Goal: Task Accomplishment & Management: Manage account settings

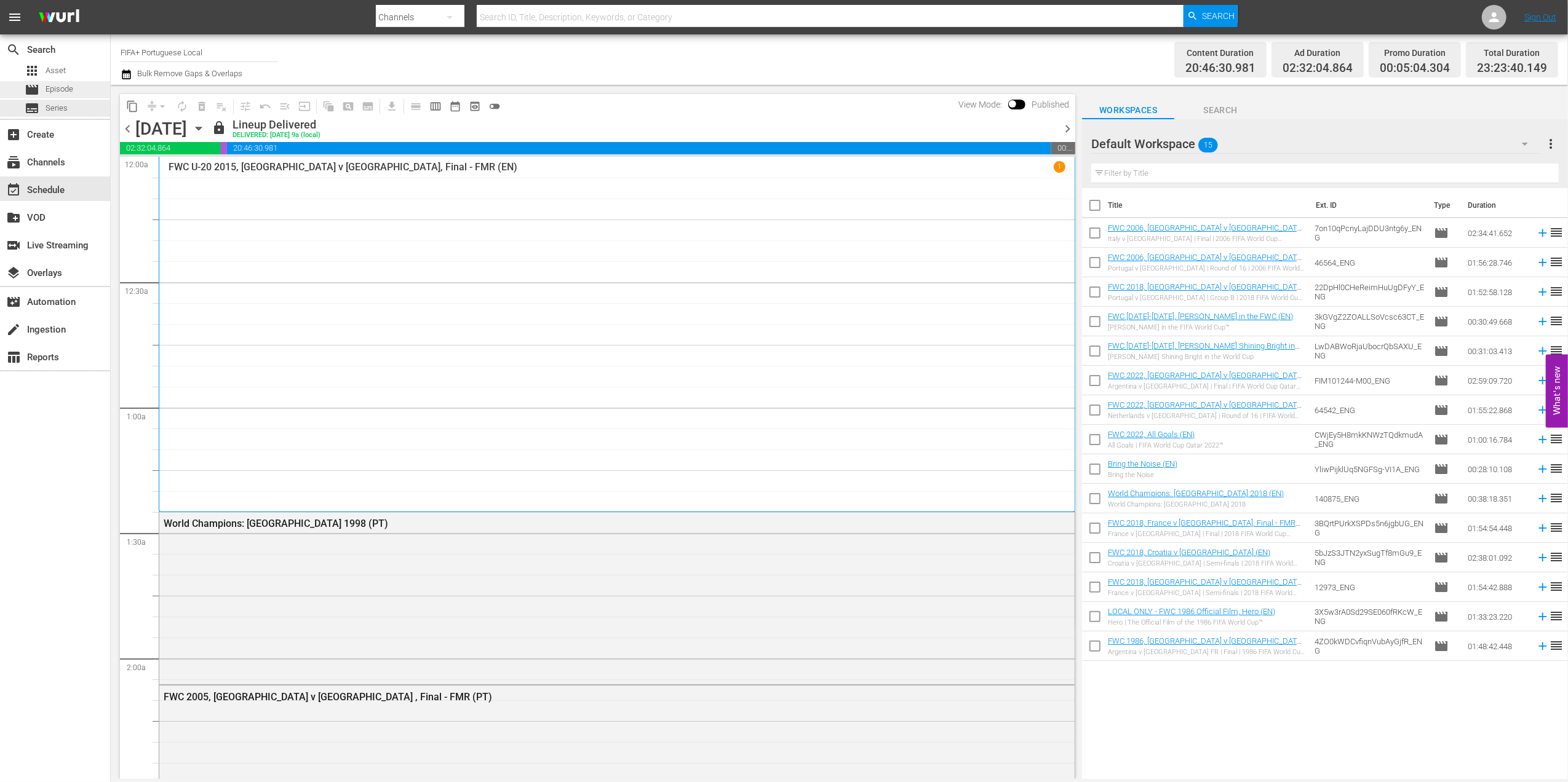
scroll to position [5600, 0]
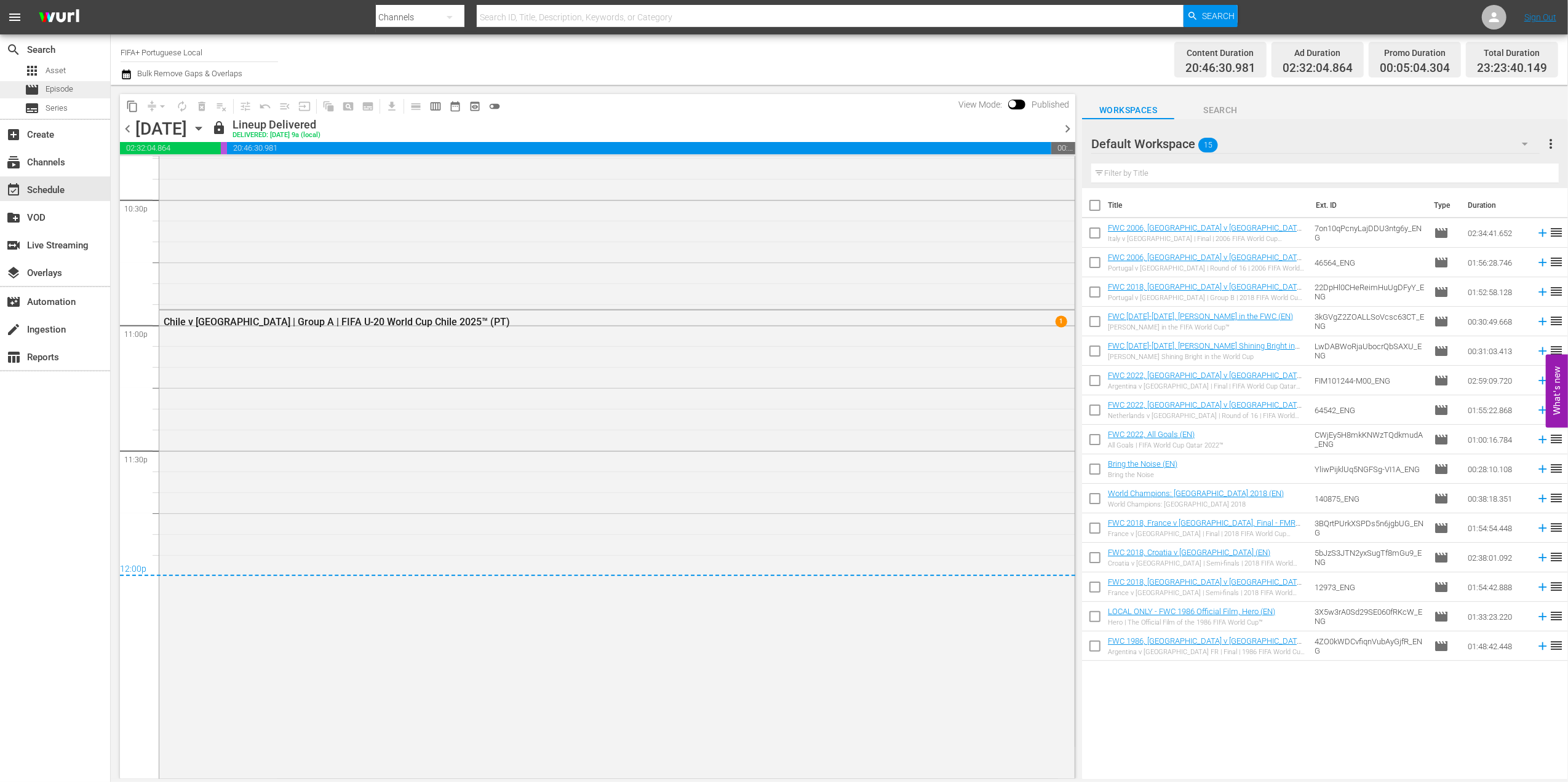
click at [50, 91] on span "Episode" at bounding box center [59, 89] width 27 height 12
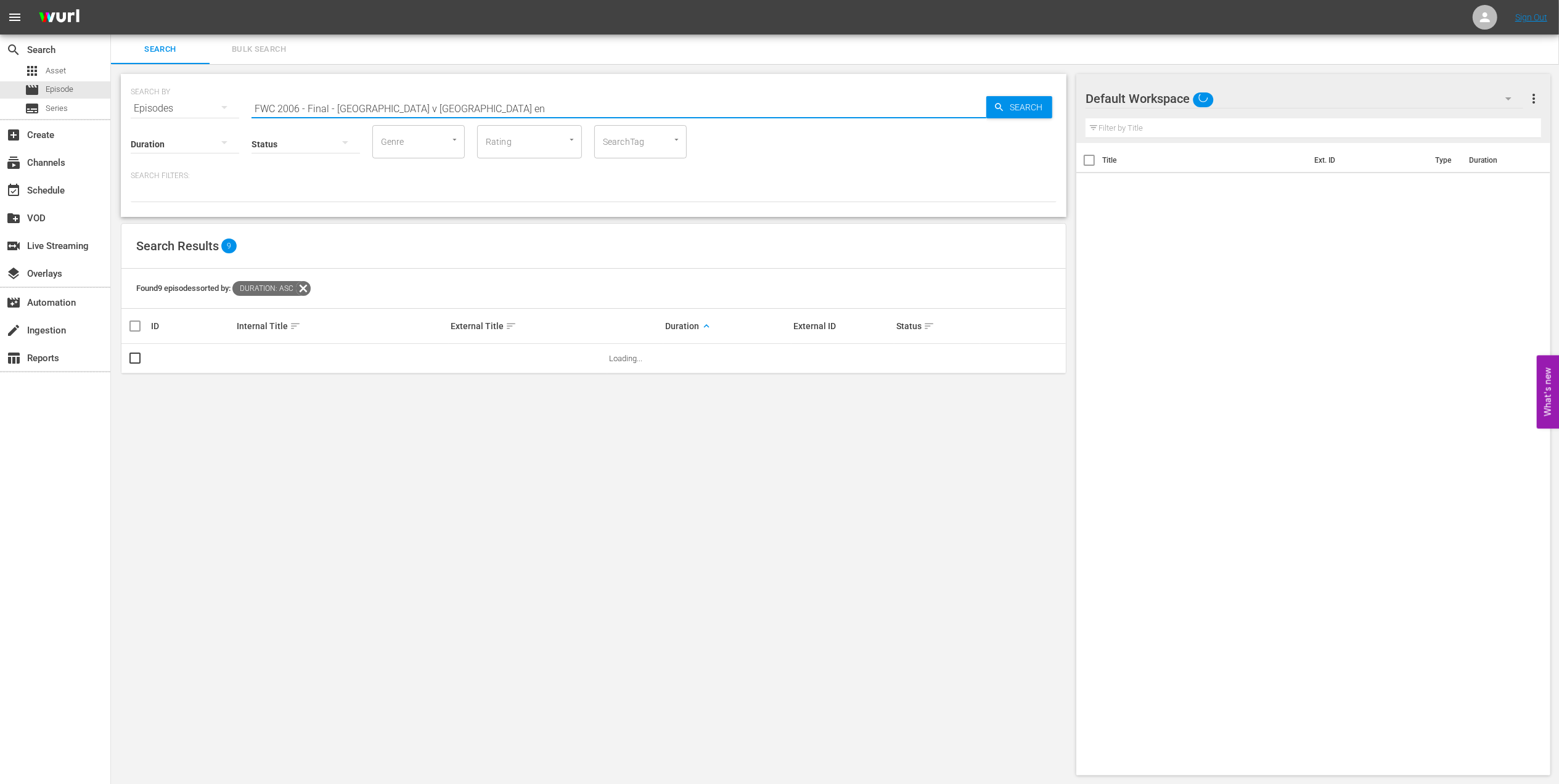
drag, startPoint x: 414, startPoint y: 110, endPoint x: 179, endPoint y: 109, distance: 235.0
click at [176, 110] on div "SEARCH BY Search By Episodes Search ID, Title, Description, Keywords, or Catego…" at bounding box center [593, 101] width 925 height 44
paste input "Germany v Brazil: The Finals"
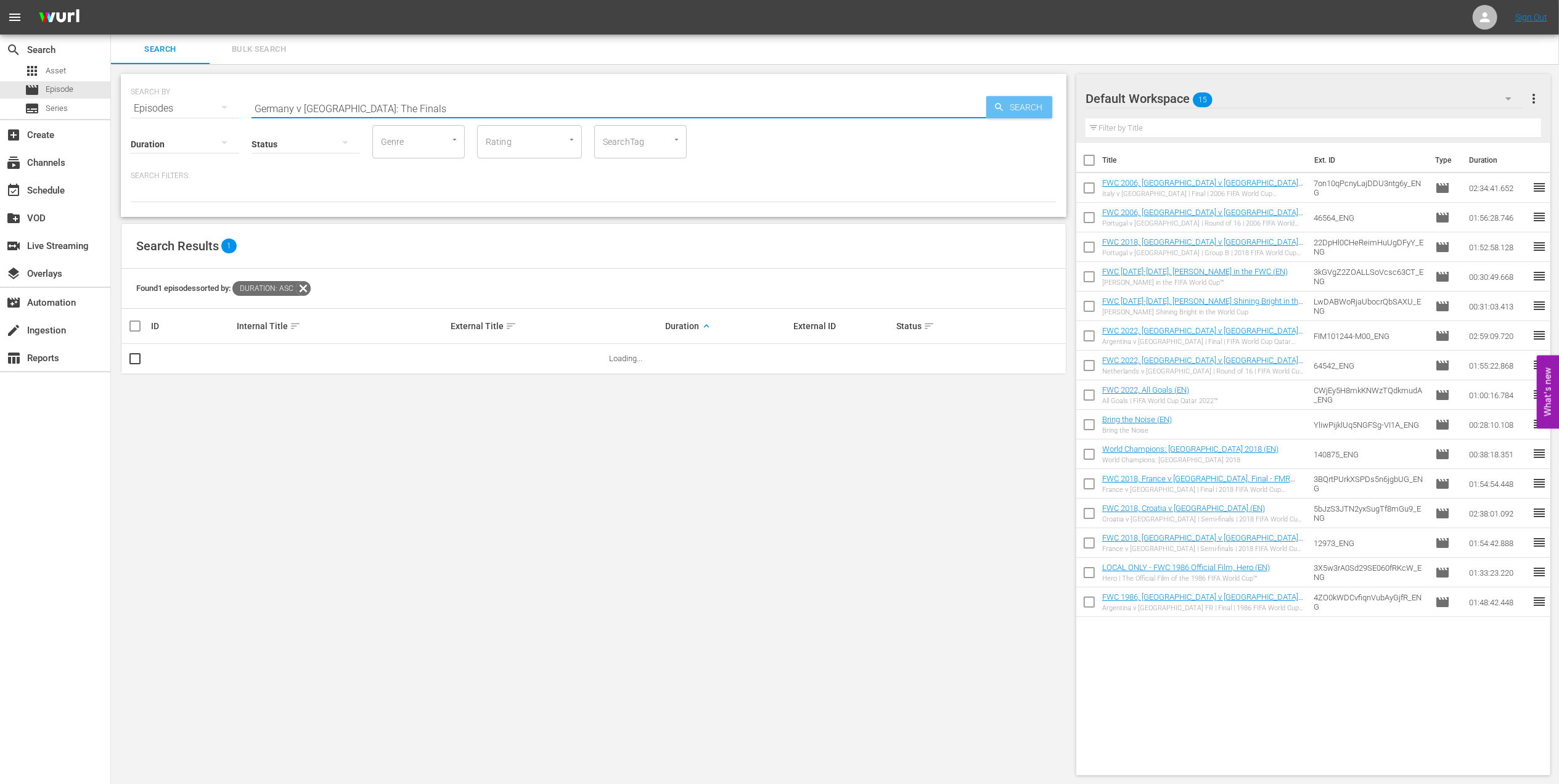
click at [1019, 106] on span "Search" at bounding box center [1029, 107] width 47 height 22
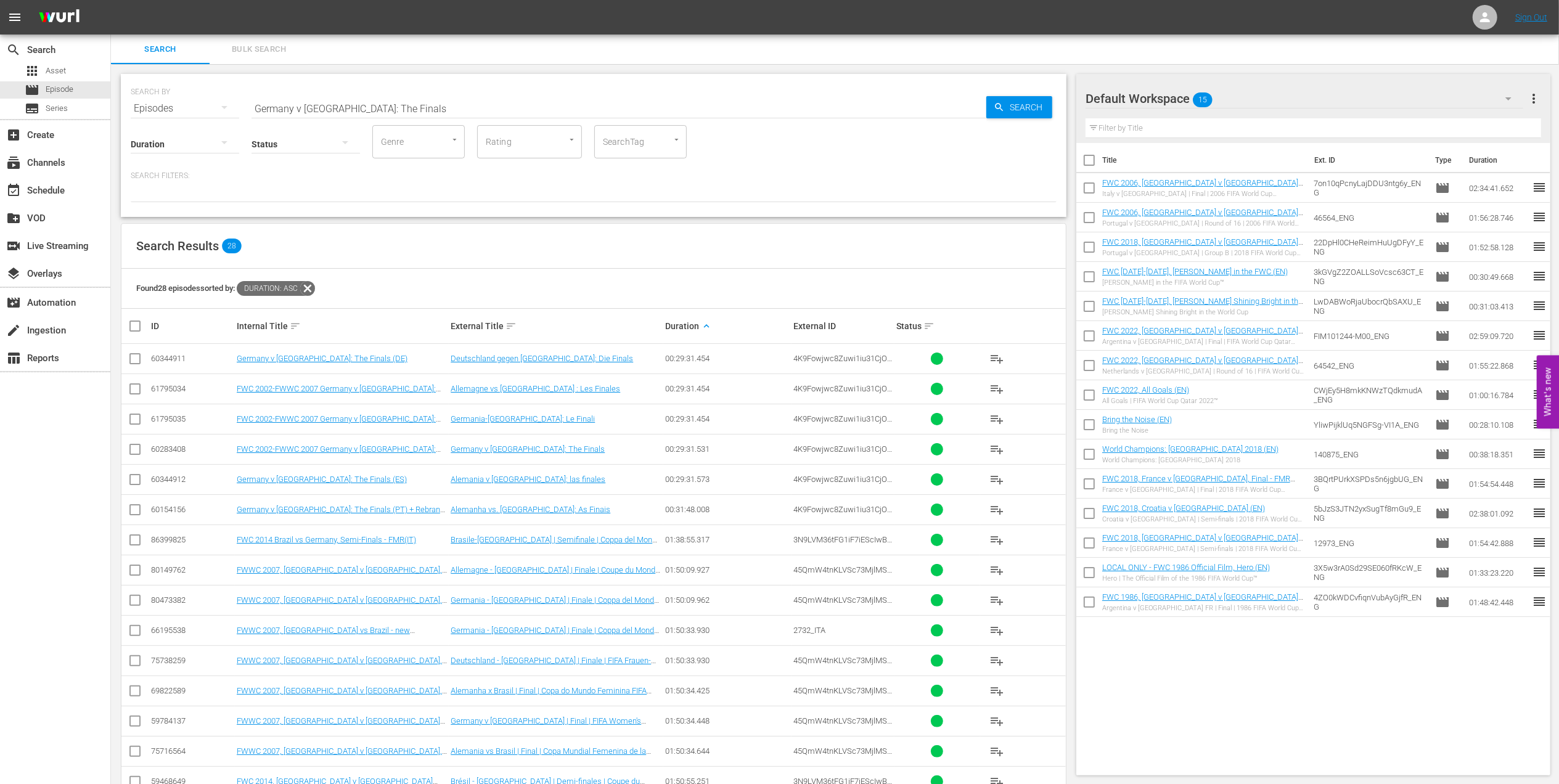
click at [394, 109] on input "Germany v Brazil: The Finals" at bounding box center [618, 109] width 734 height 30
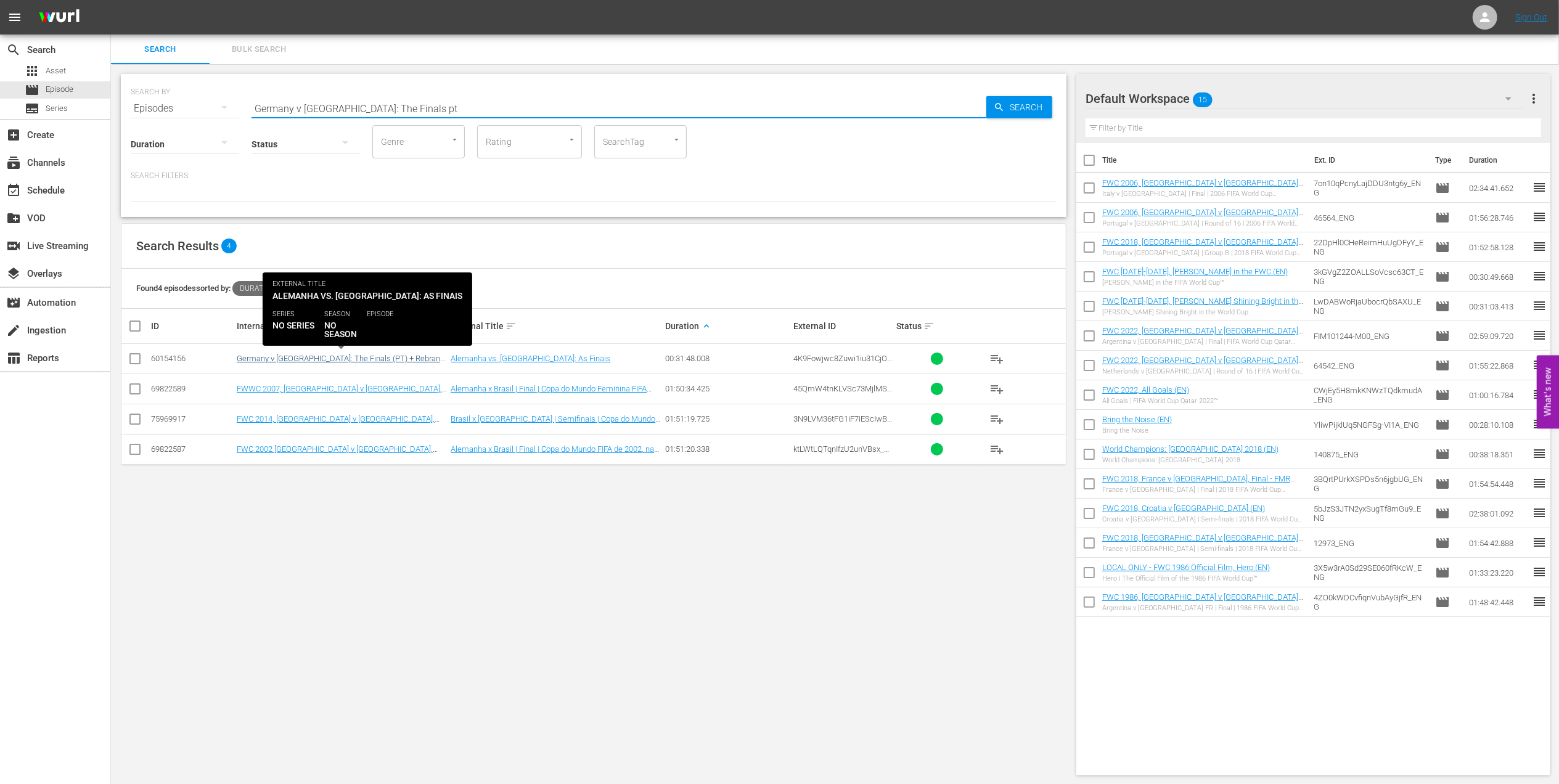
type input "Germany v Brazil: The Finals pt"
click at [326, 362] on link "Germany v Brazil: The Finals (PT) + Rebrand Ident" at bounding box center [341, 363] width 208 height 18
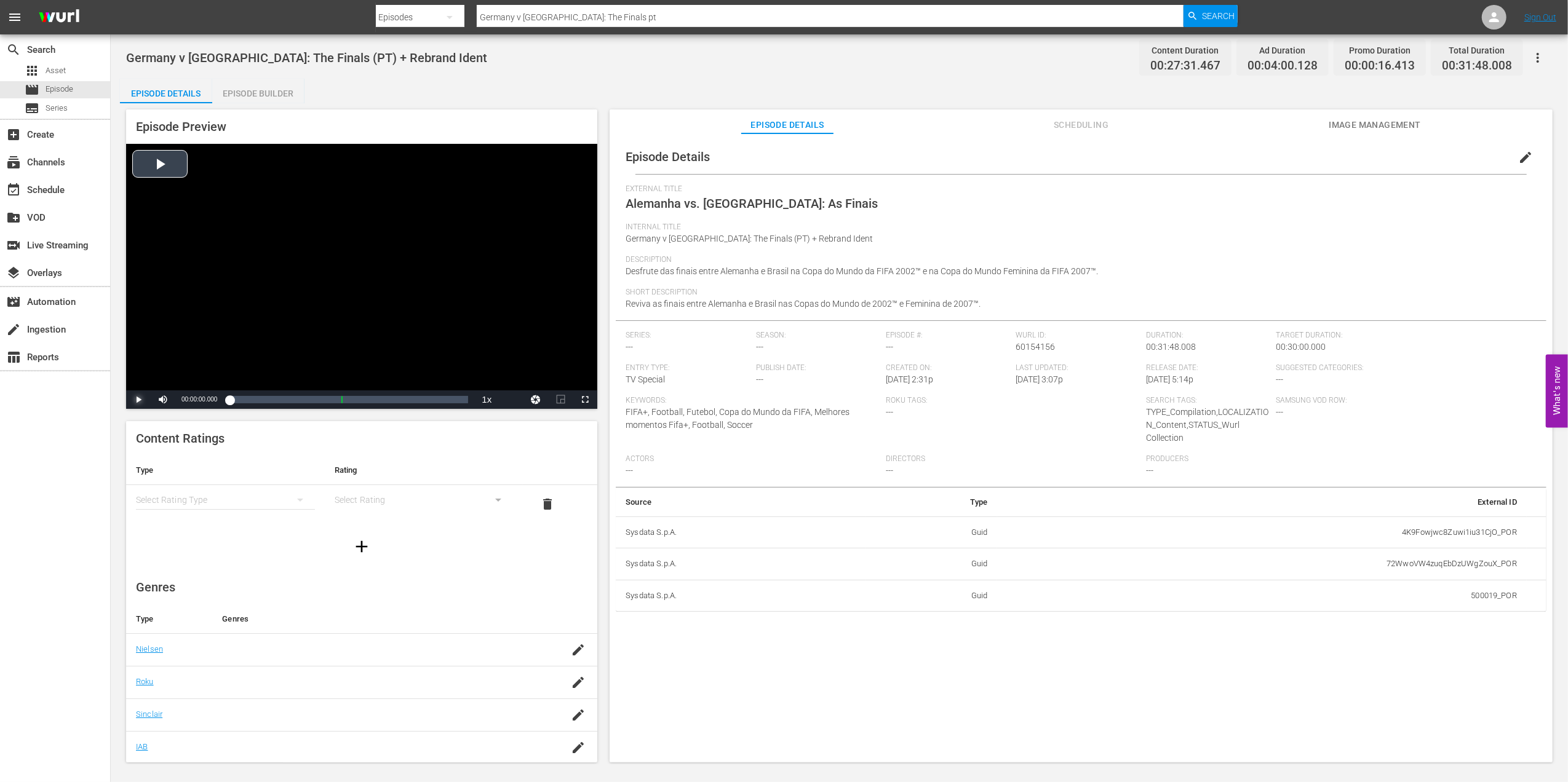
click at [138, 399] on span "Video Player" at bounding box center [138, 399] width 0 height 0
click at [246, 96] on div "Episode Builder" at bounding box center [258, 93] width 92 height 30
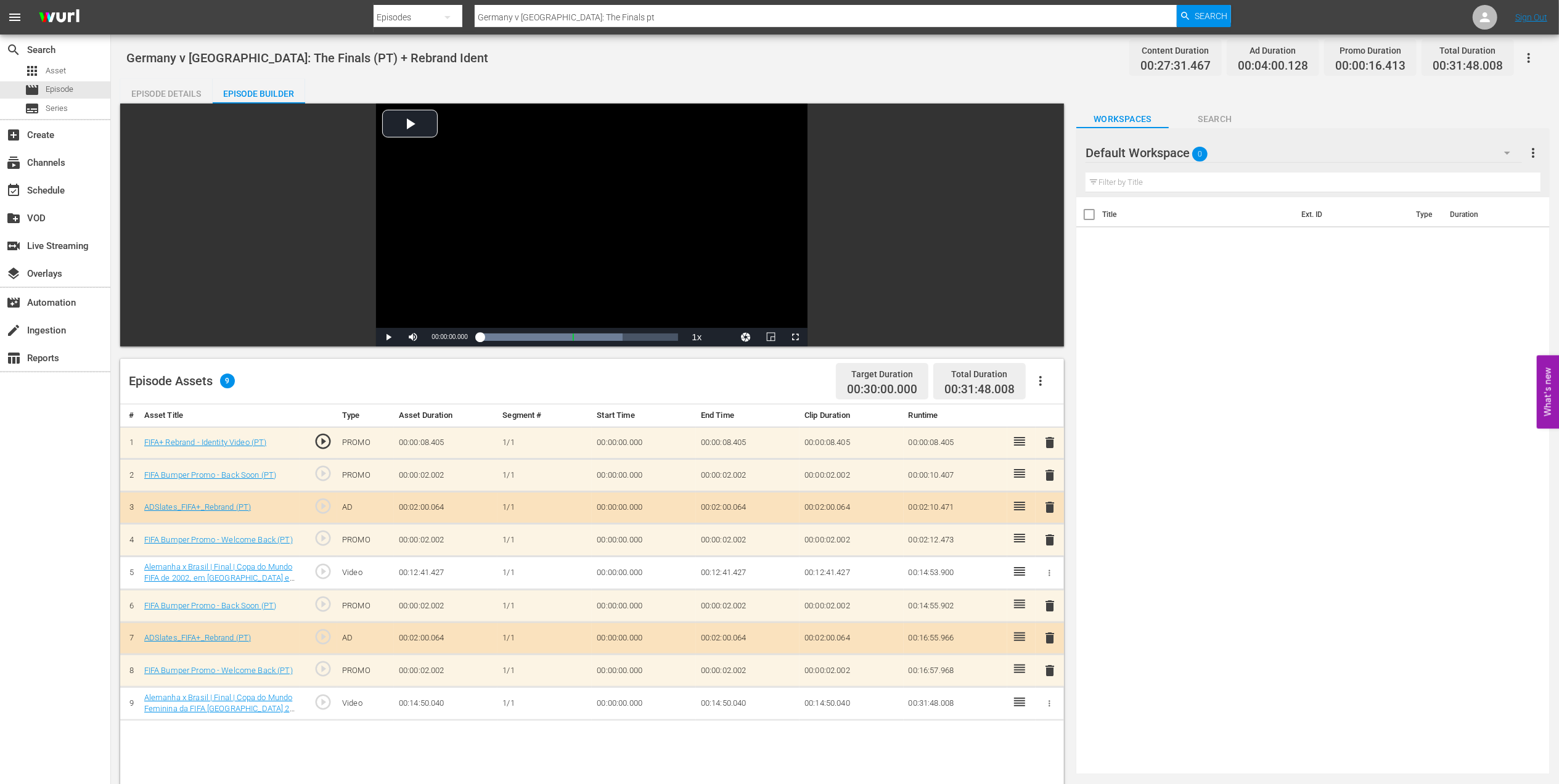
click at [1046, 439] on span "delete" at bounding box center [1049, 442] width 15 height 15
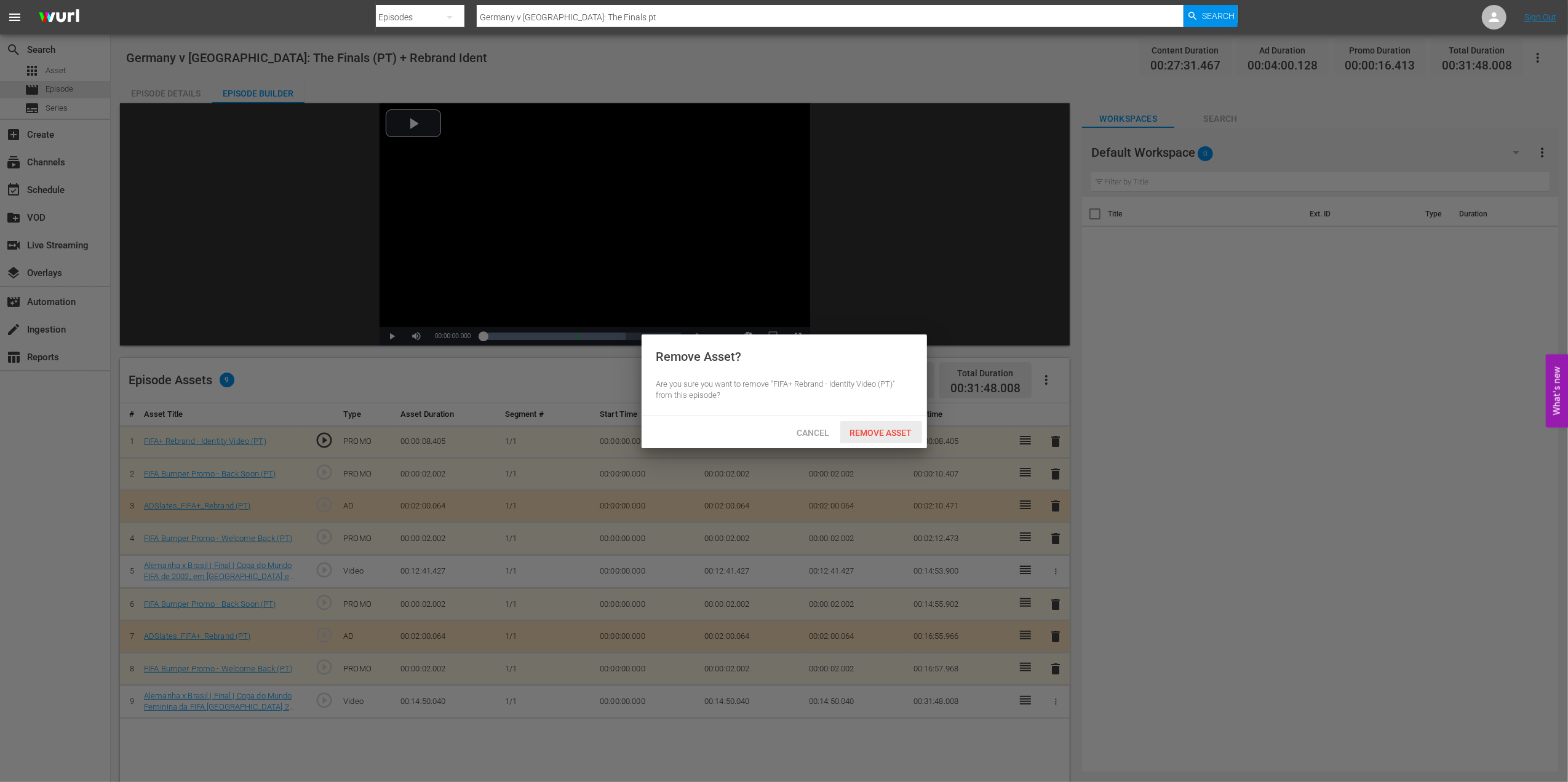
click at [904, 429] on span "Remove Asset" at bounding box center [881, 432] width 82 height 10
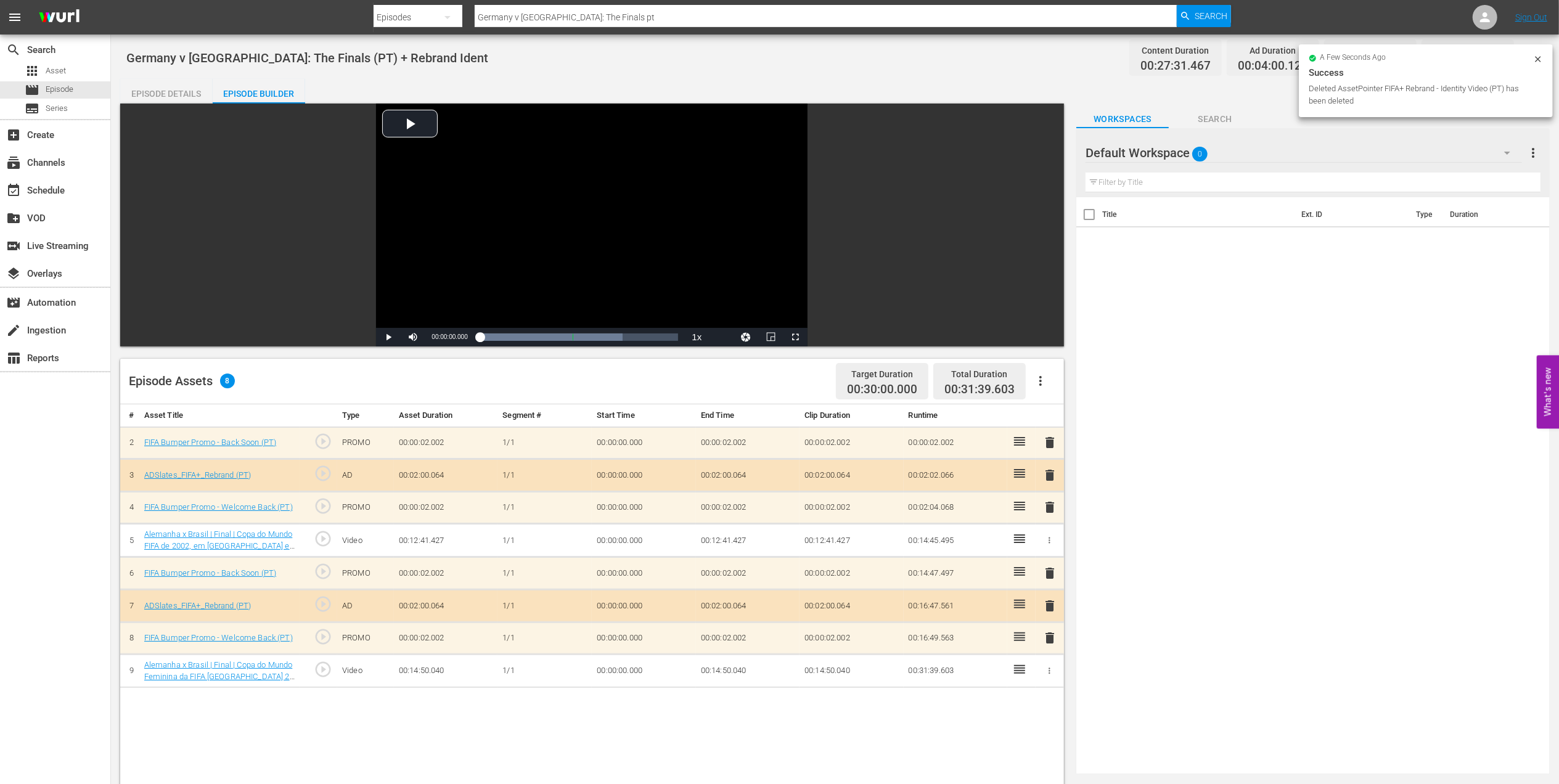
click at [1048, 444] on span "delete" at bounding box center [1049, 442] width 15 height 15
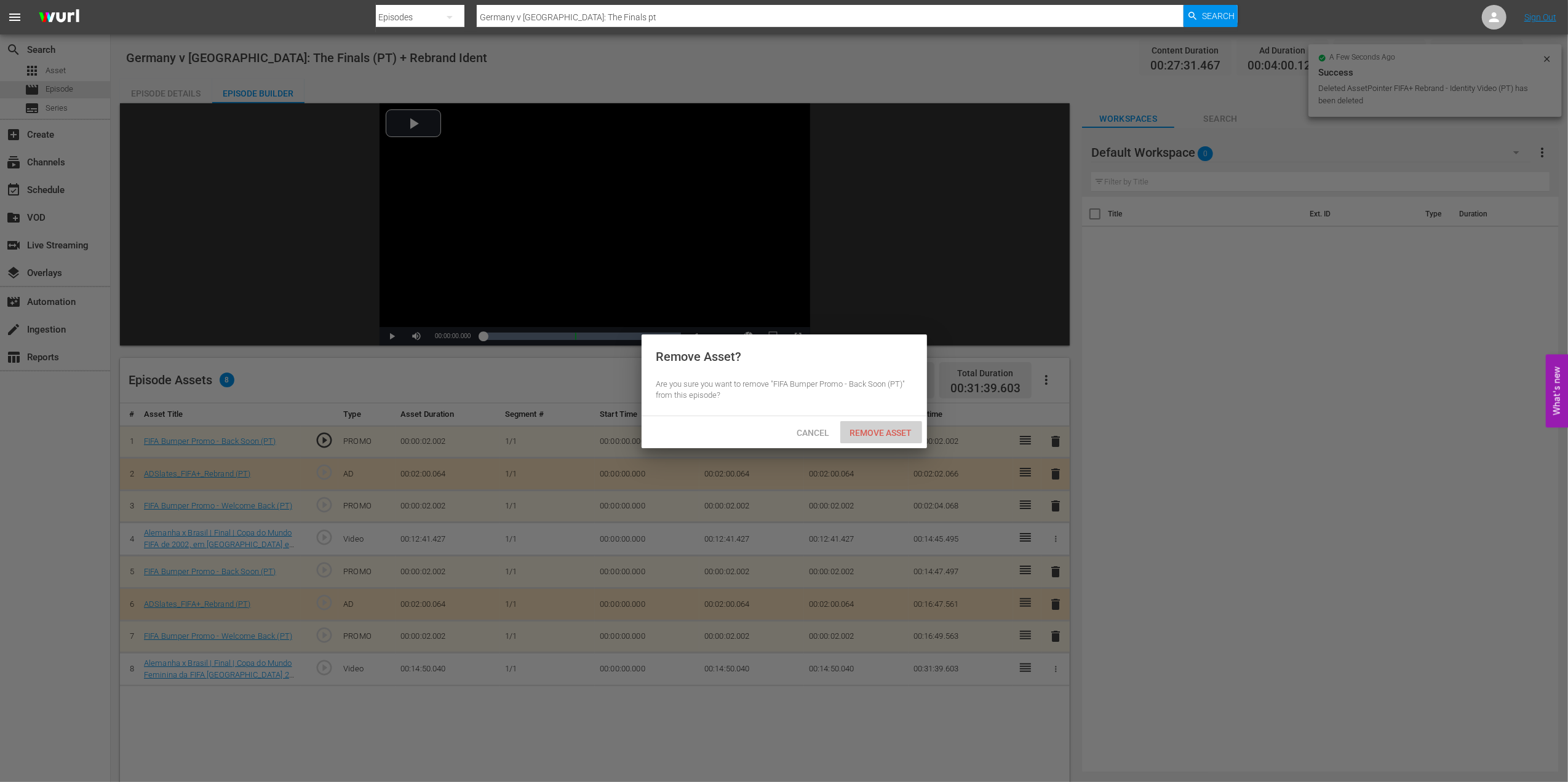
click at [869, 428] on span "Remove Asset" at bounding box center [881, 432] width 82 height 10
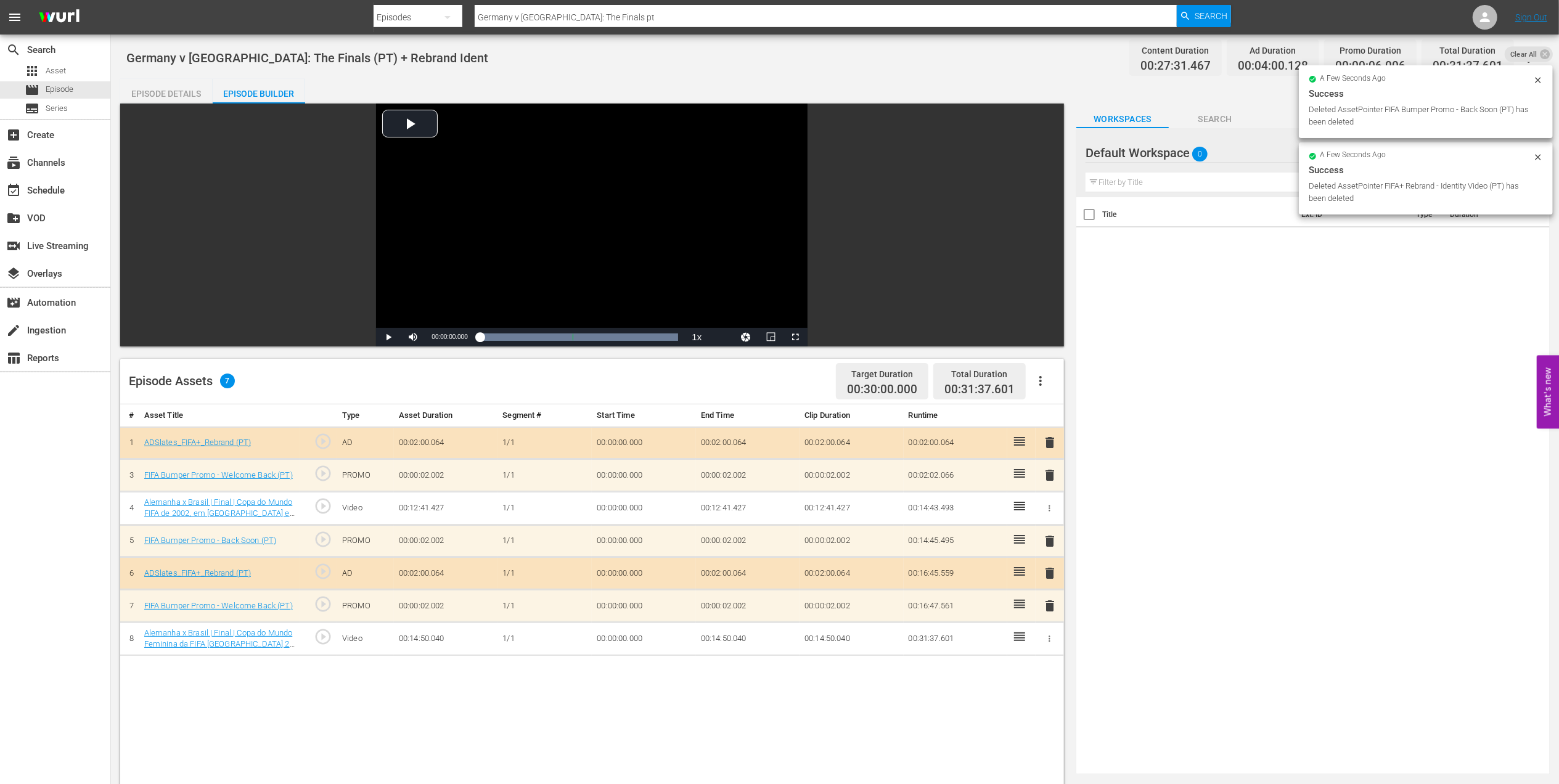
click at [1051, 439] on span "delete" at bounding box center [1049, 442] width 15 height 15
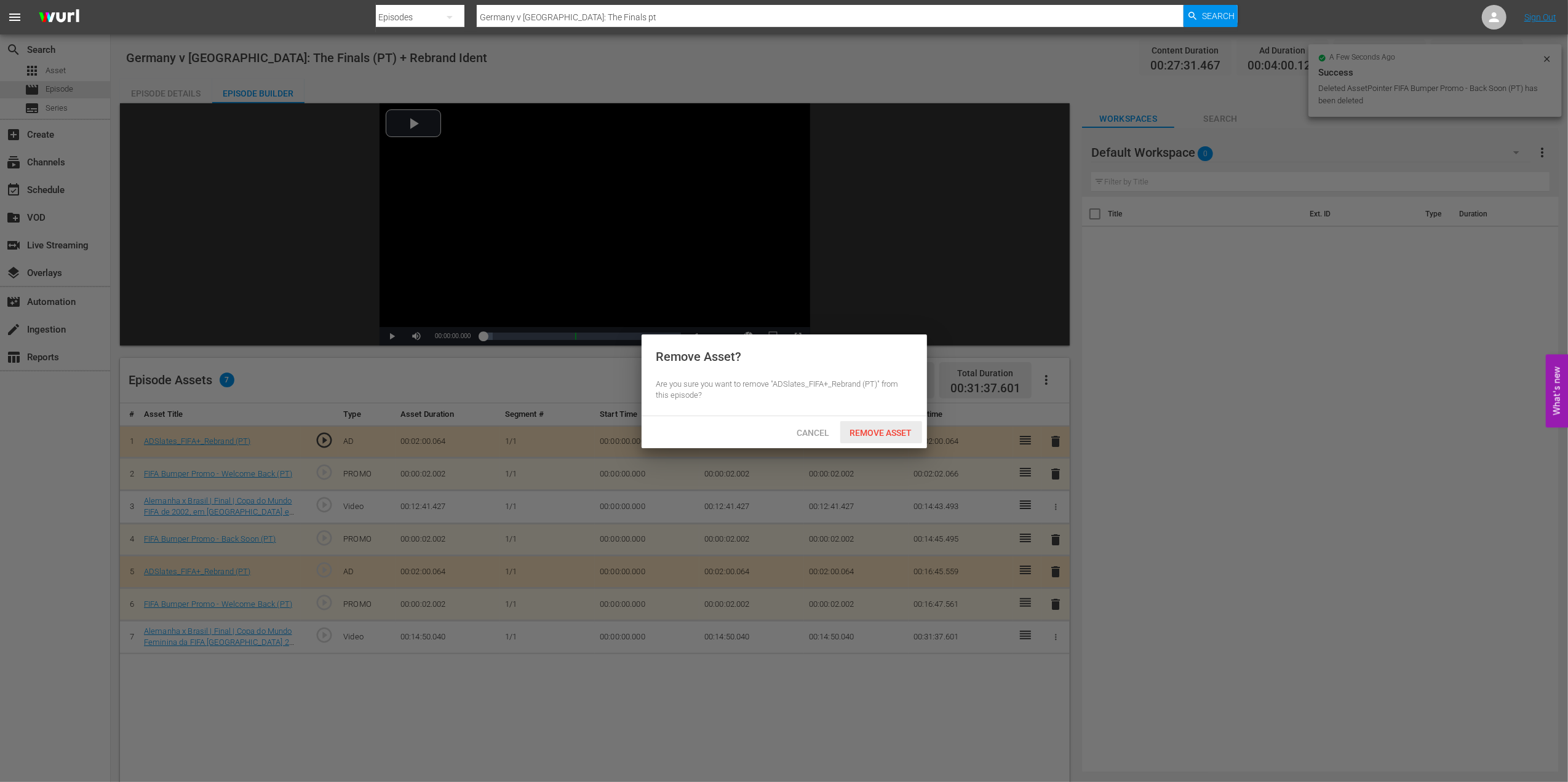
click at [879, 431] on span "Remove Asset" at bounding box center [881, 432] width 82 height 10
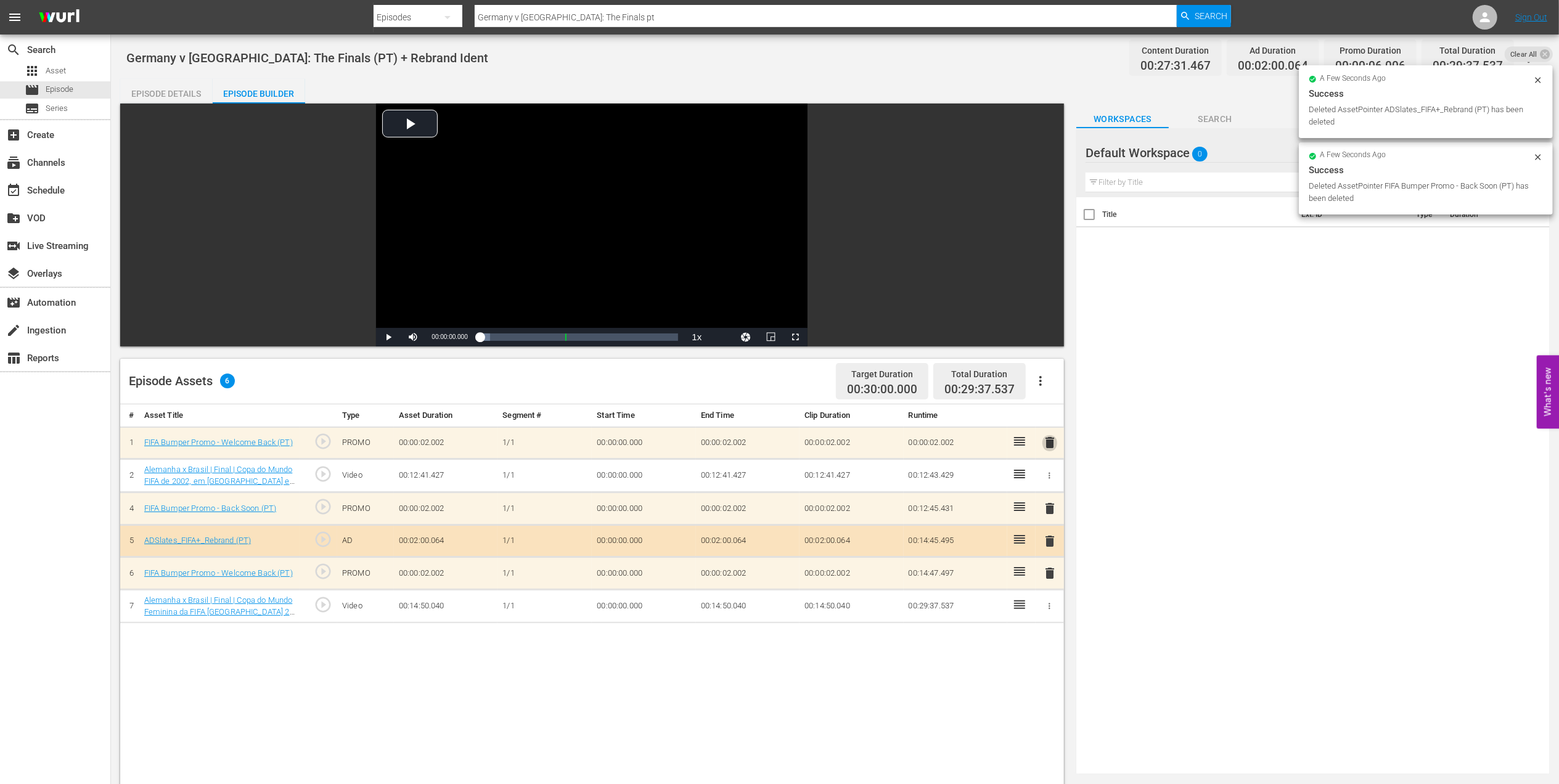
click at [1049, 439] on span "delete" at bounding box center [1049, 442] width 15 height 15
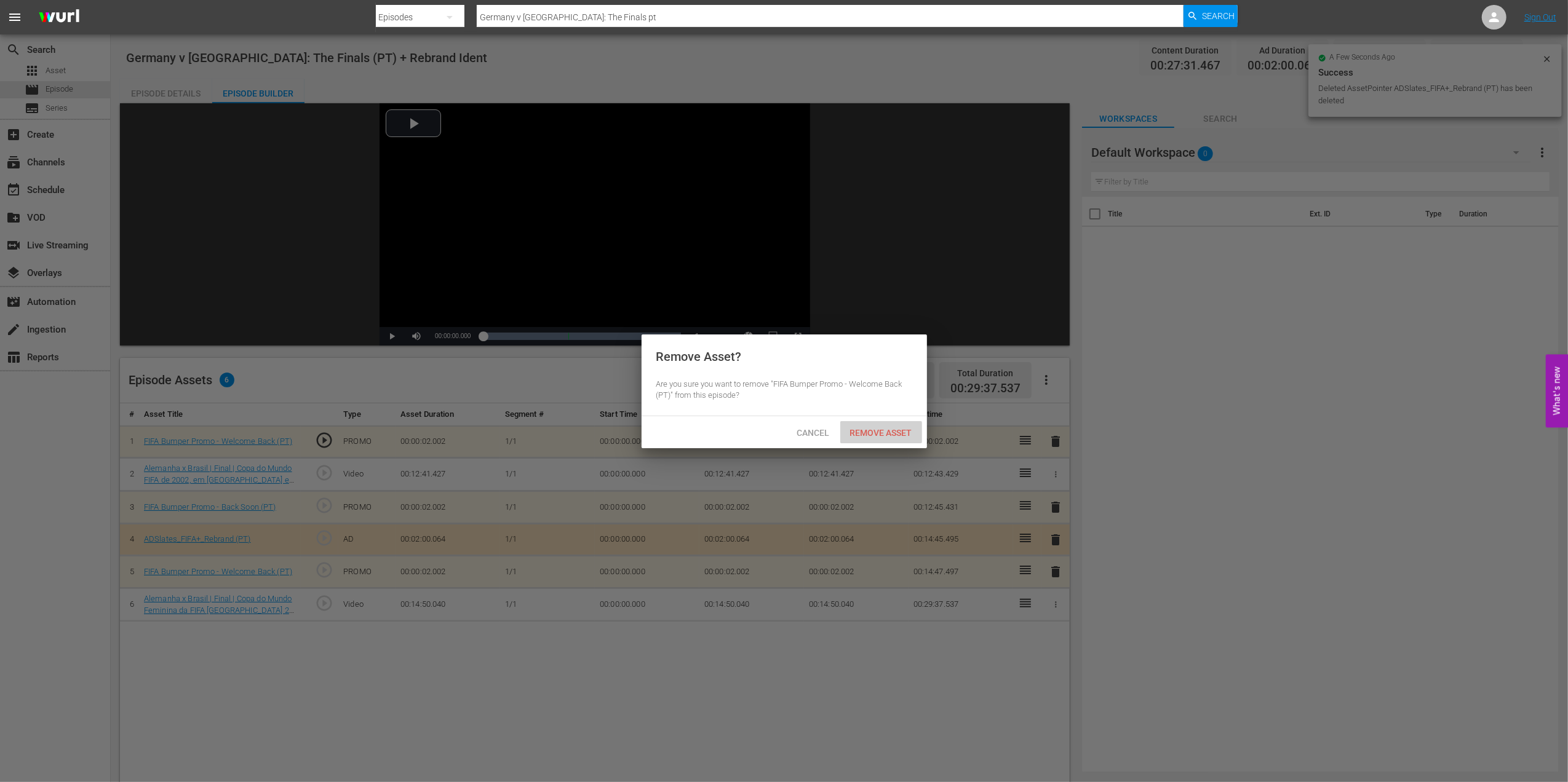
click at [879, 428] on span "Remove Asset" at bounding box center [881, 432] width 82 height 10
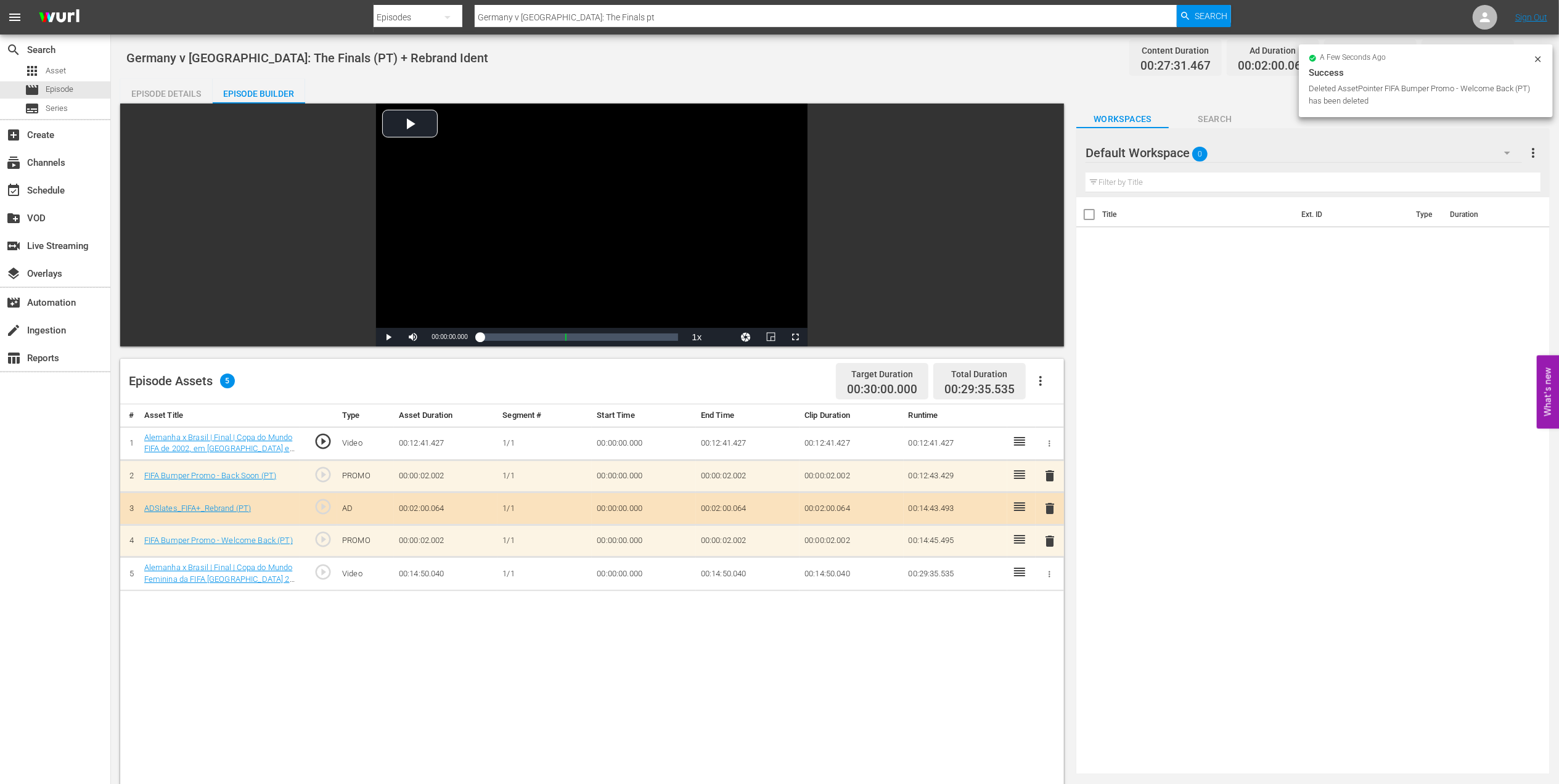
click at [143, 87] on div "Episode Details" at bounding box center [166, 93] width 92 height 30
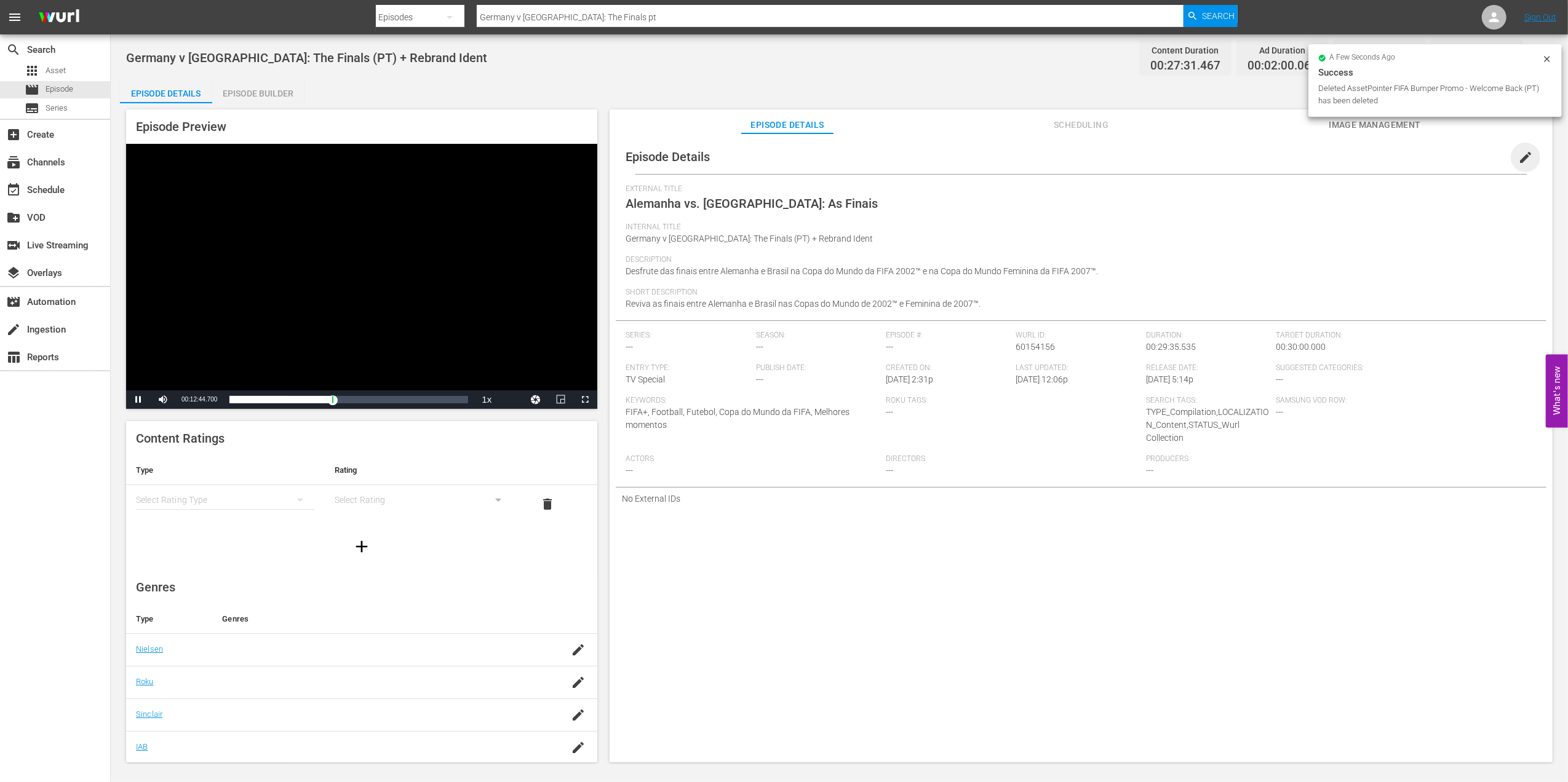
click at [1518, 155] on span "edit" at bounding box center [1525, 157] width 14 height 14
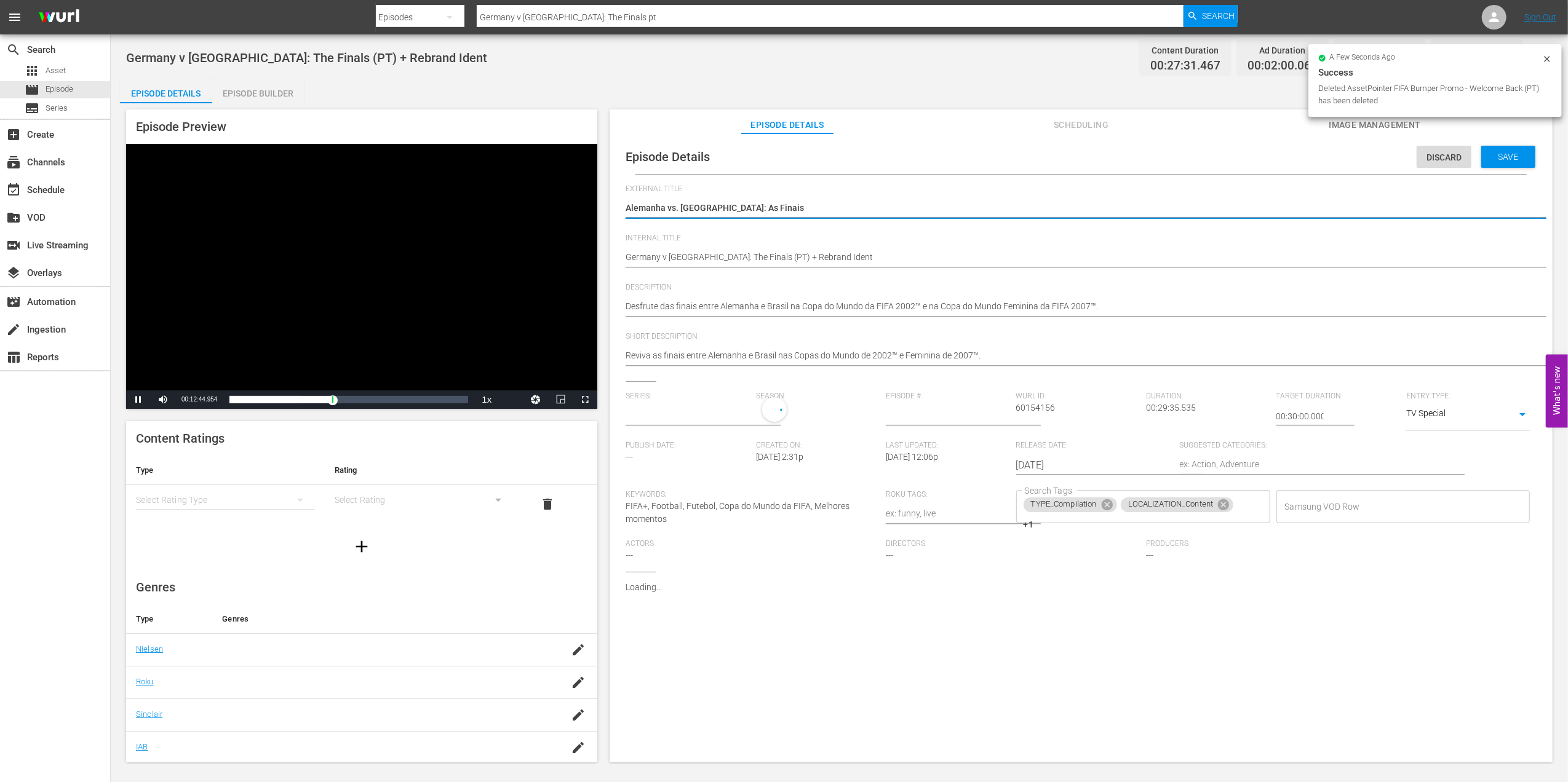
type input "No Series"
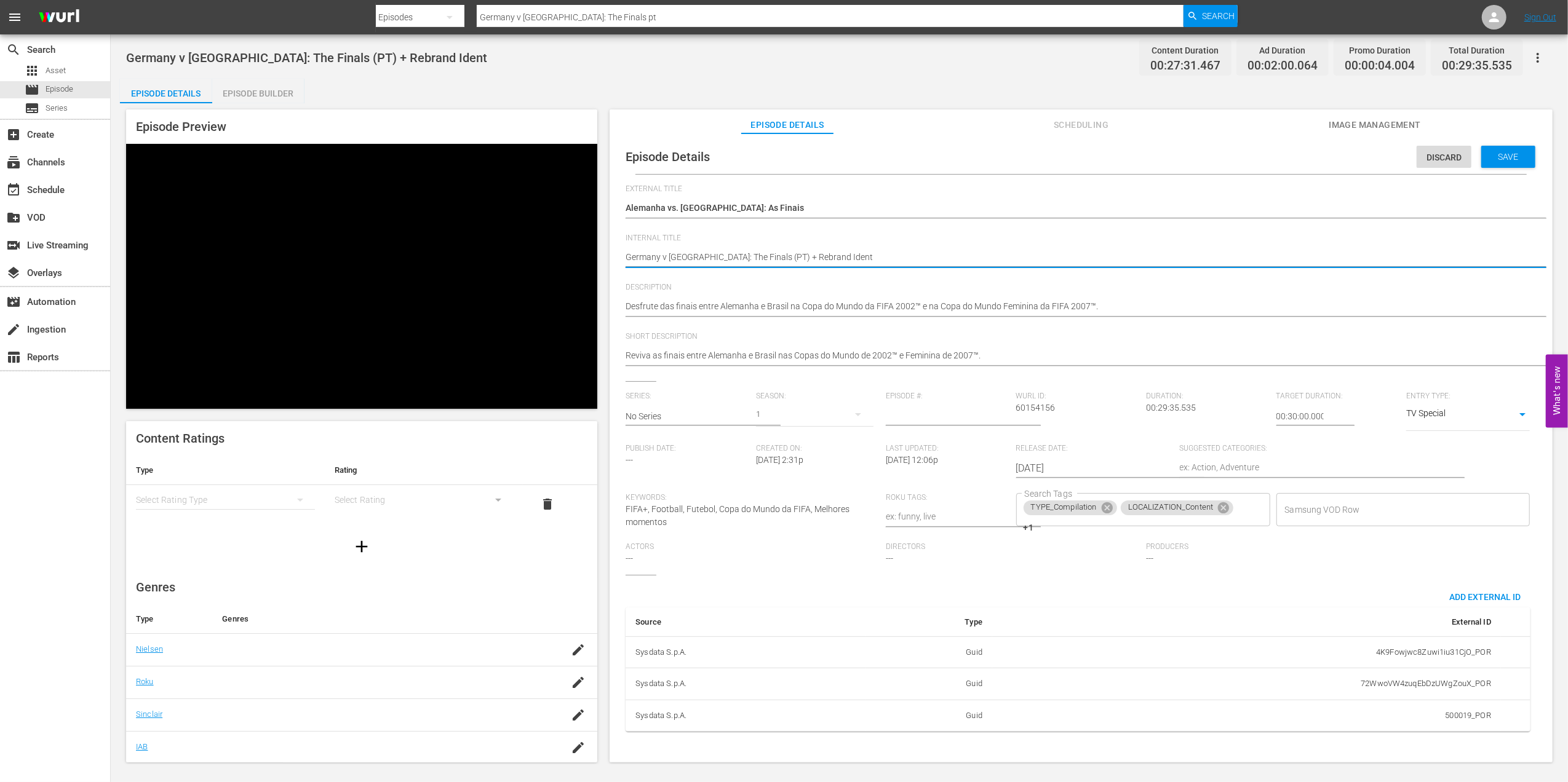
drag, startPoint x: 817, startPoint y: 256, endPoint x: 758, endPoint y: 256, distance: 59.0
type textarea "Germany v Brazil: The Finals (PT) +"
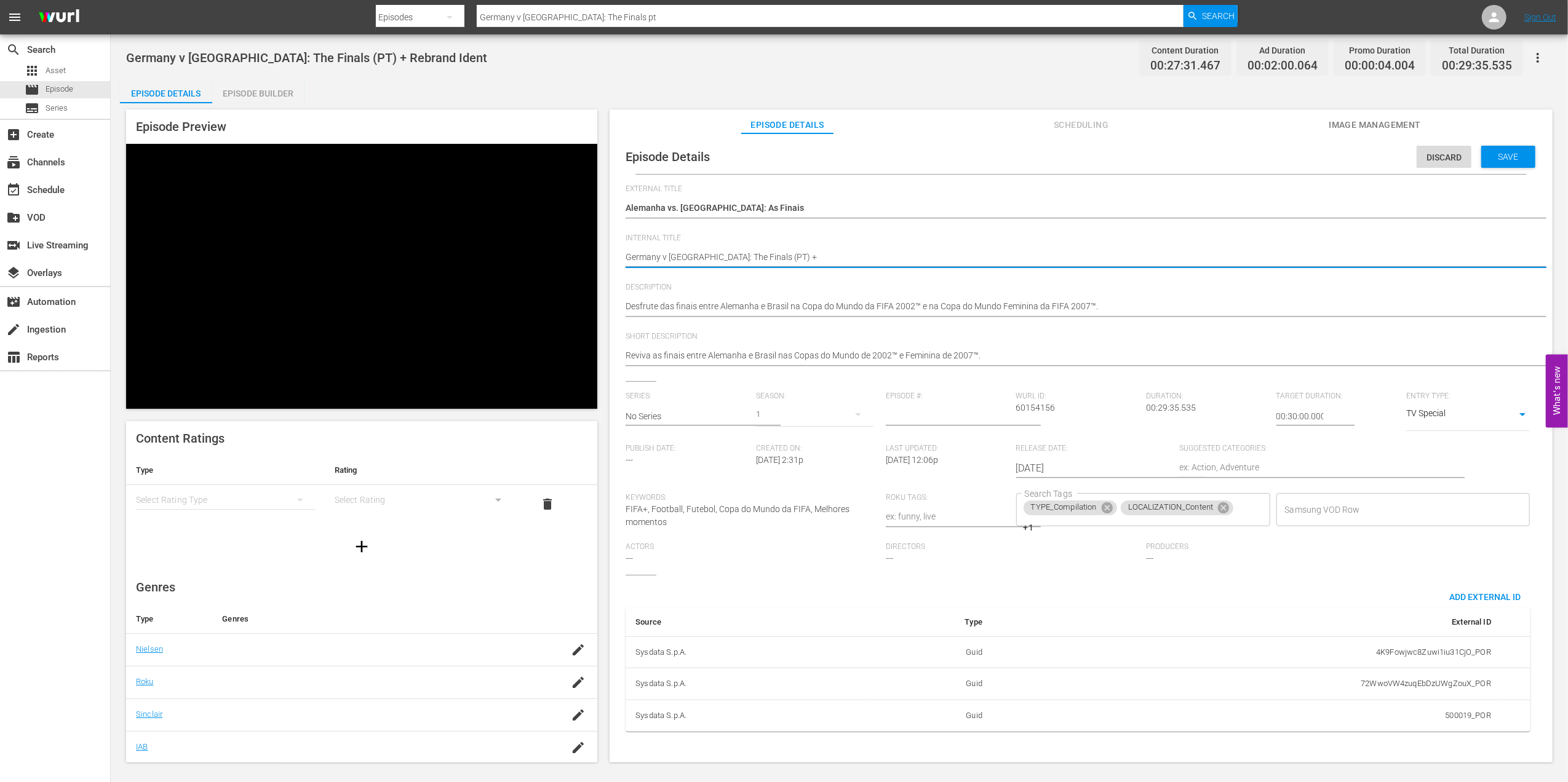
type textarea "Germany v Brazil: The Finals (PT)"
click at [1497, 159] on span "Save" at bounding box center [1509, 156] width 40 height 10
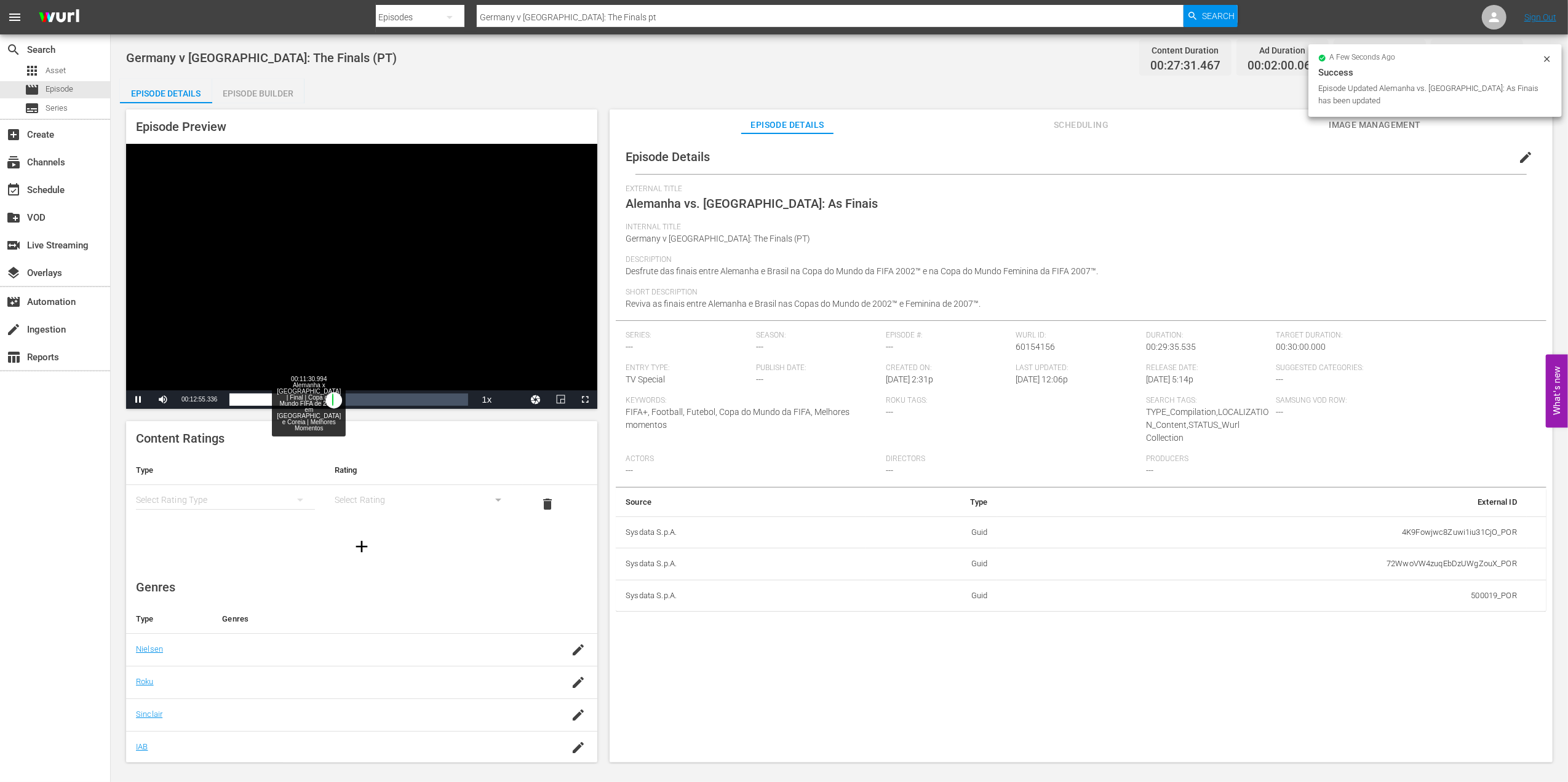
click at [323, 397] on div "00:11:30.994 Alemanha x Brasil | Final | Copa do Mundo FIFA de 2002, em Japão e…" at bounding box center [323, 399] width 1 height 12
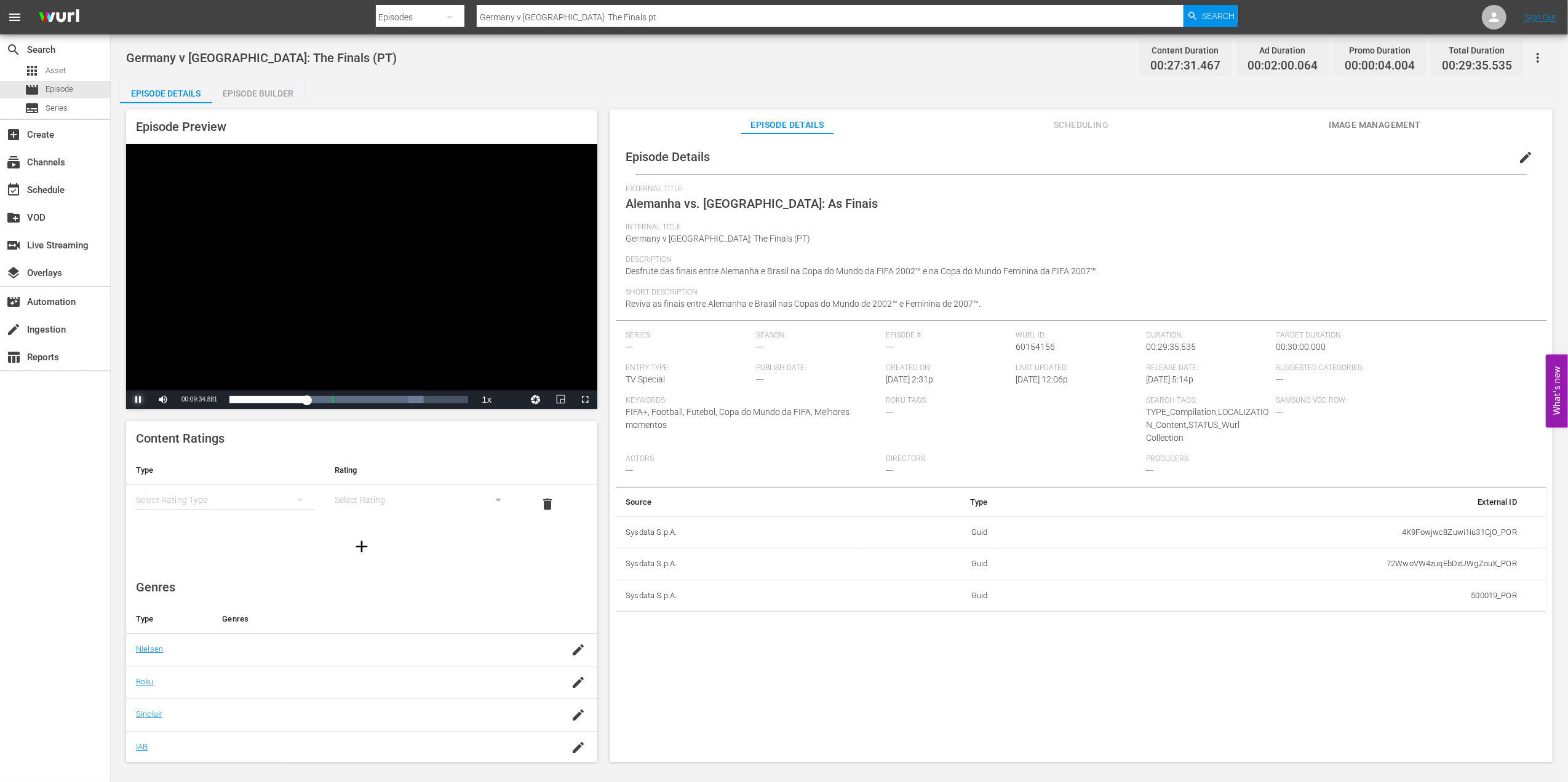
click at [138, 399] on span "Video Player" at bounding box center [138, 399] width 0 height 0
drag, startPoint x: 355, startPoint y: 12, endPoint x: 384, endPoint y: 13, distance: 29.0
click at [300, 12] on nav "menu Search By Episodes Search ID, Title, Description, Keywords, or Category Ge…" at bounding box center [784, 17] width 1568 height 34
paste input "BRAZIL IN 1970 - FWC MEXICO 1970"
type input "BRAZIL IN 1970 - FWC MEXICO 1970"
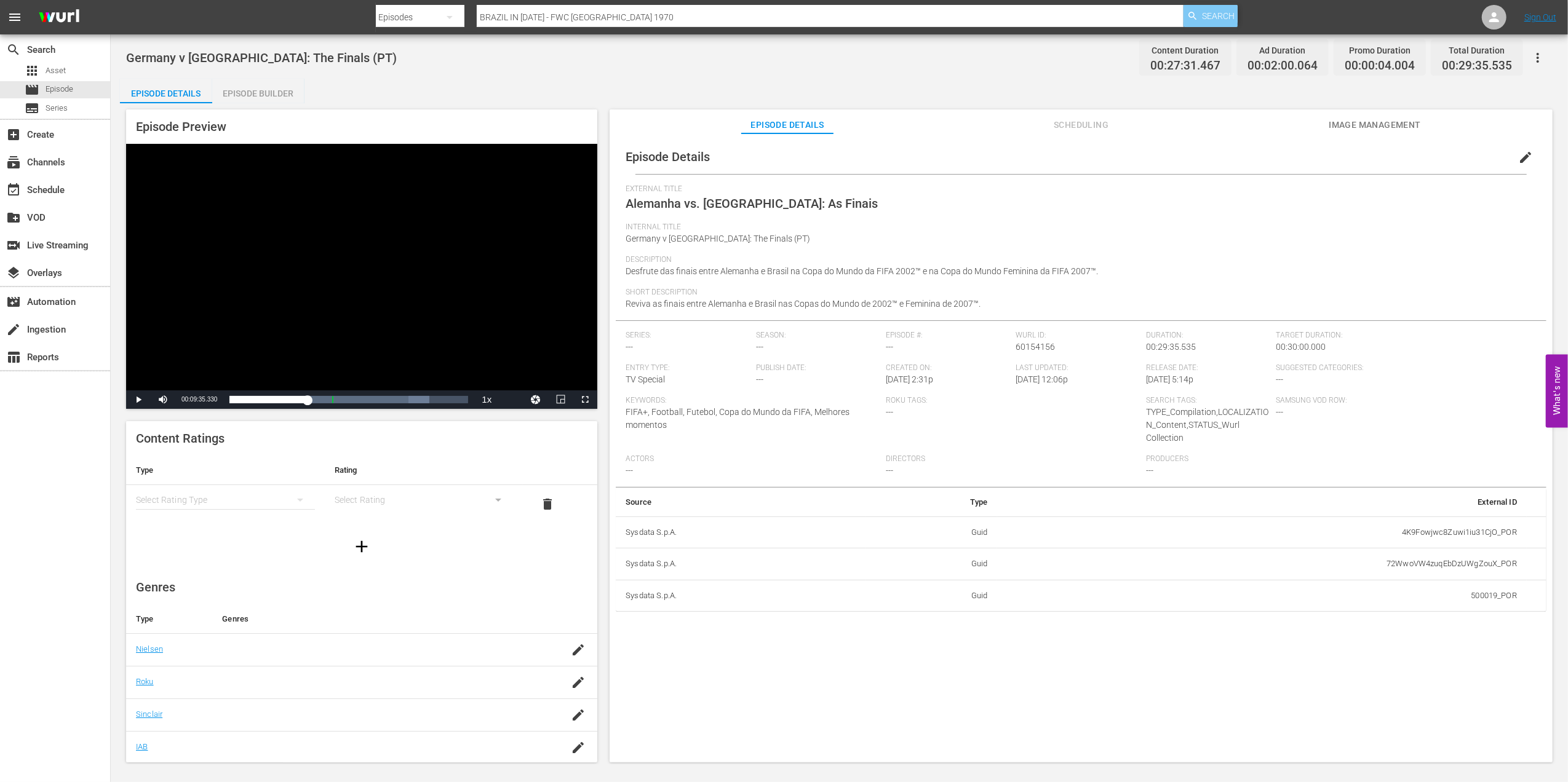
click at [1219, 8] on span "Search" at bounding box center [1218, 15] width 33 height 22
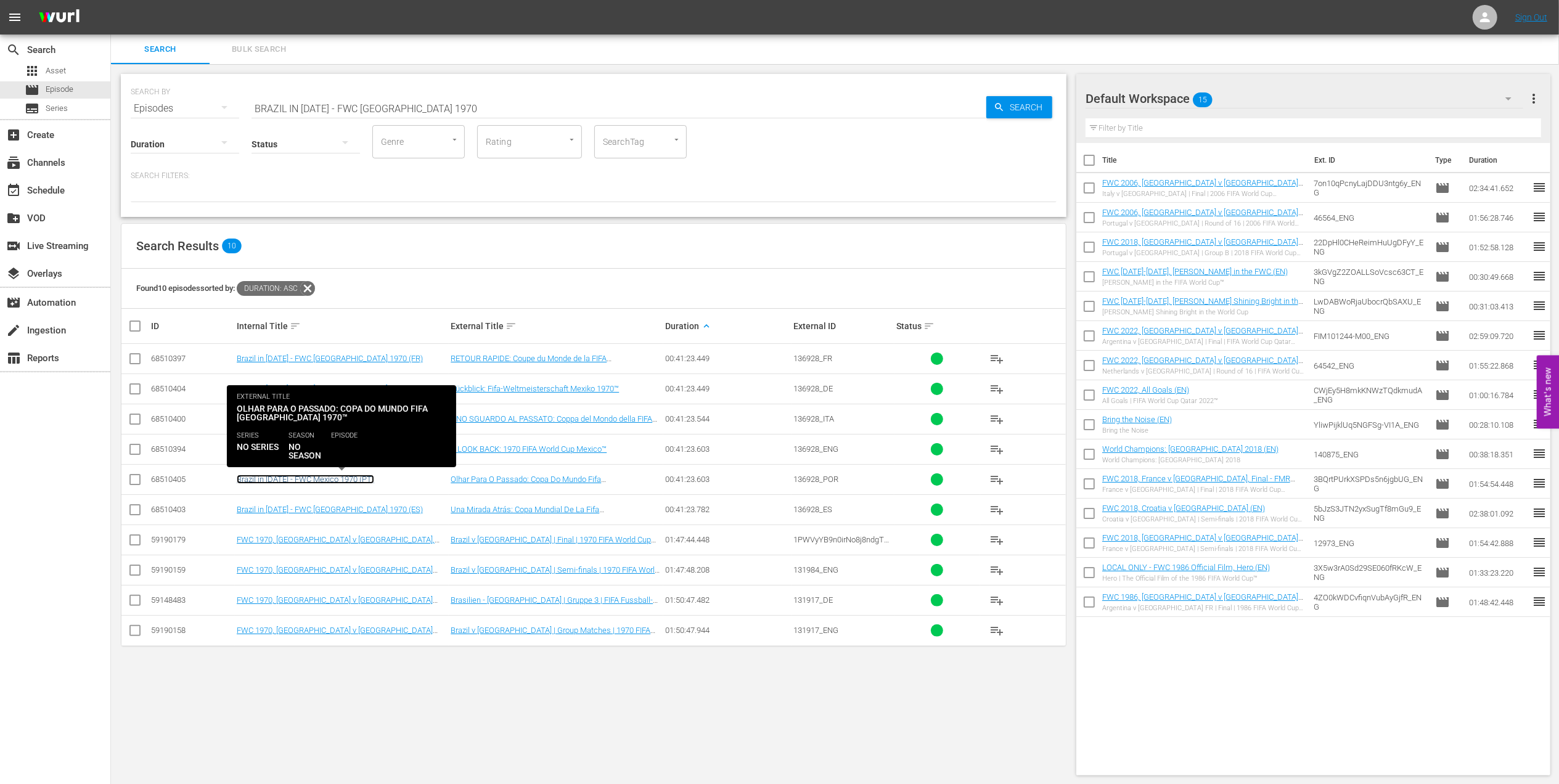
click at [318, 481] on link "Brazil in 1970 - FWC Mexico 1970 (PT)" at bounding box center [306, 479] width 138 height 9
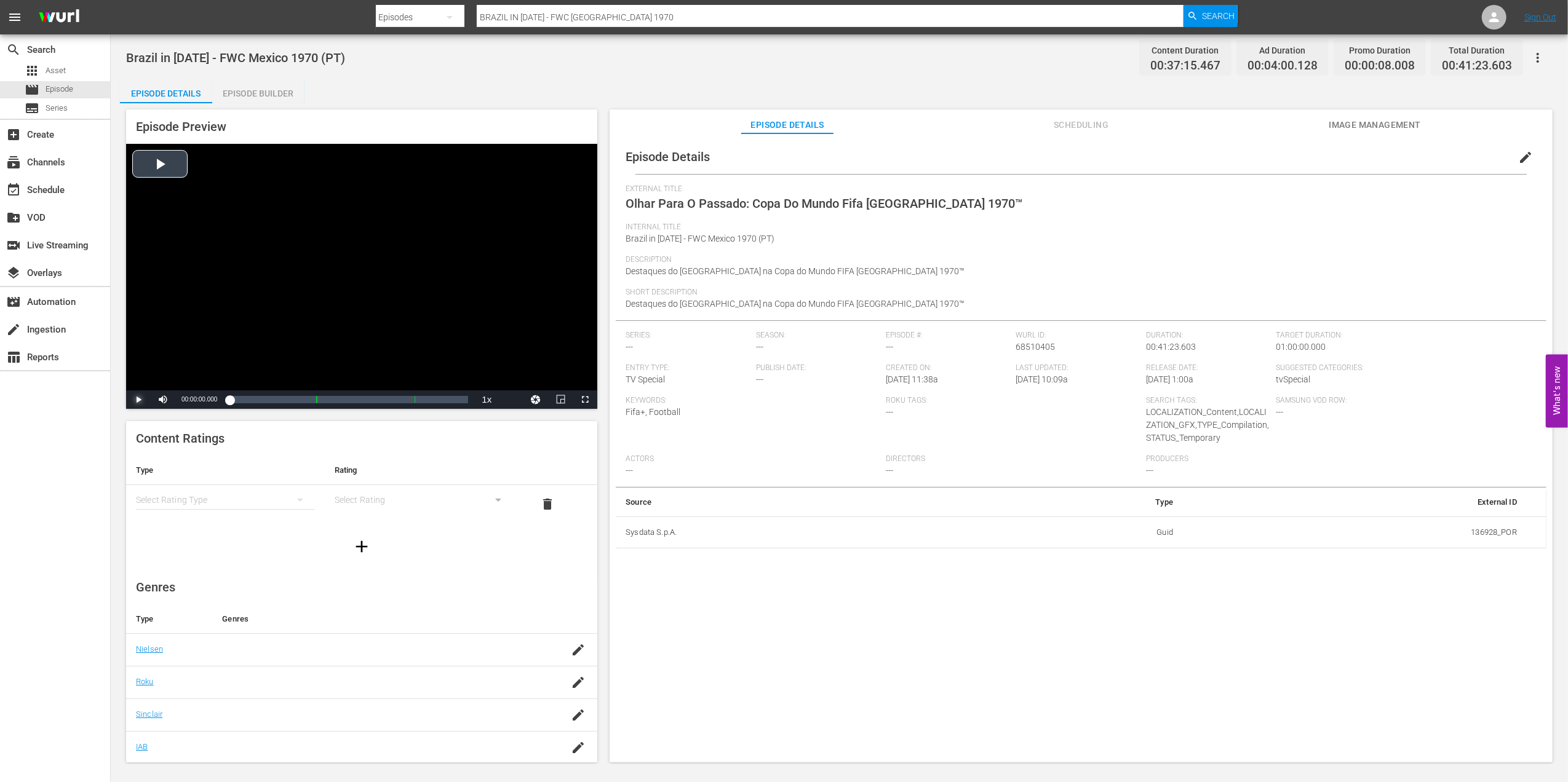
click at [138, 399] on span "Video Player" at bounding box center [138, 399] width 0 height 0
click at [257, 394] on div "Loaded : 0.81% 00:04:48.046 Olhar Para O Passado: Copa Do Mundo Fifa México 197…" at bounding box center [349, 399] width 239 height 12
click at [275, 399] on div "Loaded : 13.96% 00:07:40.874 Olhar Para O Passado: Copa Do Mundo Fifa México 19…" at bounding box center [349, 399] width 239 height 12
click at [287, 401] on div "00:09:55.296 Olhar Para O Passado: Copa Do Mundo Fifa México 1970™ (1/3)" at bounding box center [287, 399] width 1 height 12
click at [327, 395] on div "Loaded : 27.40% 00:16:19.358 ADSlates_FIFA+_Rebrand (PT) 00:09:56.204" at bounding box center [349, 399] width 239 height 12
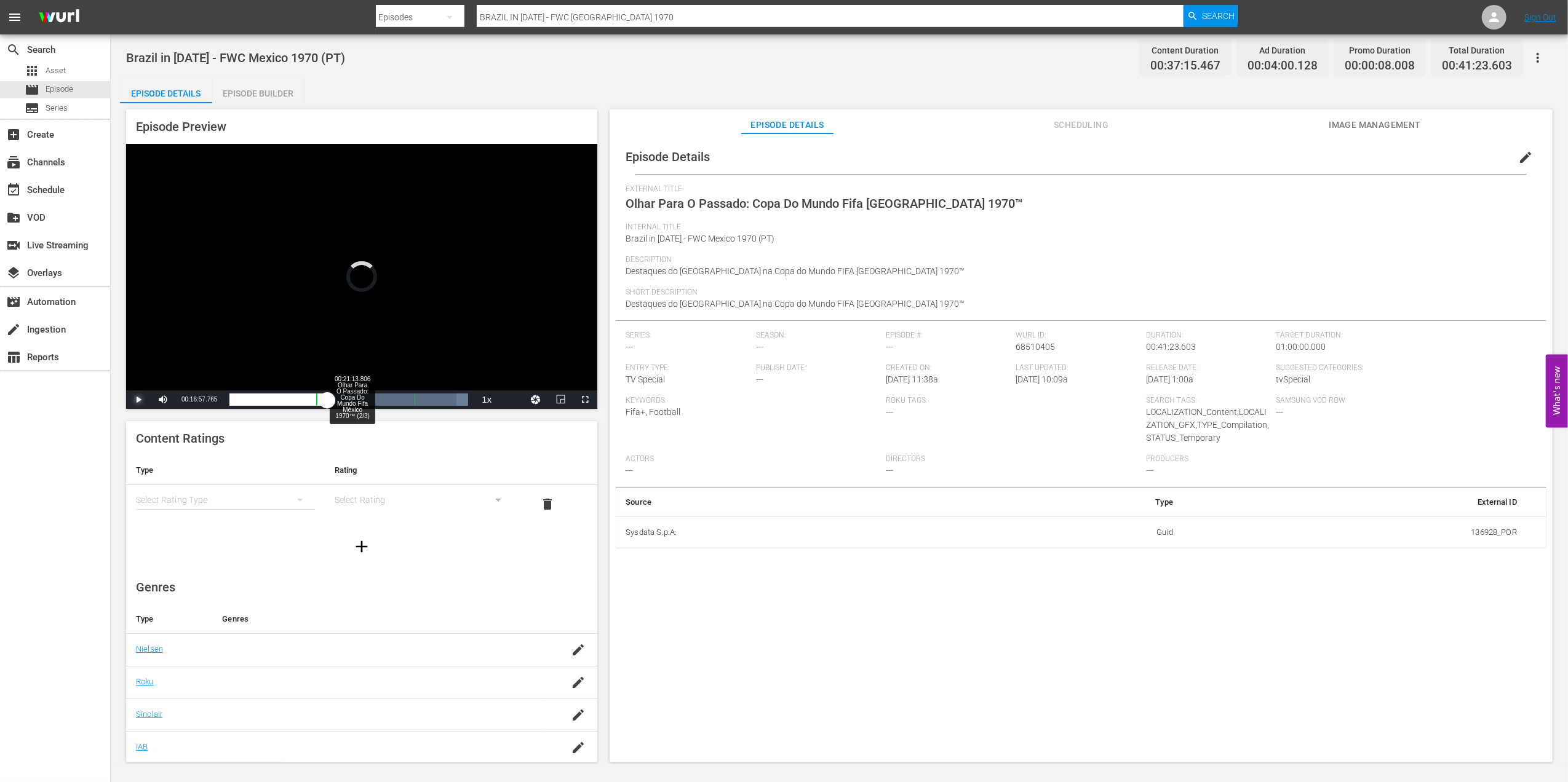
click at [352, 394] on div "Loaded : 100.00% 00:21:13.806 Olhar Para O Passado: Copa Do Mundo Fifa México 1…" at bounding box center [349, 399] width 239 height 12
click at [365, 396] on div "Loaded : 54.53% 00:23:47.431 Olhar Para O Passado: Copa Do Mundo Fifa México 19…" at bounding box center [349, 399] width 239 height 12
click at [379, 397] on div "Loaded : 60.71% 00:25:42.650 Olhar Para O Passado: Copa Do Mundo Fifa México 19…" at bounding box center [349, 399] width 239 height 12
click at [393, 397] on div "00:28:16.275 Olhar Para O Passado: Copa Do Mundo Fifa México 1970™ (2/3)" at bounding box center [393, 399] width 1 height 12
click at [138, 399] on span "Video Player" at bounding box center [138, 399] width 0 height 0
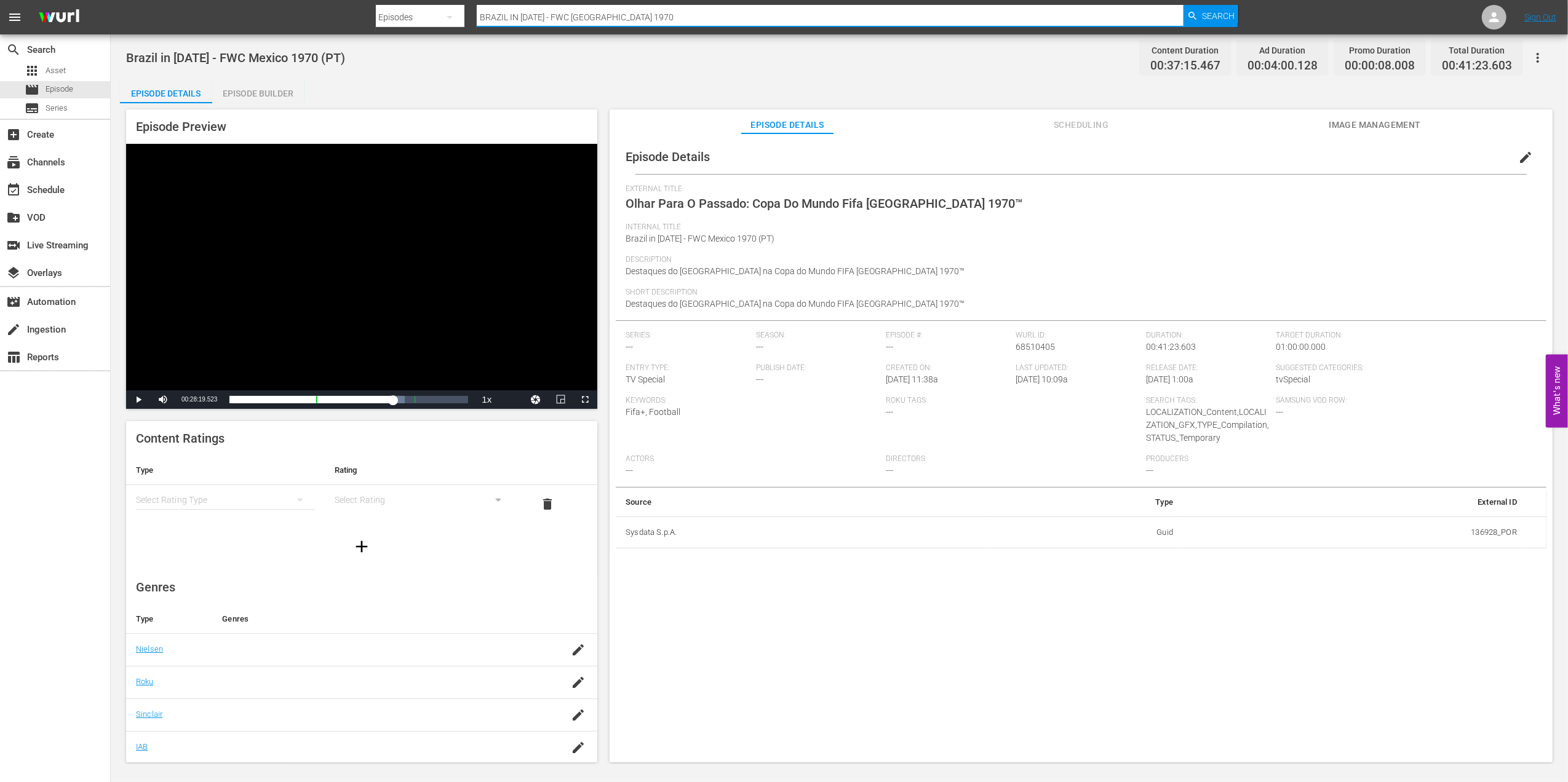
drag, startPoint x: 643, startPoint y: 21, endPoint x: 468, endPoint y: 12, distance: 175.2
click at [468, 12] on div "Search By Episodes Search ID, Title, Description, Keywords, or Category BRAZIL …" at bounding box center [807, 17] width 863 height 30
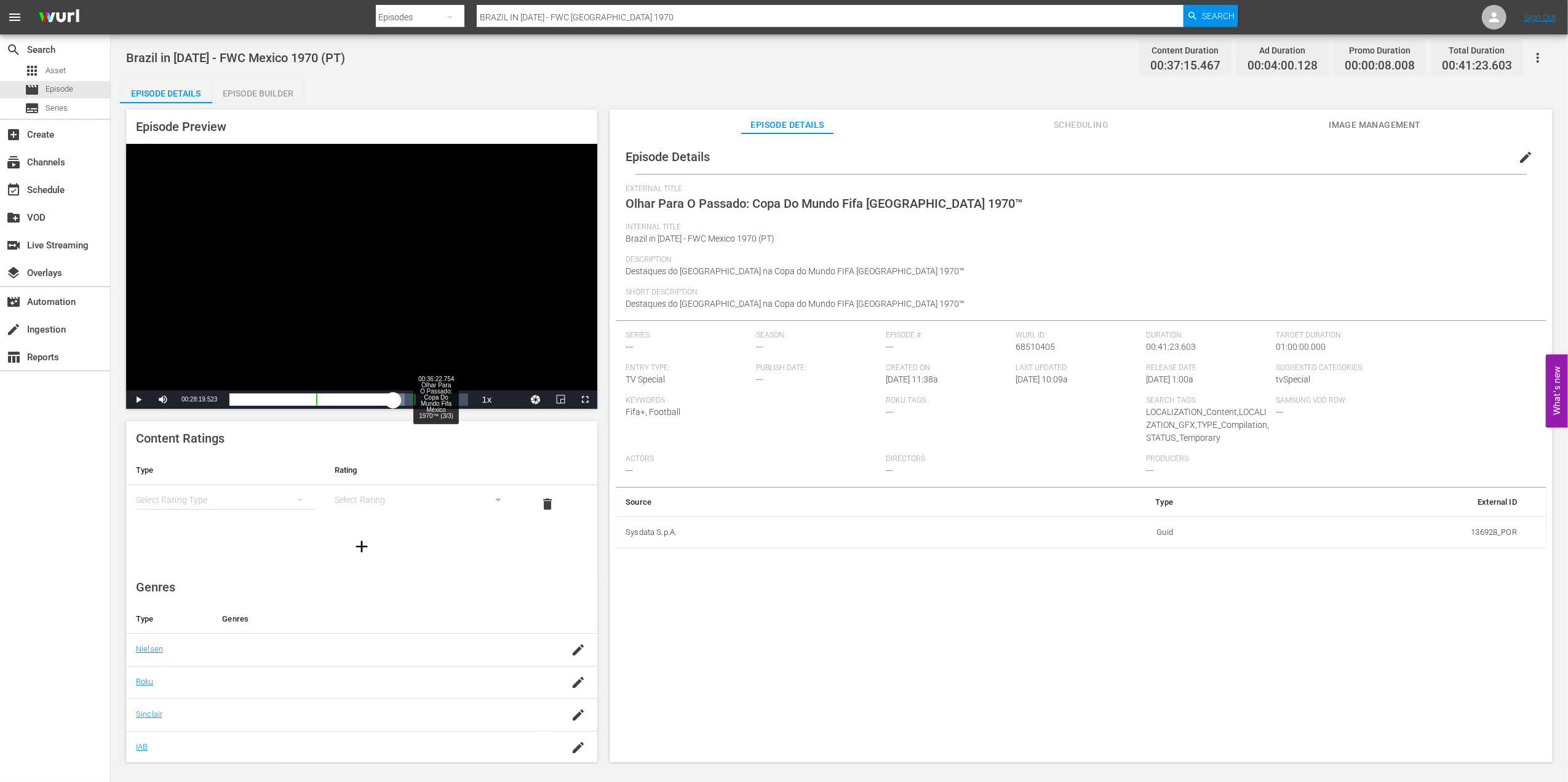
click at [442, 399] on div "Loaded : 73.34% 00:36:22.754 Olhar Para O Passado: Copa Do Mundo Fifa México 19…" at bounding box center [349, 399] width 239 height 12
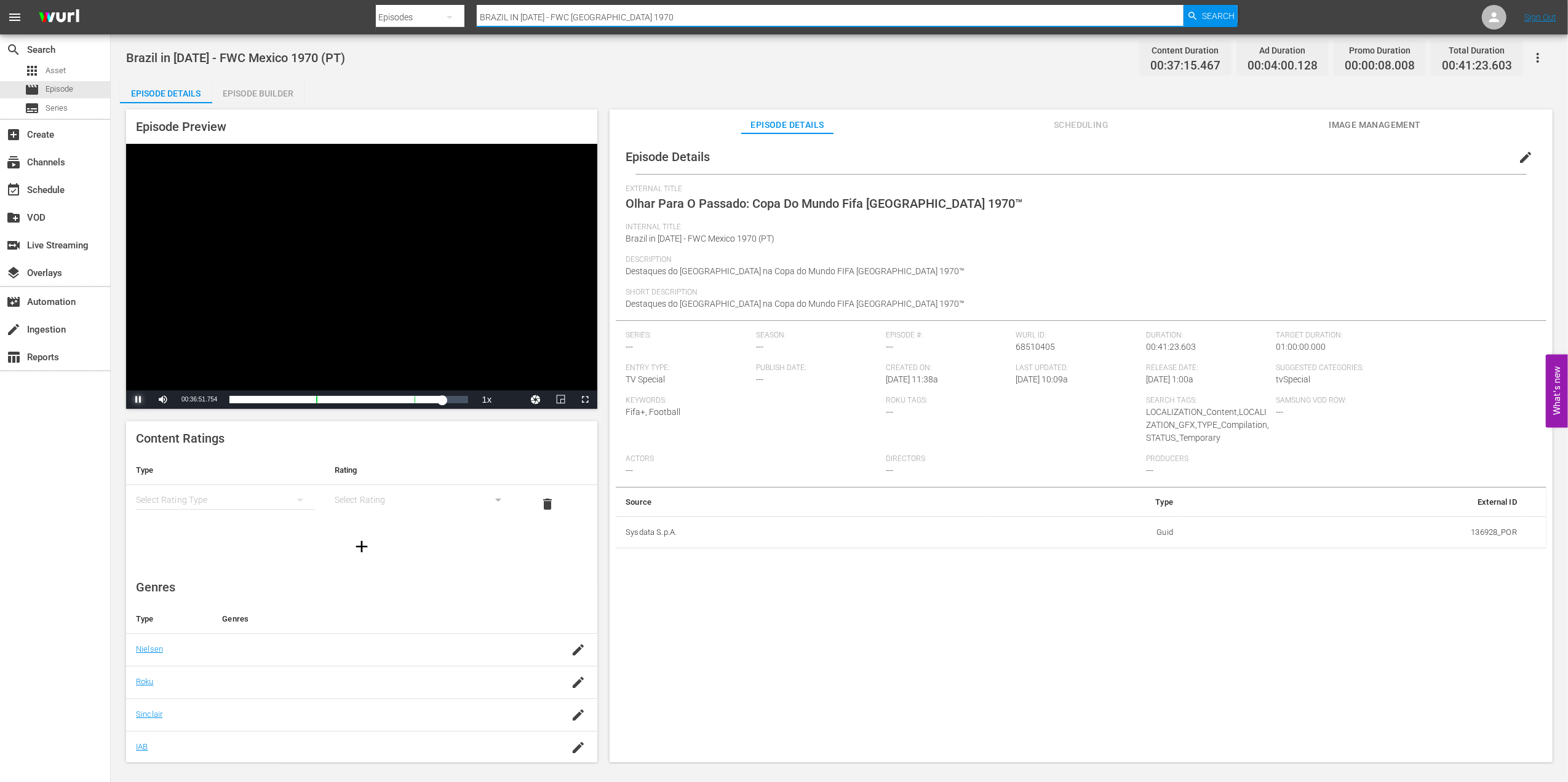
click at [138, 399] on span "Video Player" at bounding box center [138, 399] width 0 height 0
click at [68, 167] on div "subscriptions Channels" at bounding box center [55, 161] width 110 height 24
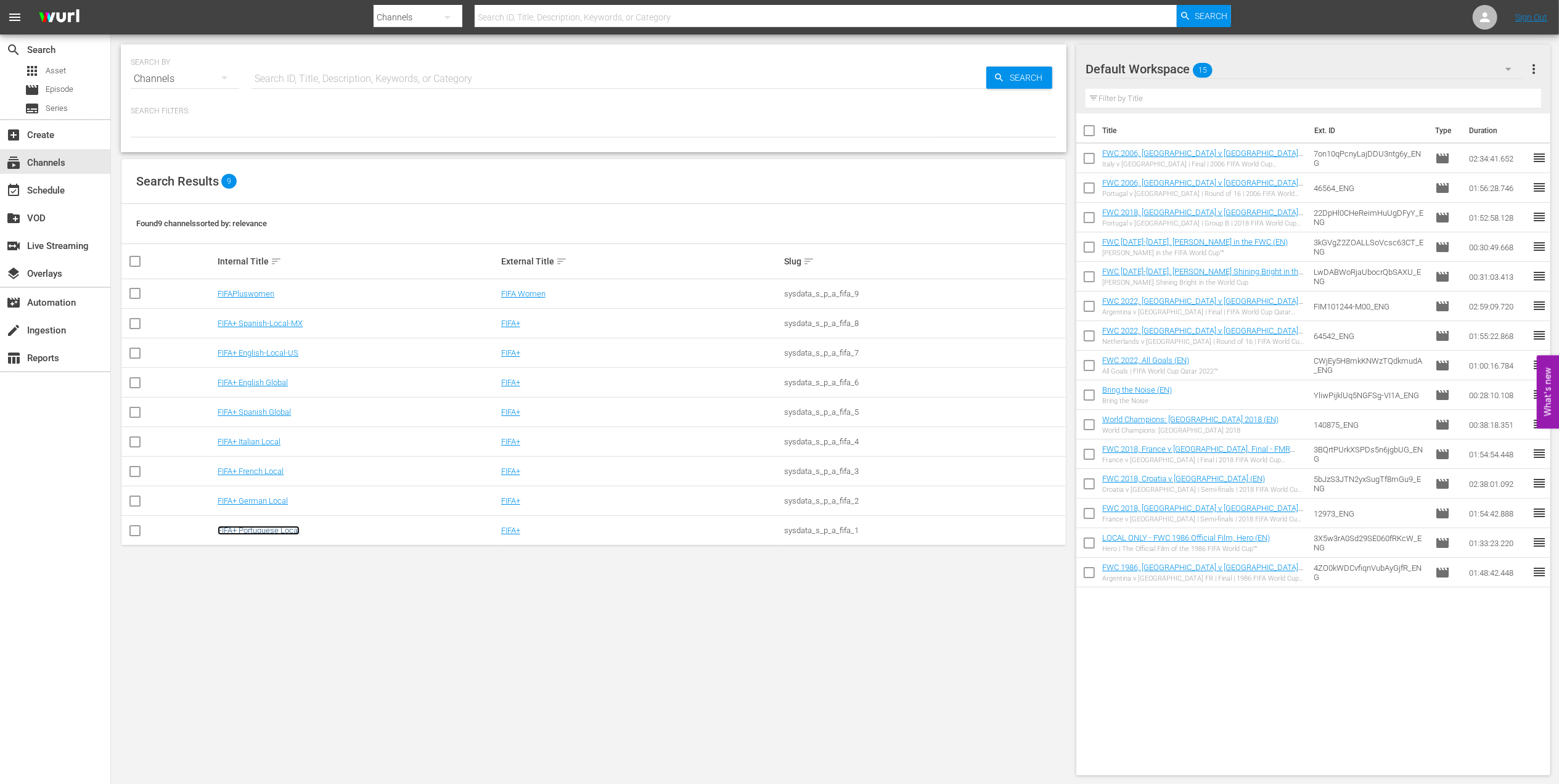
click at [272, 533] on link "FIFA+ Portuguese Local" at bounding box center [258, 530] width 82 height 9
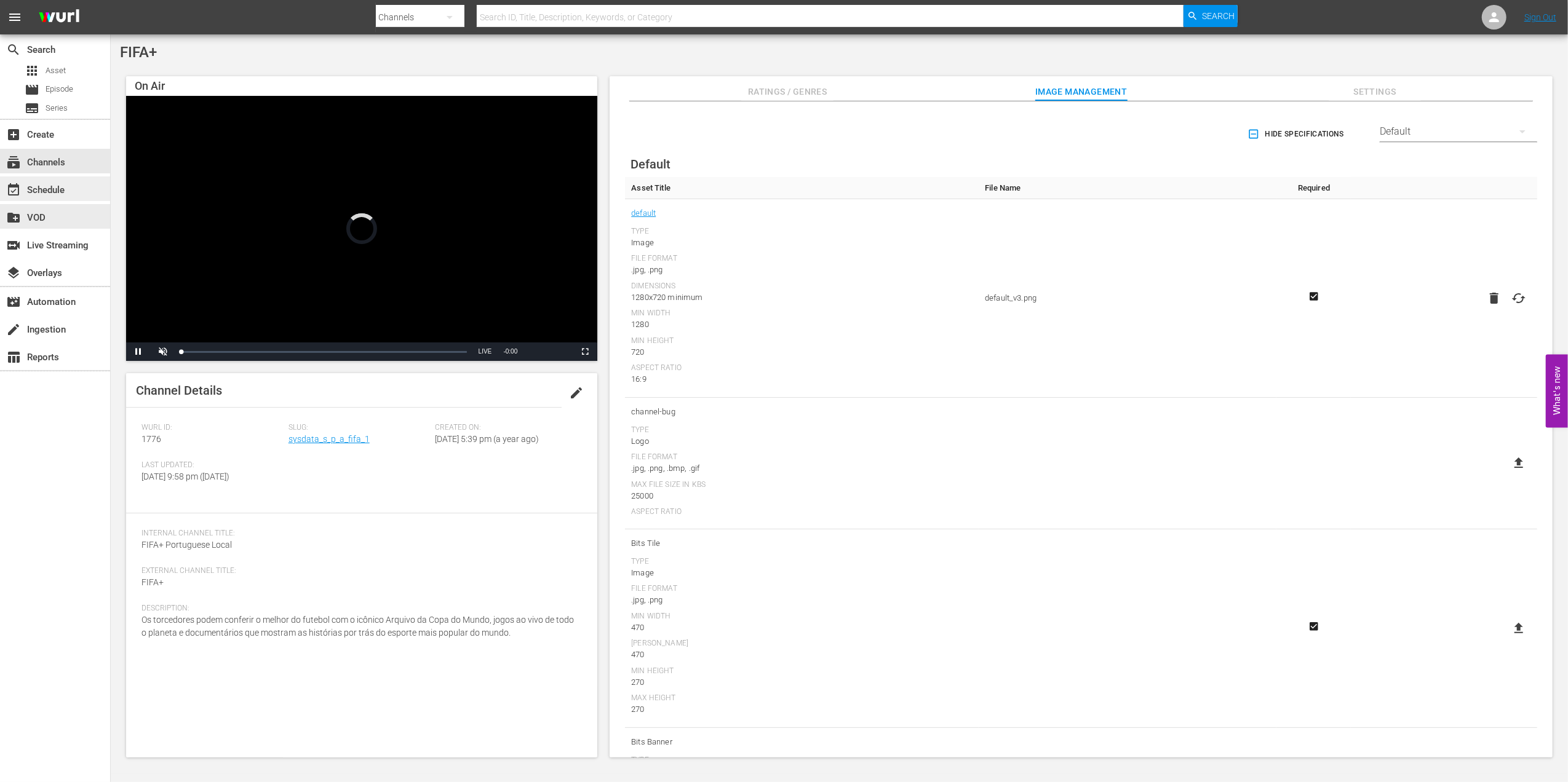
click at [72, 200] on div "event_available Schedule" at bounding box center [55, 188] width 110 height 24
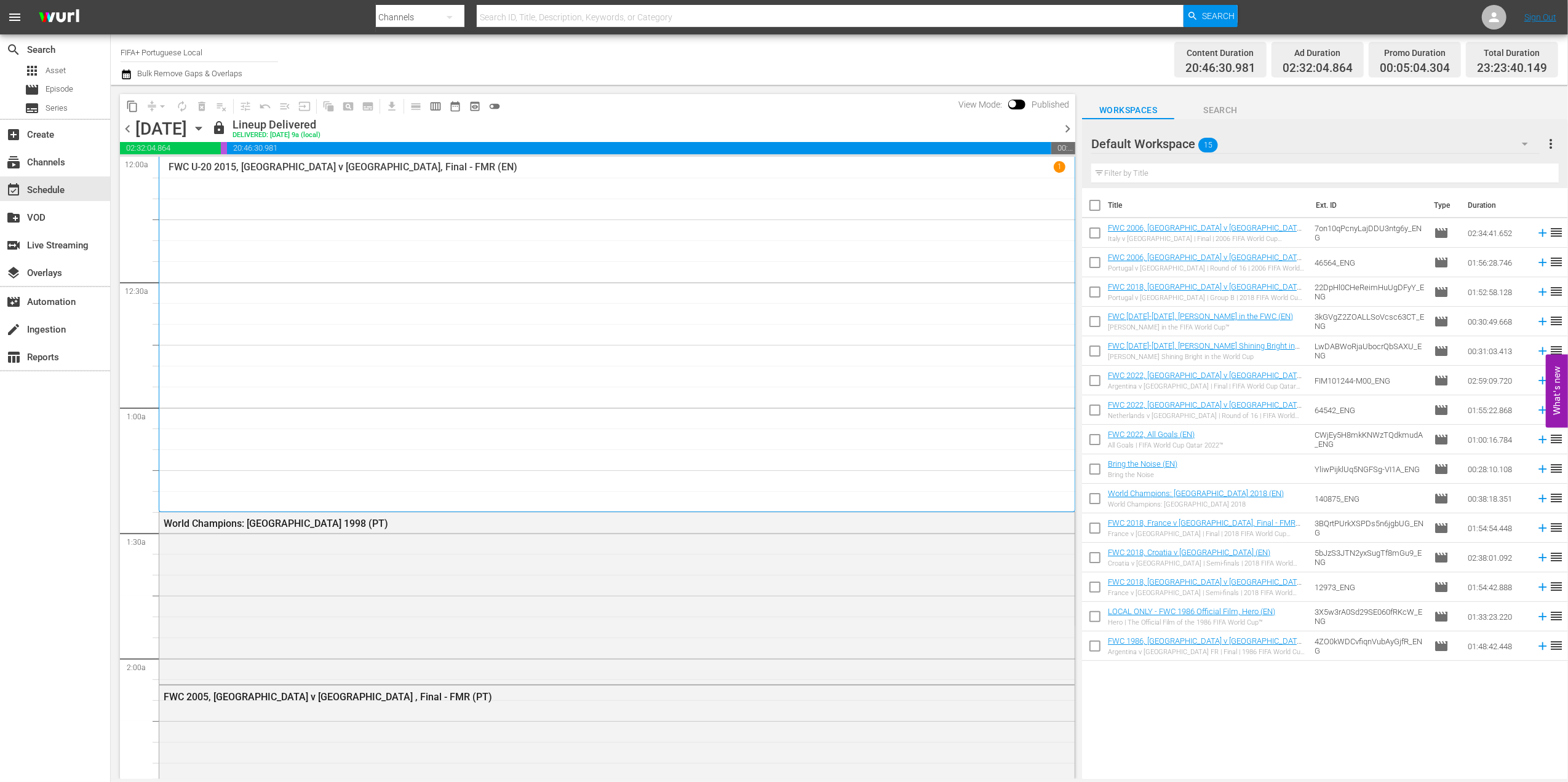
click at [1069, 128] on span "chevron_right" at bounding box center [1068, 129] width 15 height 15
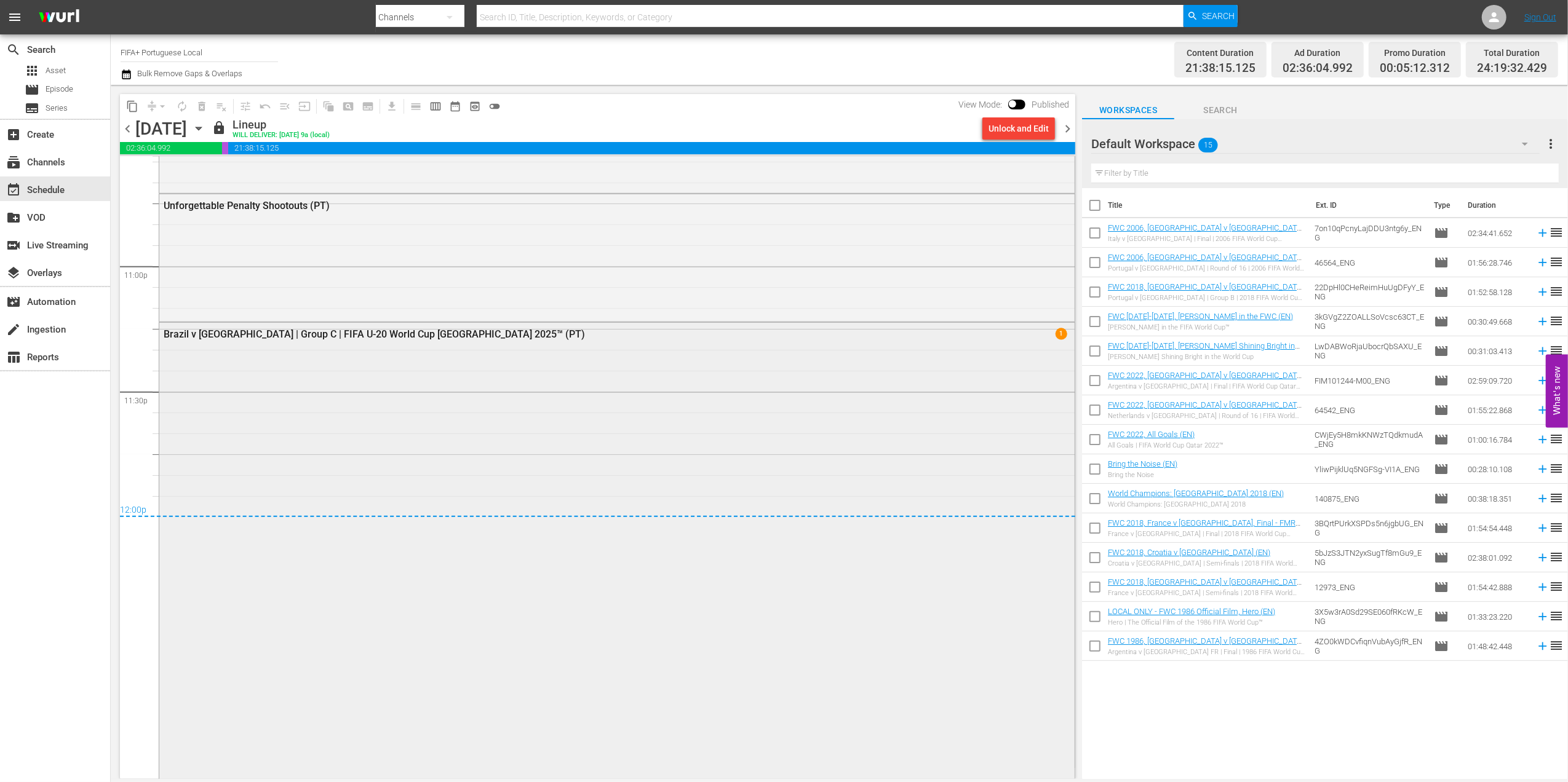
scroll to position [5682, 0]
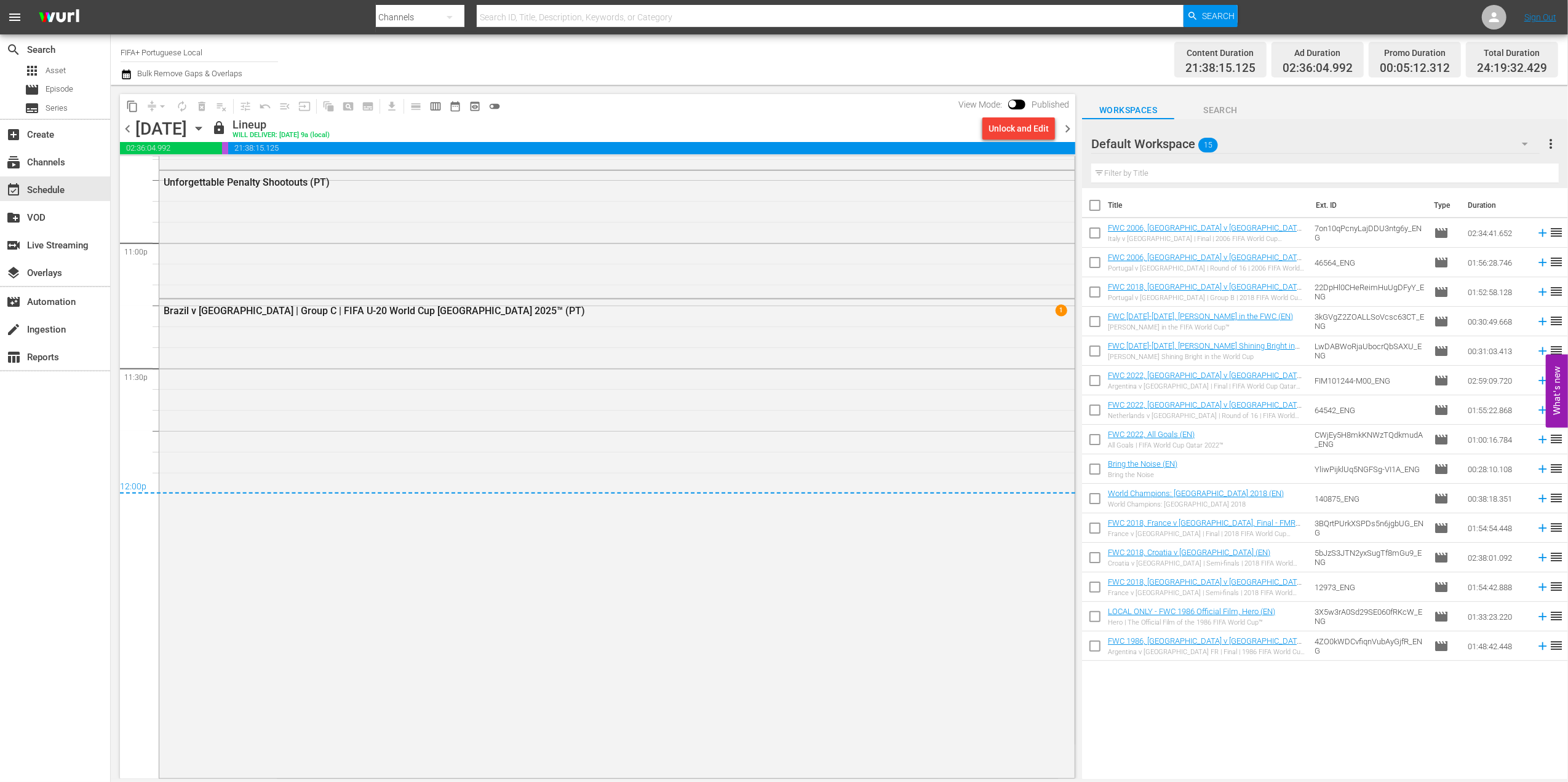
click at [1073, 129] on span "chevron_right" at bounding box center [1068, 129] width 15 height 15
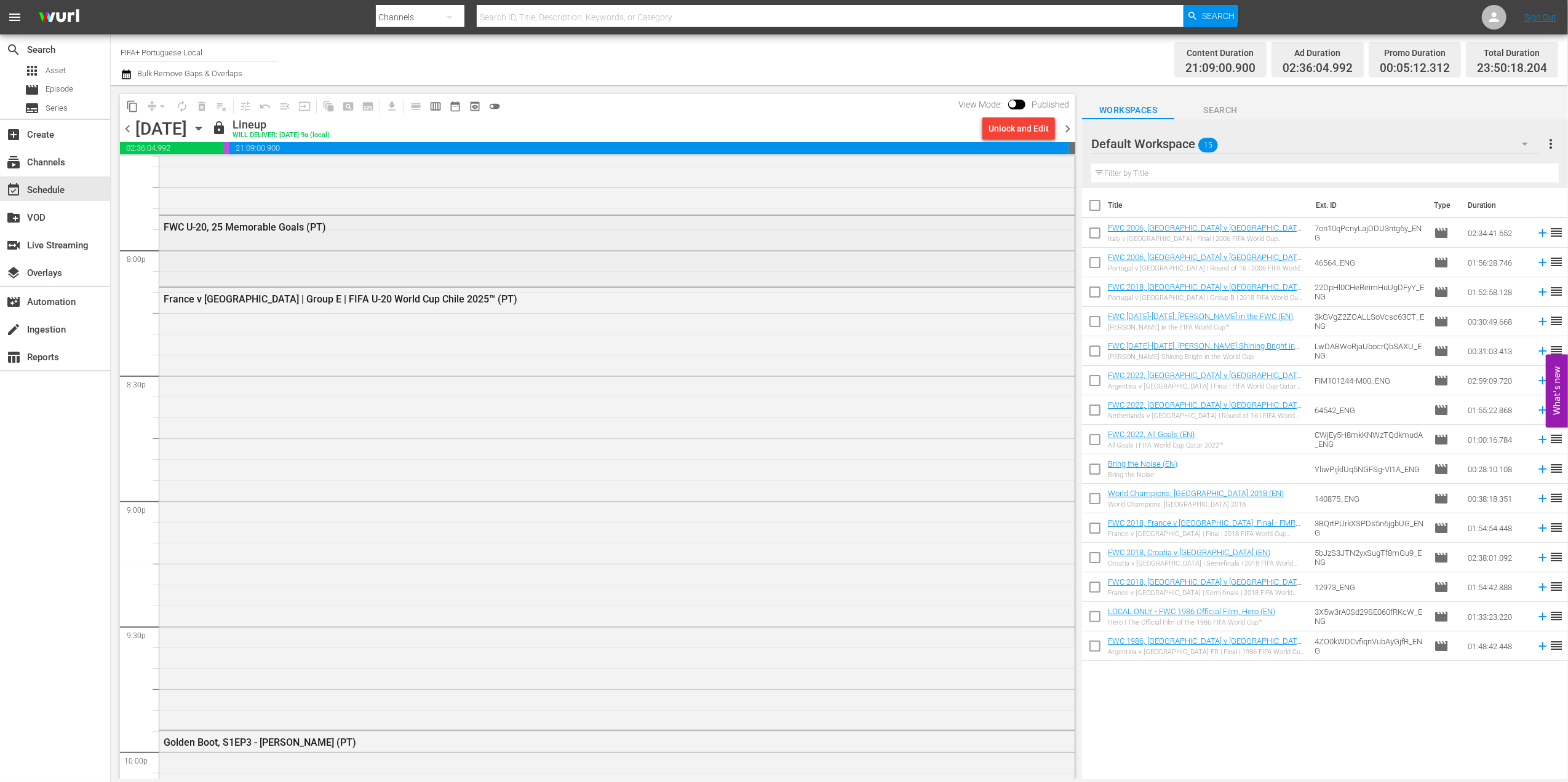
scroll to position [4921, 0]
click at [296, 224] on div "FWC U-20, 25 Memorable Goals (PT)" at bounding box center [583, 228] width 837 height 11
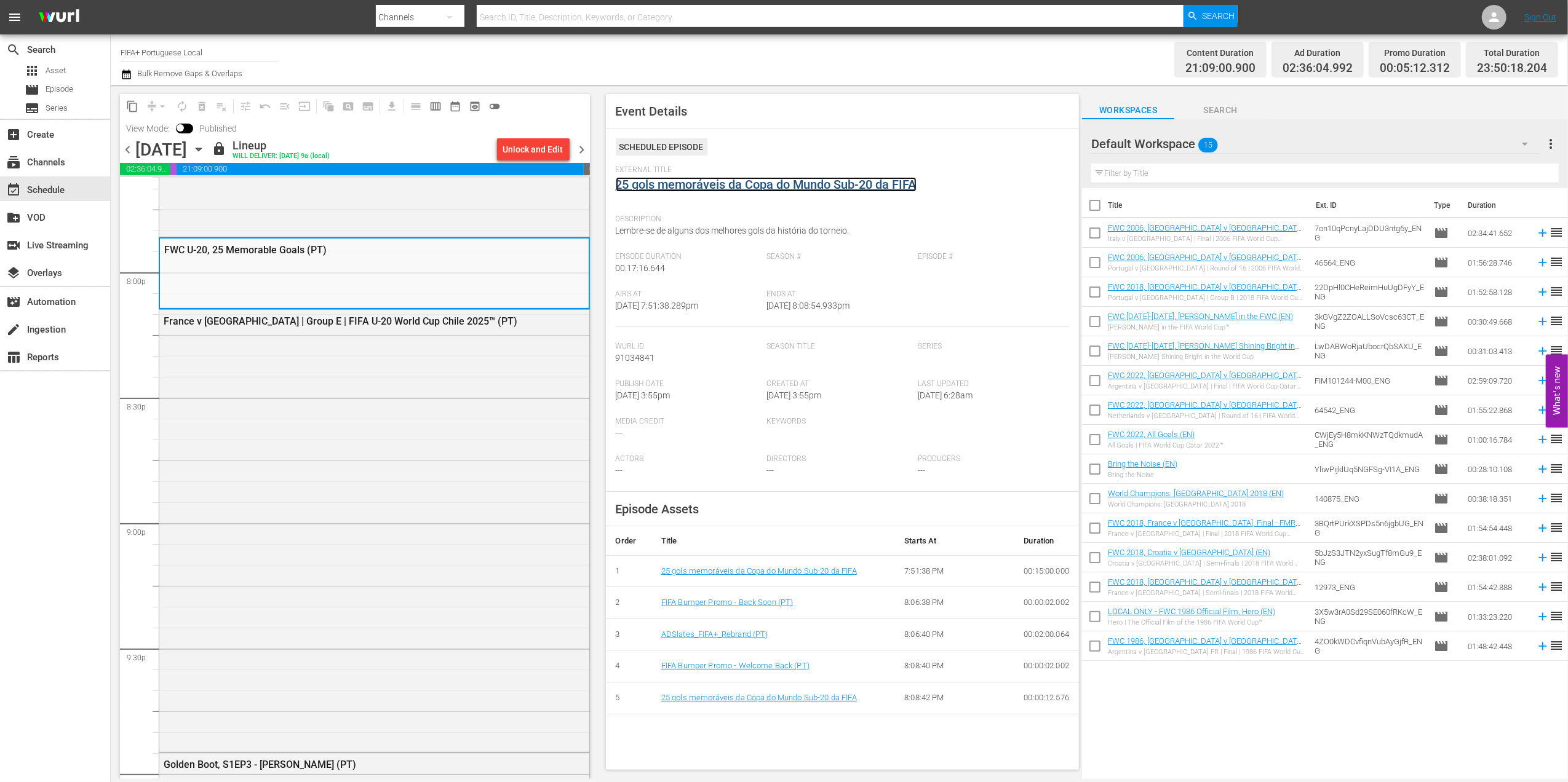
click at [756, 185] on link "25 gols memoráveis da Copa do Mundo Sub-20 da FIFA" at bounding box center [766, 184] width 300 height 14
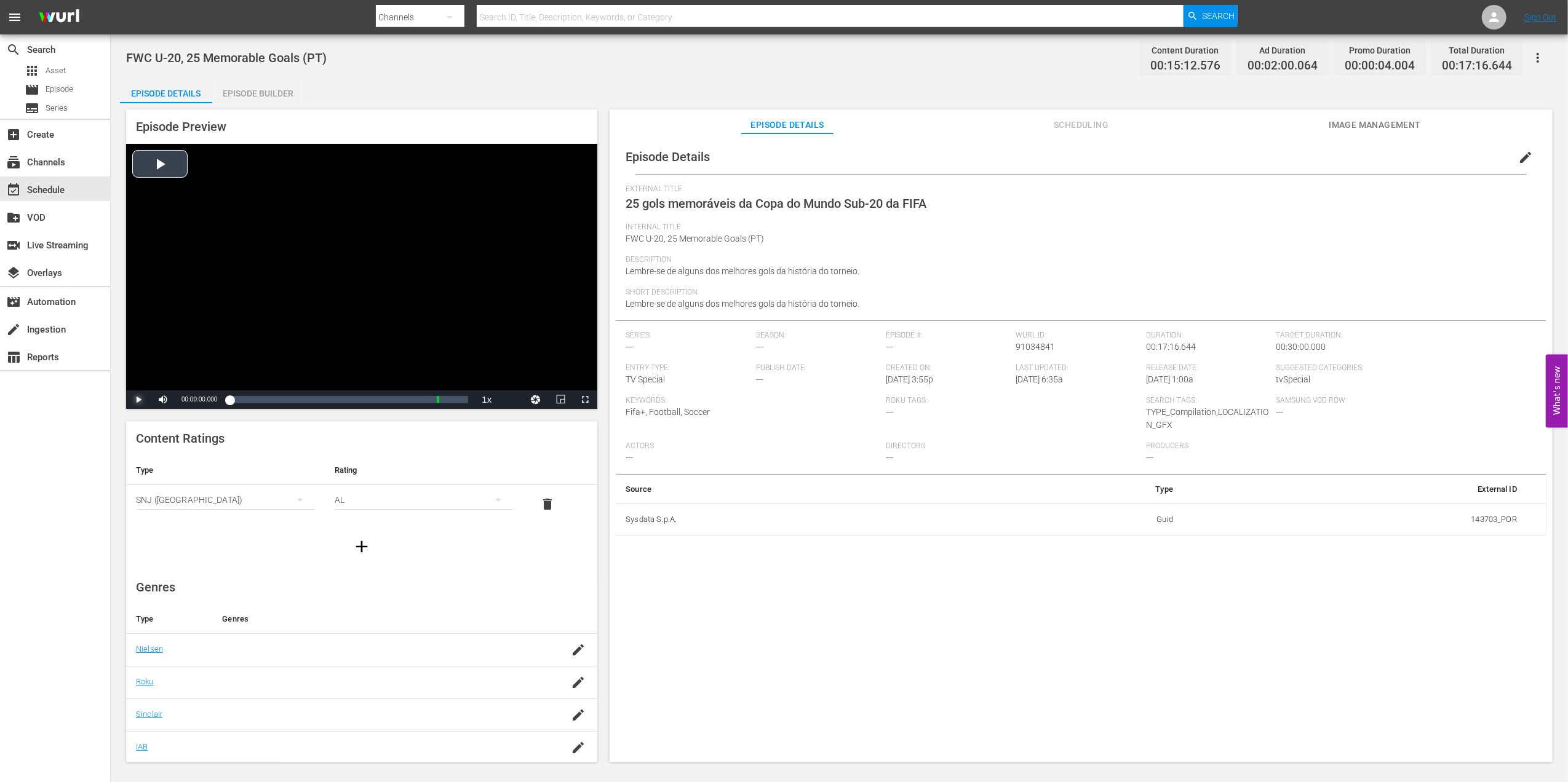
click at [138, 399] on span "Video Player" at bounding box center [138, 399] width 0 height 0
click at [231, 401] on div "00:00:08.286" at bounding box center [230, 399] width 2 height 12
click at [243, 401] on div "00:00:56.213" at bounding box center [236, 399] width 13 height 12
click at [138, 399] on span "Video Player" at bounding box center [138, 399] width 0 height 0
drag, startPoint x: 931, startPoint y: 204, endPoint x: 625, endPoint y: 202, distance: 306.0
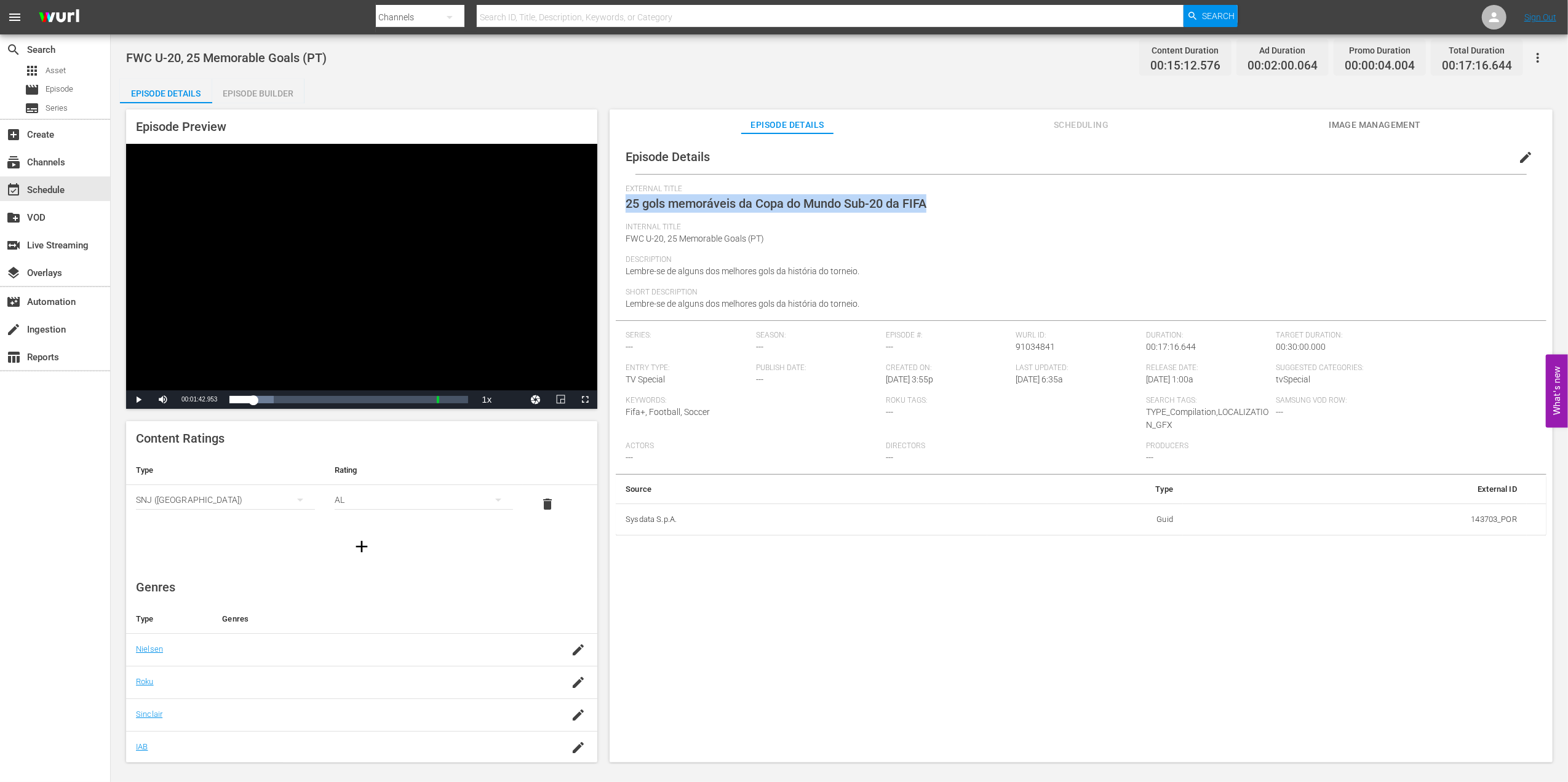
click at [625, 202] on div "External Title 25 gols memoráveis da Copa do Mundo Sub-20 da FIFA" at bounding box center [1081, 204] width 911 height 38
copy span "25 gols memoráveis da Copa do Mundo Sub-20 da FIFA"
click at [625, 21] on input "text" at bounding box center [830, 17] width 707 height 30
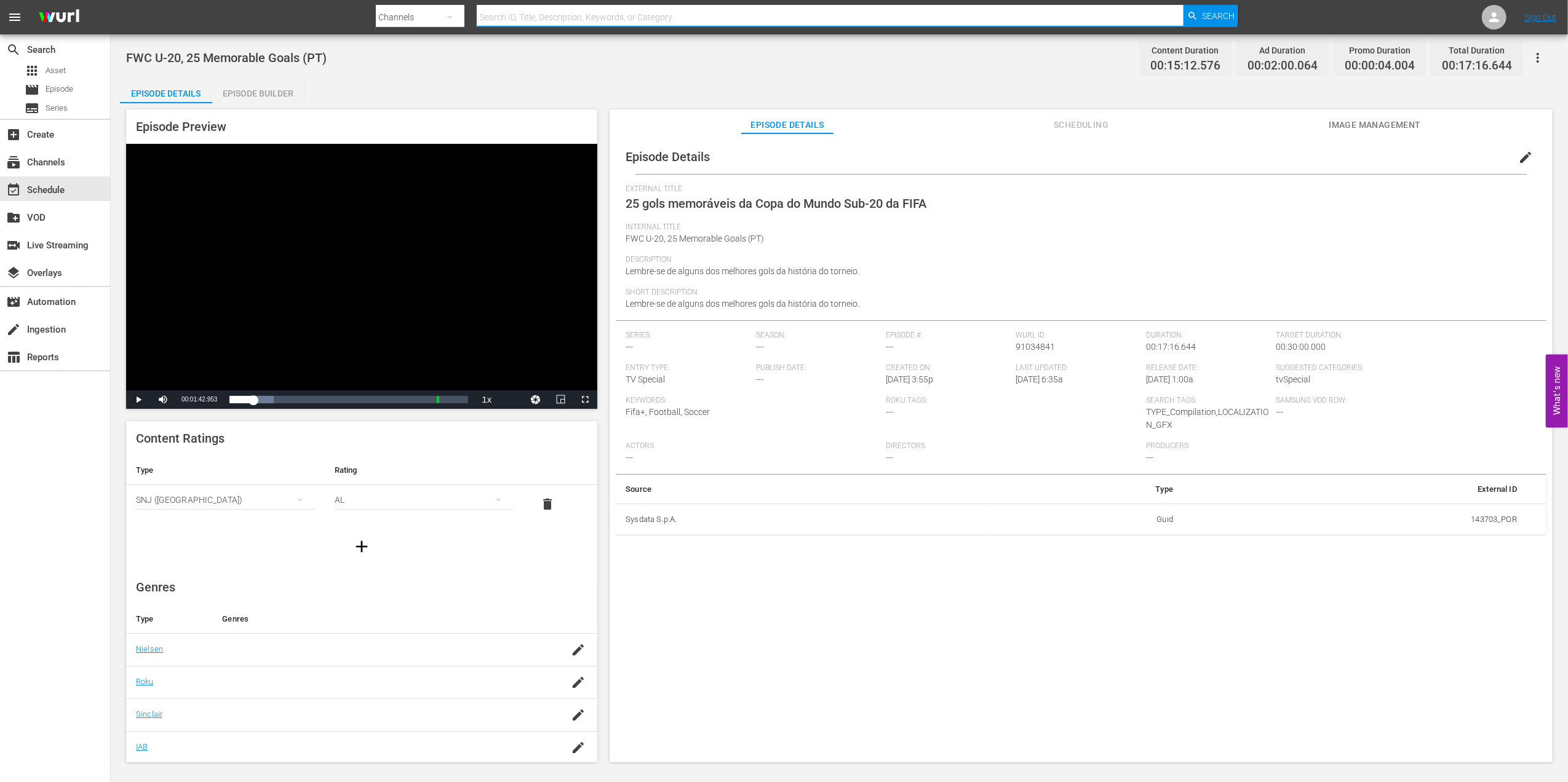
paste input "Unforgettable Penalty Shootouts"
type input "Unforgettable Penalty Shootouts"
click at [1209, 11] on span "Search" at bounding box center [1218, 15] width 33 height 22
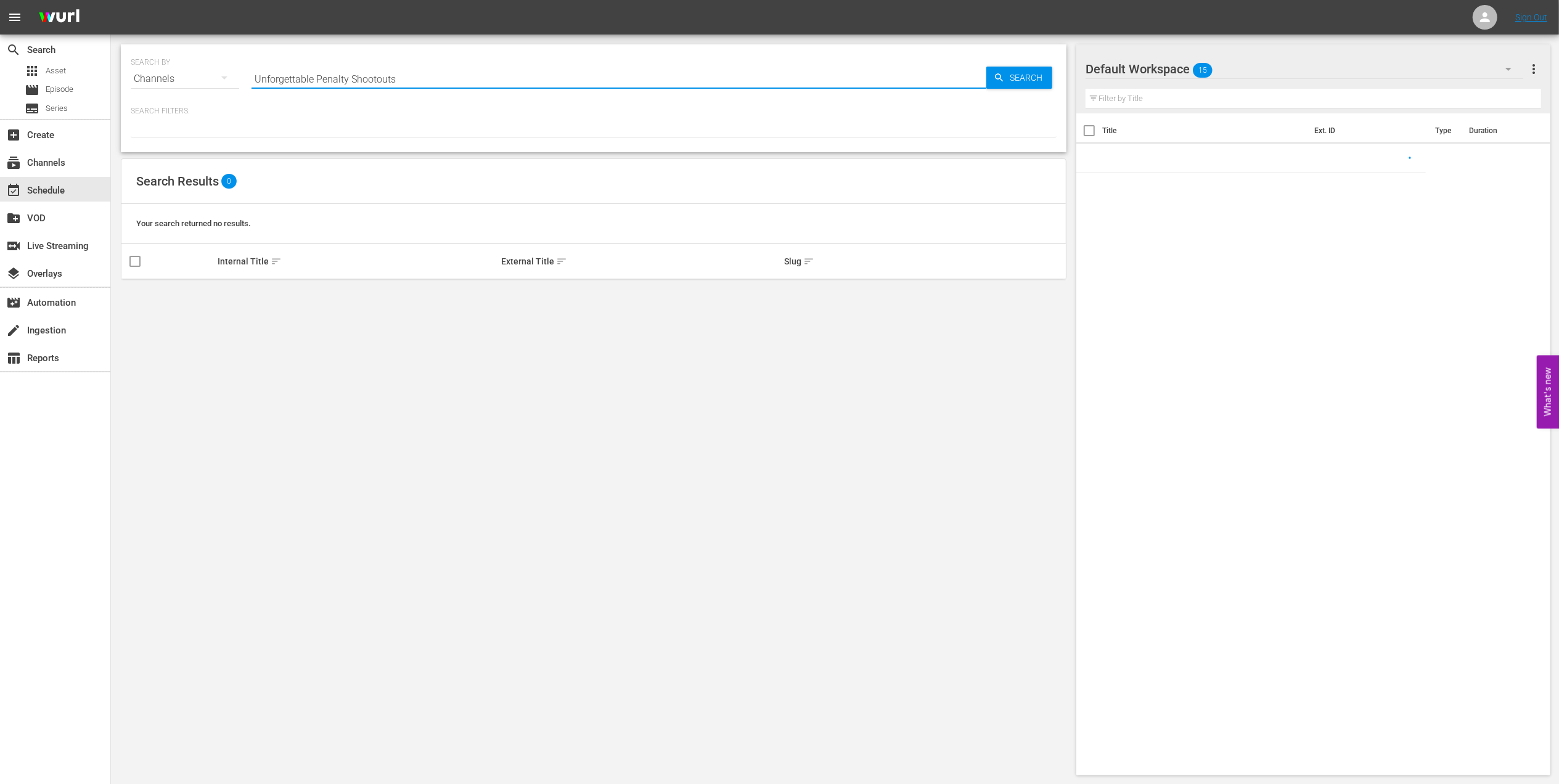
click at [436, 69] on input "Unforgettable Penalty Shootouts" at bounding box center [618, 79] width 734 height 30
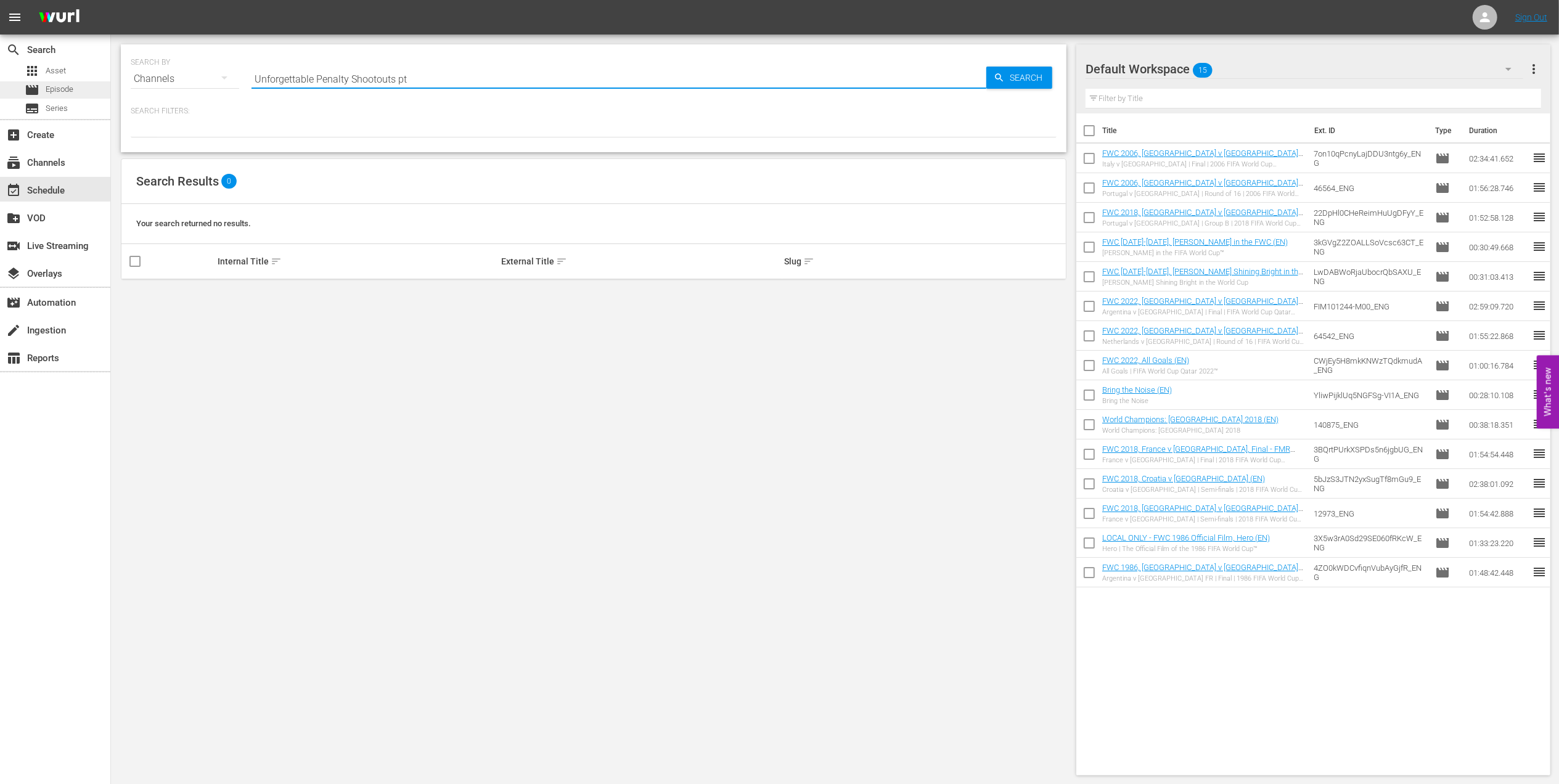
type input "Unforgettable Penalty Shootouts pt"
click at [73, 84] on span "Episode" at bounding box center [60, 89] width 28 height 12
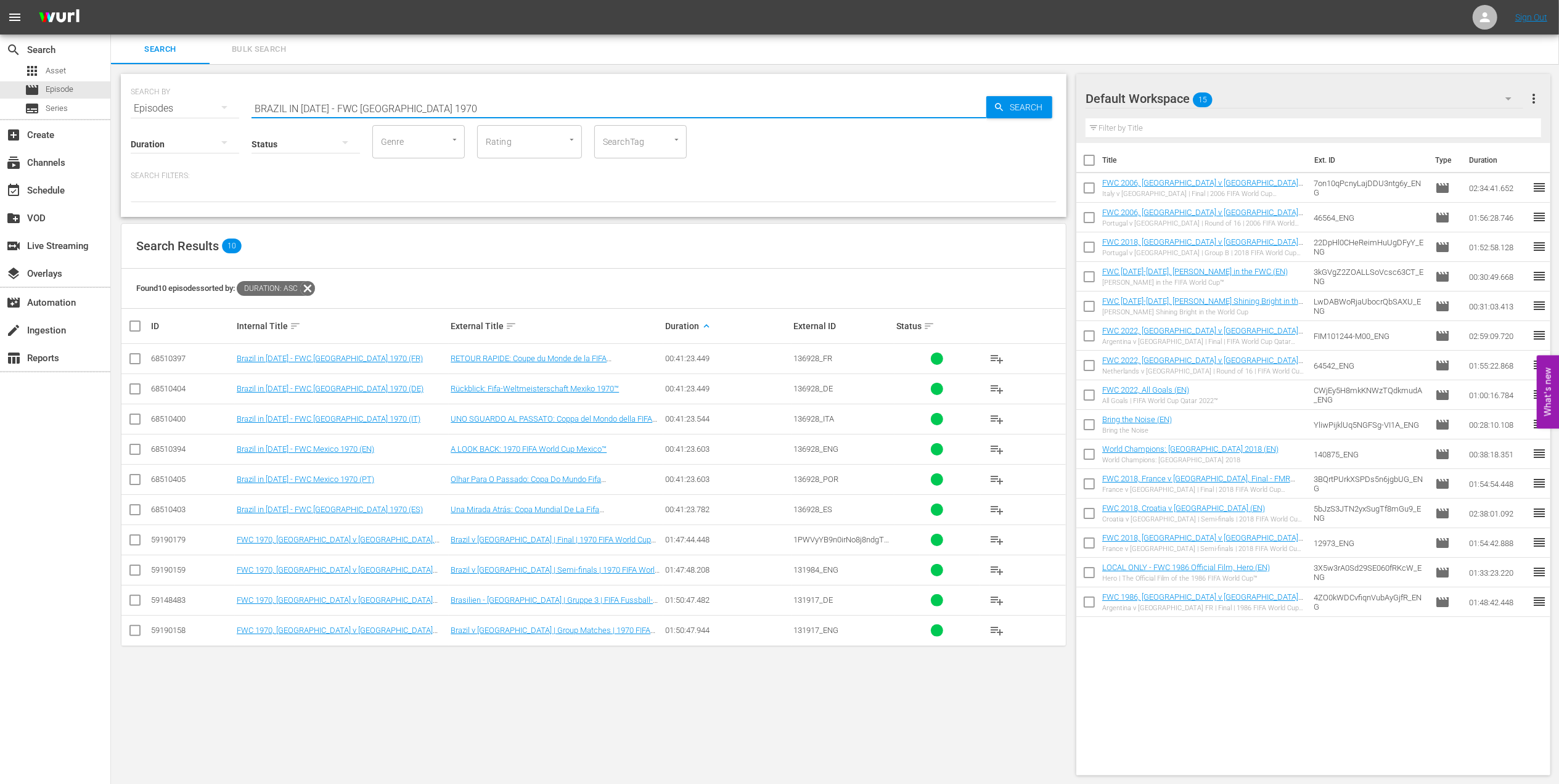
drag, startPoint x: 436, startPoint y: 102, endPoint x: 128, endPoint y: 102, distance: 308.0
click at [129, 102] on div "SEARCH BY Search By Episodes Search ID, Title, Description, Keywords, or Catego…" at bounding box center [593, 145] width 945 height 143
paste input "Unforgettable Penalty Shootouts"
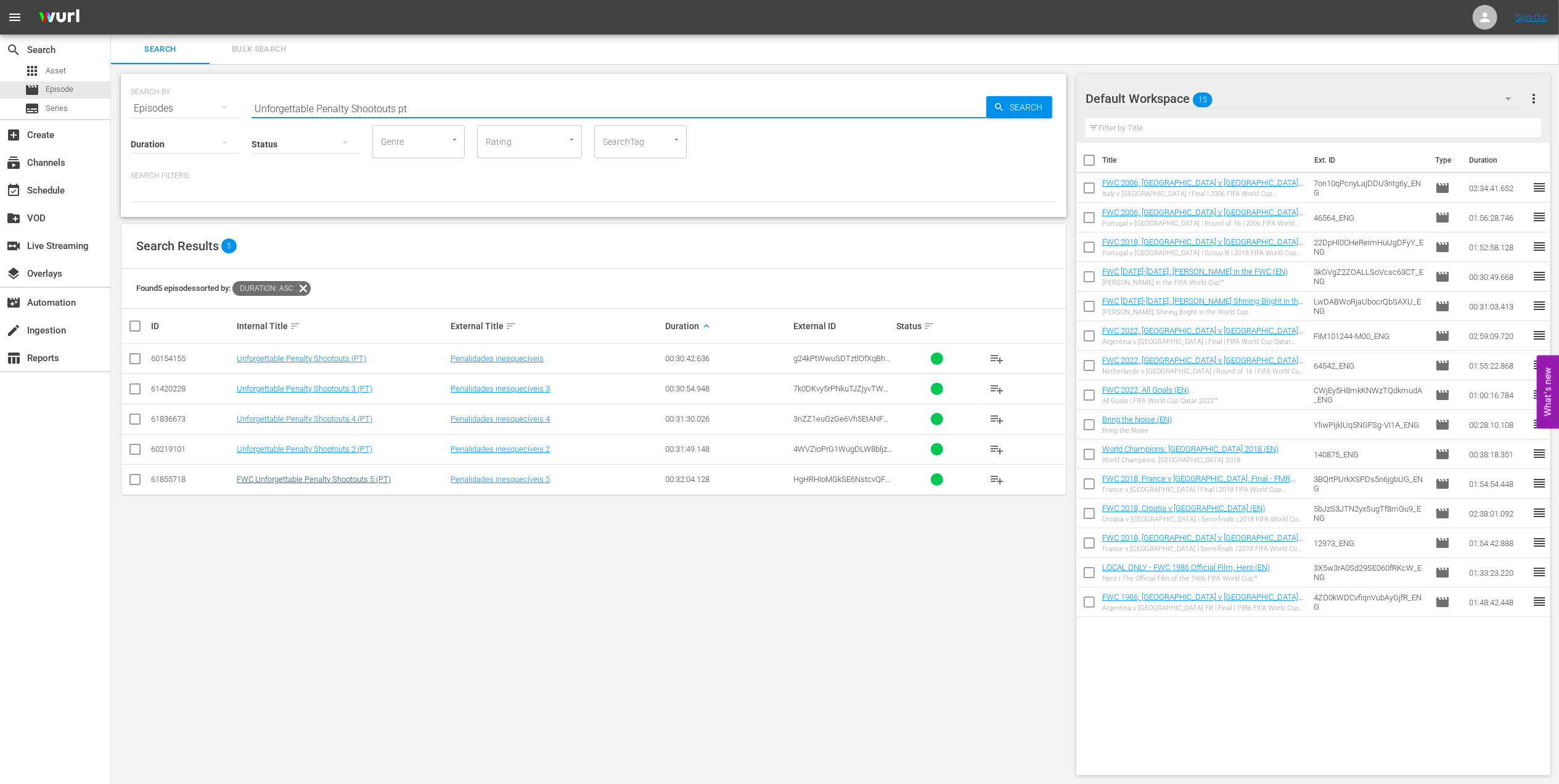
type input "Unforgettable Penalty Shootouts pt"
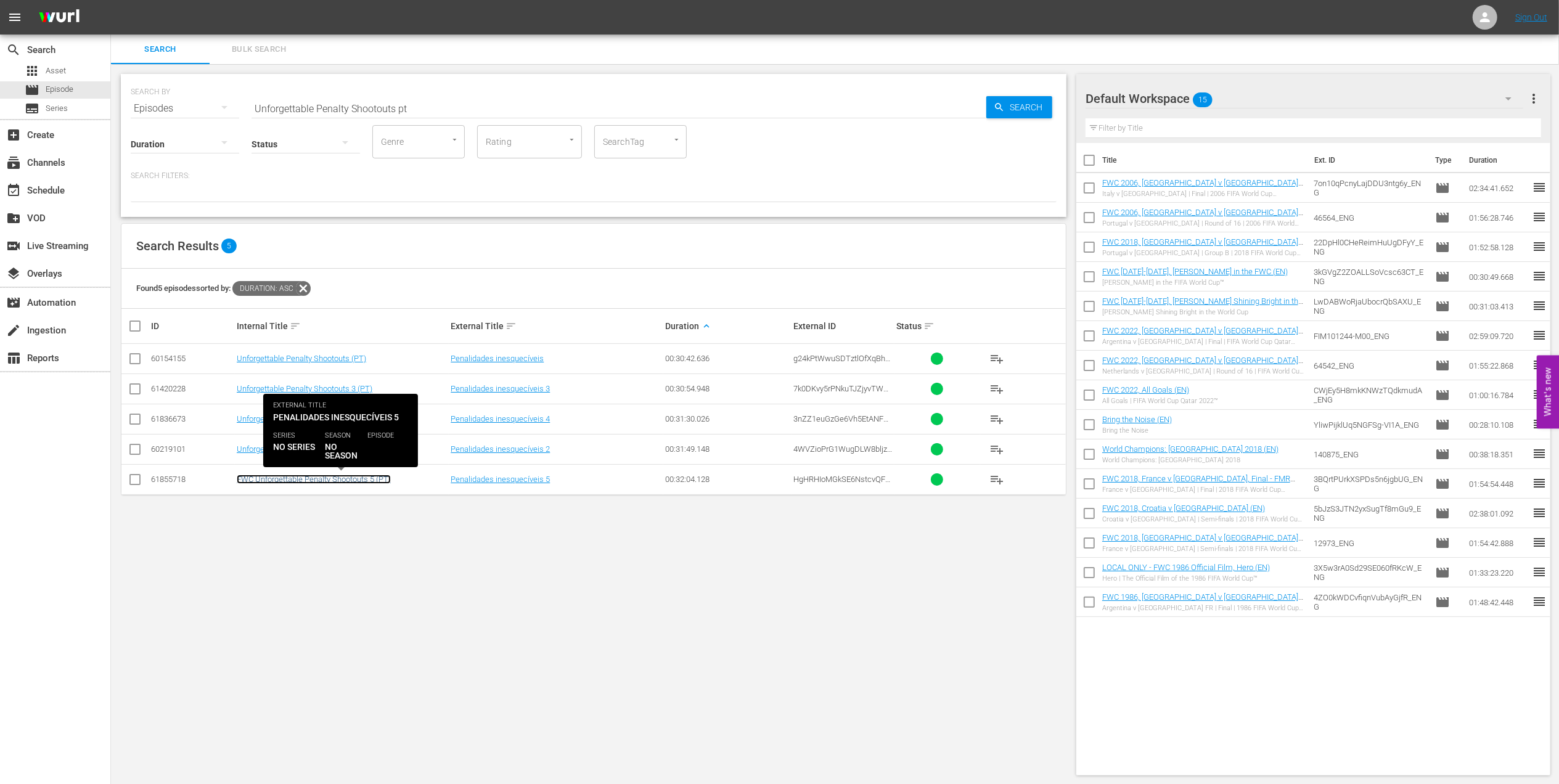
click at [322, 479] on link "FWC Unforgettable Penalty Shootouts 5 (PT)" at bounding box center [314, 479] width 154 height 9
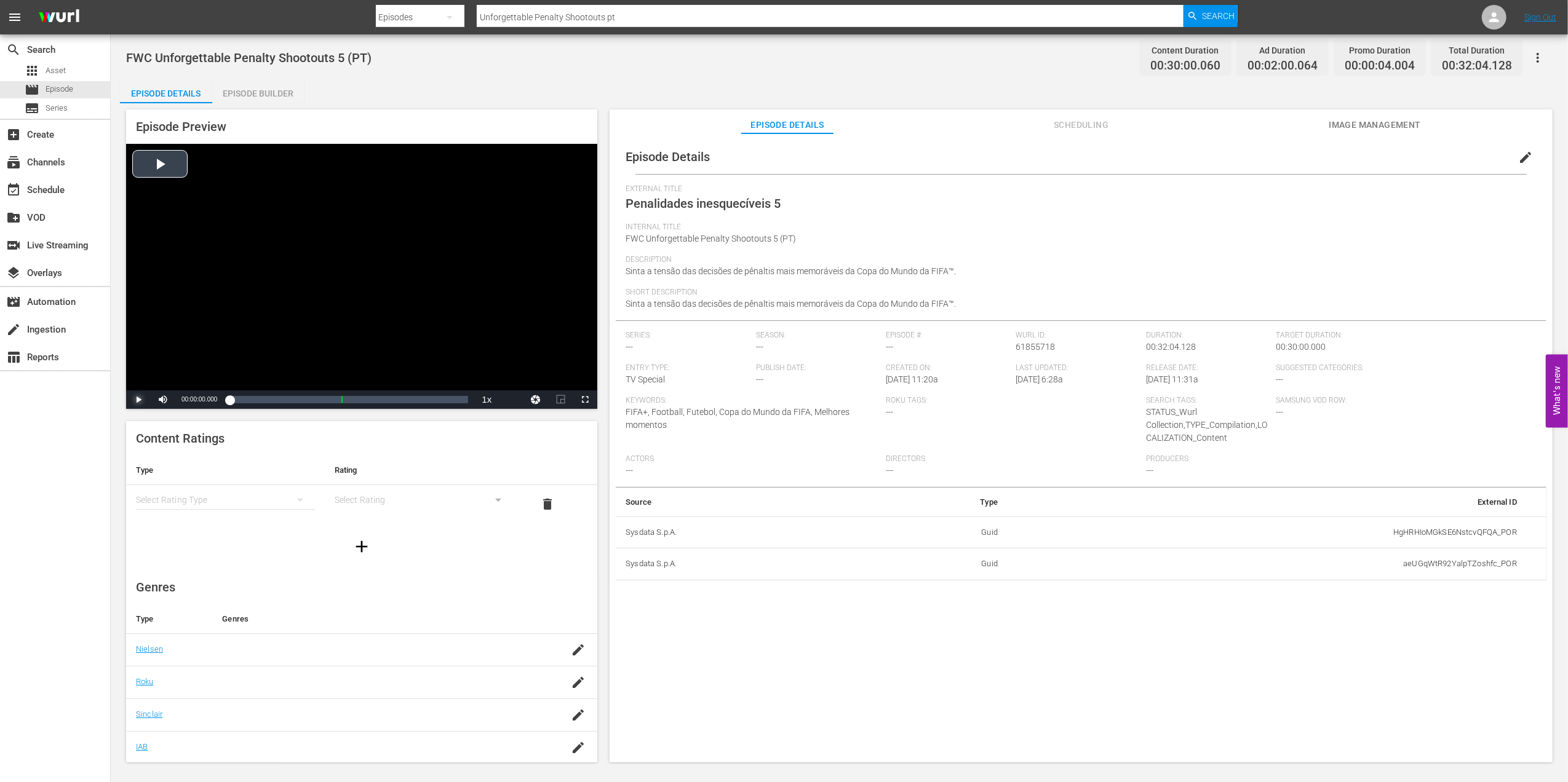
click at [138, 399] on span "Video Player" at bounding box center [138, 399] width 0 height 0
click at [230, 399] on div "00:00:04.553" at bounding box center [230, 399] width 1 height 12
click at [247, 401] on div "Loaded : 13.34% 00:02:23.813 Holanda x Argentina | Quartas de final | Copa do M…" at bounding box center [349, 399] width 239 height 12
click at [138, 399] on span "Video Player" at bounding box center [138, 399] width 0 height 0
click at [75, 151] on div "subscriptions Channels" at bounding box center [55, 161] width 110 height 24
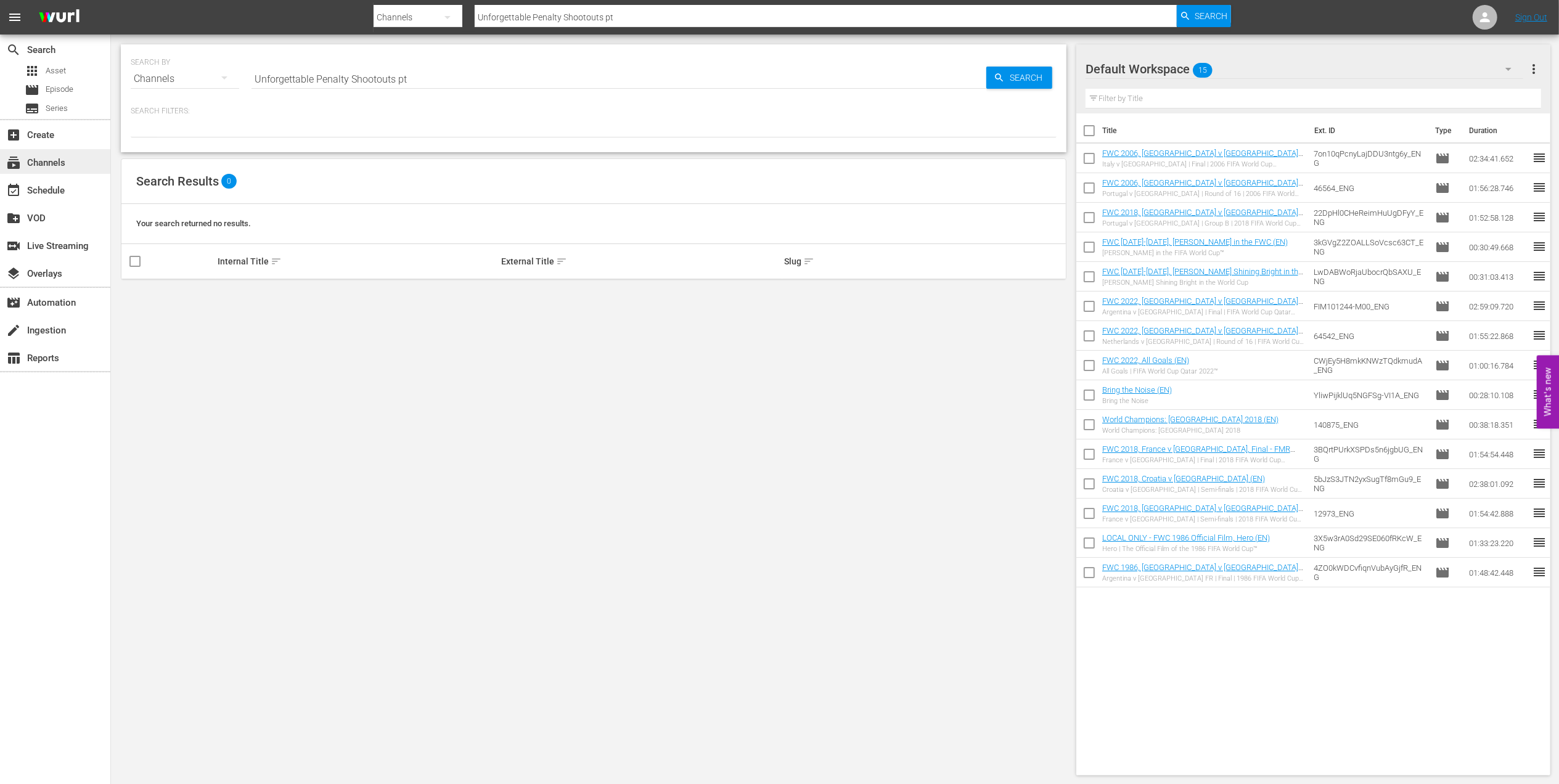
click at [85, 159] on div "subscriptions Channels" at bounding box center [55, 161] width 110 height 24
click at [70, 90] on span "Episode" at bounding box center [60, 89] width 28 height 12
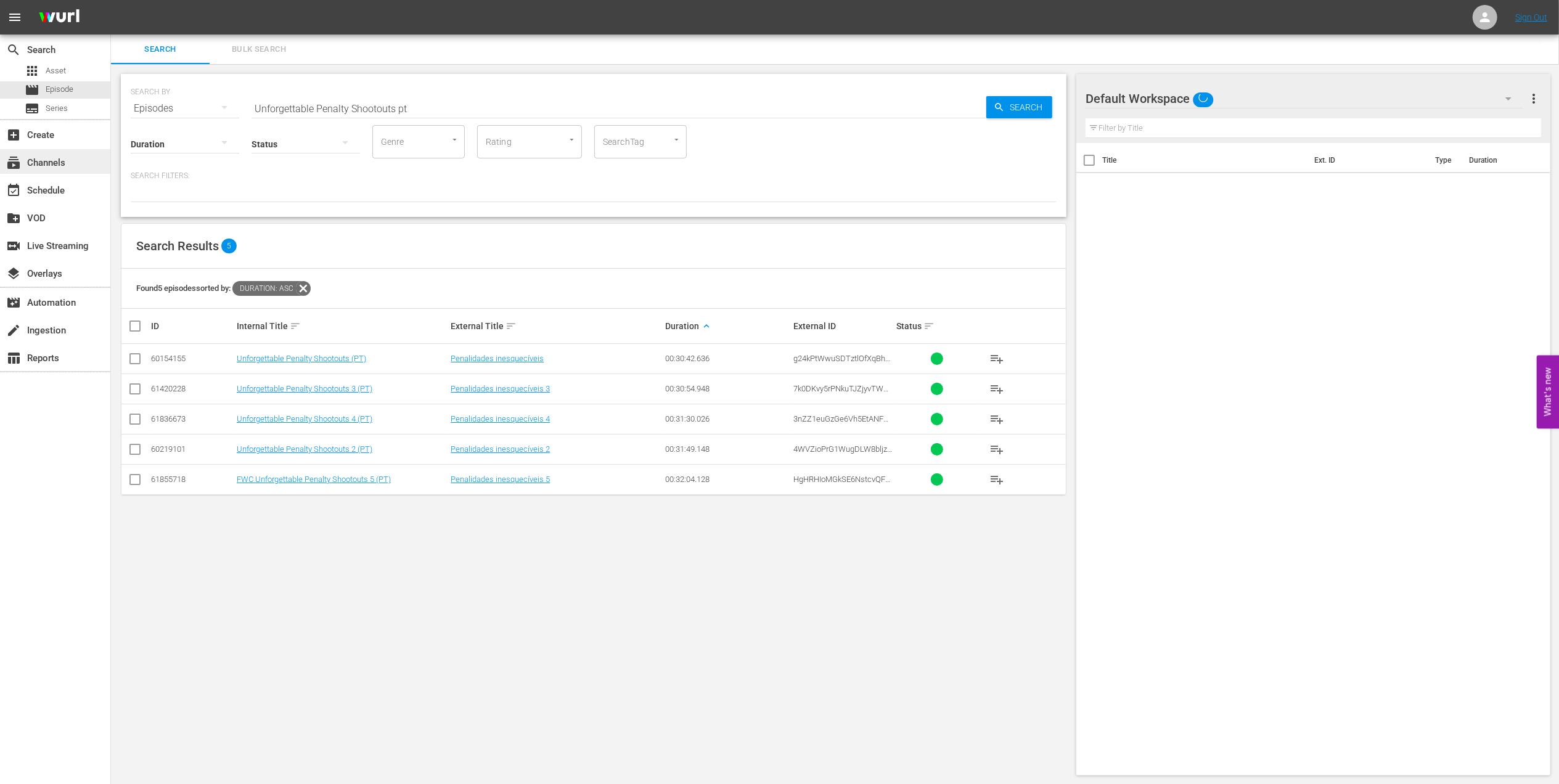
click at [96, 164] on div "subscriptions Channels" at bounding box center [55, 161] width 110 height 24
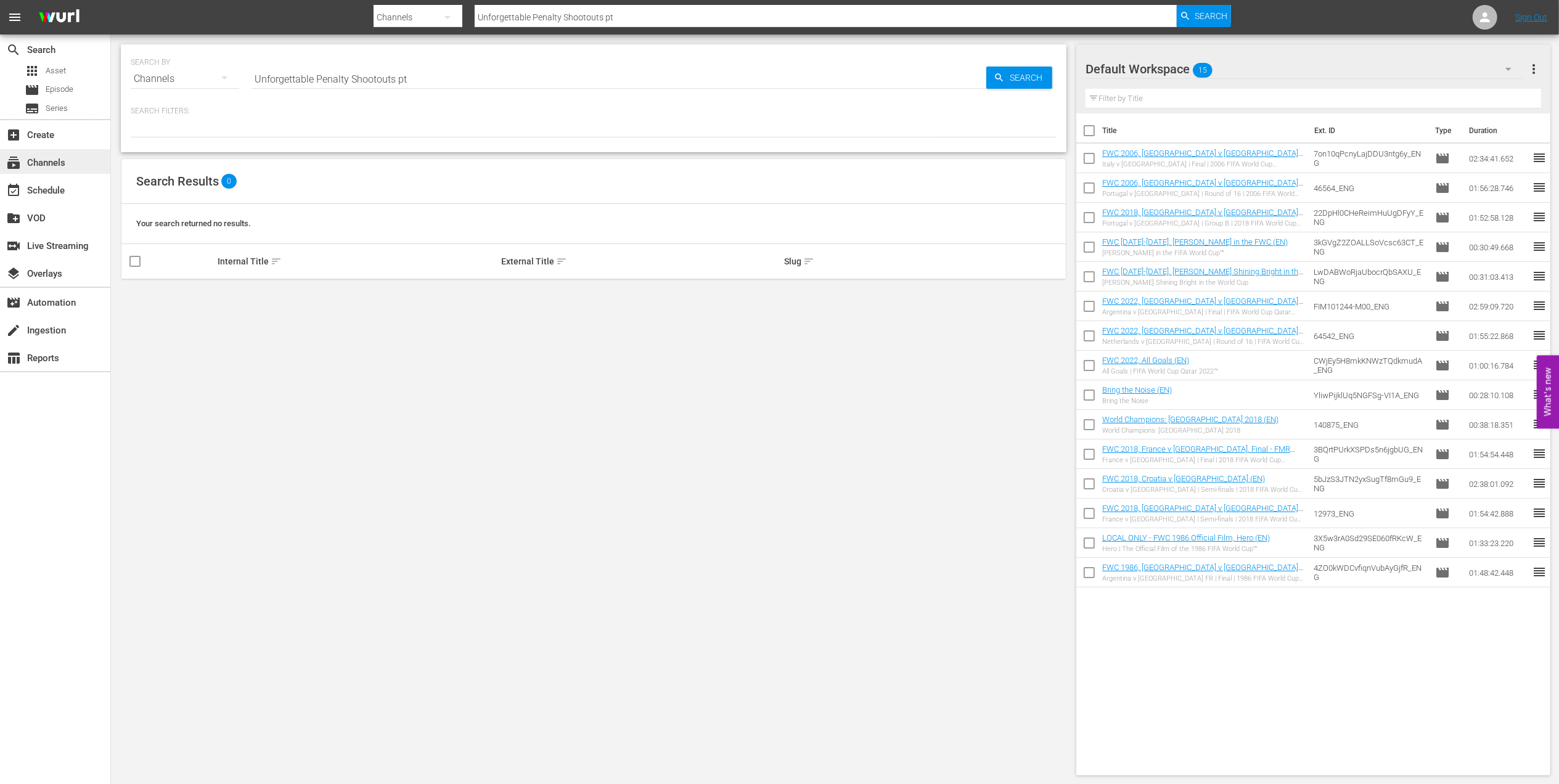
click at [74, 164] on div "subscriptions Channels" at bounding box center [55, 161] width 110 height 24
drag, startPoint x: 417, startPoint y: 79, endPoint x: 203, endPoint y: 74, distance: 214.1
click at [203, 74] on div "SEARCH BY Search By Channels Search ID, Title, Description, Keywords, or Catego…" at bounding box center [593, 72] width 925 height 44
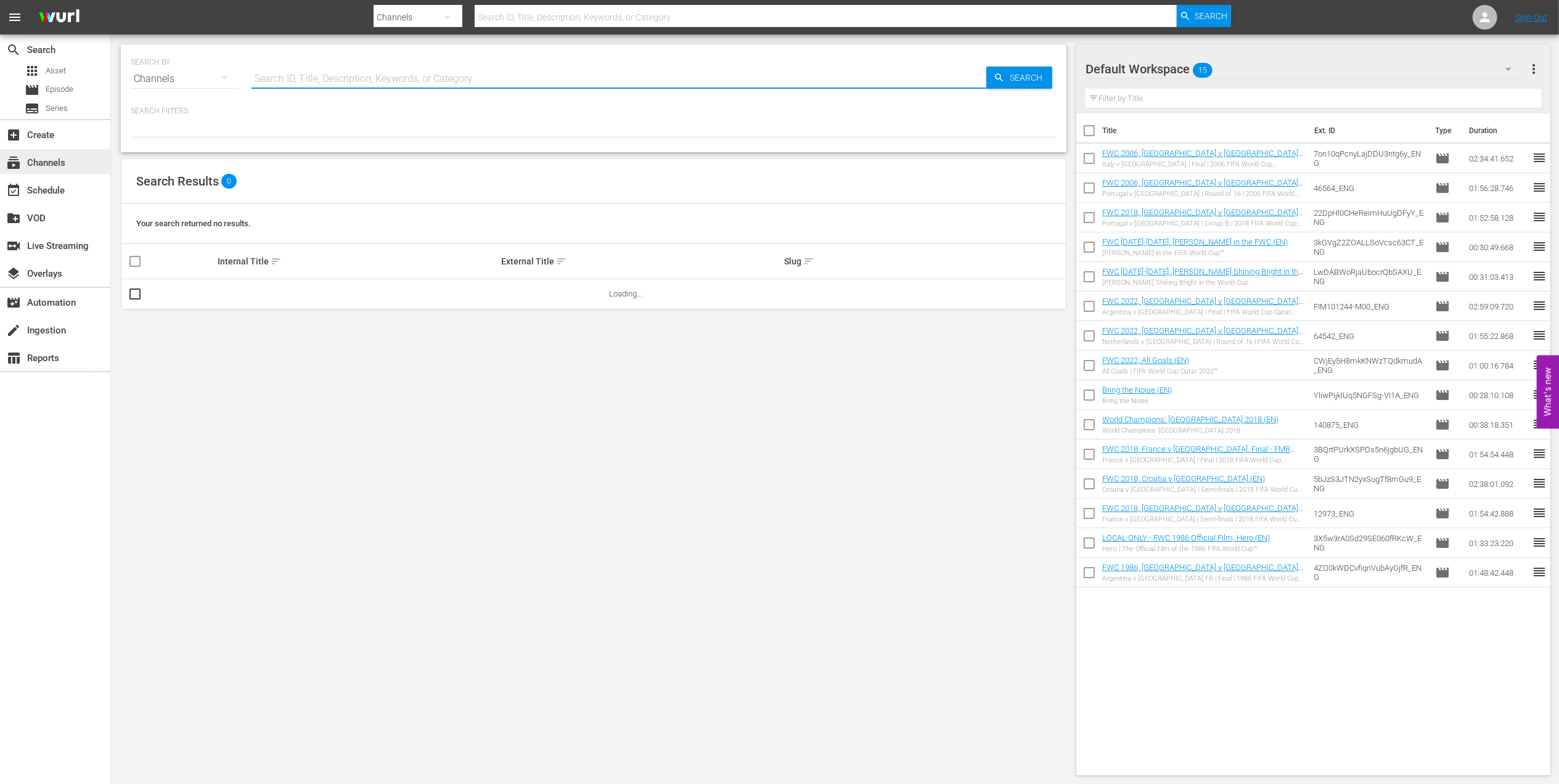
click at [77, 149] on div "subscriptions Channels" at bounding box center [55, 161] width 110 height 24
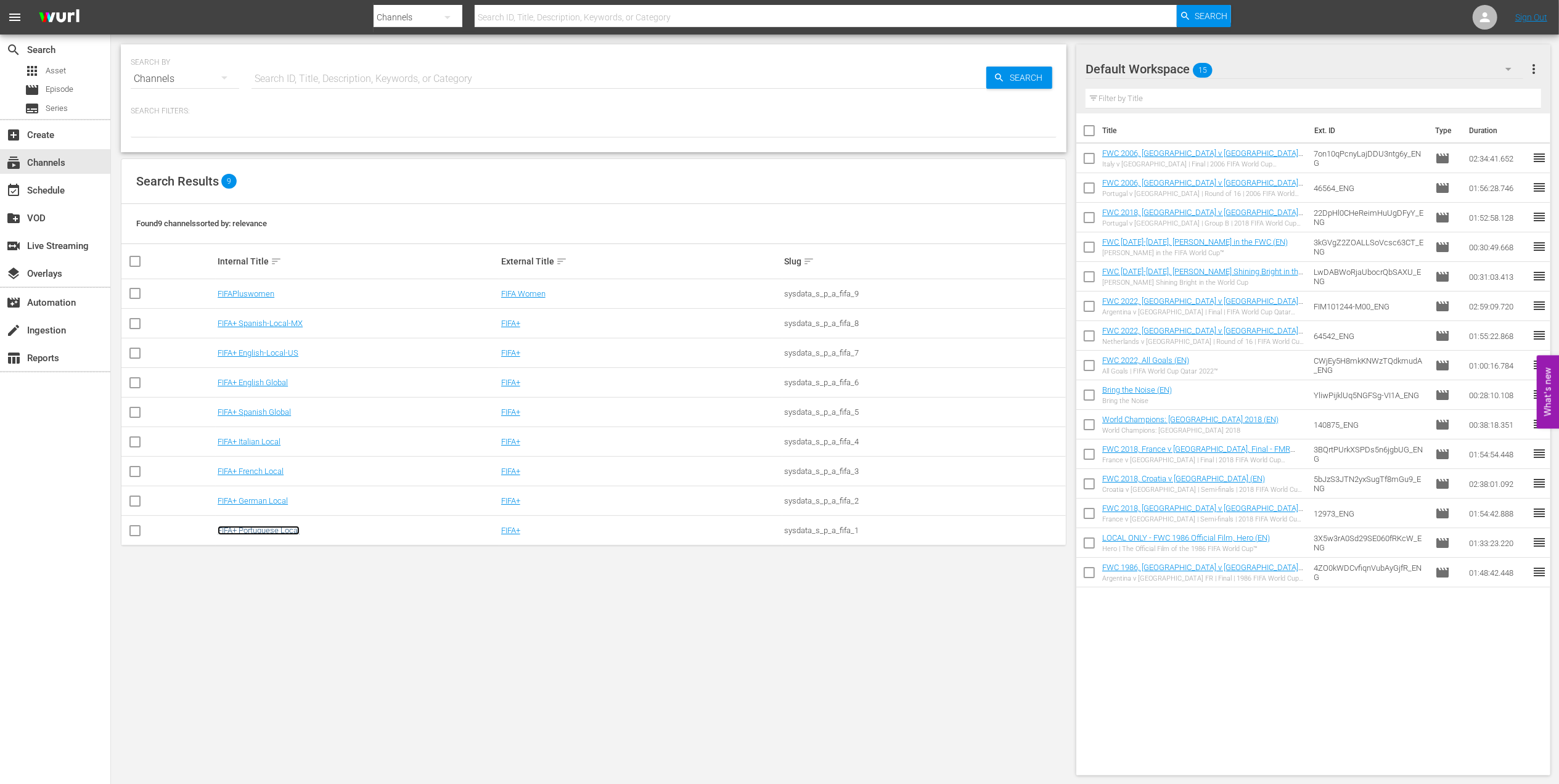
click at [241, 529] on link "FIFA+ Portuguese Local" at bounding box center [258, 530] width 82 height 9
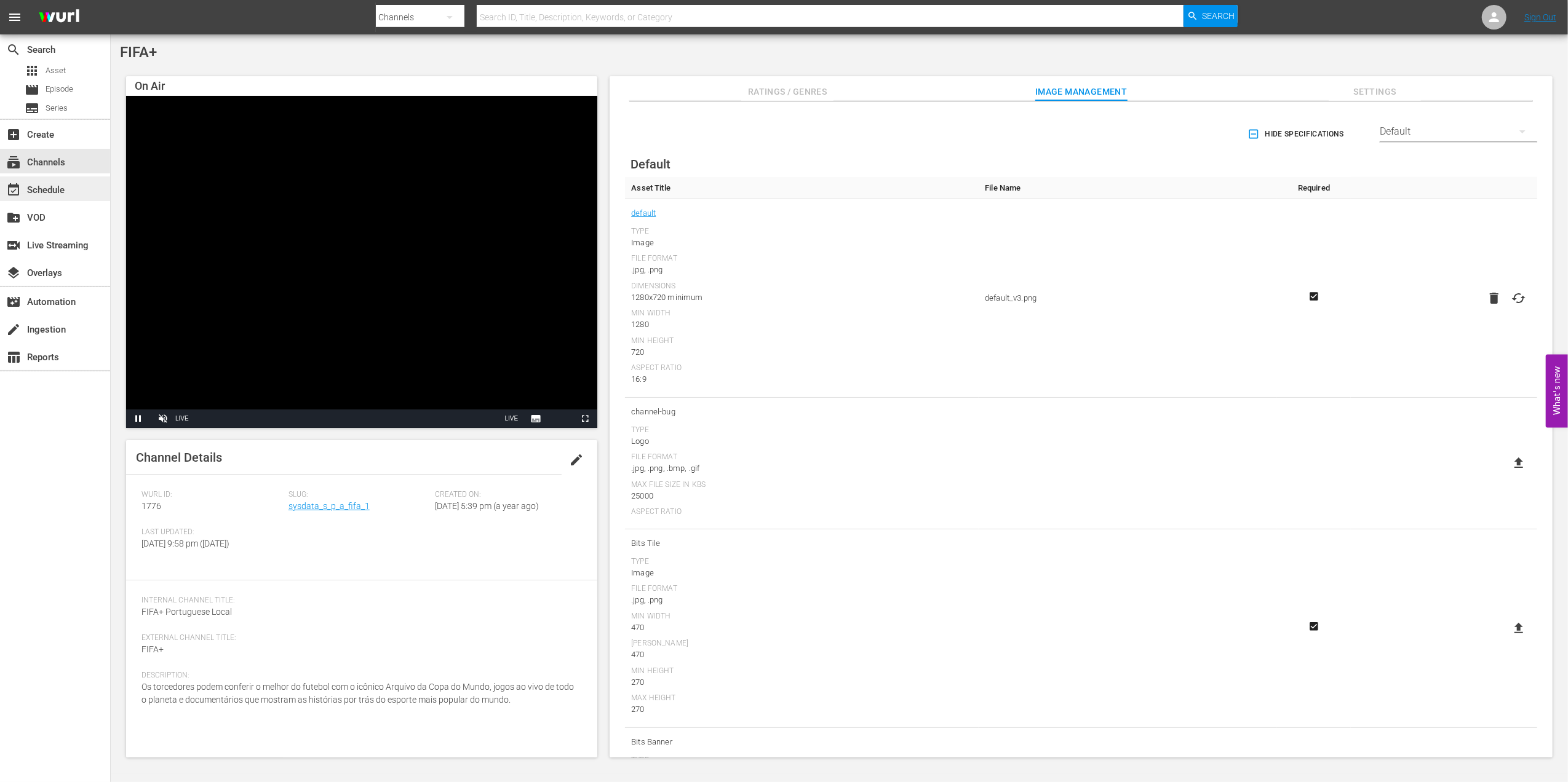
click at [66, 183] on div "event_available Schedule" at bounding box center [34, 188] width 69 height 11
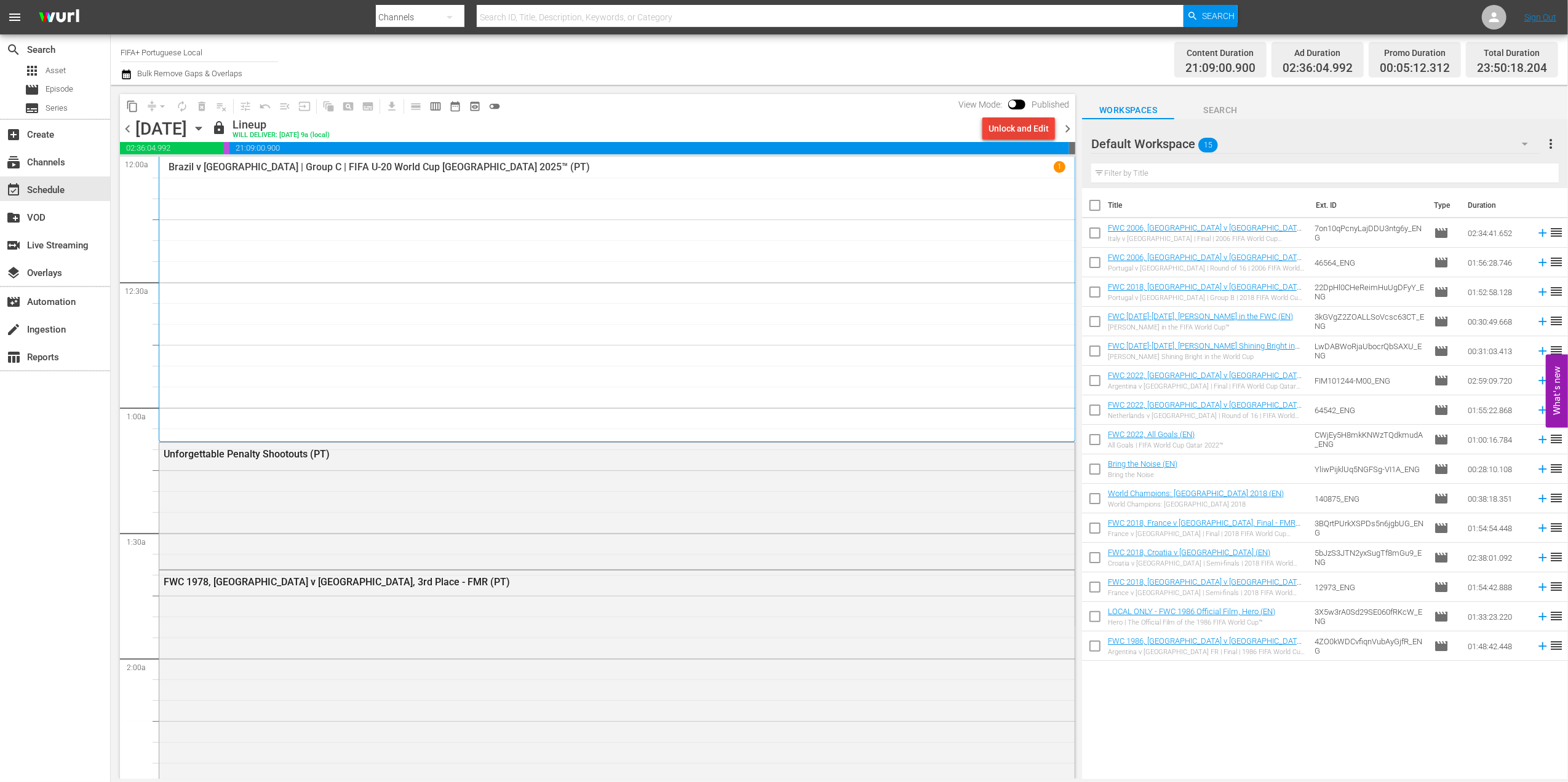
click at [1022, 126] on div "Unlock and Edit" at bounding box center [1018, 128] width 60 height 22
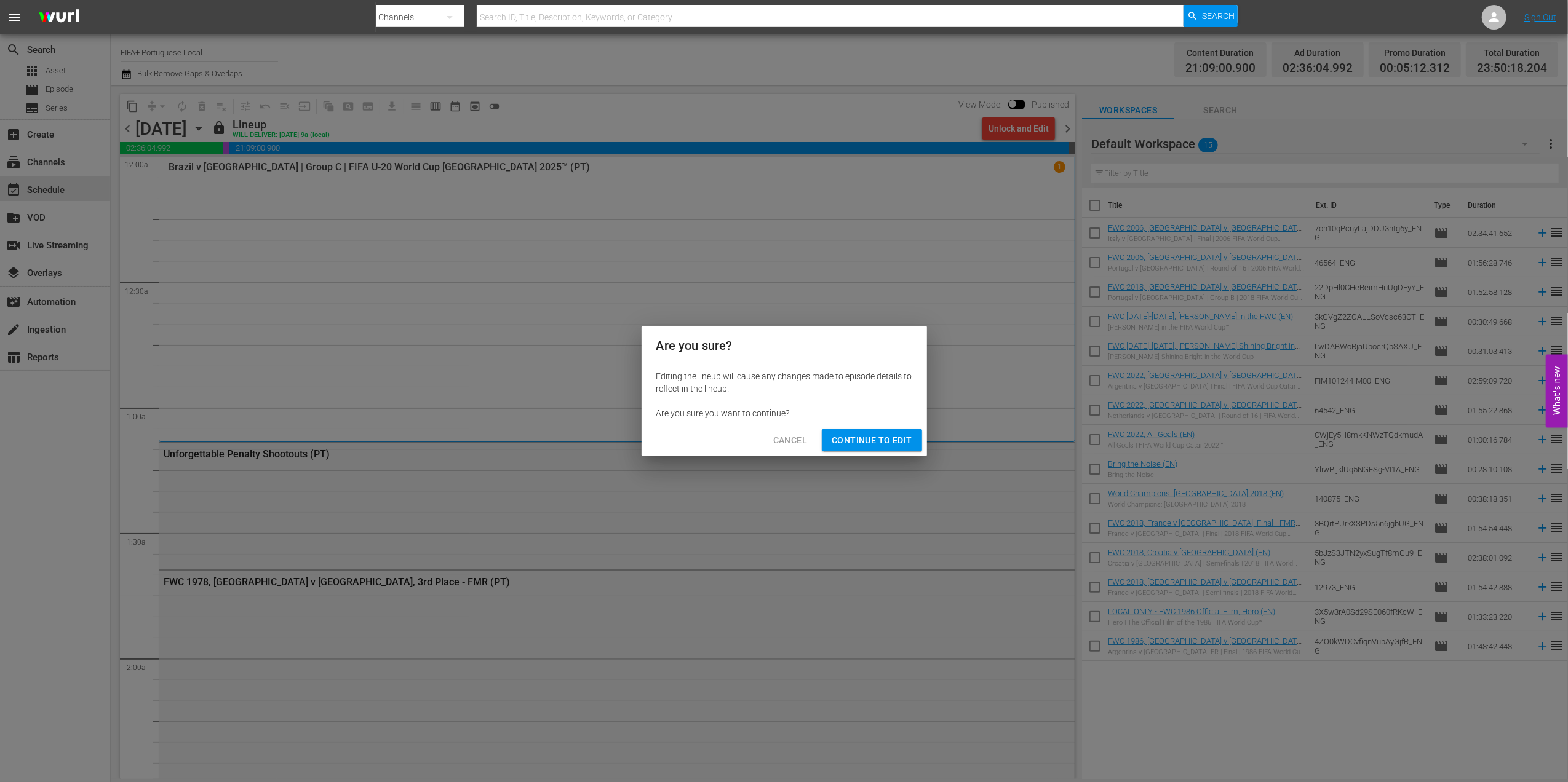
click at [875, 439] on span "Continue to Edit" at bounding box center [871, 441] width 80 height 15
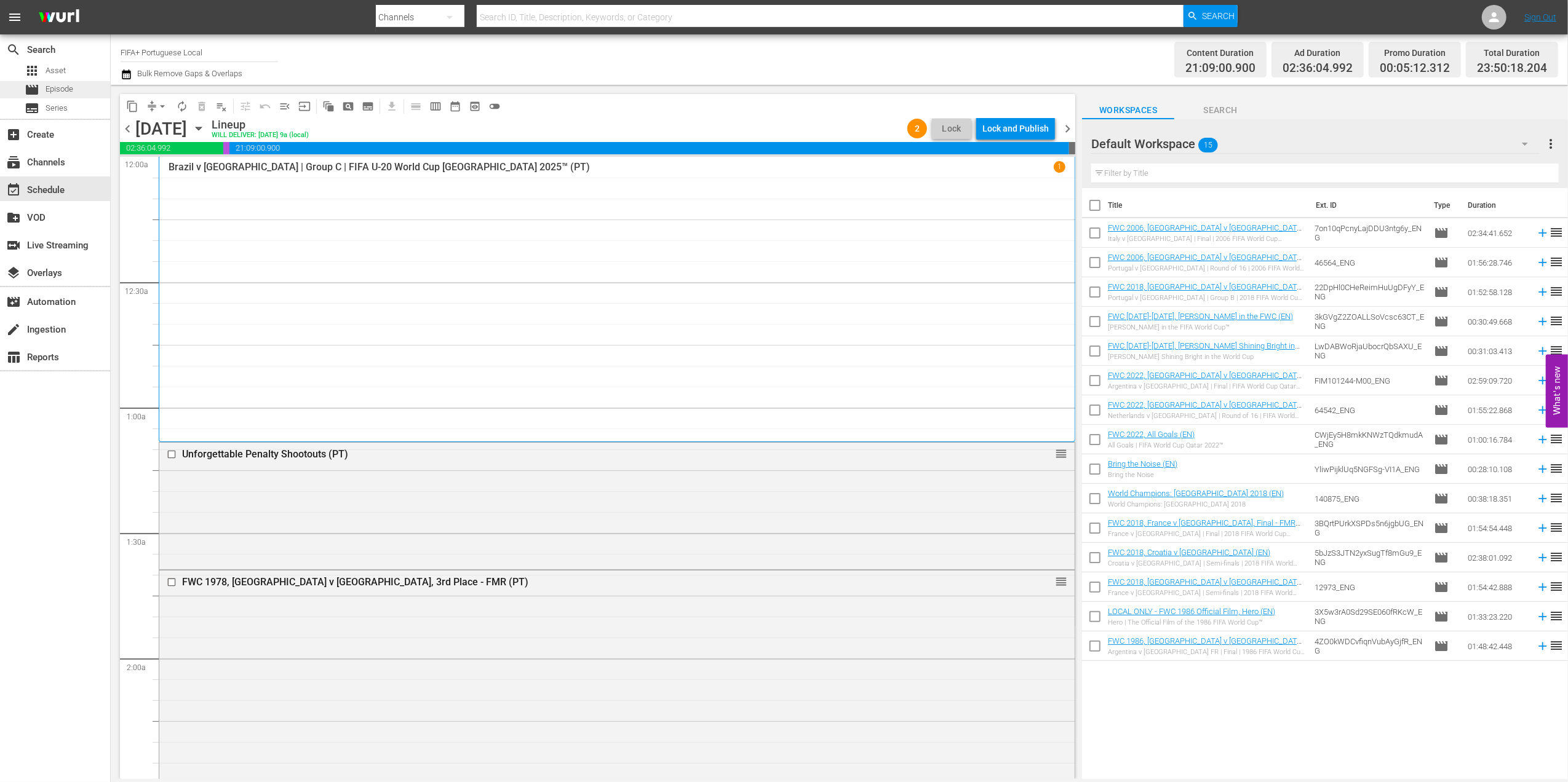
click at [72, 86] on span "Episode" at bounding box center [59, 89] width 27 height 12
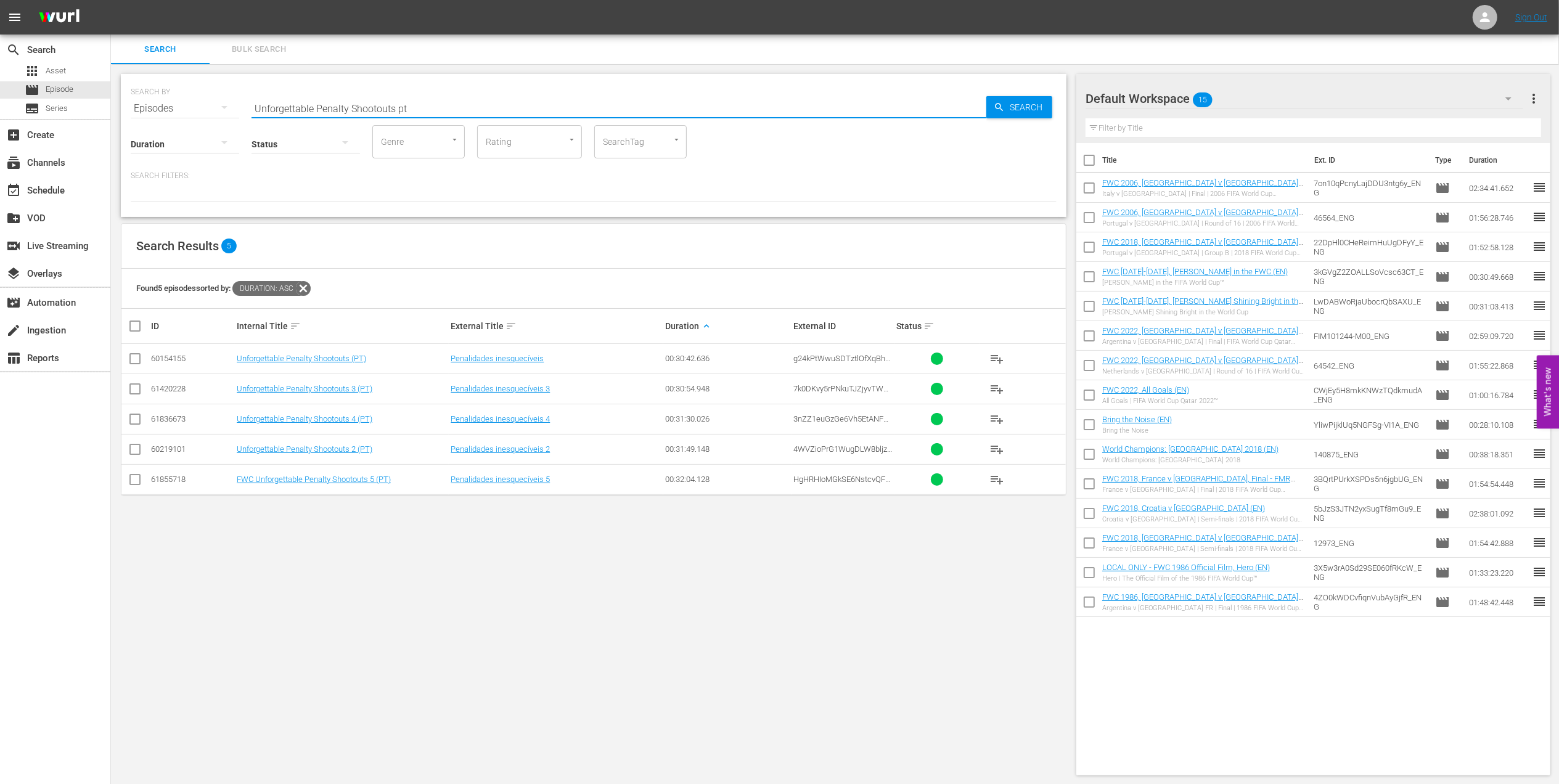
drag, startPoint x: 418, startPoint y: 109, endPoint x: 237, endPoint y: 110, distance: 181.0
click at [215, 110] on div "SEARCH BY Search By Episodes Search ID, Title, Description, Keywords, or Catego…" at bounding box center [593, 101] width 925 height 44
paste input "FACTS: Argentina v Netherlands | Argentina 1978"
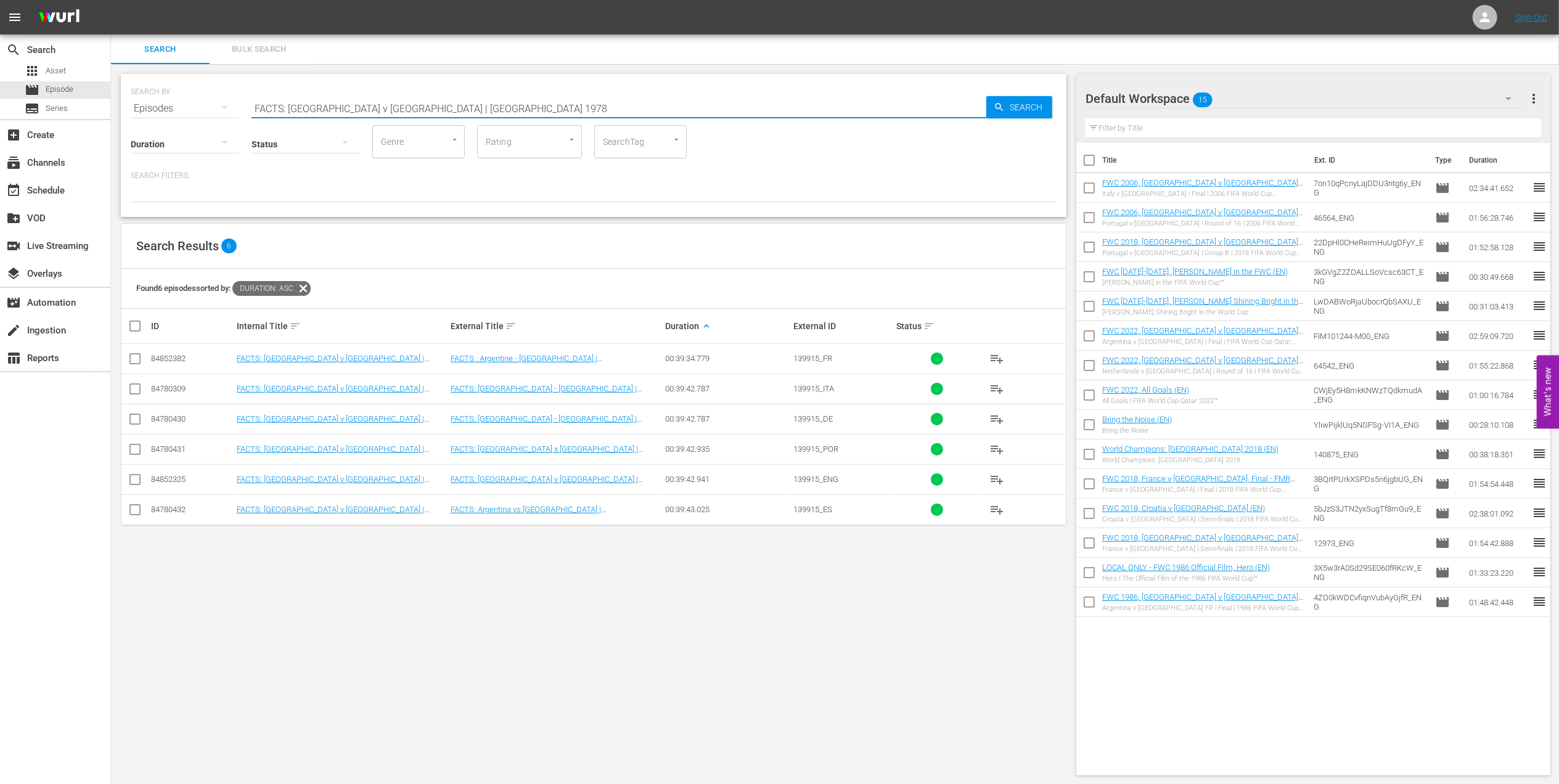
drag, startPoint x: 475, startPoint y: 103, endPoint x: 290, endPoint y: 107, distance: 185.0
click at [290, 107] on input "FACTS: Argentina v Netherlands | Argentina 1978" at bounding box center [618, 109] width 734 height 30
type input "FACTS: Argentina v Netherlands | Argentina 1978"
click at [137, 452] on input "checkbox" at bounding box center [135, 451] width 15 height 15
checkbox input "true"
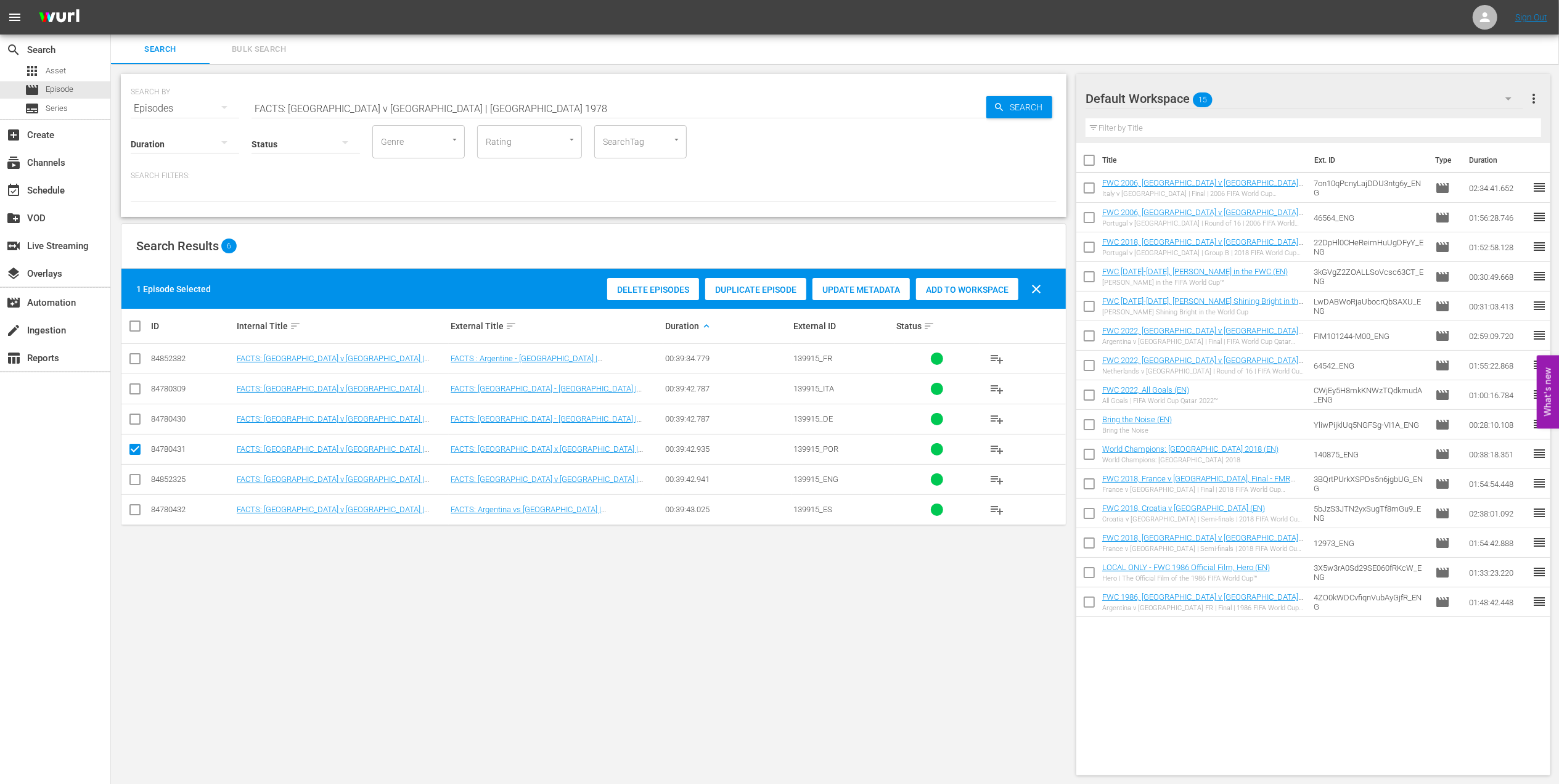
click at [967, 291] on span "Add to Workspace" at bounding box center [967, 290] width 102 height 10
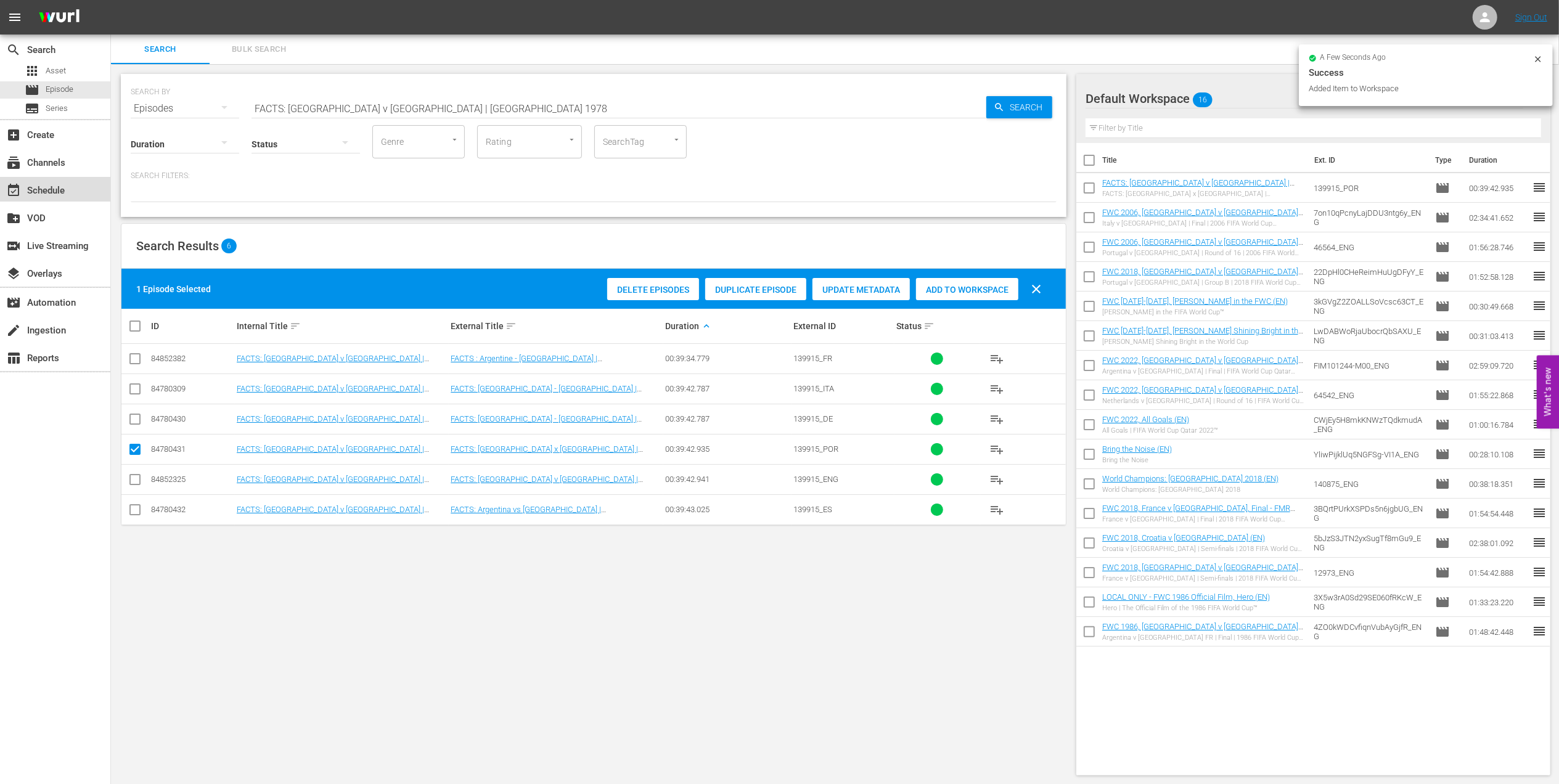
click at [67, 190] on div "event_available Schedule" at bounding box center [34, 189] width 69 height 11
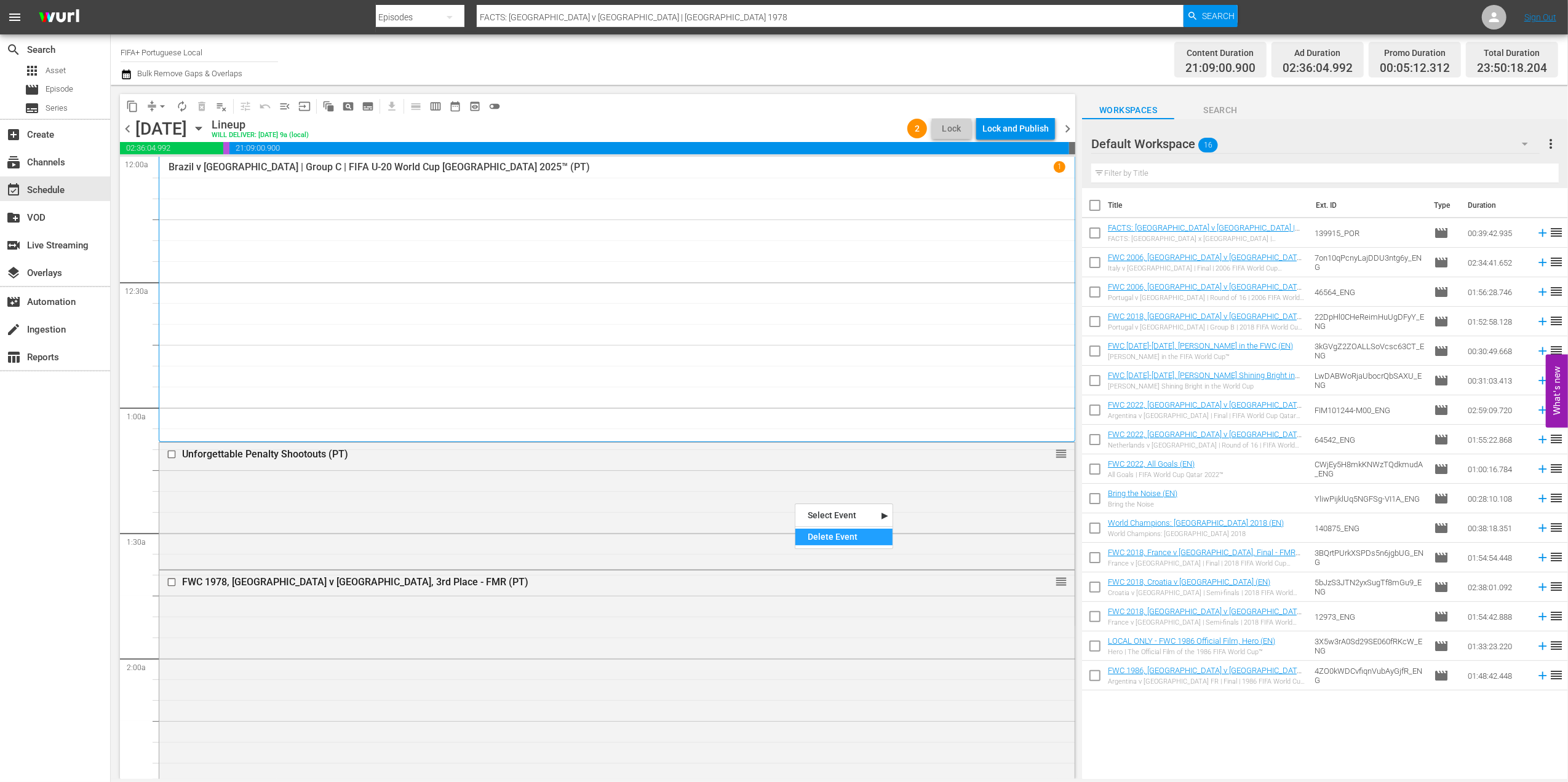
click at [820, 535] on div "Delete Event" at bounding box center [843, 537] width 97 height 17
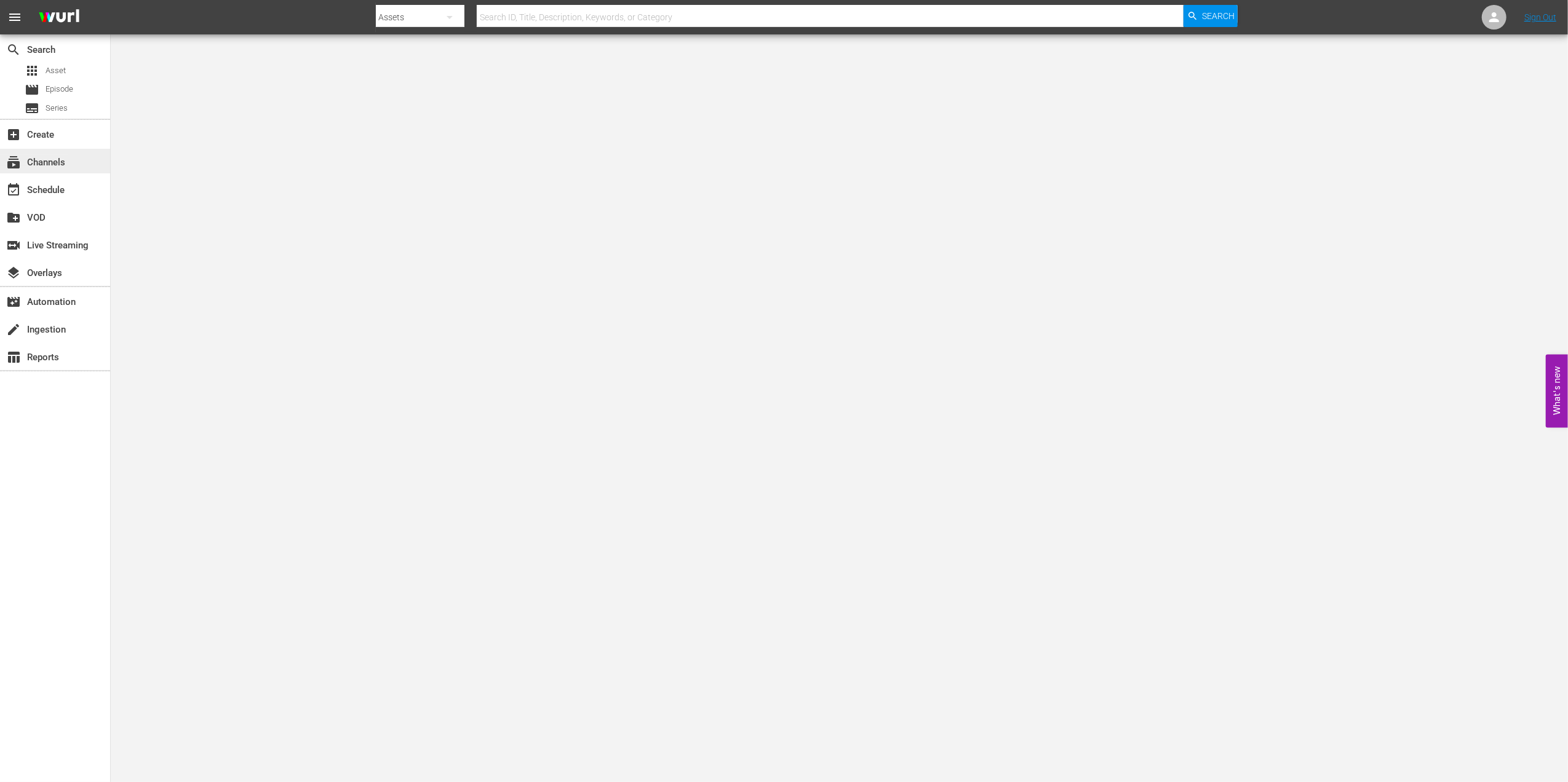
click at [59, 160] on div "subscriptions Channels" at bounding box center [34, 160] width 69 height 11
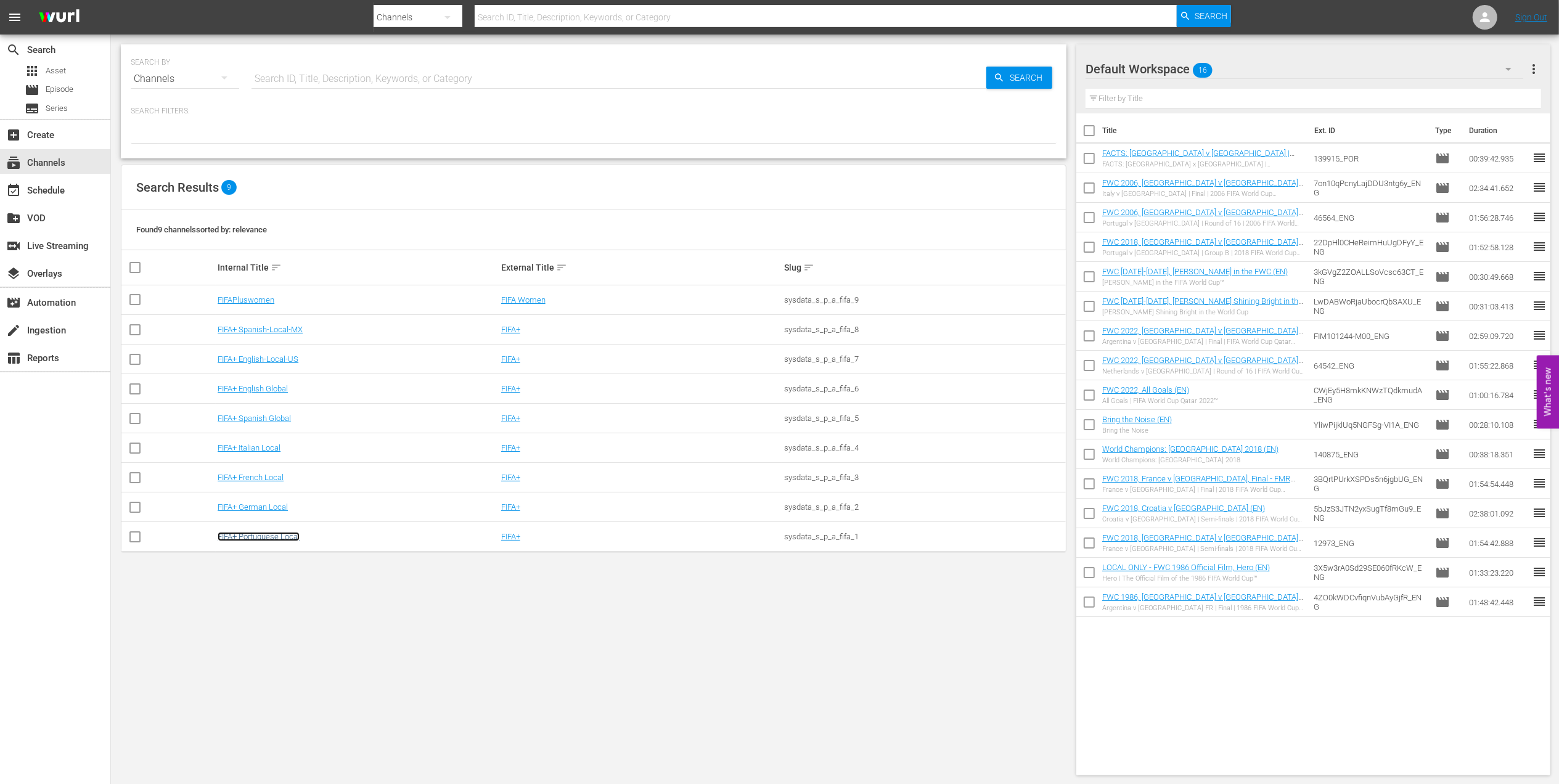
click at [276, 536] on link "FIFA+ Portuguese Local" at bounding box center [258, 536] width 82 height 9
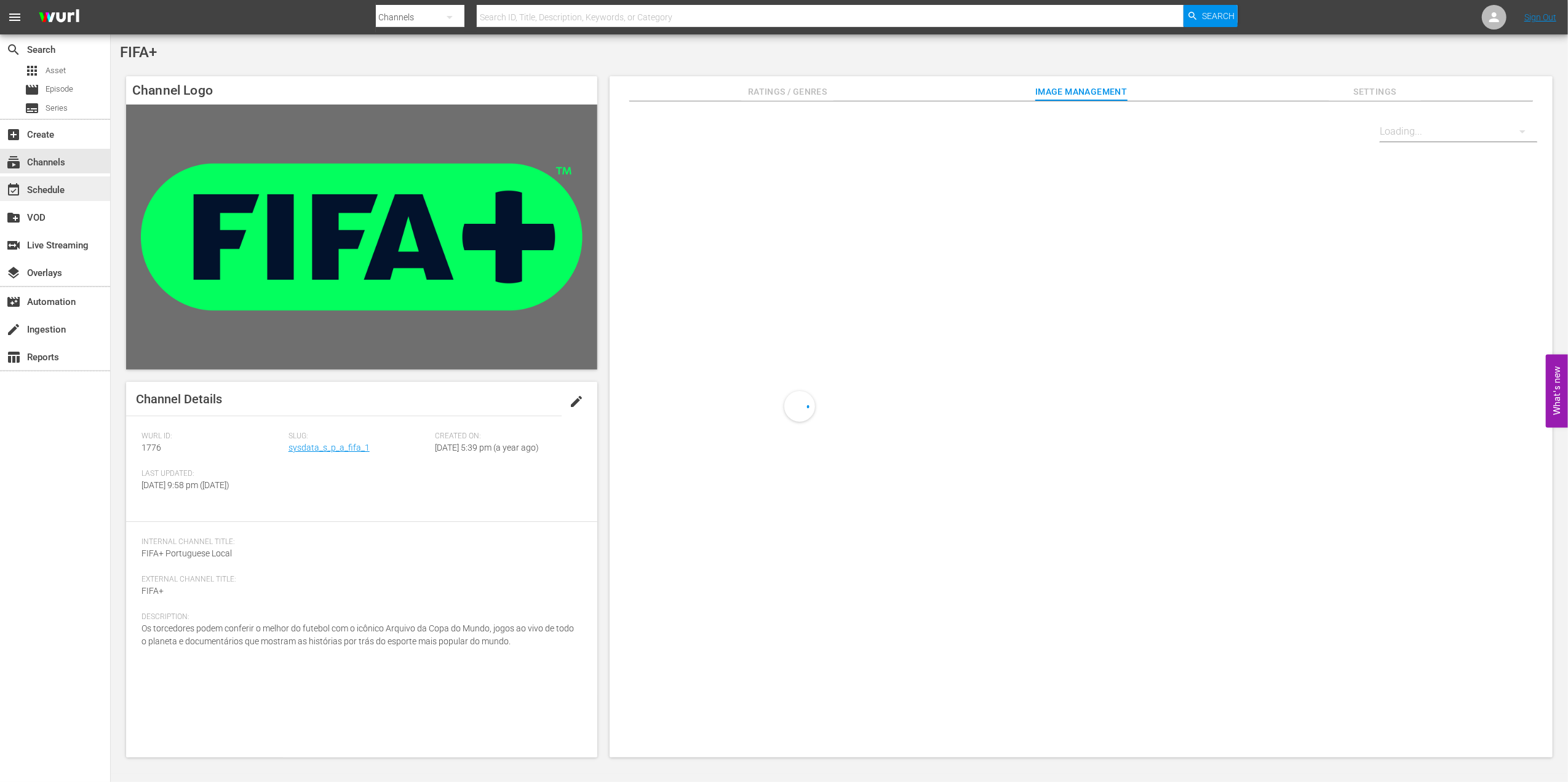
click at [50, 190] on div "event_available Schedule" at bounding box center [34, 188] width 69 height 11
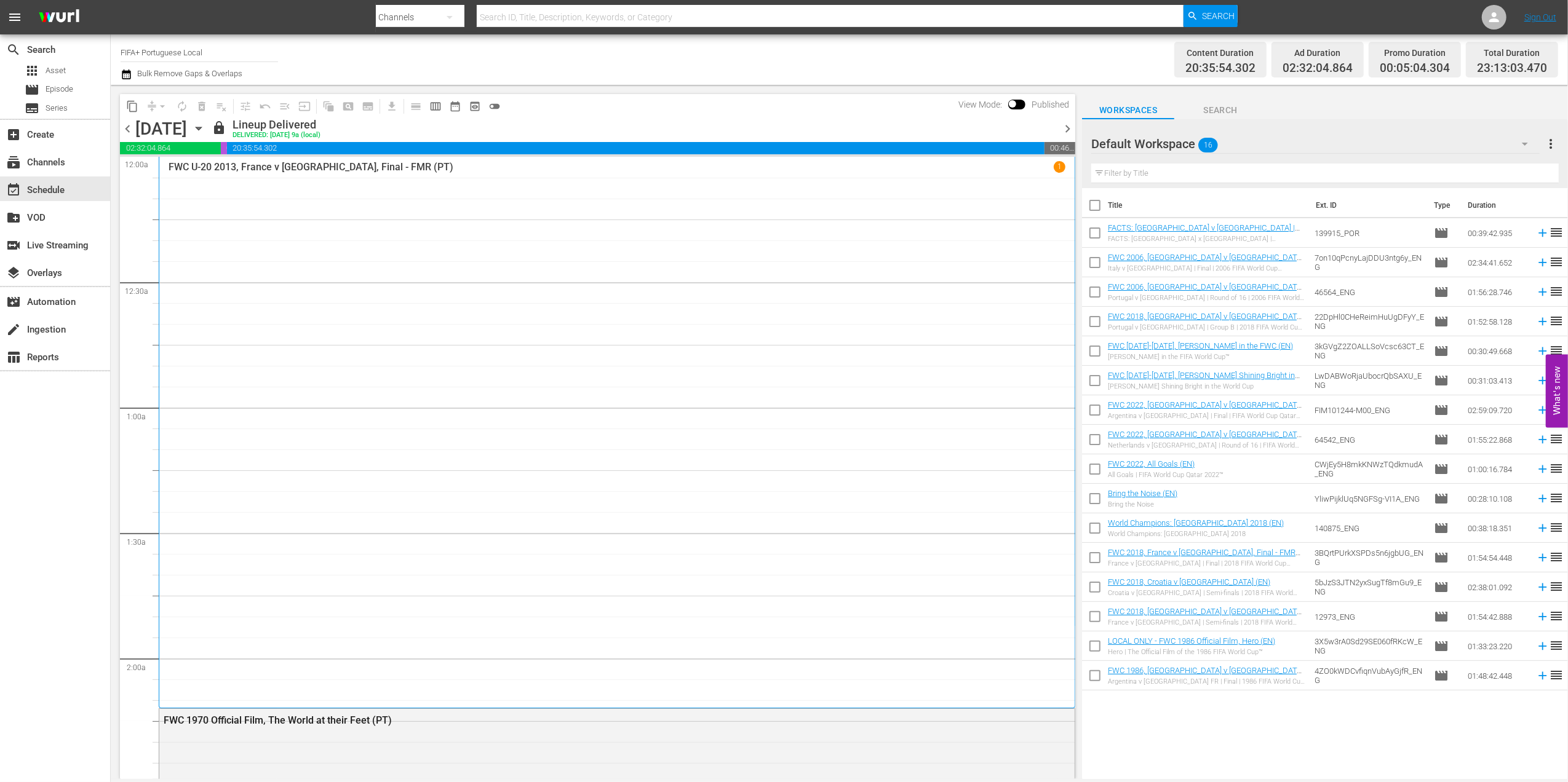
click at [1066, 129] on span "chevron_right" at bounding box center [1068, 129] width 15 height 15
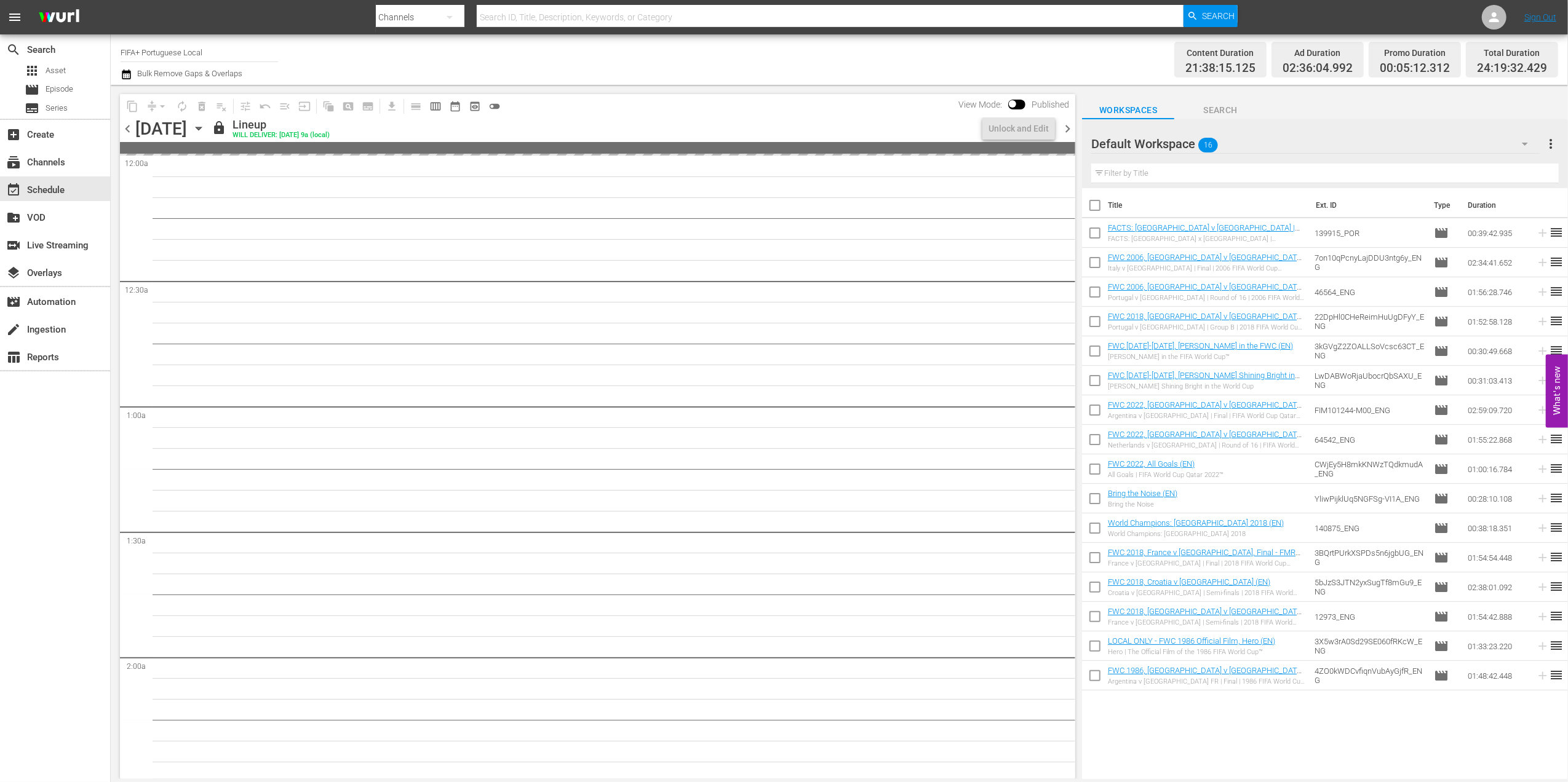
click at [1066, 129] on span "chevron_right" at bounding box center [1068, 129] width 15 height 15
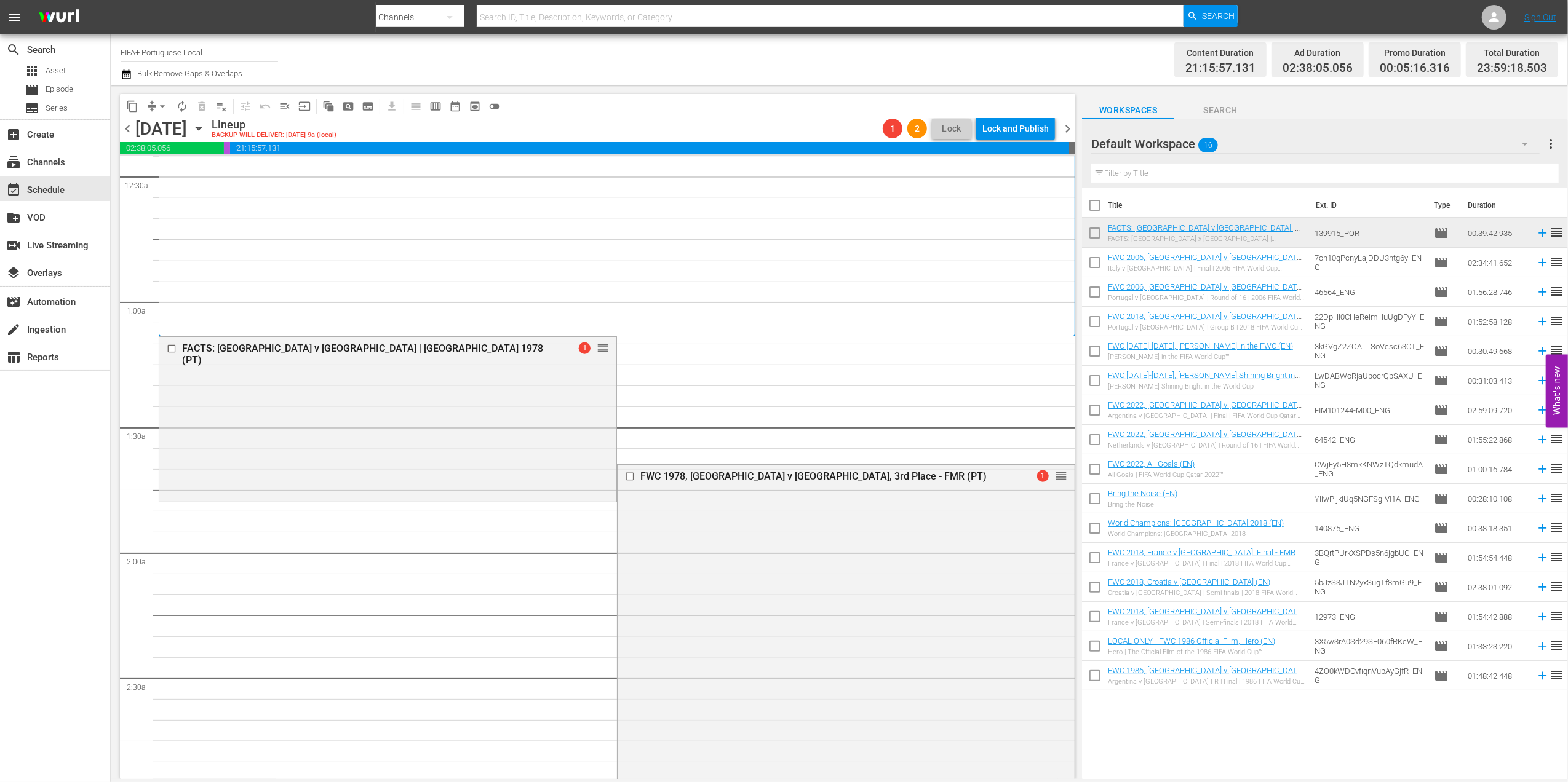
scroll to position [107, 0]
click at [291, 106] on span "menu_open" at bounding box center [284, 106] width 12 height 12
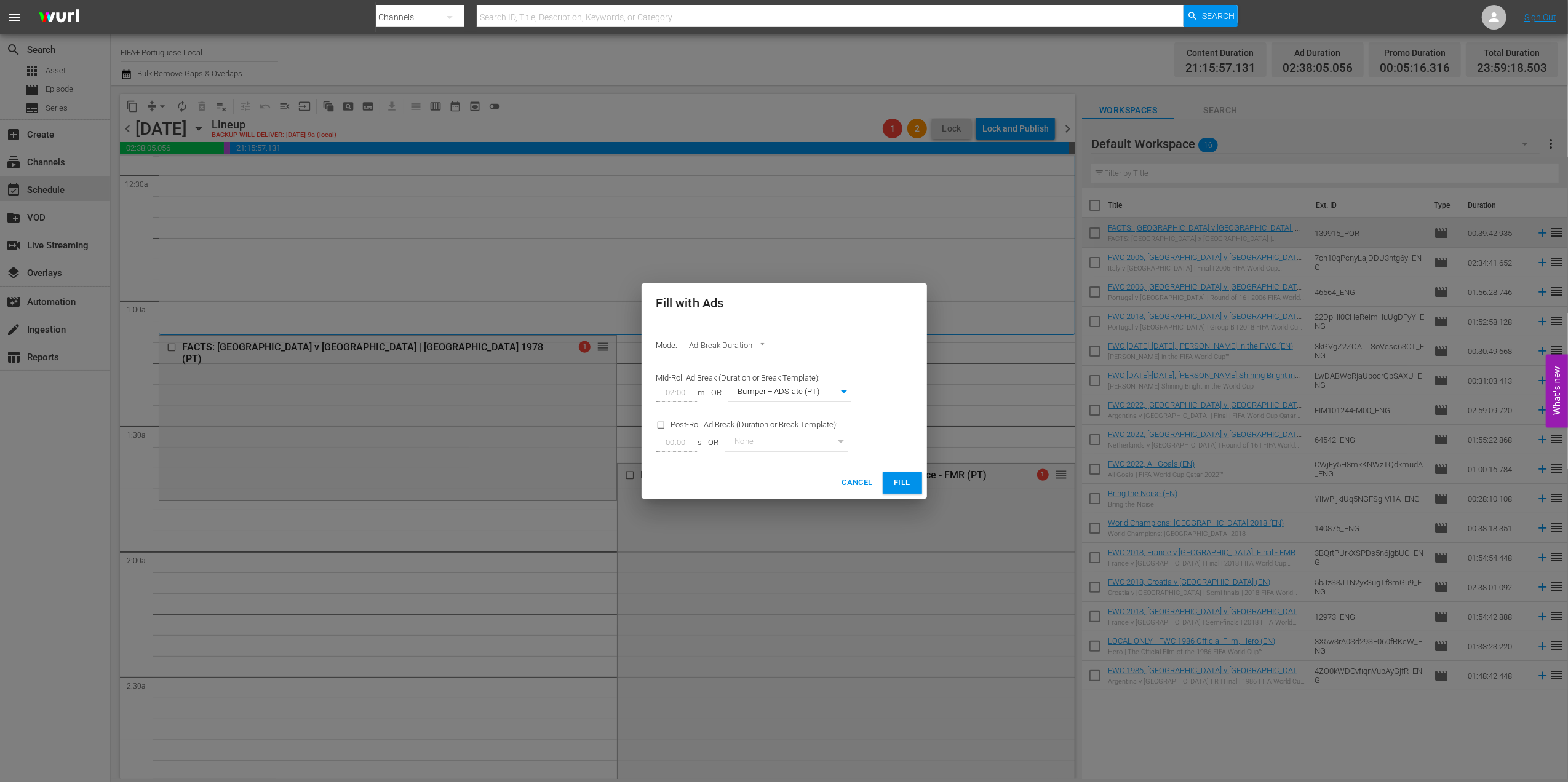
click at [899, 477] on span "Fill" at bounding box center [902, 482] width 20 height 14
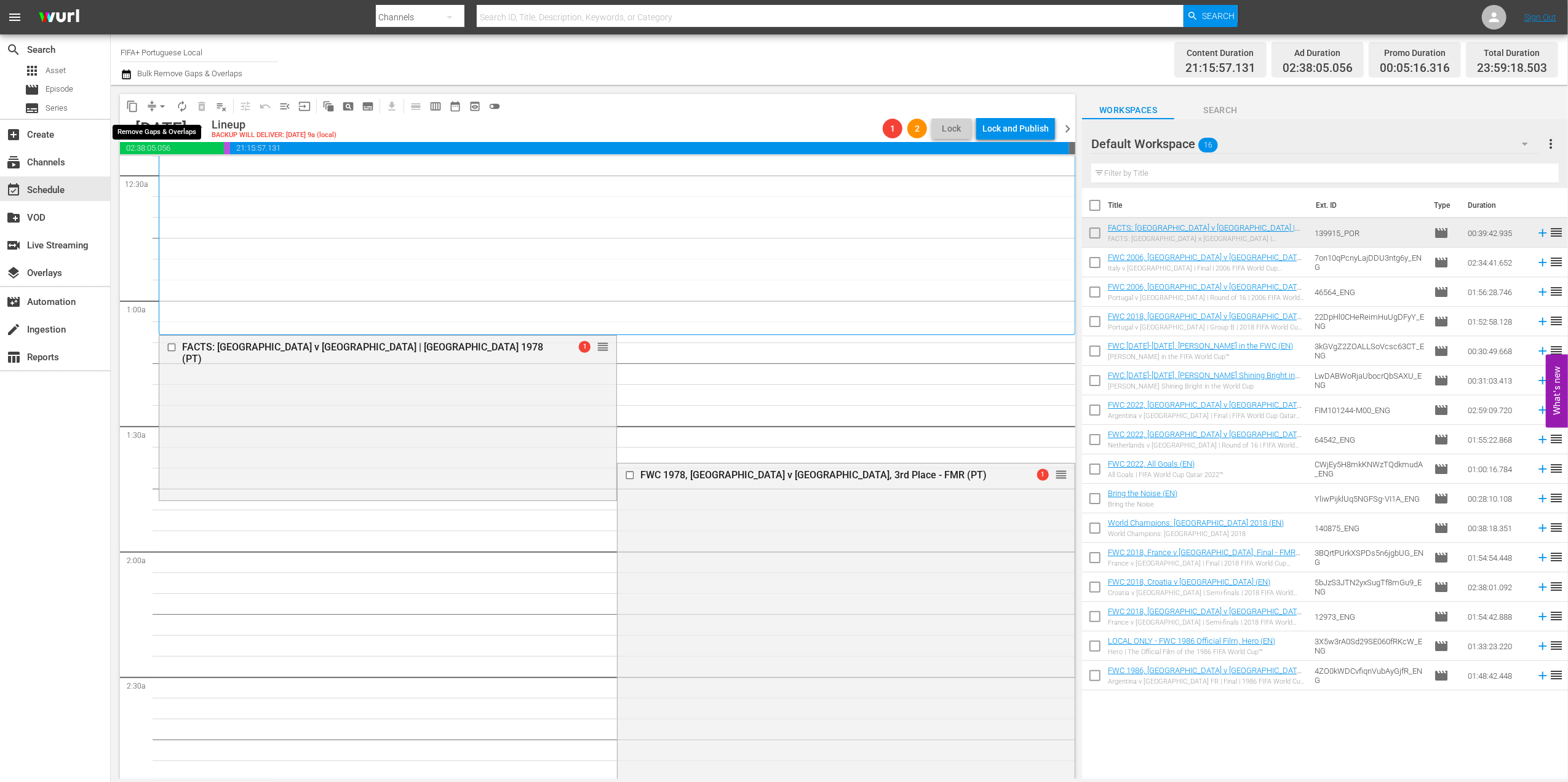
click at [162, 102] on span "arrow_drop_down" at bounding box center [162, 106] width 12 height 12
click at [165, 168] on li "Align to End of Previous Day" at bounding box center [162, 171] width 129 height 21
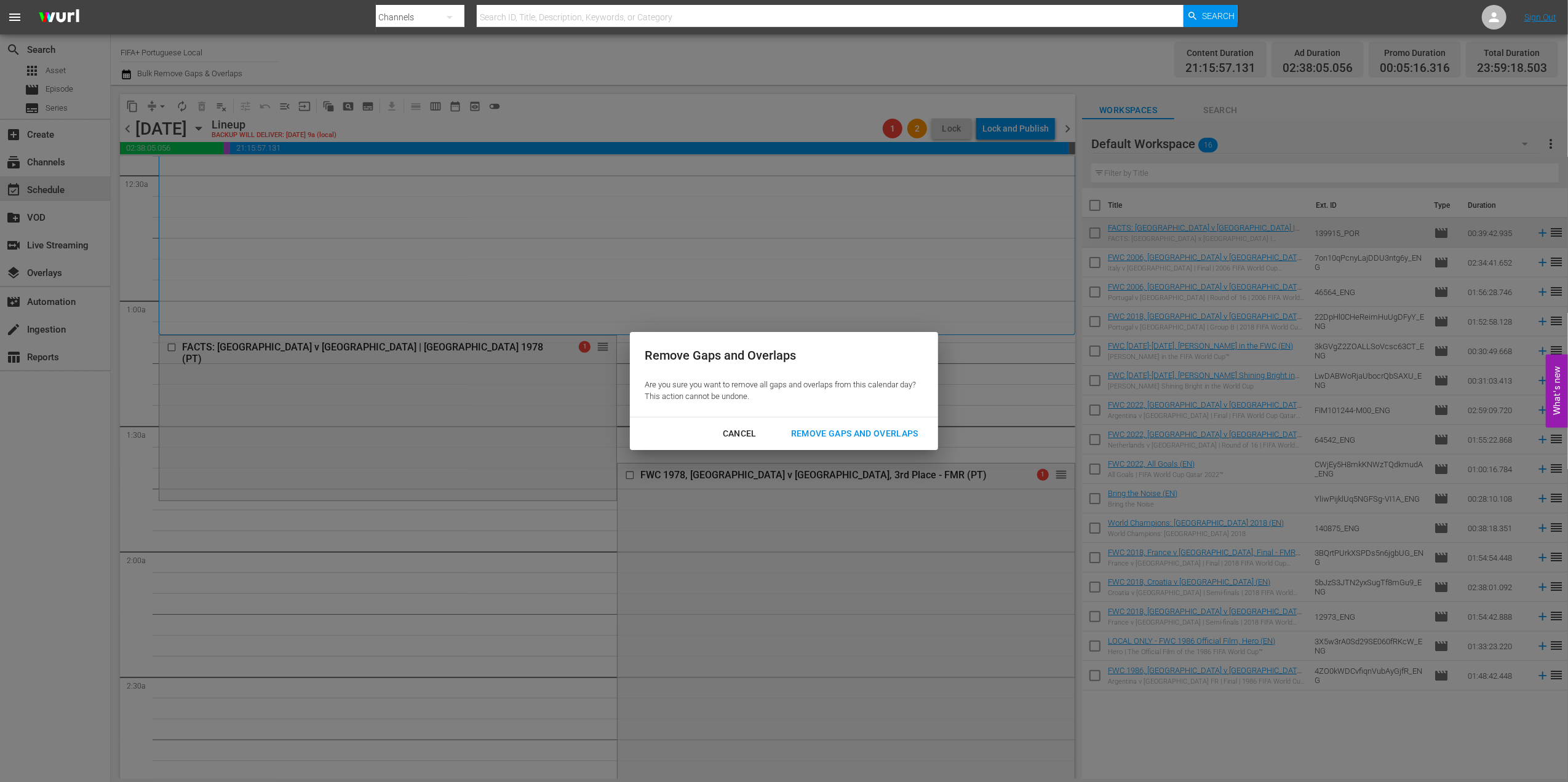
click at [850, 433] on div "Remove Gaps and Overlaps" at bounding box center [854, 434] width 147 height 15
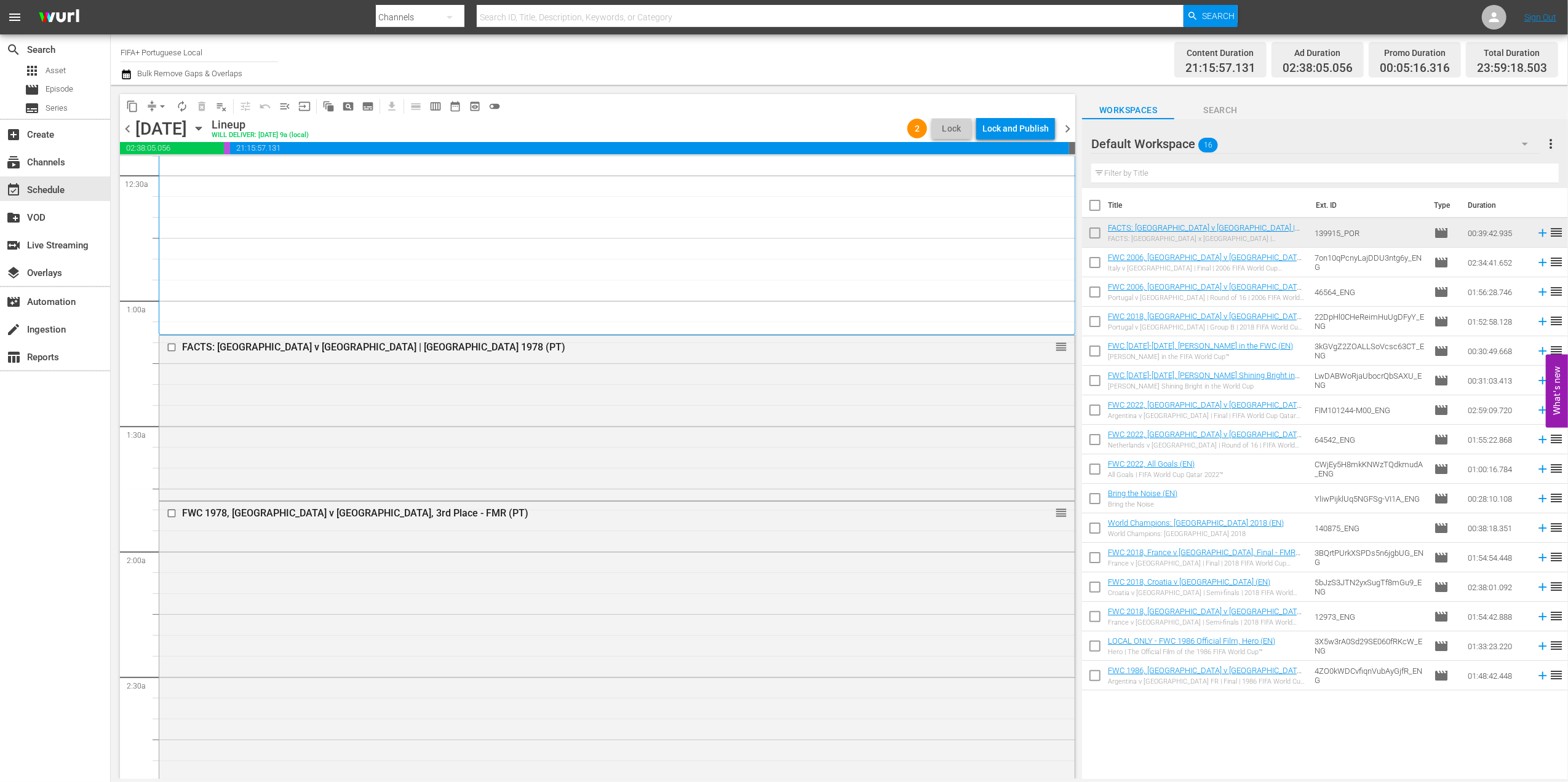
click at [1068, 127] on span "chevron_right" at bounding box center [1068, 129] width 15 height 15
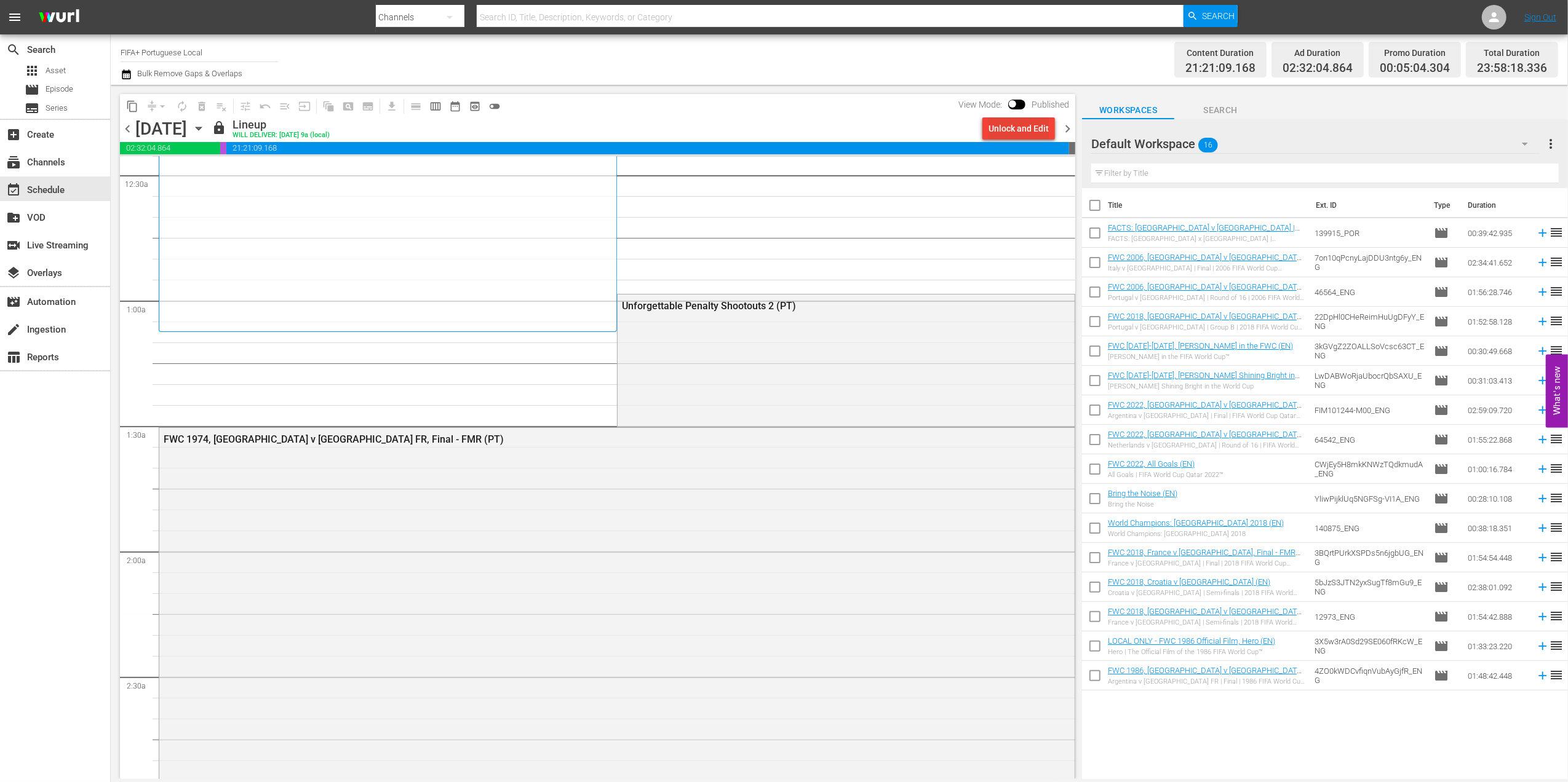
click at [1027, 128] on div "Unlock and Edit" at bounding box center [1018, 128] width 60 height 22
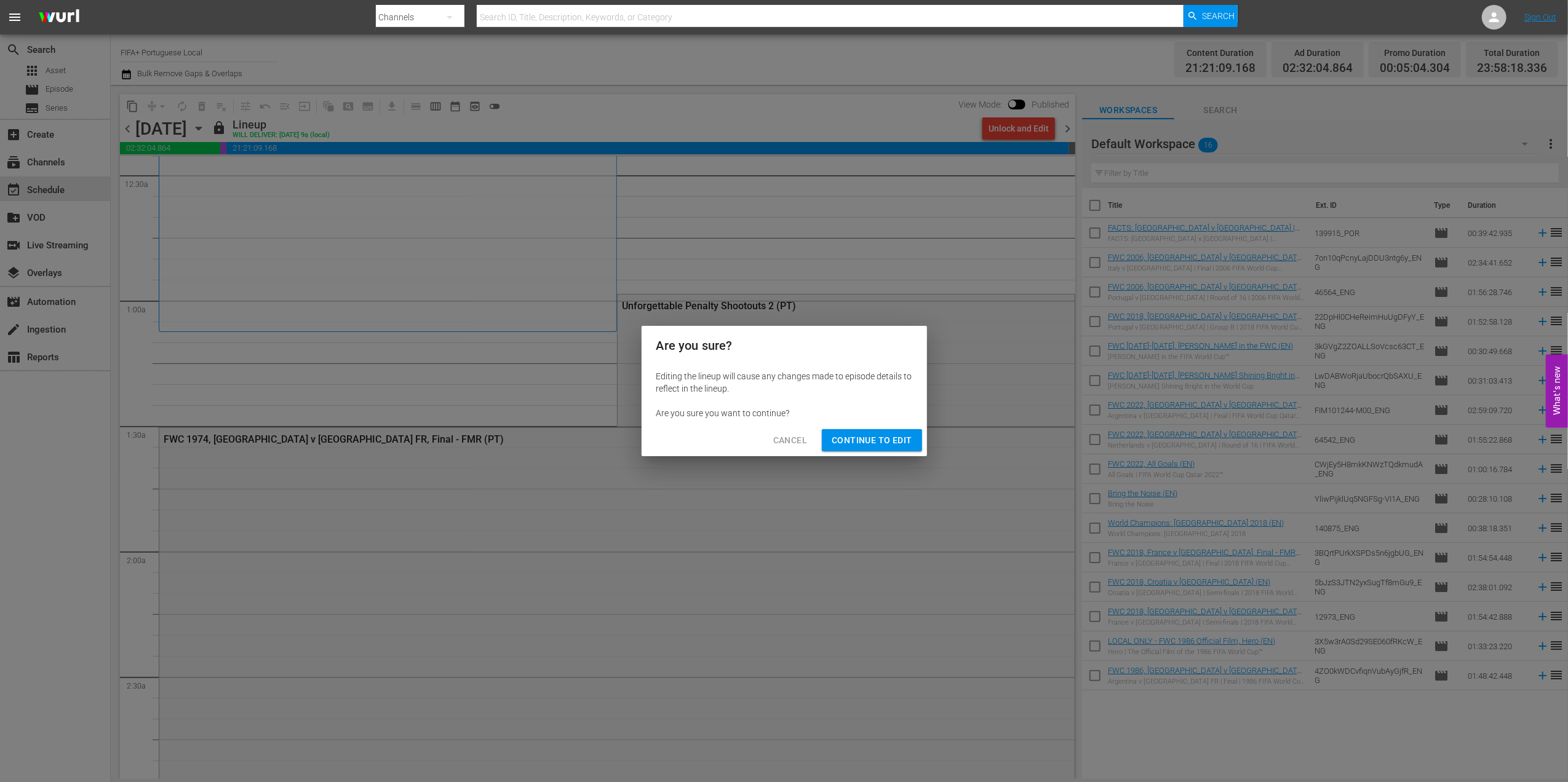
click at [860, 437] on span "Continue to Edit" at bounding box center [871, 441] width 80 height 15
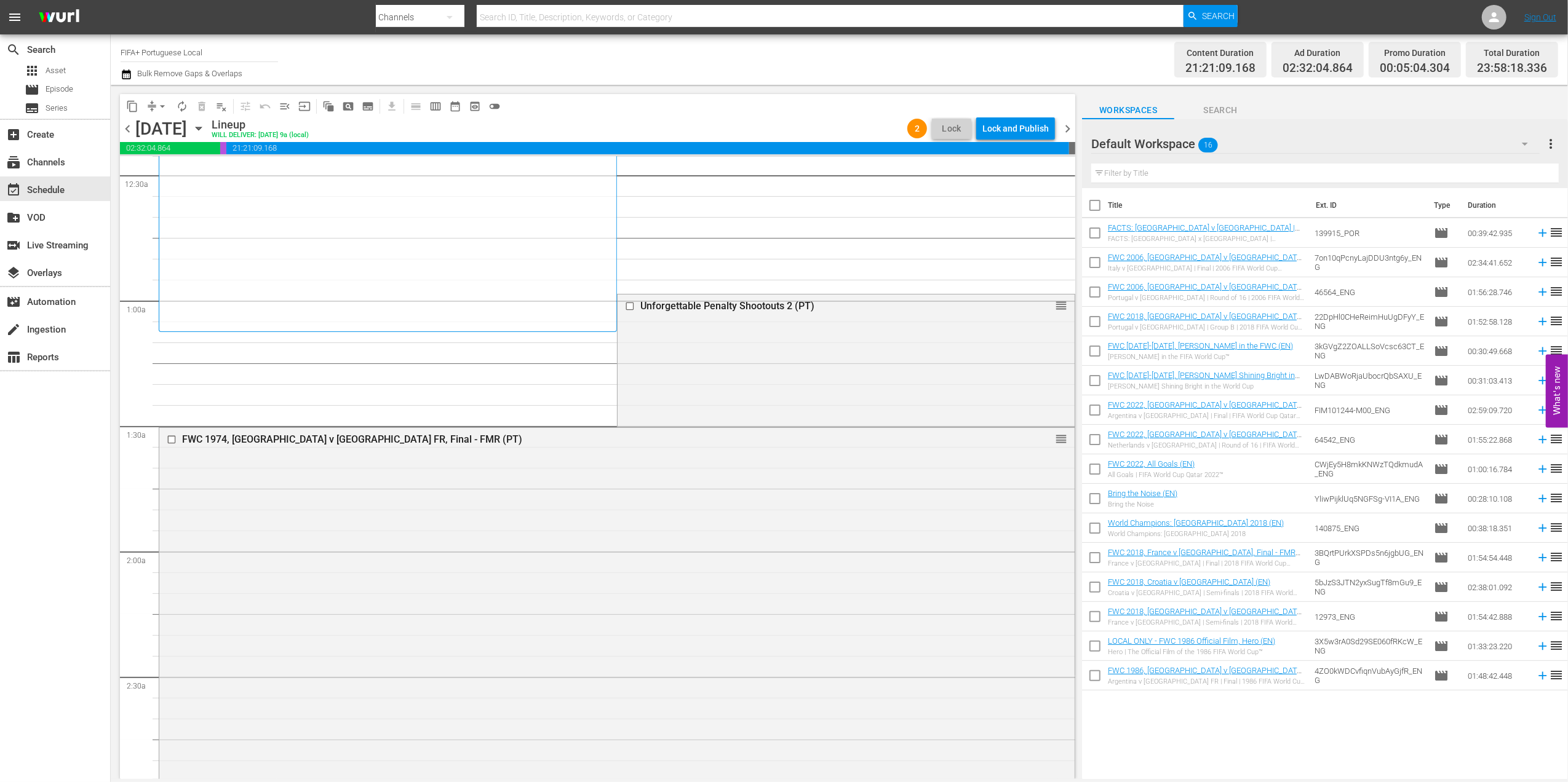
click at [1066, 126] on span "chevron_right" at bounding box center [1068, 129] width 15 height 15
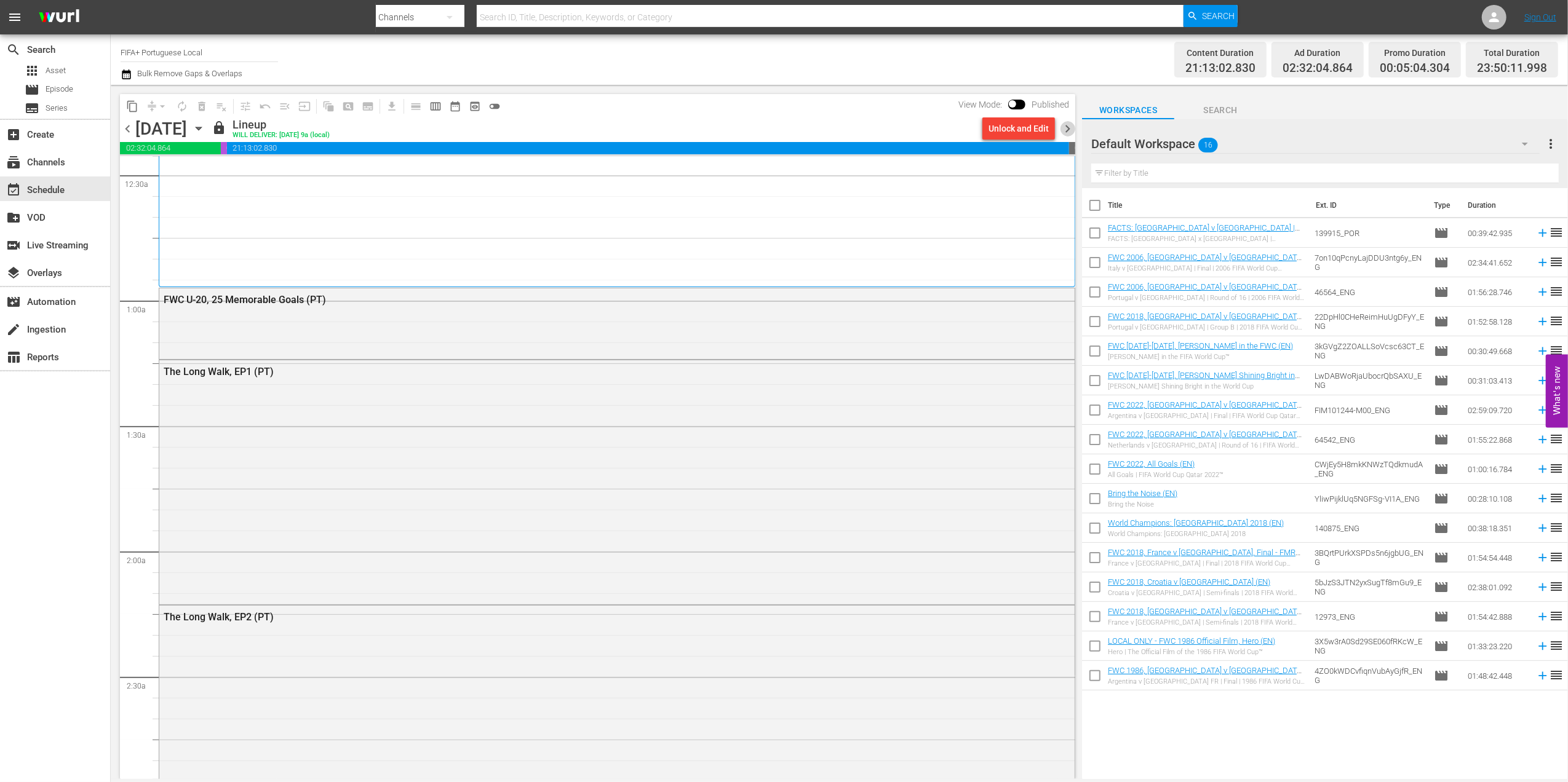
click at [1070, 124] on span "chevron_right" at bounding box center [1068, 129] width 15 height 15
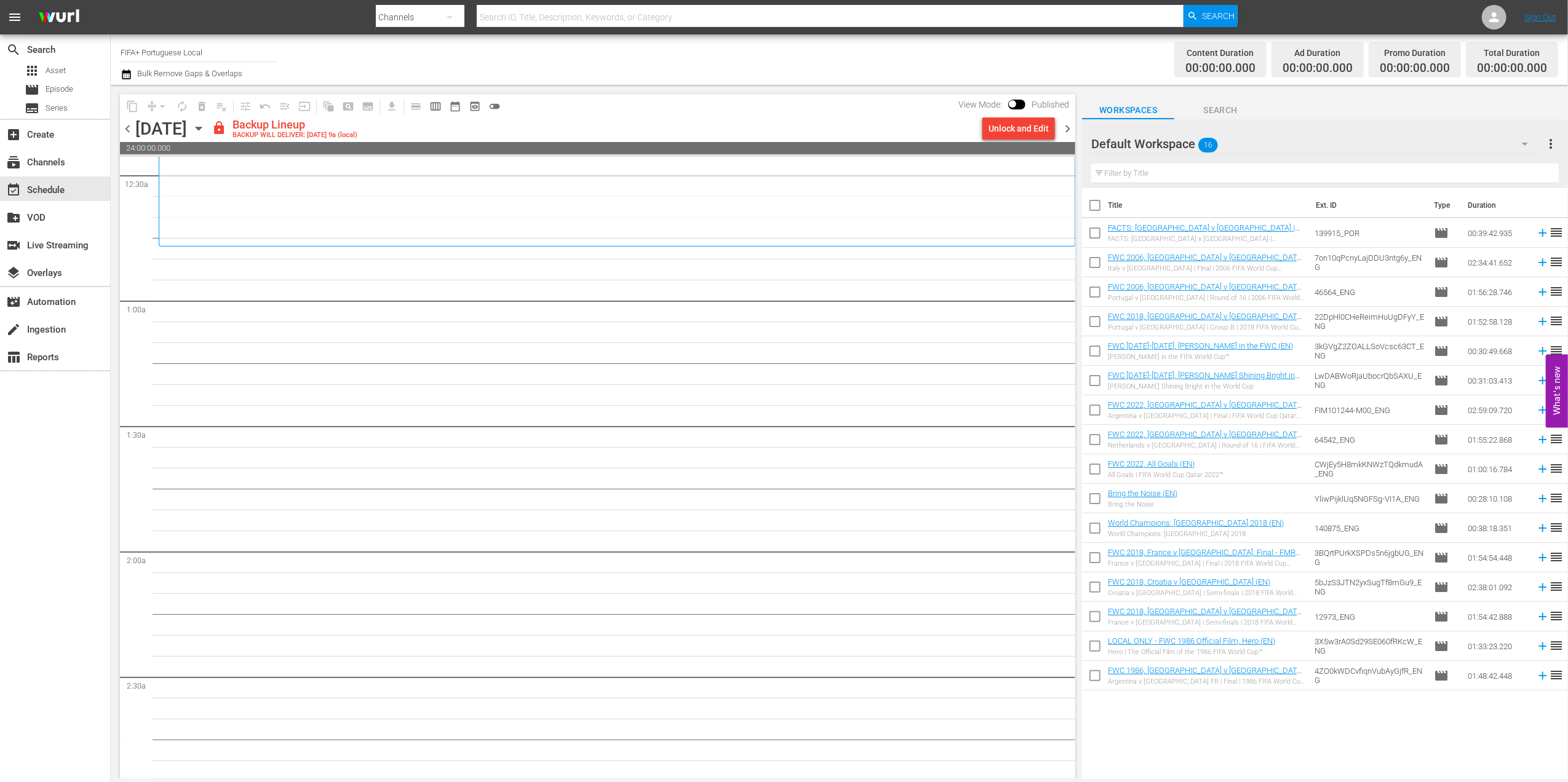
drag, startPoint x: 131, startPoint y: 129, endPoint x: 139, endPoint y: 129, distance: 8.0
click at [130, 129] on span "chevron_left" at bounding box center [127, 129] width 15 height 15
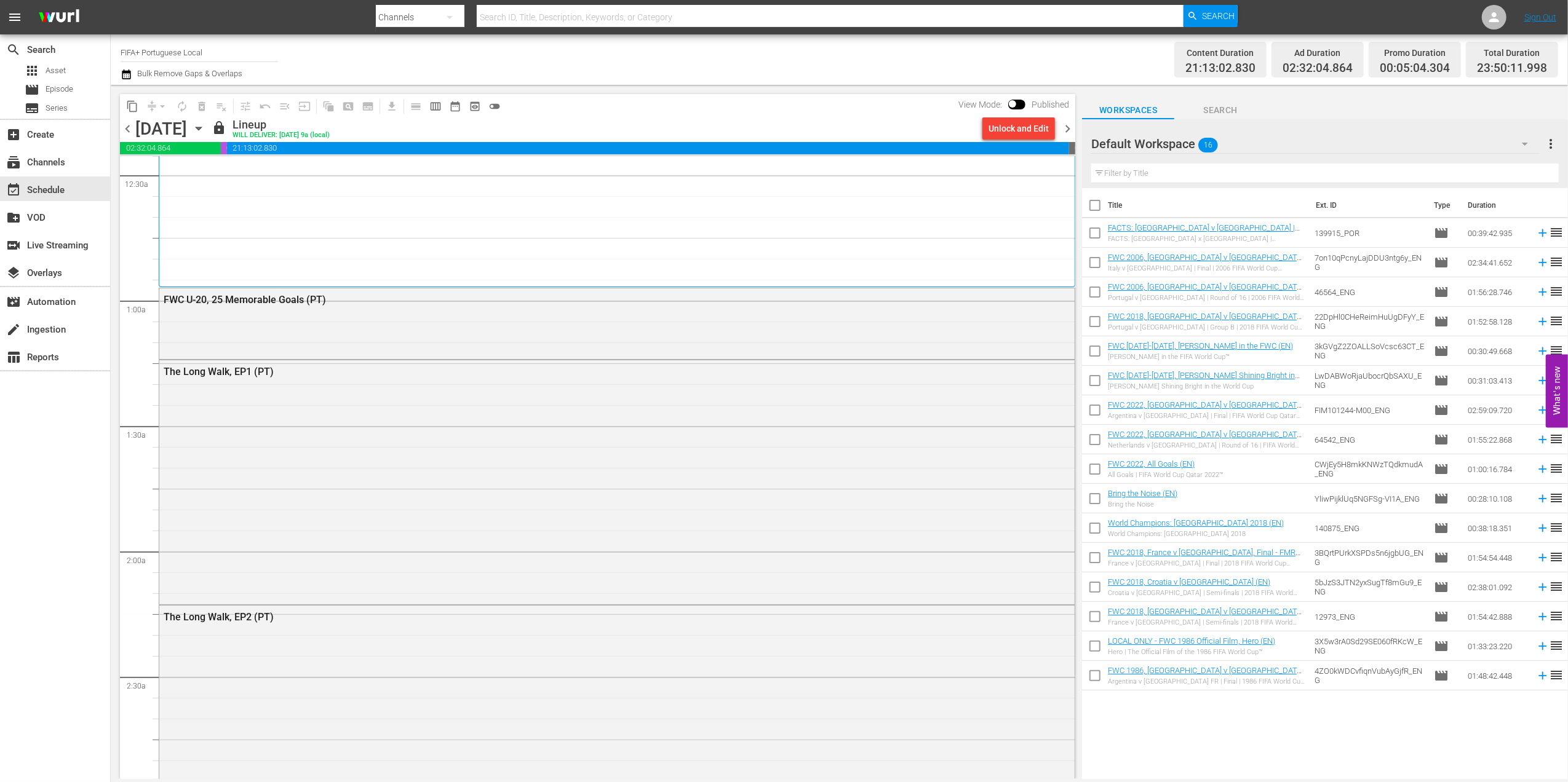
click at [1020, 129] on div "Unlock and Edit" at bounding box center [1018, 128] width 60 height 22
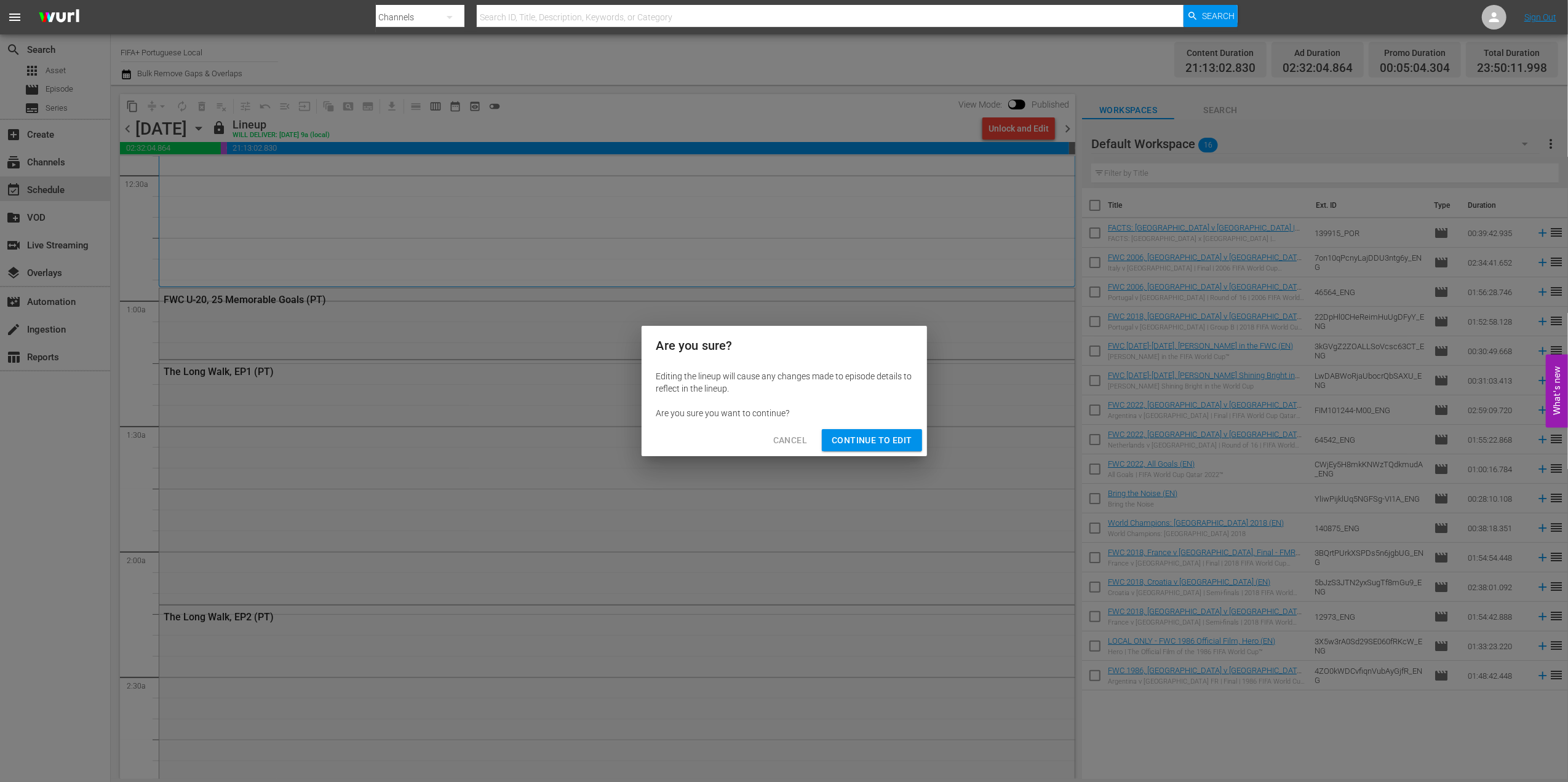
click at [860, 443] on span "Continue to Edit" at bounding box center [871, 441] width 80 height 15
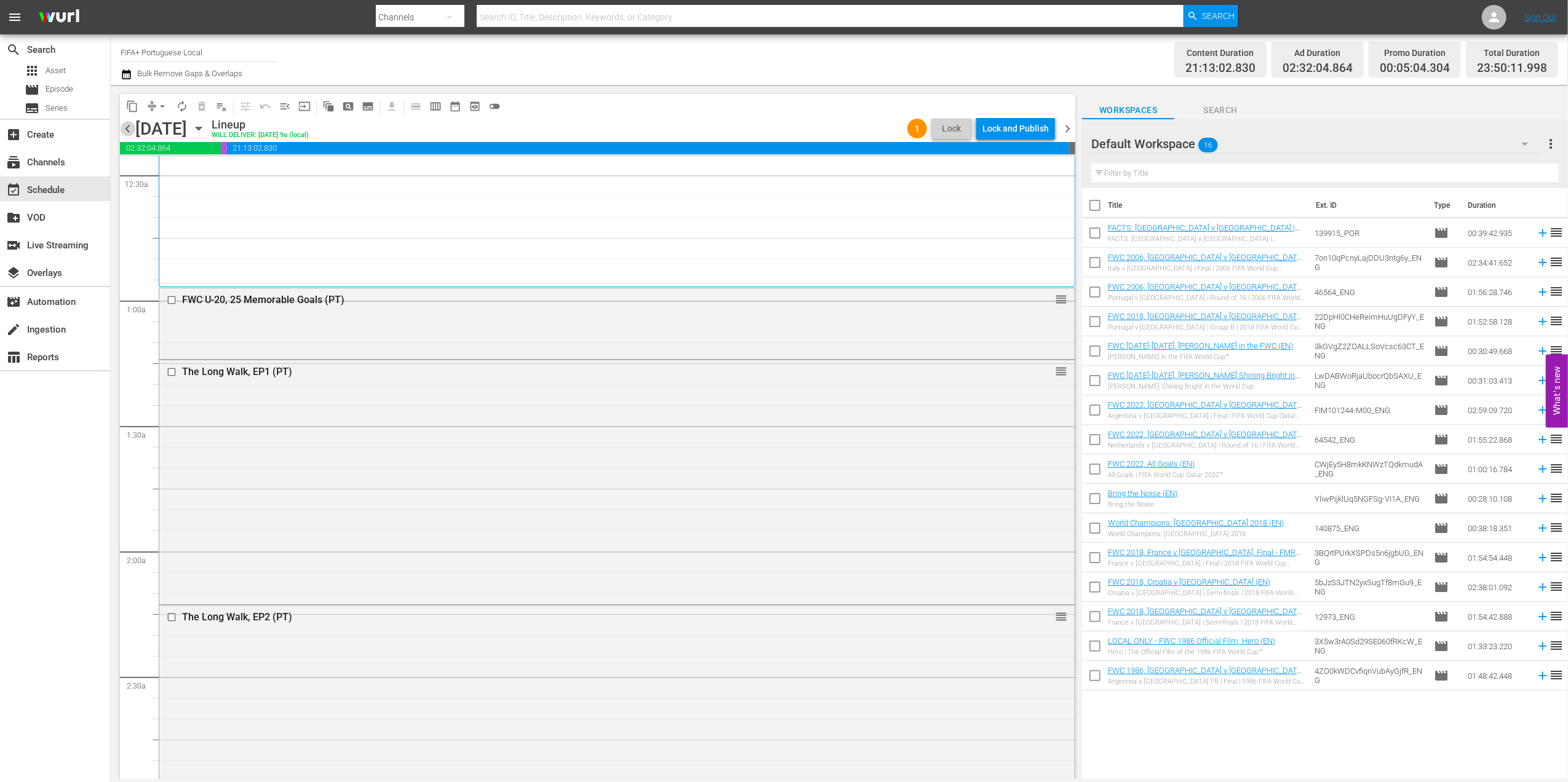
click at [133, 127] on span "chevron_left" at bounding box center [127, 129] width 15 height 15
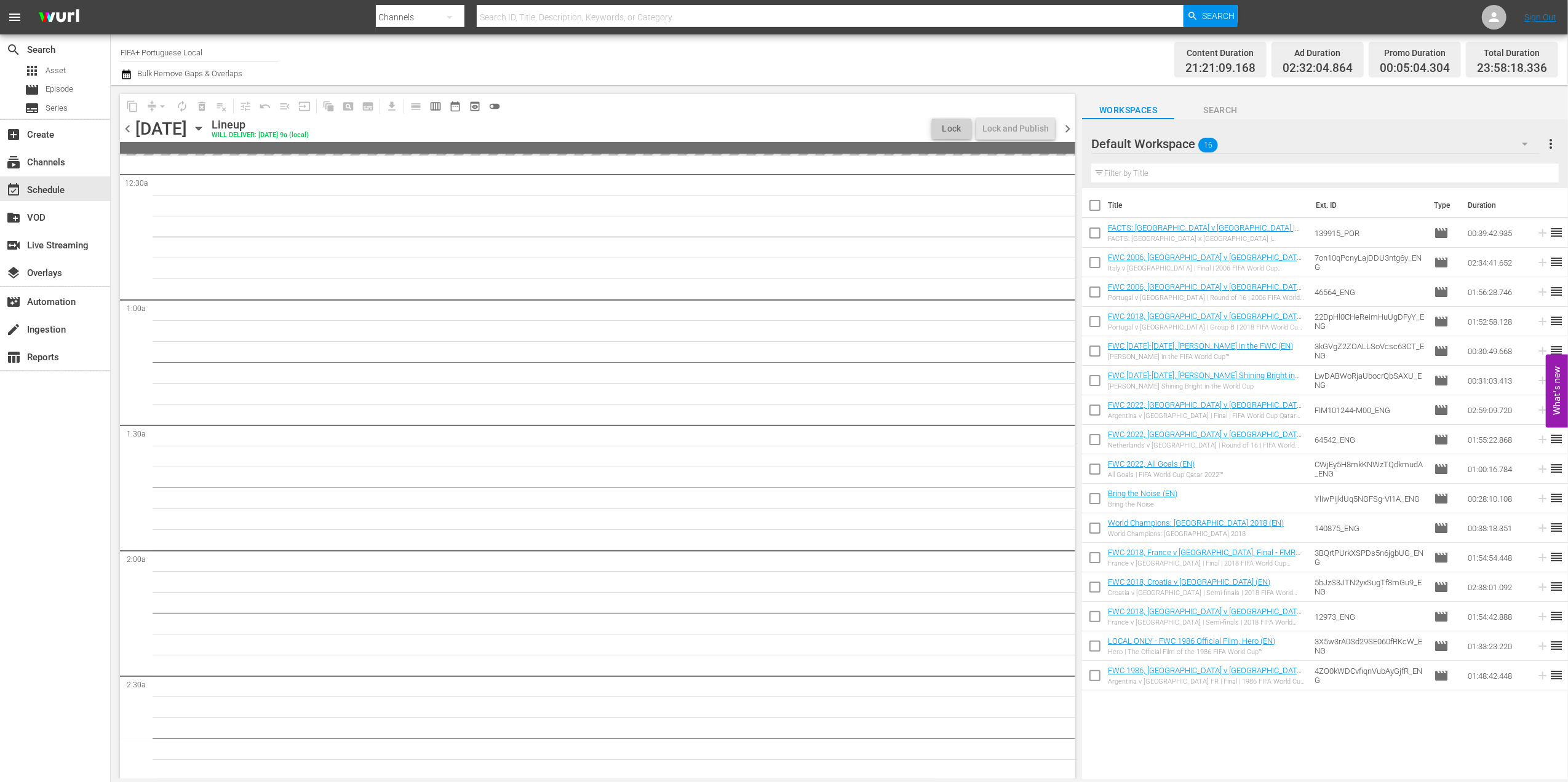
click at [133, 127] on span "chevron_left" at bounding box center [127, 129] width 15 height 15
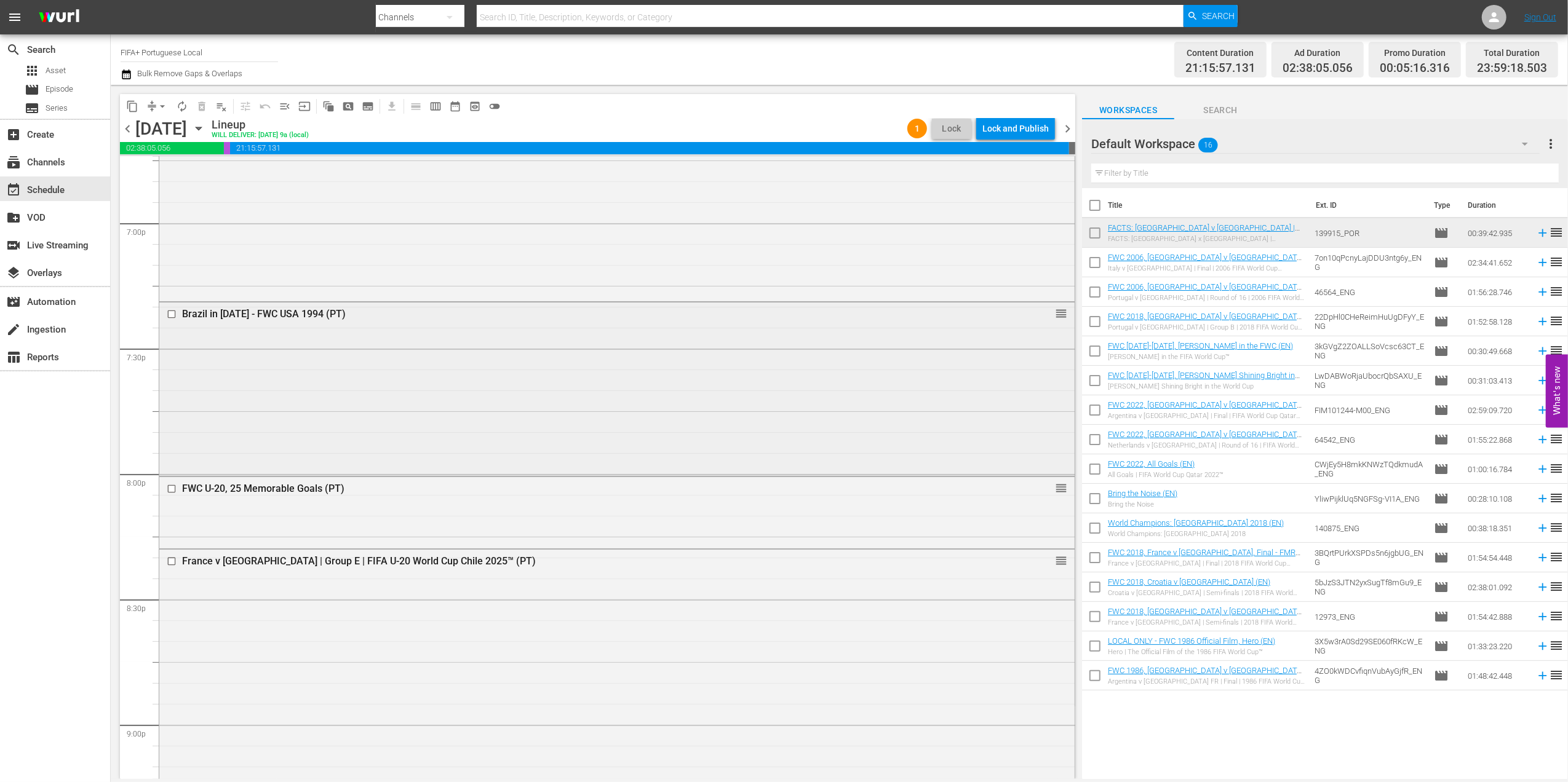
scroll to position [4734, 0]
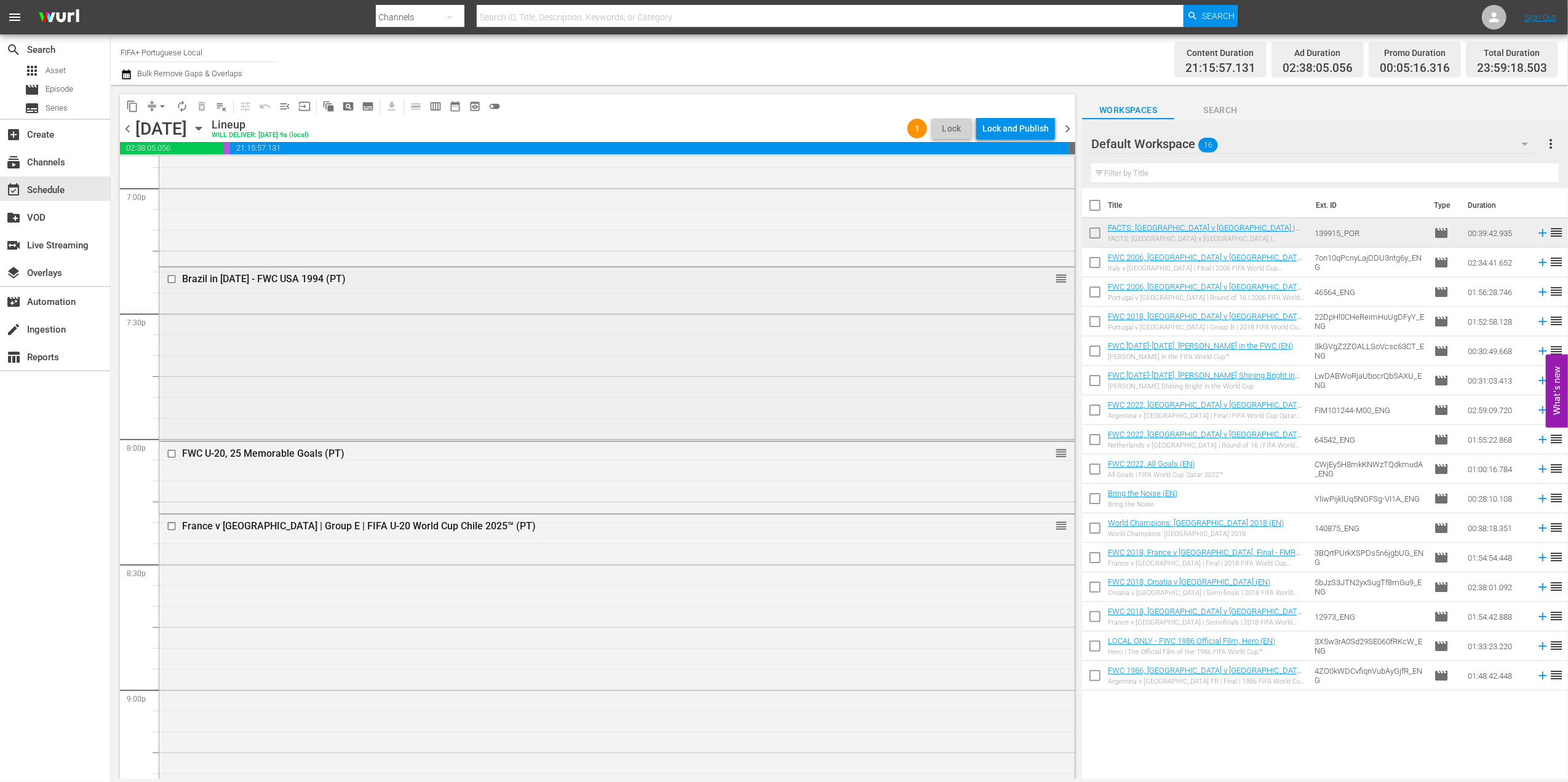
click at [303, 278] on div "Brazil in [DATE] - FWC USA 1994 (PT)" at bounding box center [593, 278] width 822 height 11
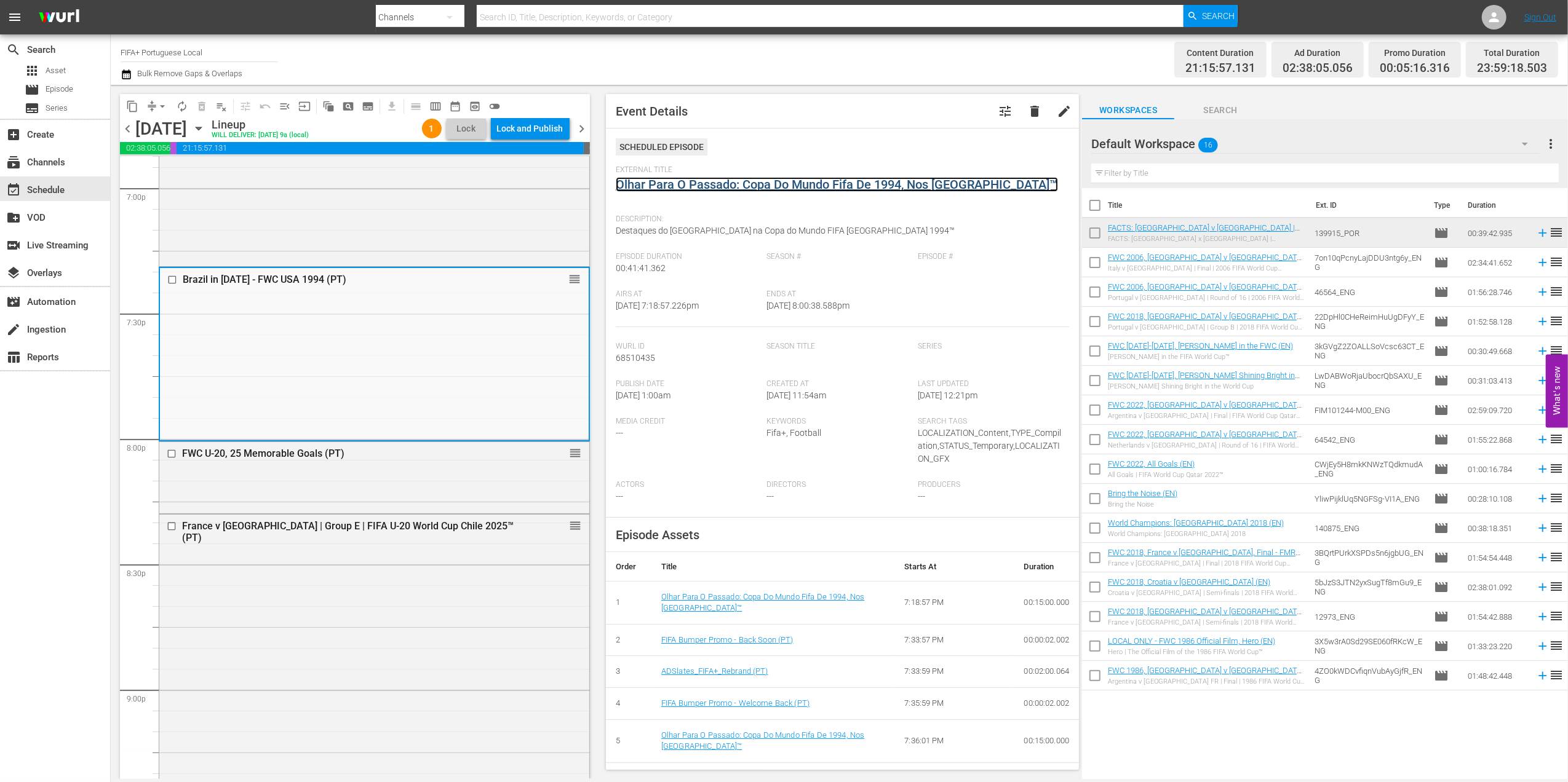
click at [726, 179] on link "Olhar Para O Passado: Copa Do Mundo Fifa De 1994, Nos [GEOGRAPHIC_DATA]™" at bounding box center [837, 184] width 442 height 14
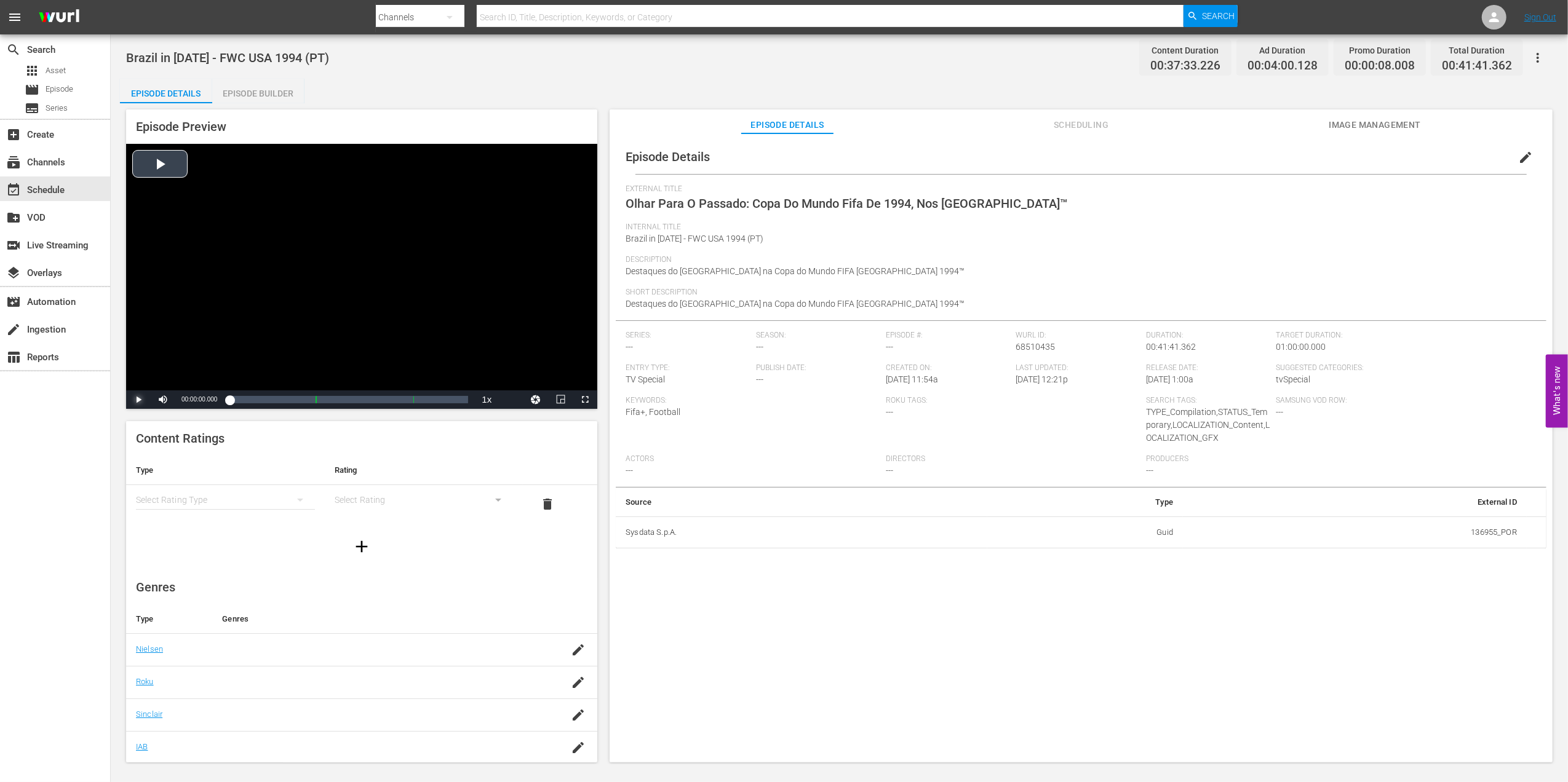
click at [138, 399] on span "Video Player" at bounding box center [138, 399] width 0 height 0
click at [230, 399] on div "00:00:02.000" at bounding box center [230, 399] width 0 height 12
click at [138, 399] on span "Video Player" at bounding box center [138, 399] width 0 height 0
click at [53, 189] on div "event_available Schedule" at bounding box center [34, 188] width 69 height 11
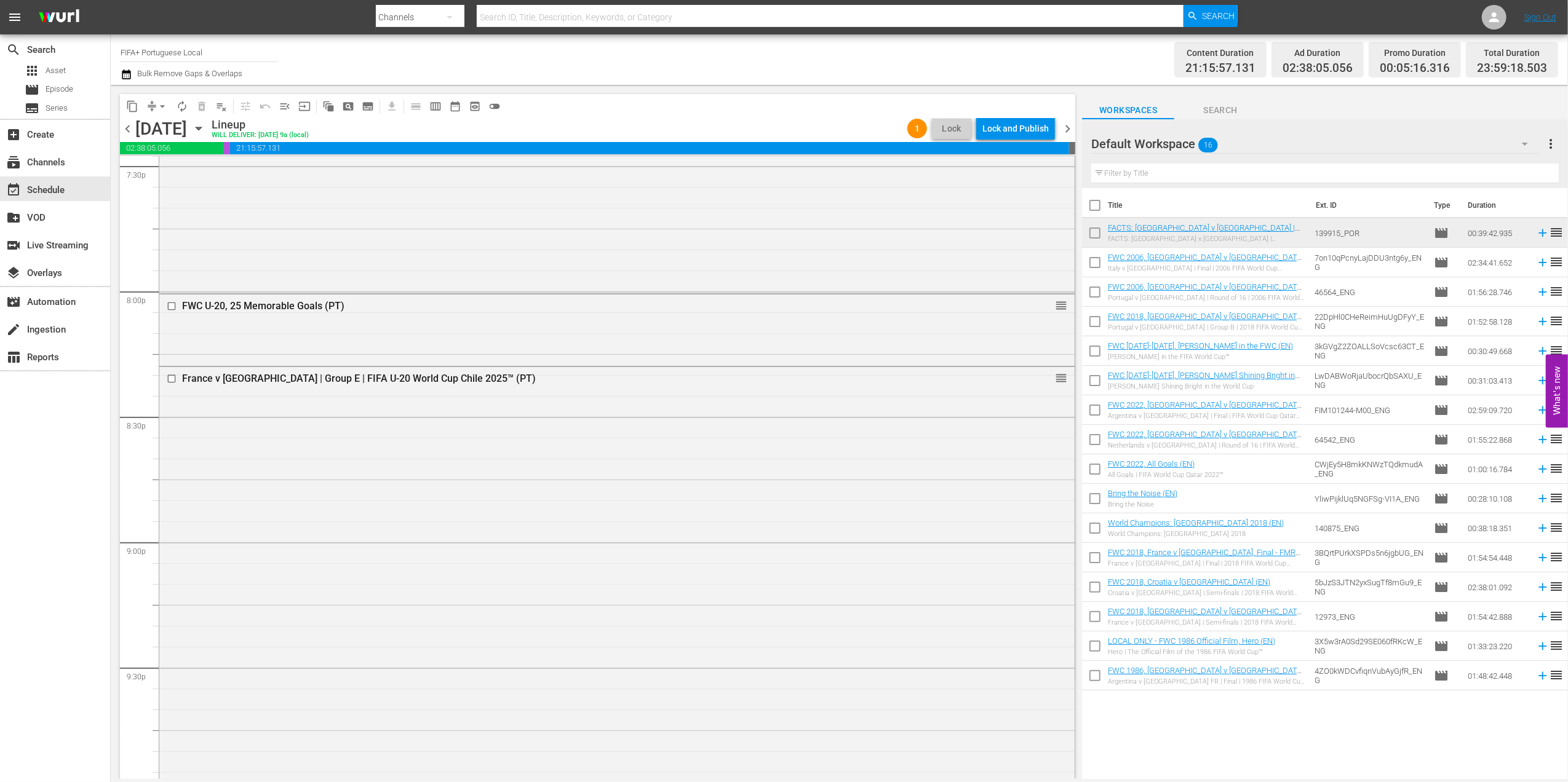
scroll to position [4879, 0]
click at [1066, 337] on div "Delete Event" at bounding box center [1090, 343] width 97 height 17
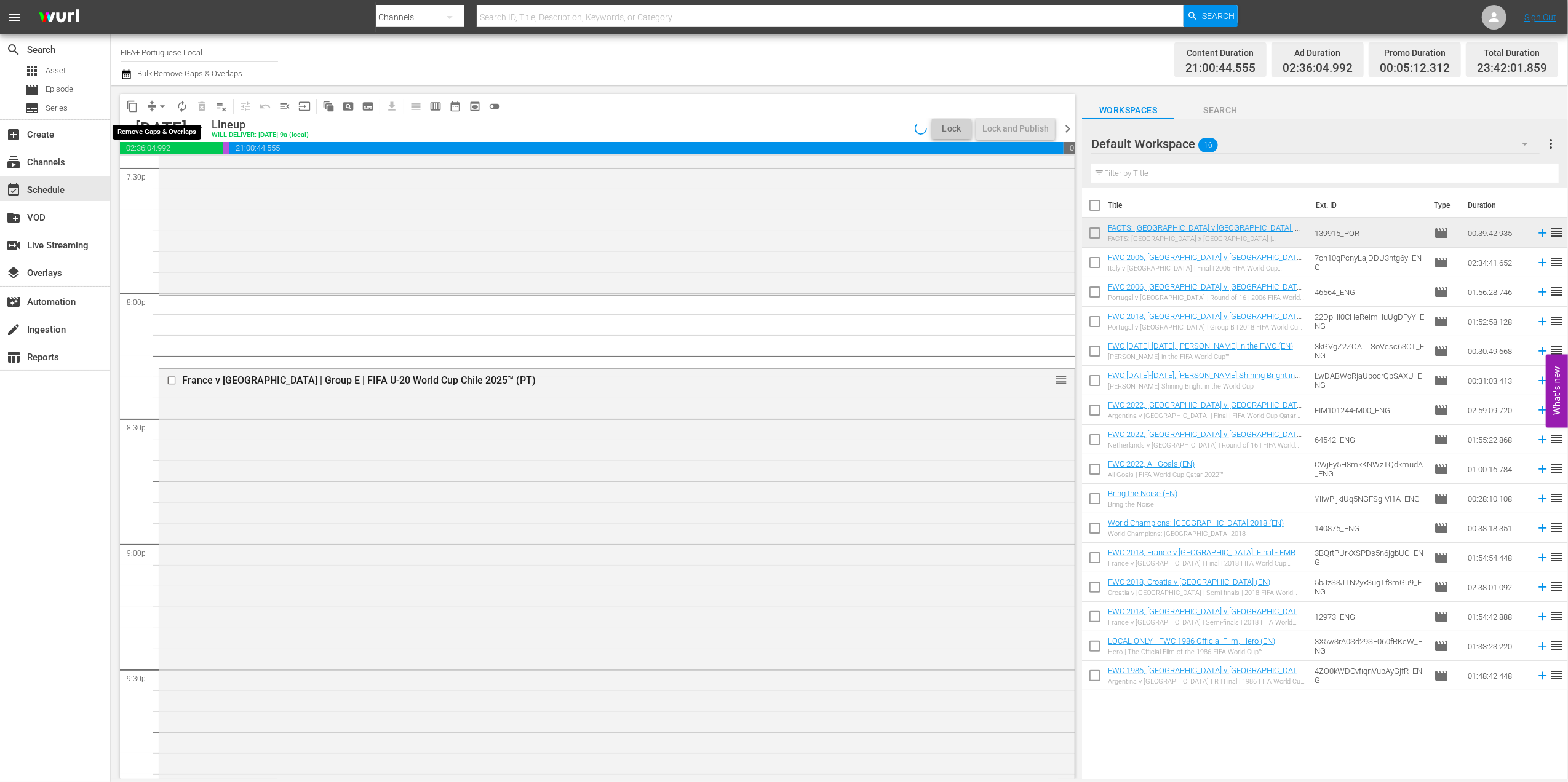
click at [162, 107] on span "arrow_drop_down" at bounding box center [162, 106] width 12 height 12
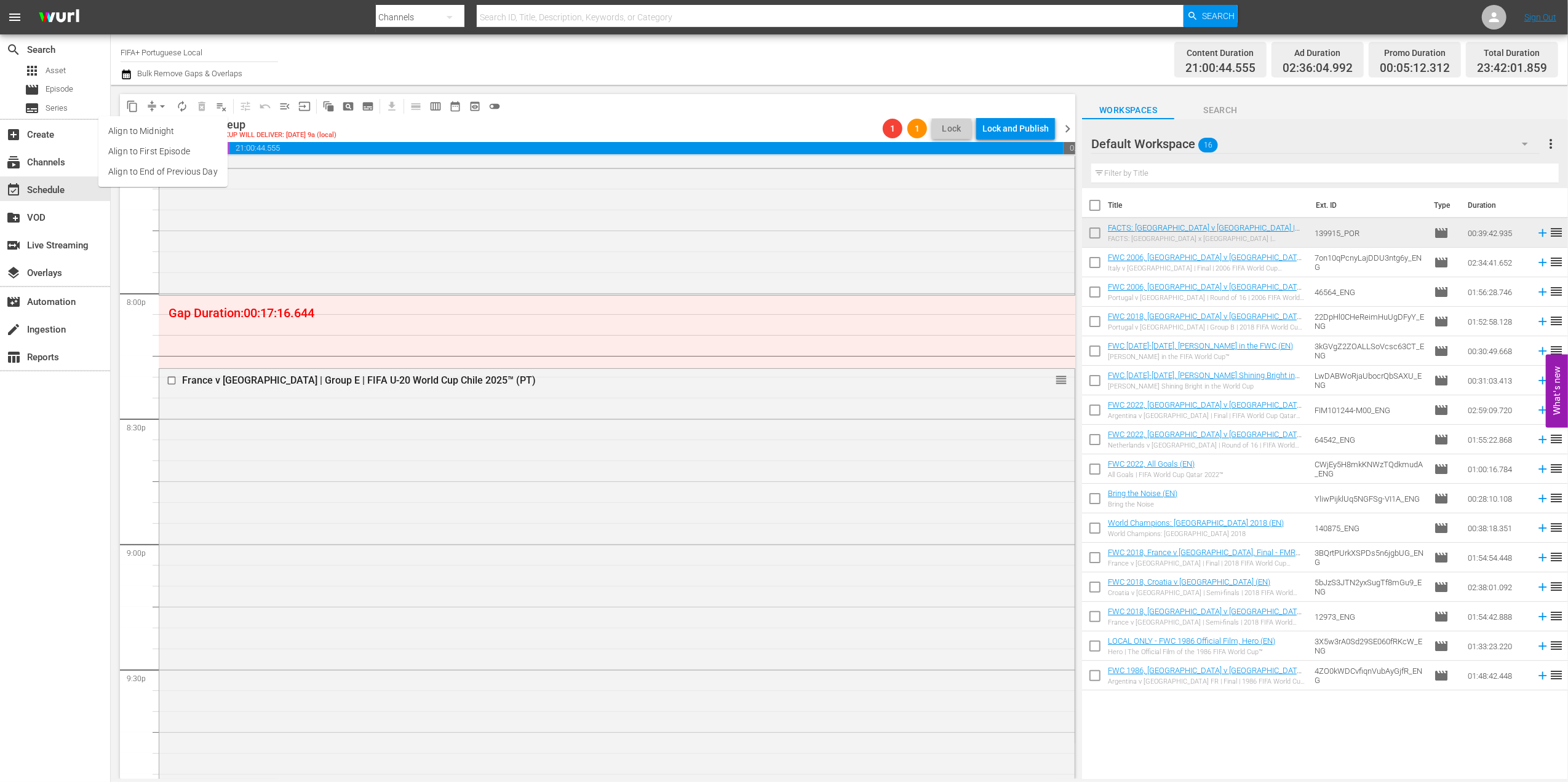
click at [202, 168] on li "Align to End of Previous Day" at bounding box center [162, 171] width 129 height 21
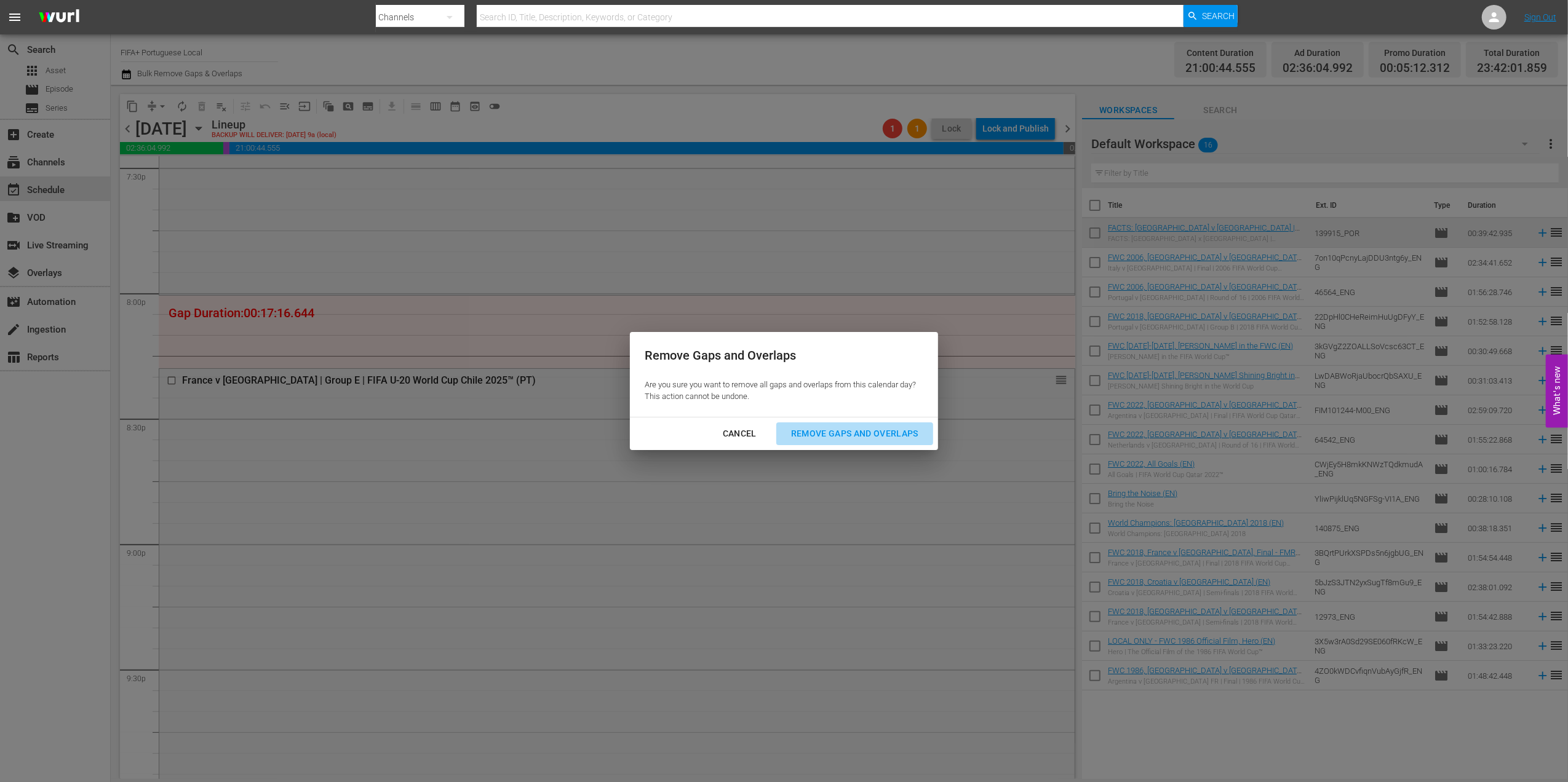
click at [822, 431] on div "Remove Gaps and Overlaps" at bounding box center [854, 434] width 147 height 15
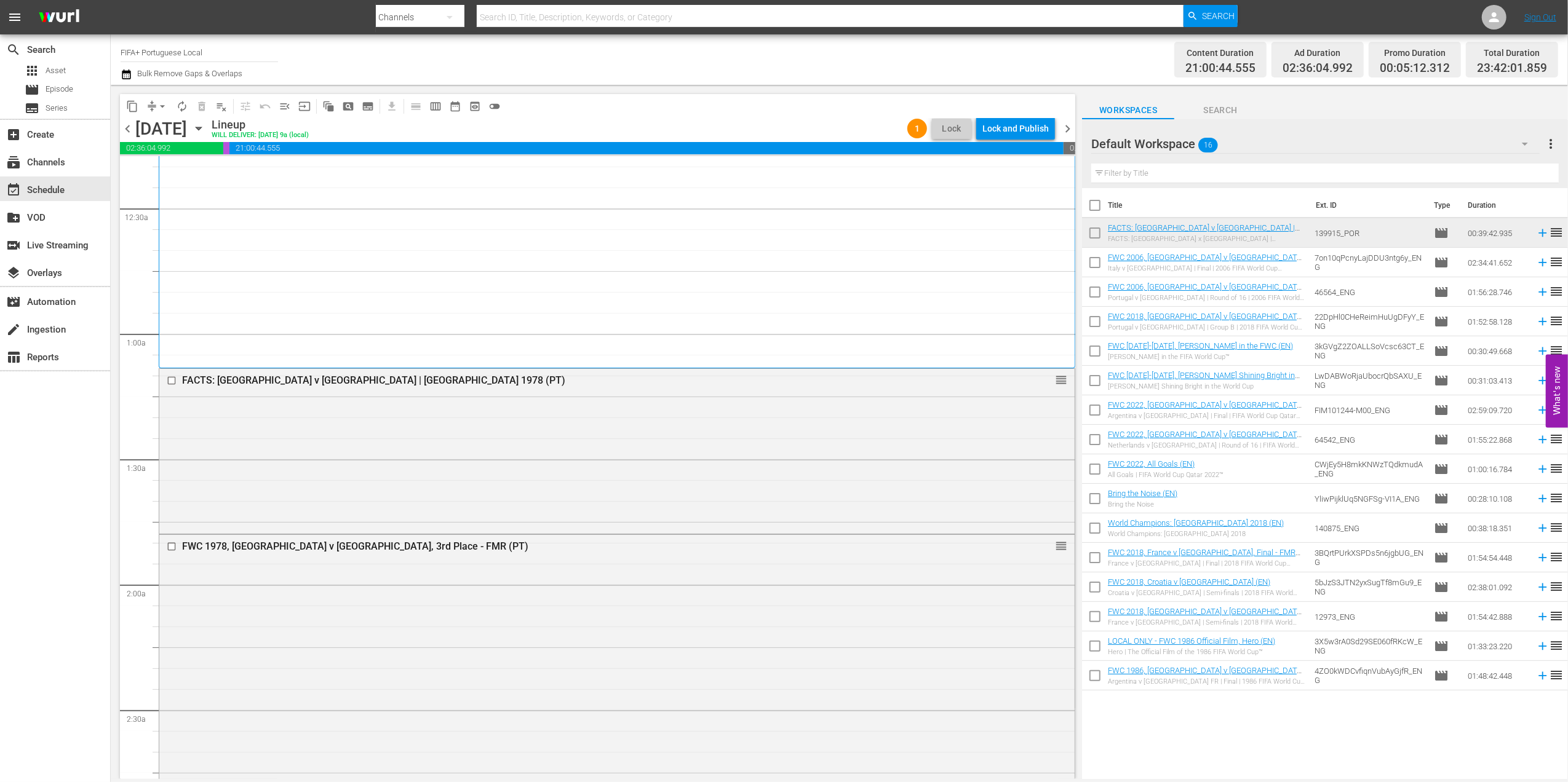
scroll to position [0, 0]
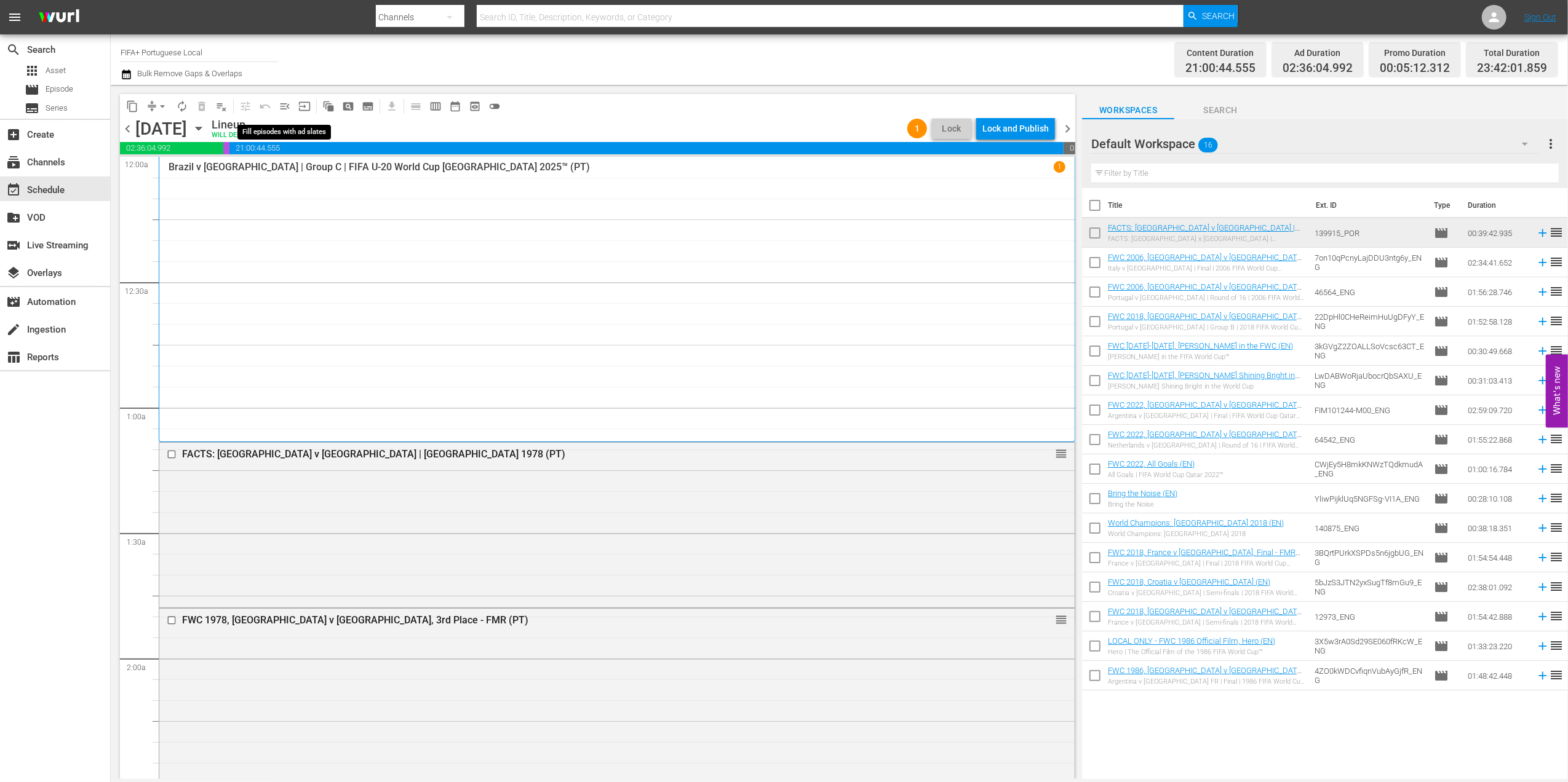
click at [286, 107] on span "menu_open" at bounding box center [284, 106] width 12 height 12
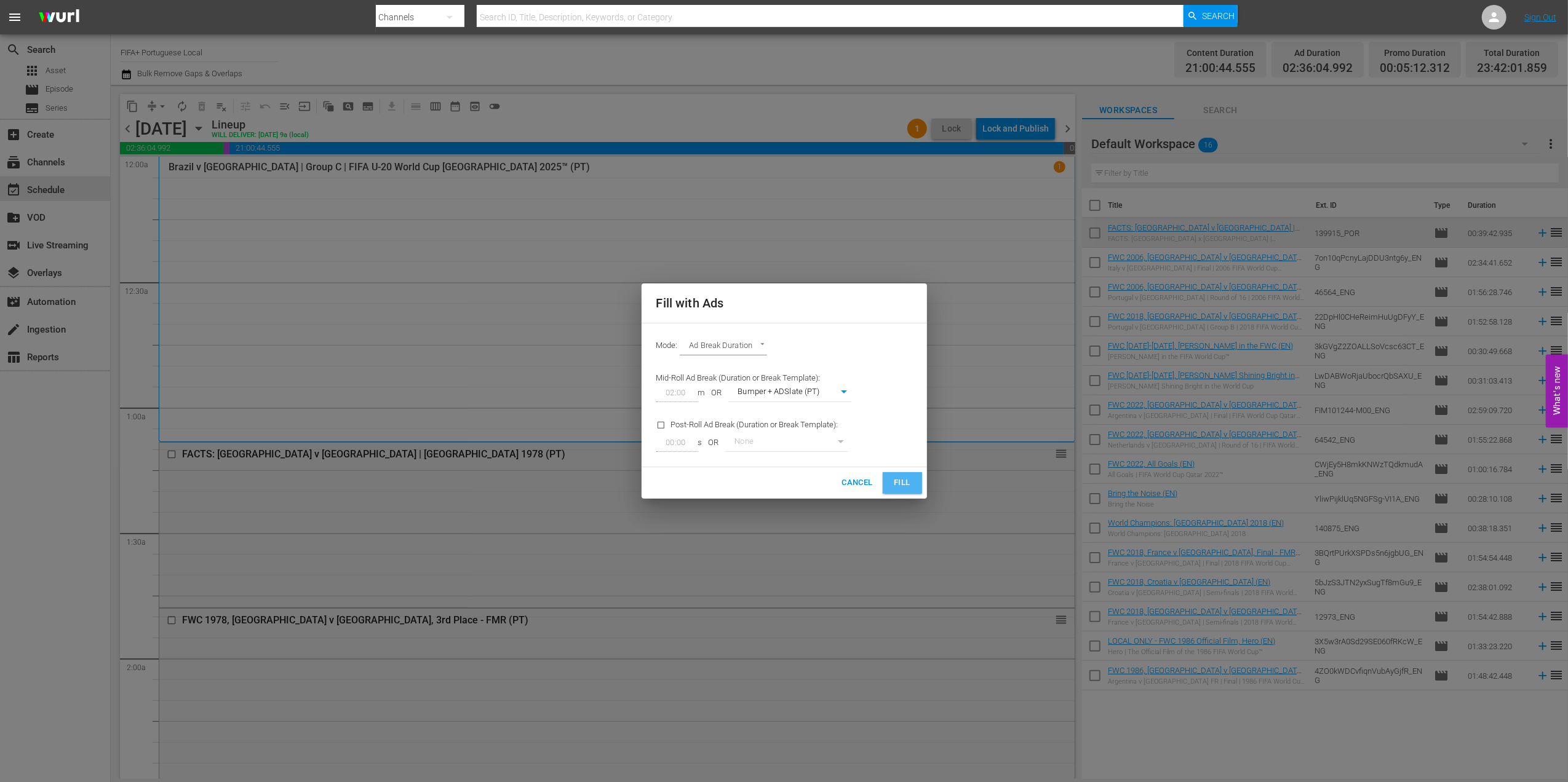
click at [899, 482] on span "Fill" at bounding box center [902, 482] width 20 height 14
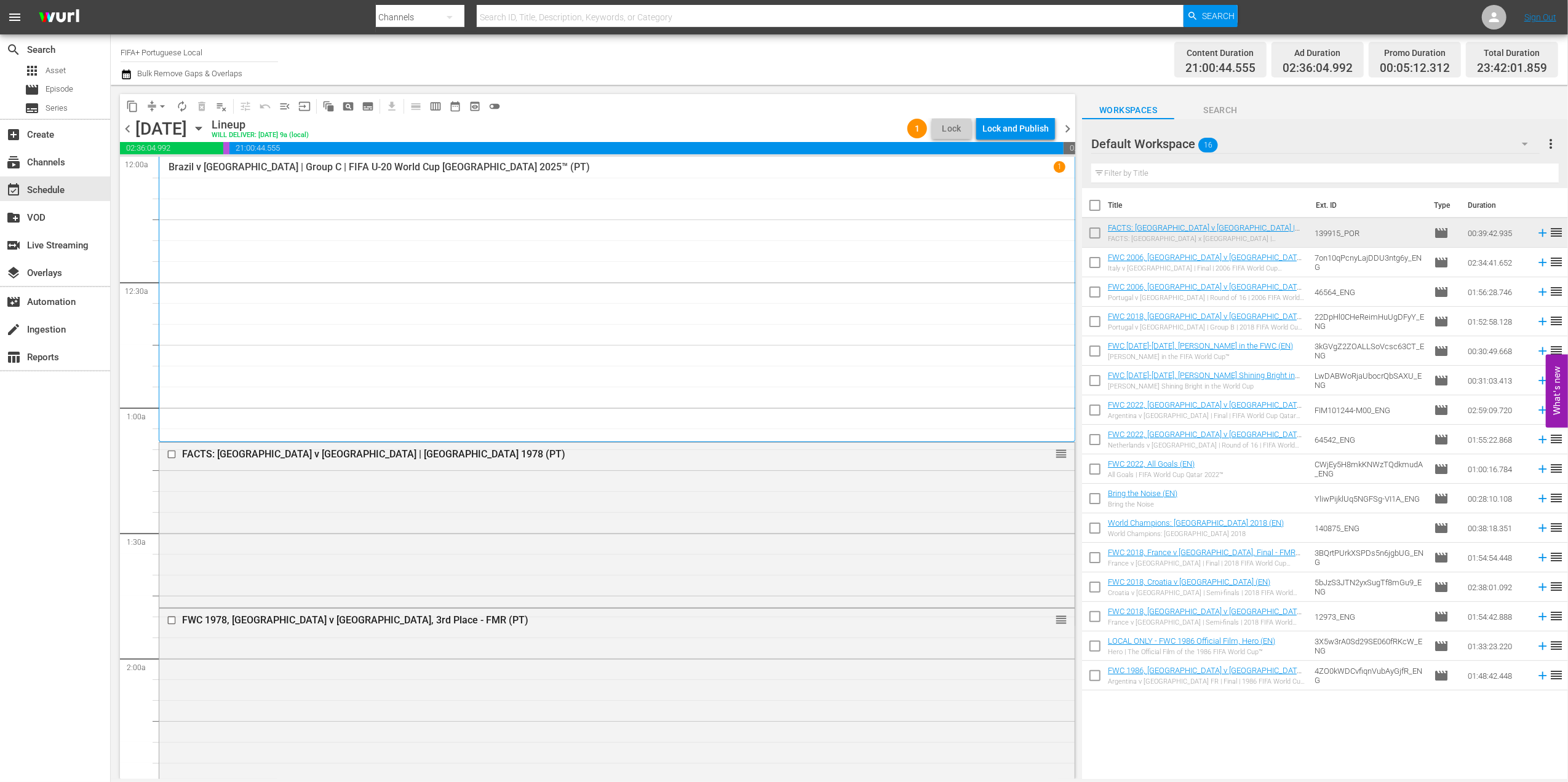
click at [1070, 126] on span "chevron_right" at bounding box center [1068, 129] width 15 height 15
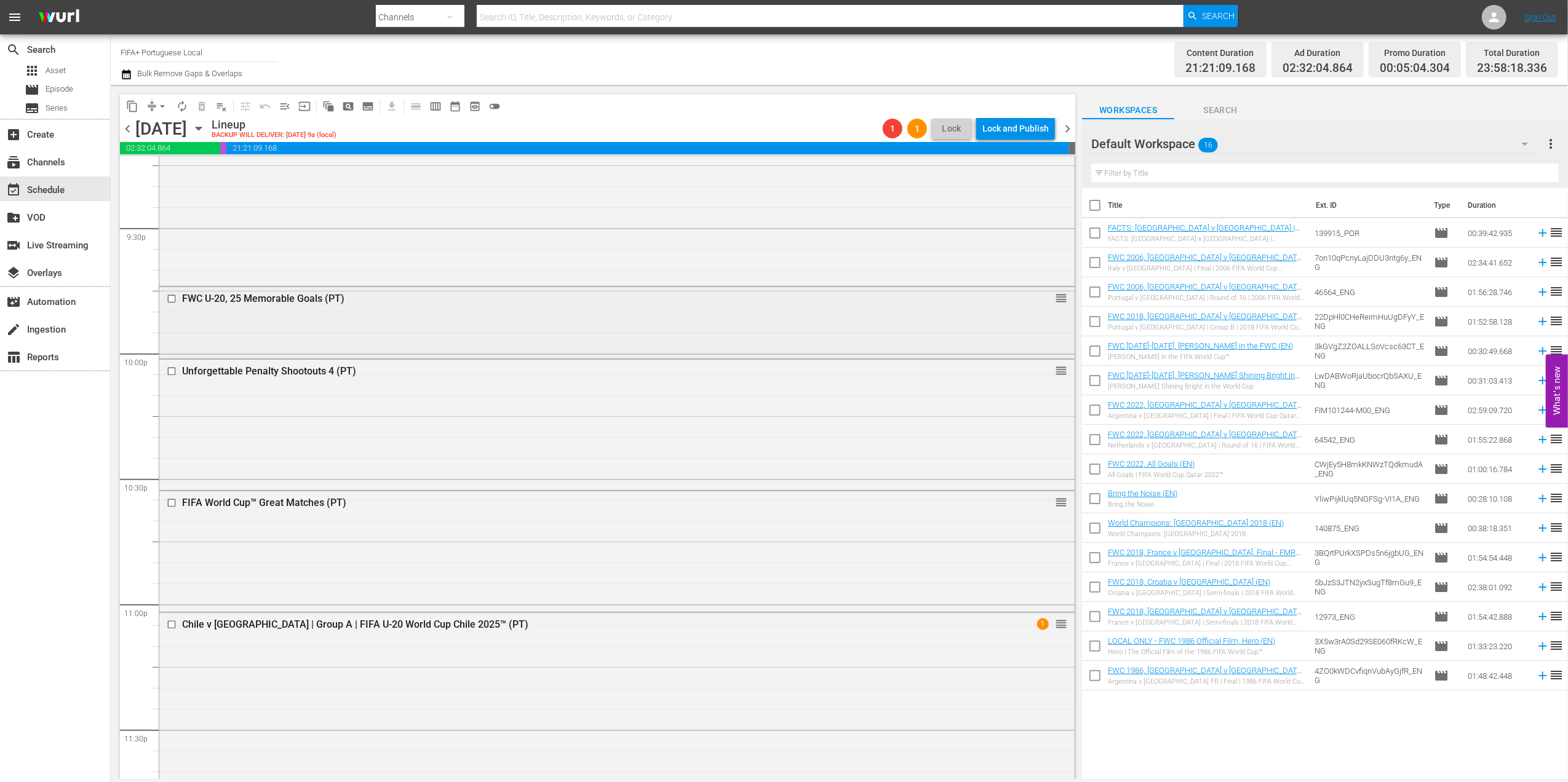
scroll to position [5317, 0]
click at [288, 505] on div "FIFA World Cup™ Great Matches (PT)" at bounding box center [593, 505] width 822 height 11
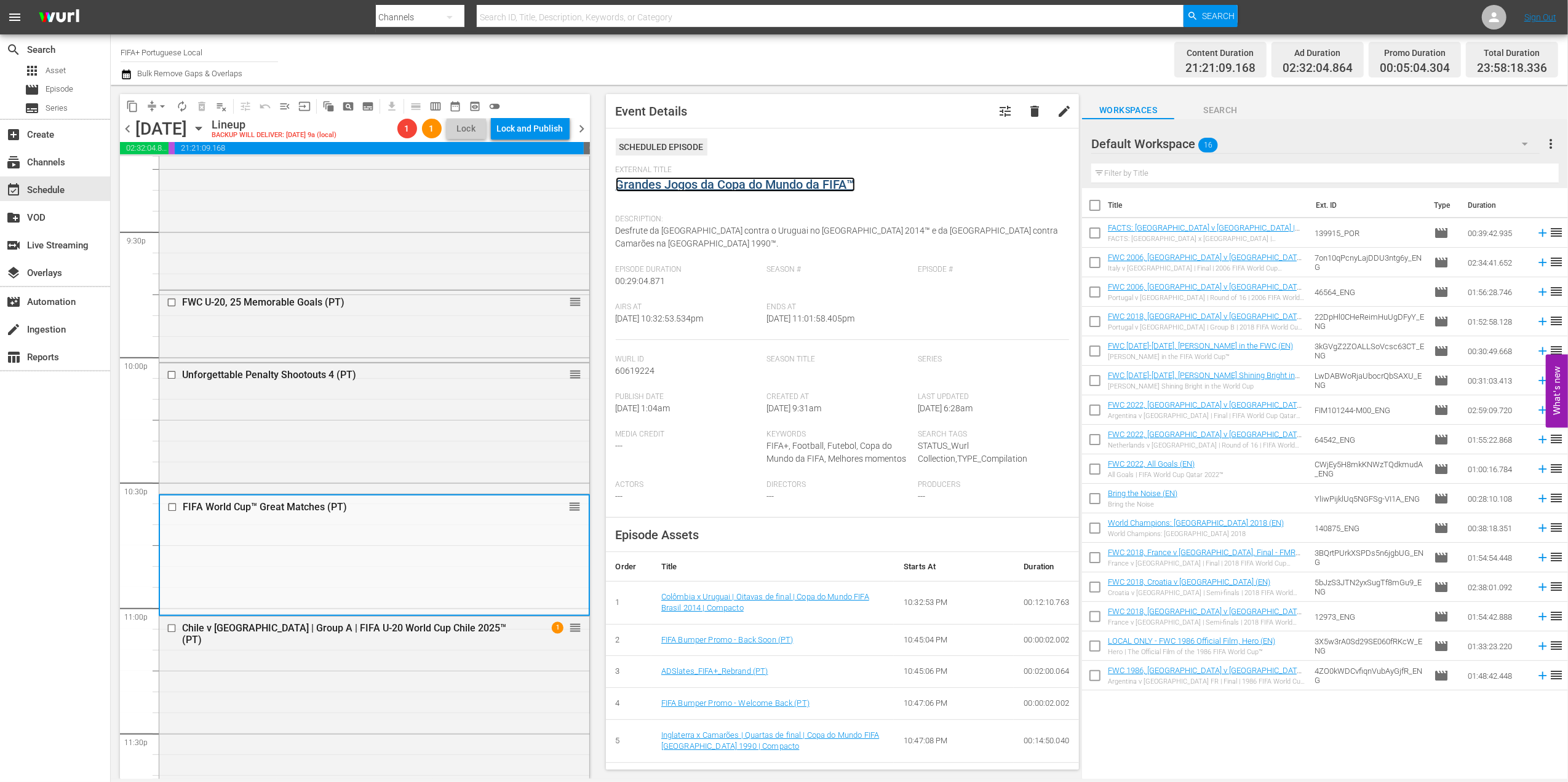
click at [700, 187] on link "Grandes Jogos da Copa do Mundo da FIFA™" at bounding box center [735, 184] width 239 height 14
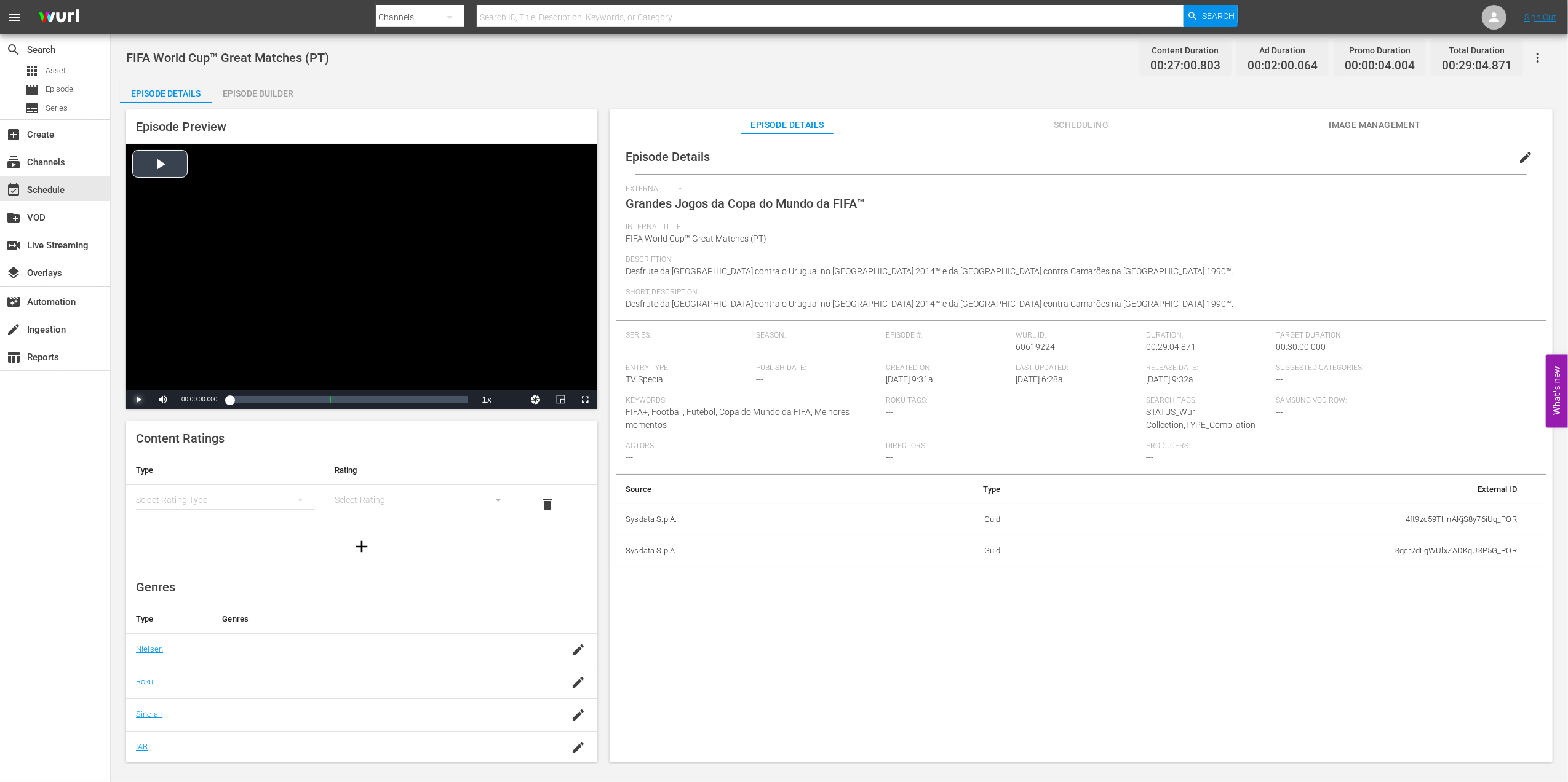
click at [138, 399] on span "Video Player" at bounding box center [138, 399] width 0 height 0
click at [242, 401] on div "Loaded : 6.55% 00:01:29.941 [GEOGRAPHIC_DATA] x [GEOGRAPHIC_DATA] | Oitavas de …" at bounding box center [349, 399] width 239 height 12
click at [138, 399] on span "Video Player" at bounding box center [138, 399] width 0 height 0
click at [261, 397] on div "00:03:49.351 Colômbia x [GEOGRAPHIC_DATA] | Oitavas de final | Copa do Mundo FI…" at bounding box center [261, 399] width 1 height 12
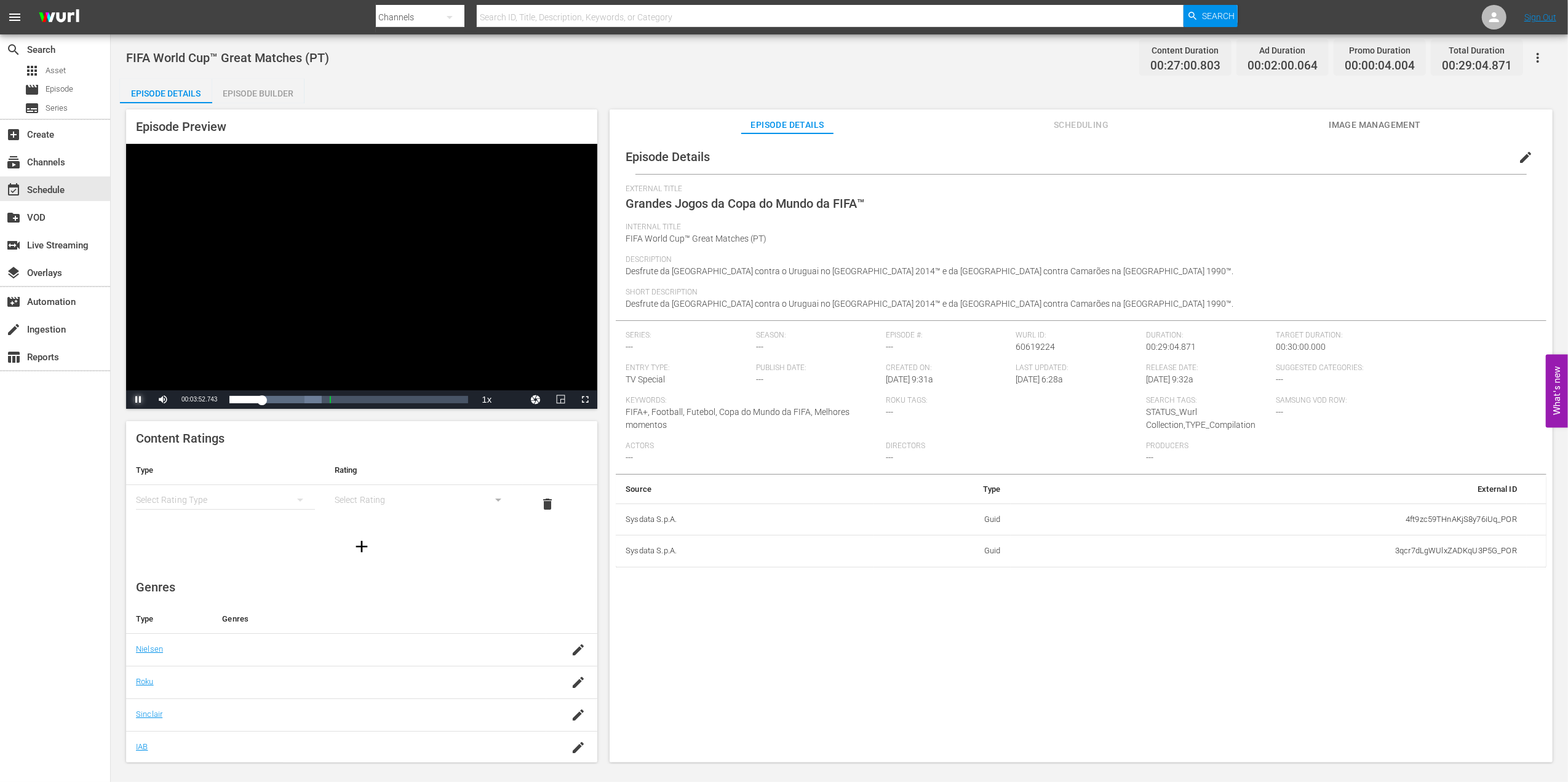
click at [138, 399] on span "Video Player" at bounding box center [138, 399] width 0 height 0
click at [1524, 157] on span "edit" at bounding box center [1525, 157] width 14 height 14
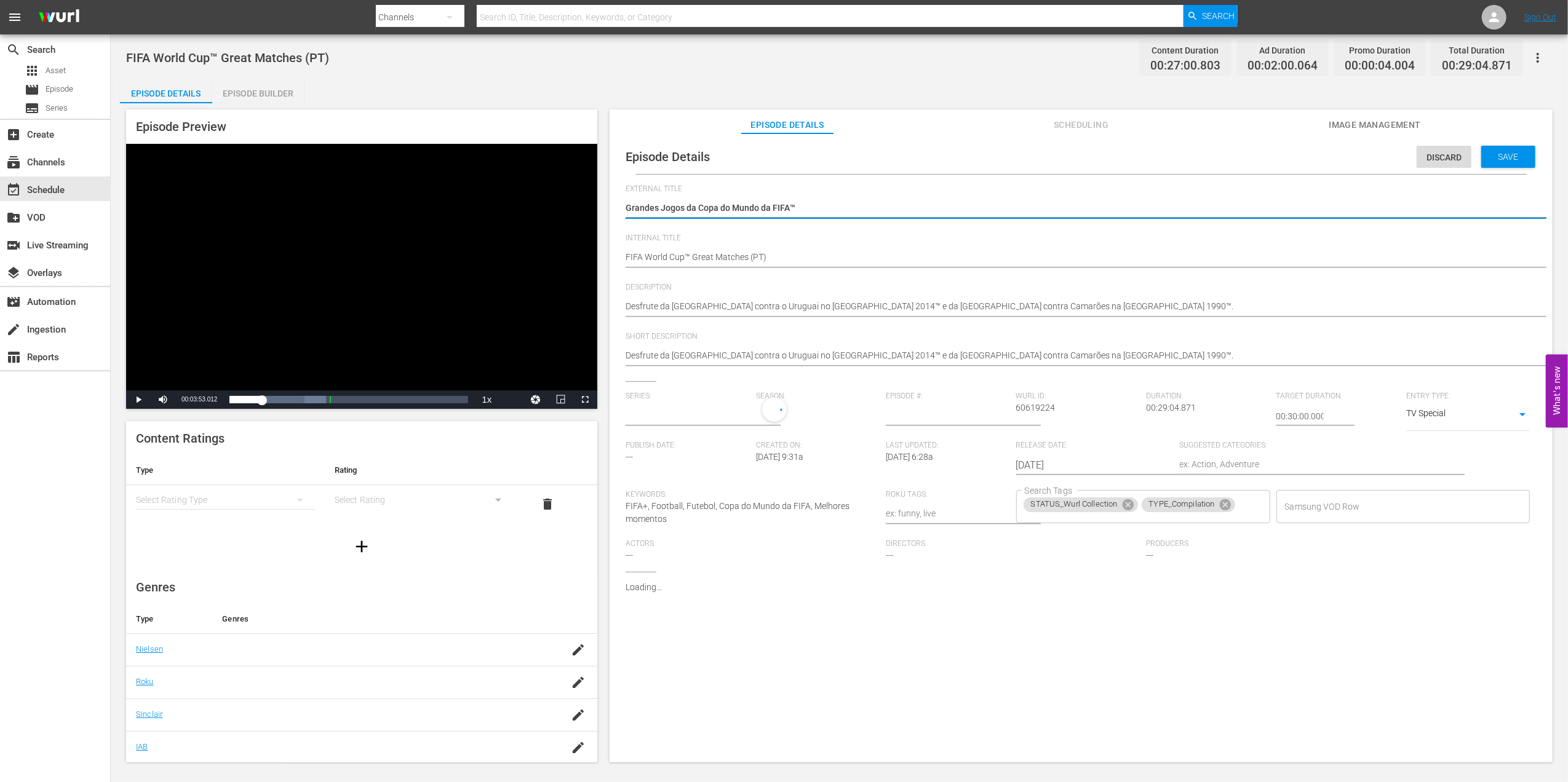
type input "No Series"
click at [138, 399] on span "Video Player" at bounding box center [138, 399] width 0 height 0
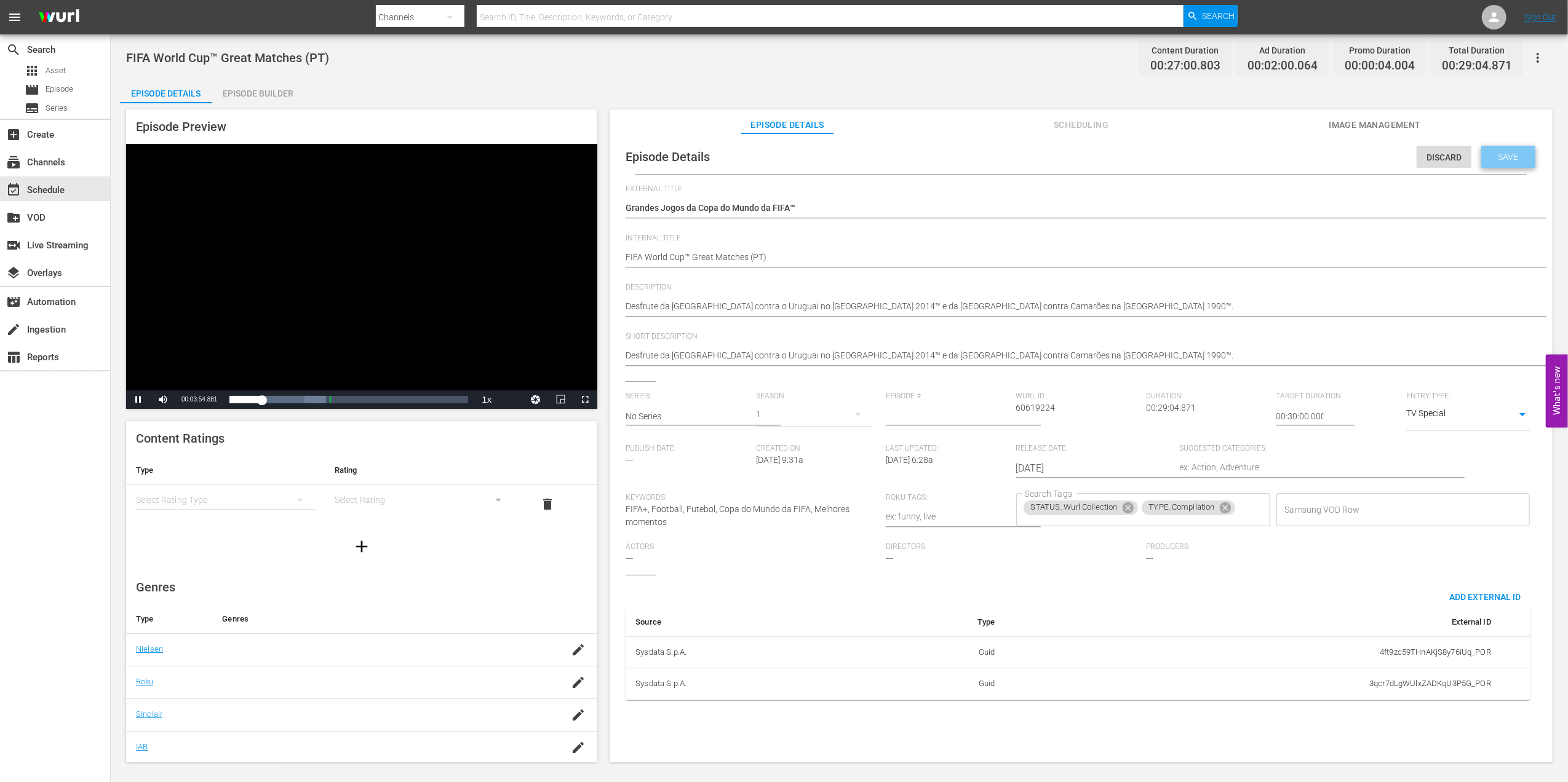
click at [1502, 154] on span "Save" at bounding box center [1509, 156] width 40 height 10
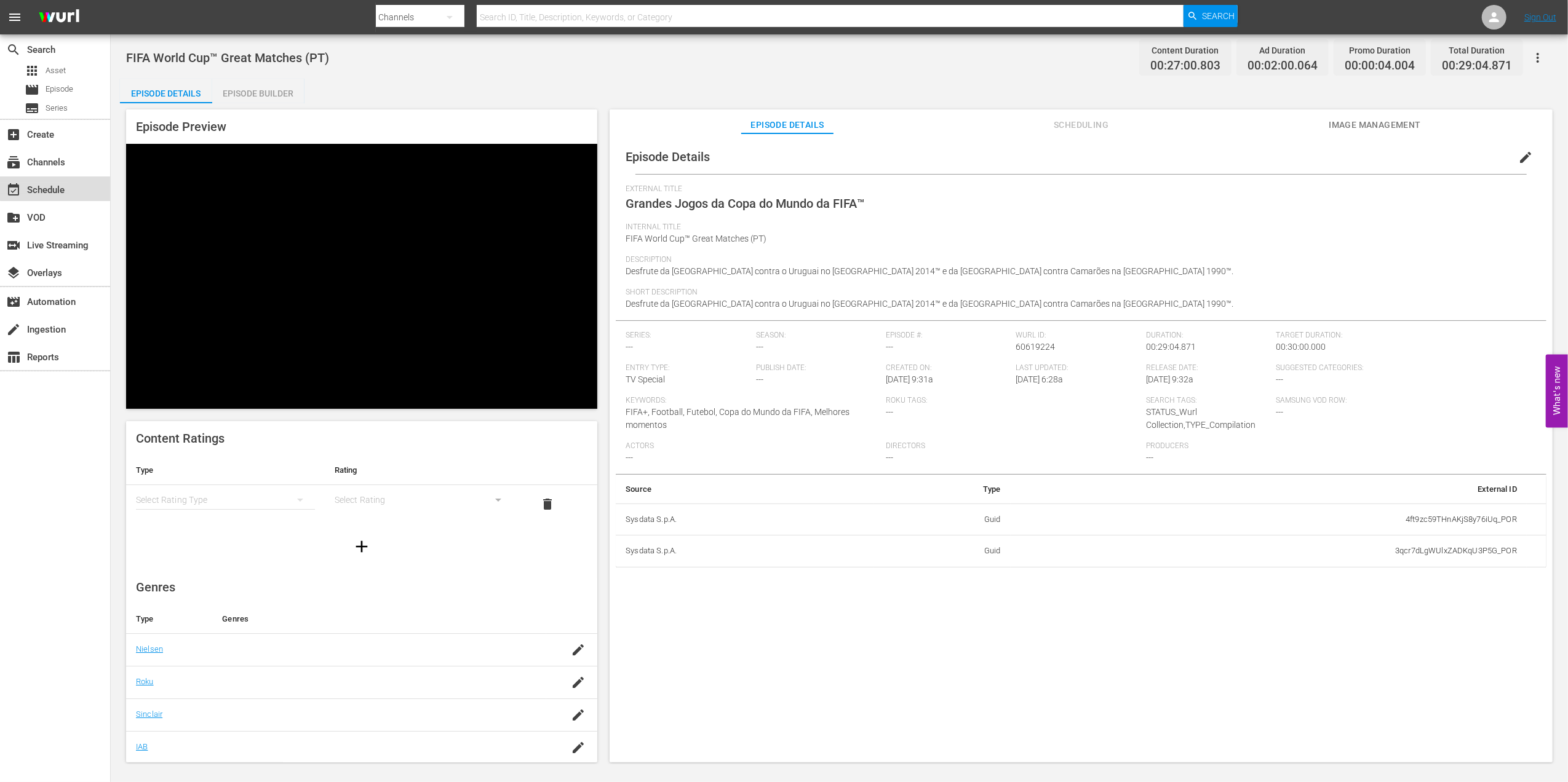
click at [68, 187] on div "event_available Schedule" at bounding box center [34, 188] width 69 height 11
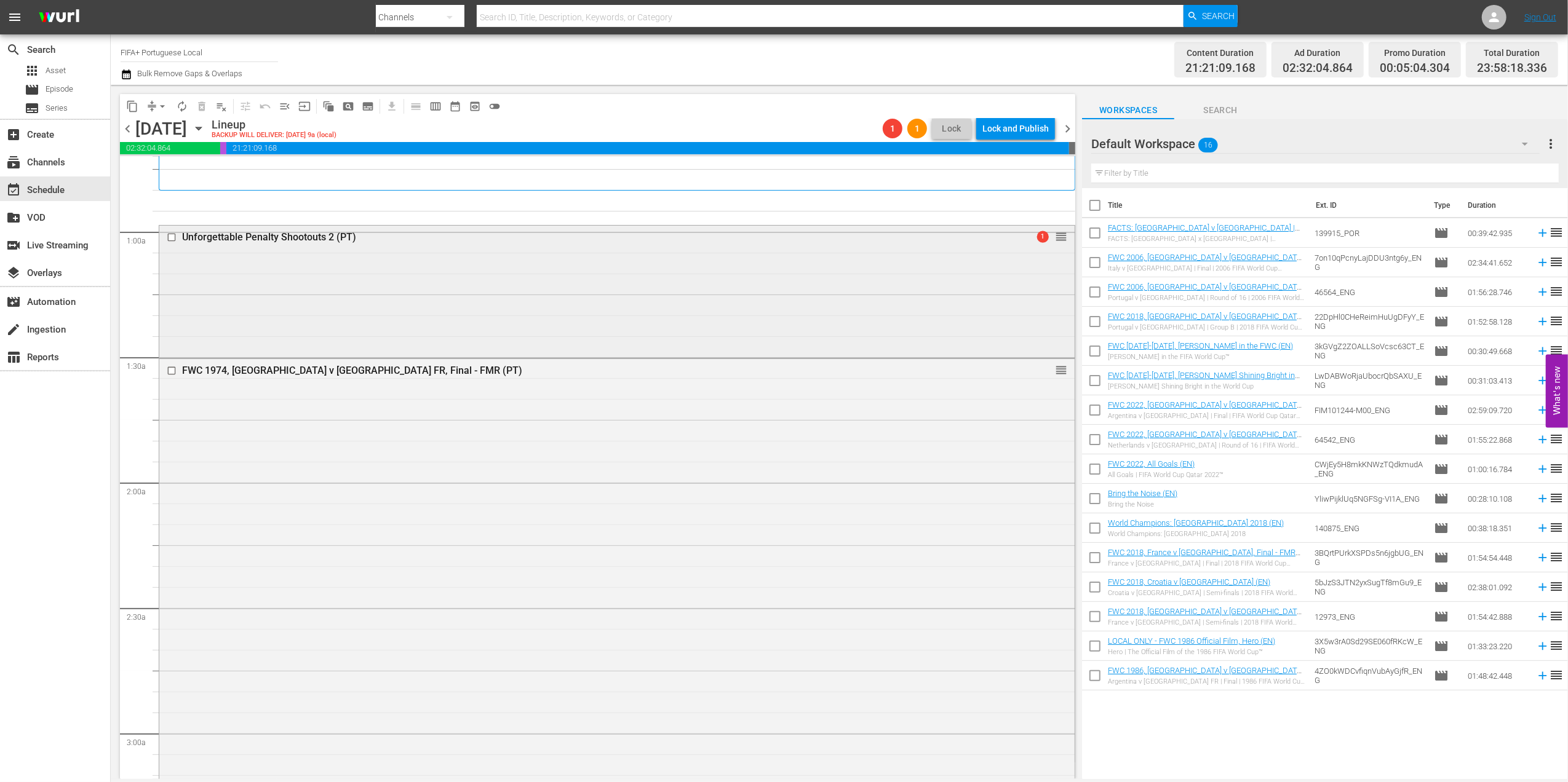
scroll to position [155, 0]
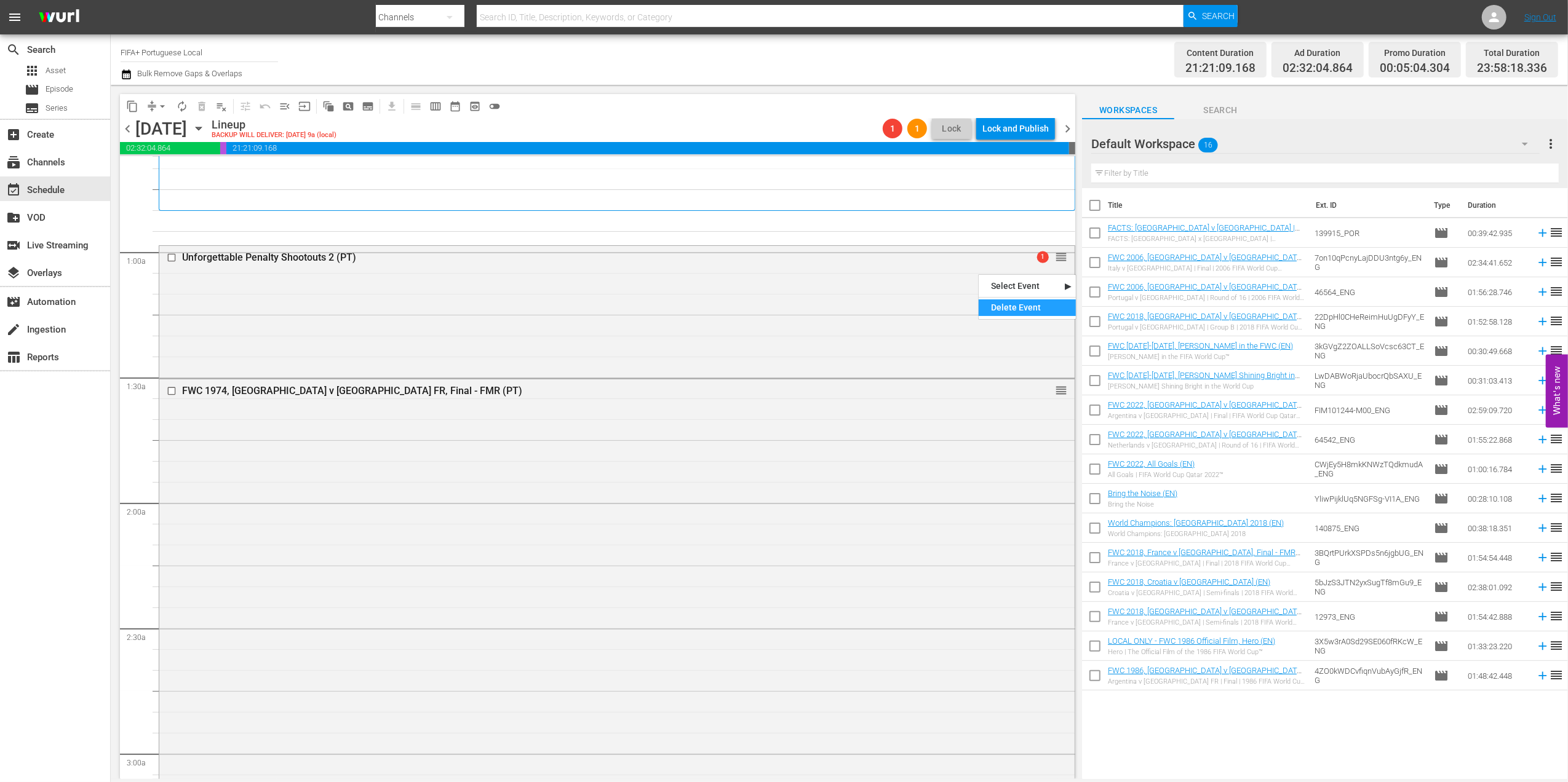
click at [1014, 307] on div "Delete Event" at bounding box center [1027, 308] width 97 height 17
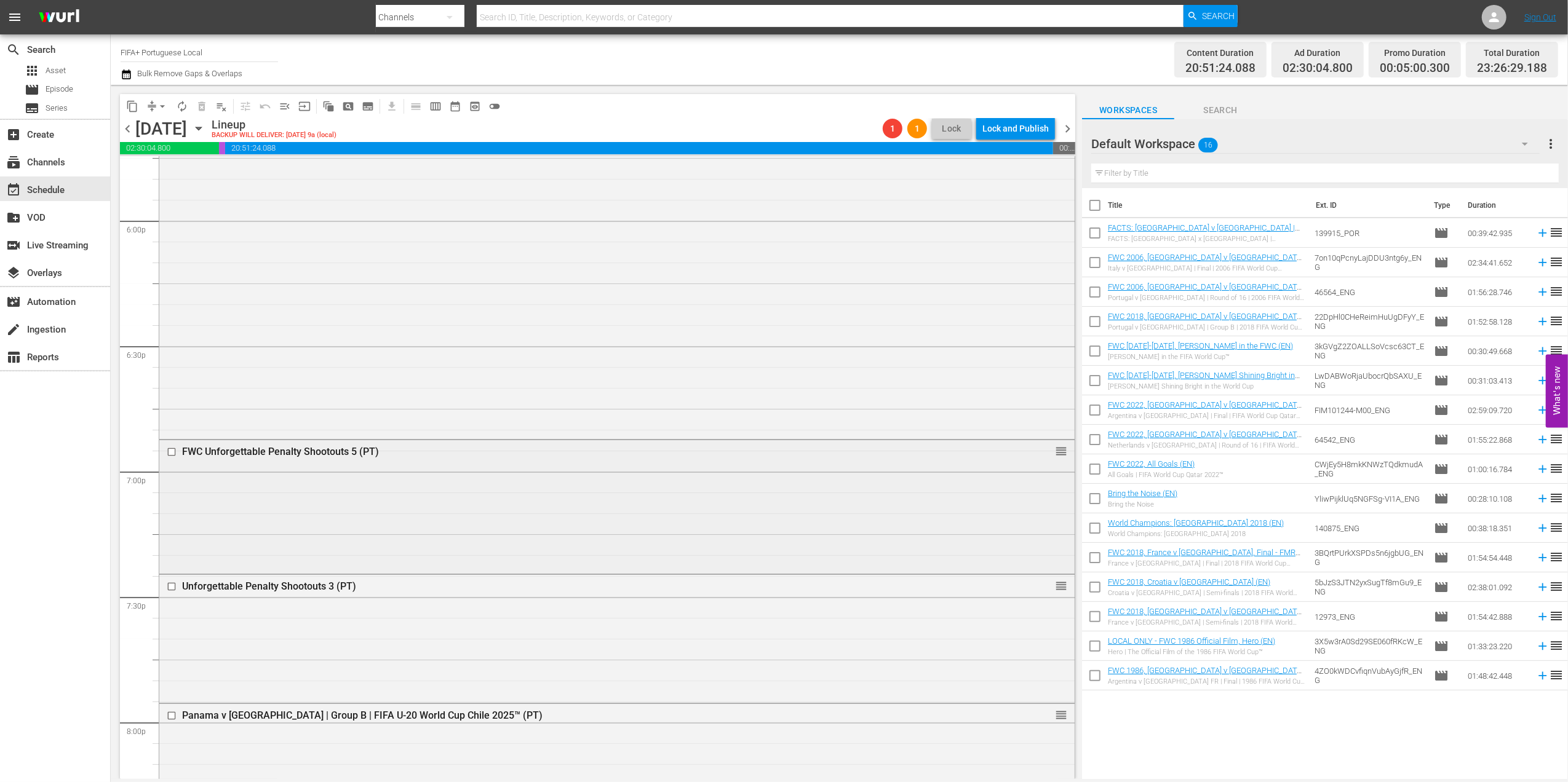
scroll to position [4543, 0]
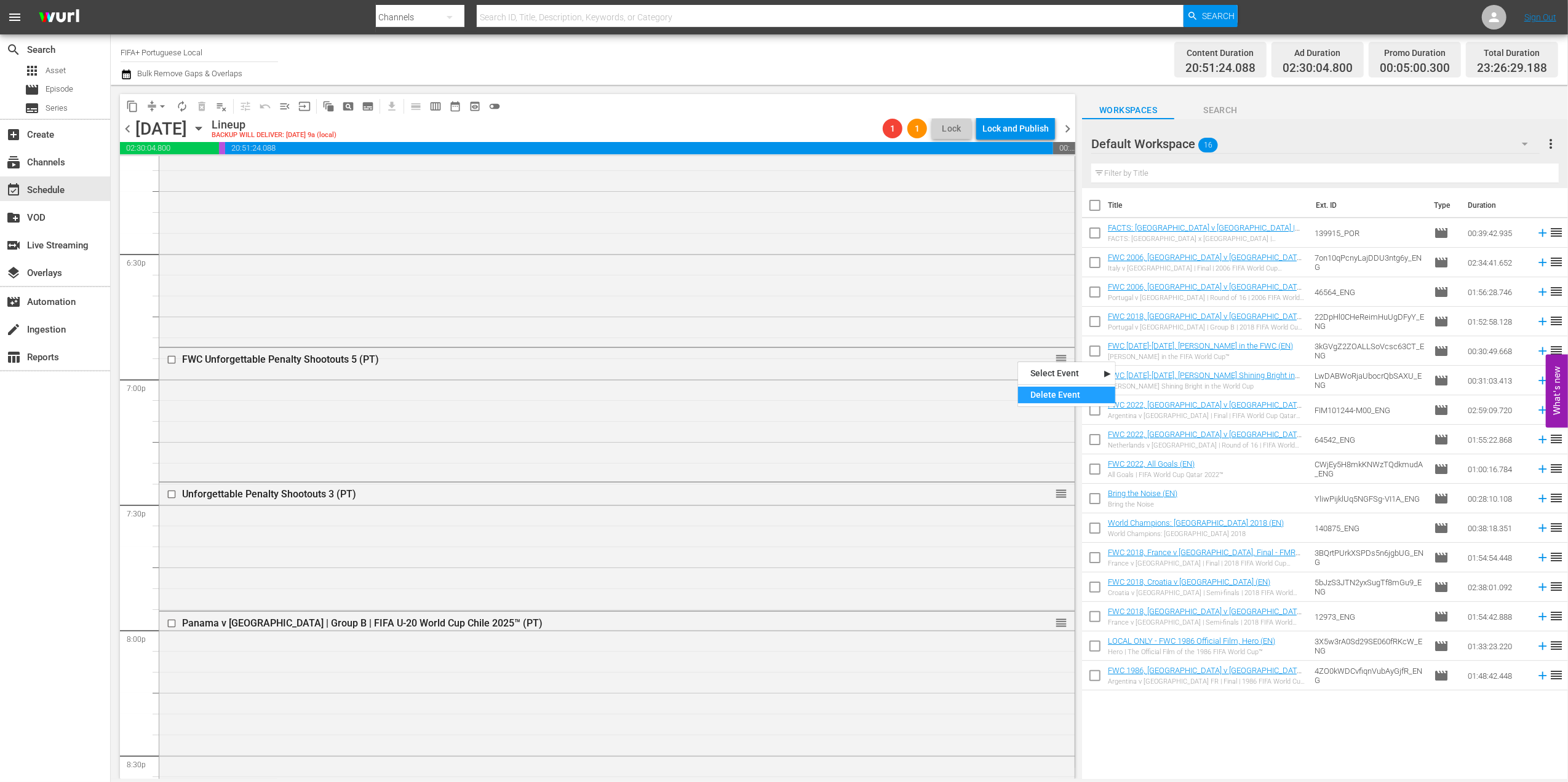
click at [1041, 394] on div "Delete Event" at bounding box center [1066, 395] width 97 height 17
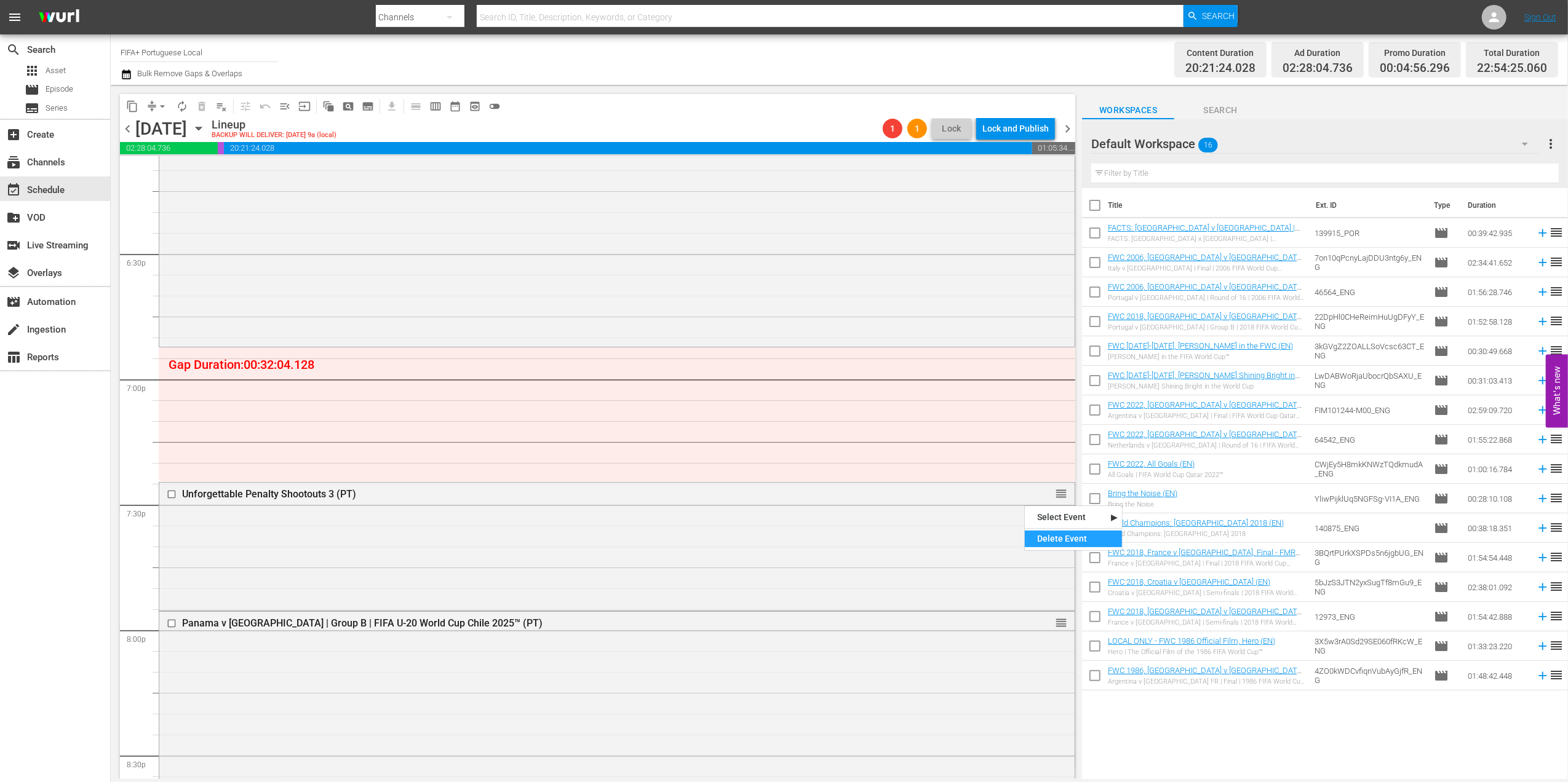
click at [1050, 537] on div "Delete Event" at bounding box center [1073, 539] width 97 height 17
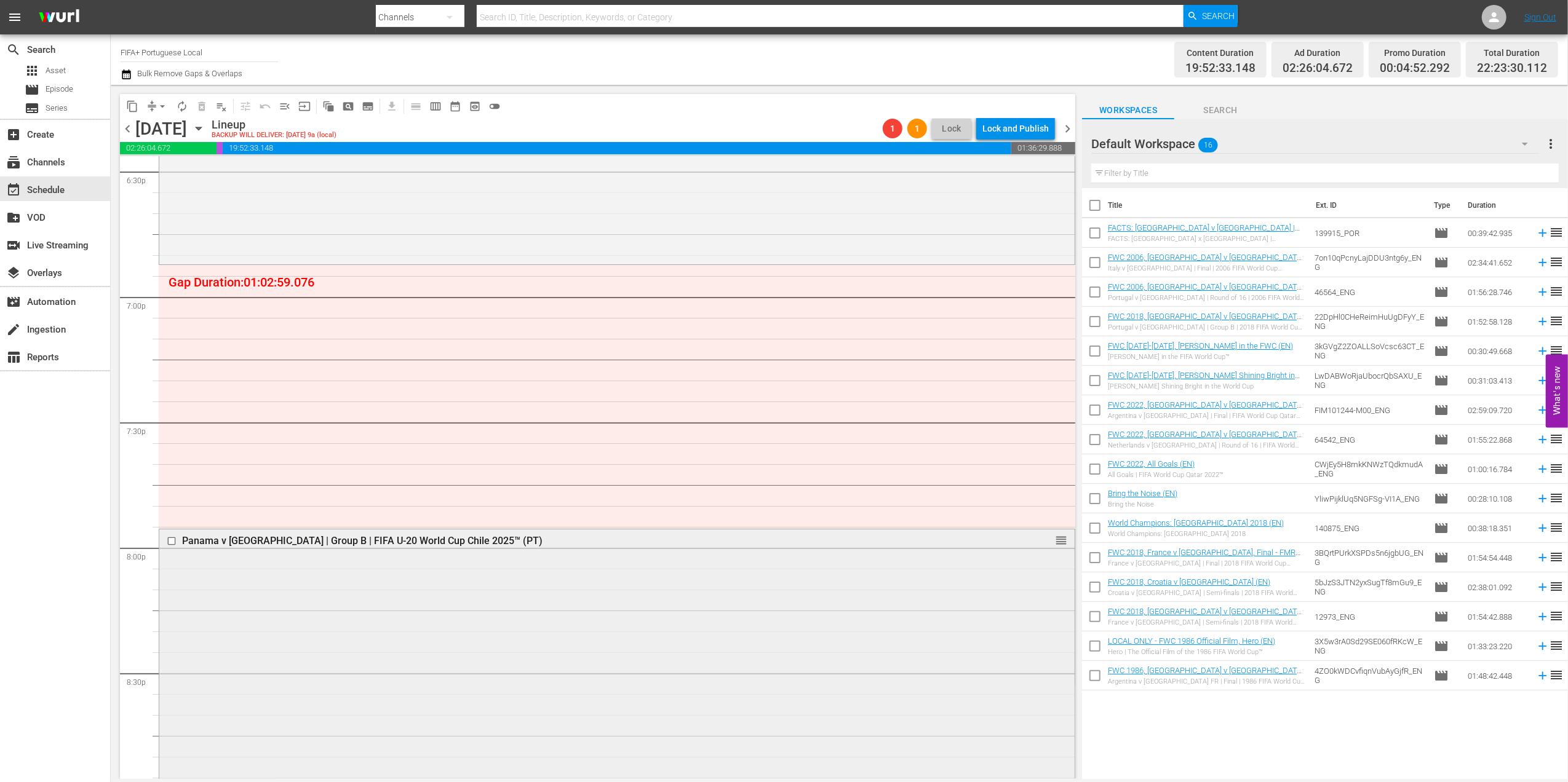
scroll to position [4601, 0]
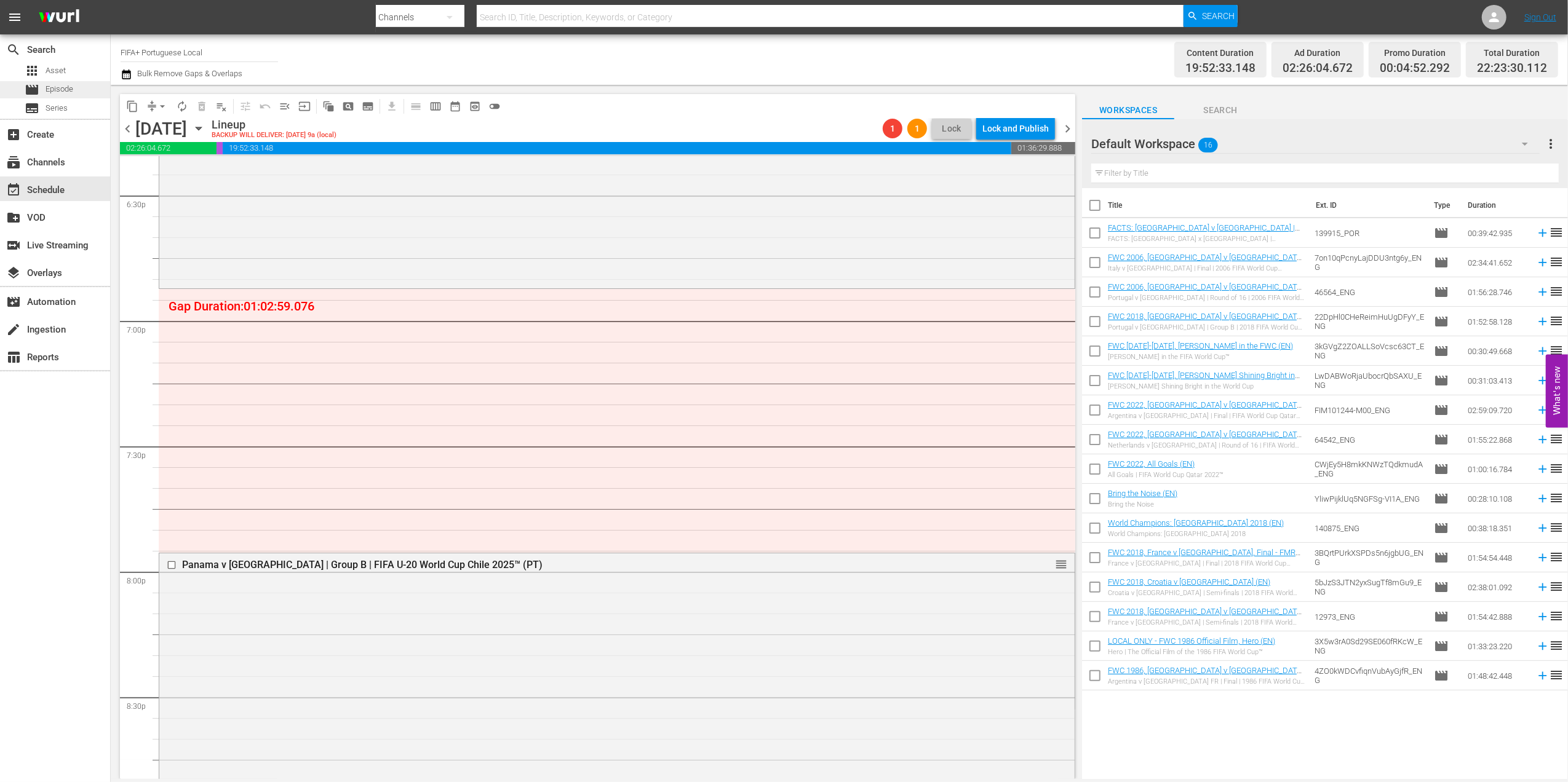
click at [53, 83] on span "Episode" at bounding box center [59, 89] width 27 height 12
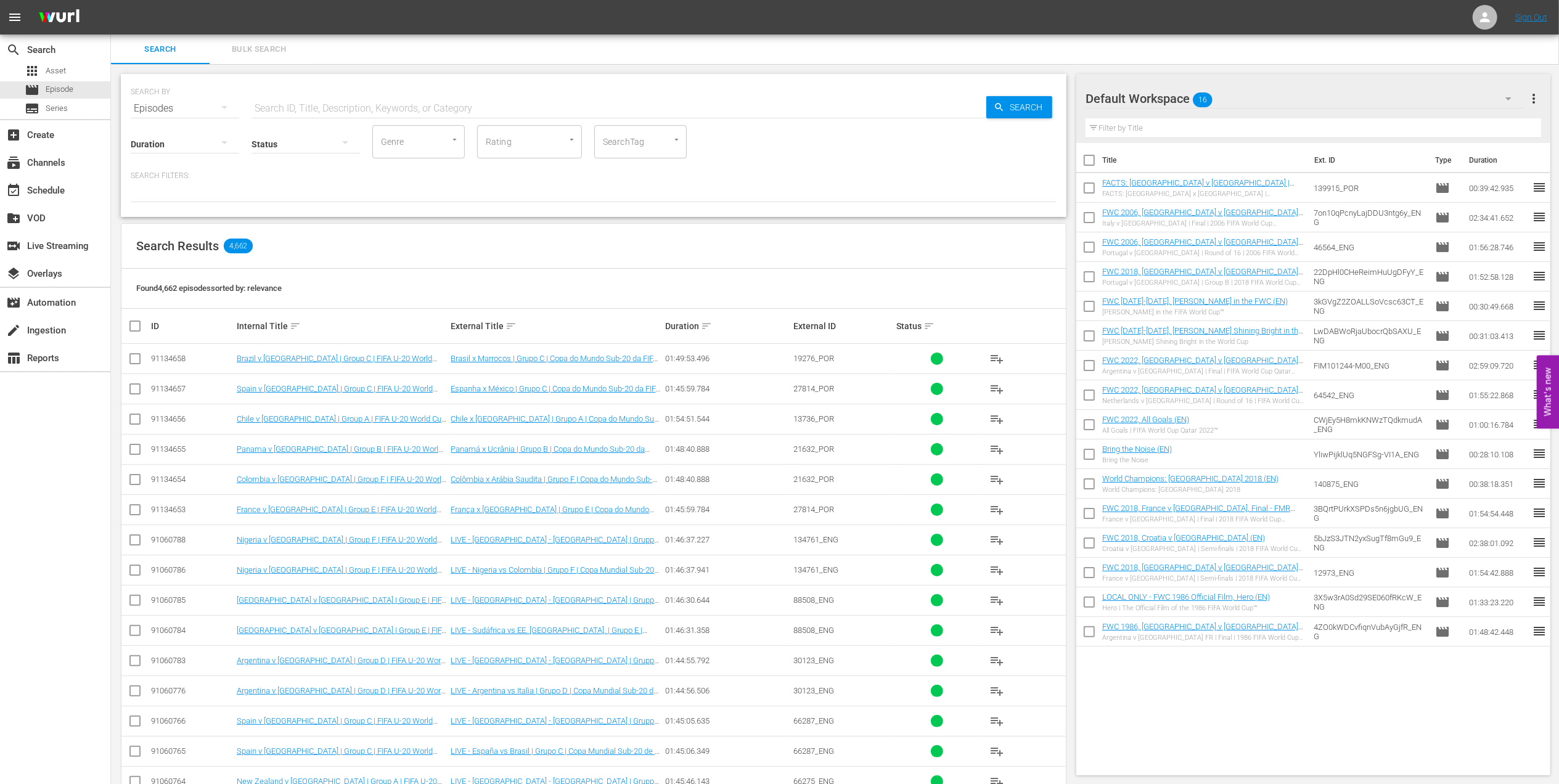
click at [410, 118] on hr at bounding box center [618, 118] width 734 height 1
click at [416, 107] on input "text" at bounding box center [618, 109] width 734 height 30
paste input "Futebol Arte"
click at [454, 104] on input "Futebol Arte" at bounding box center [618, 109] width 734 height 30
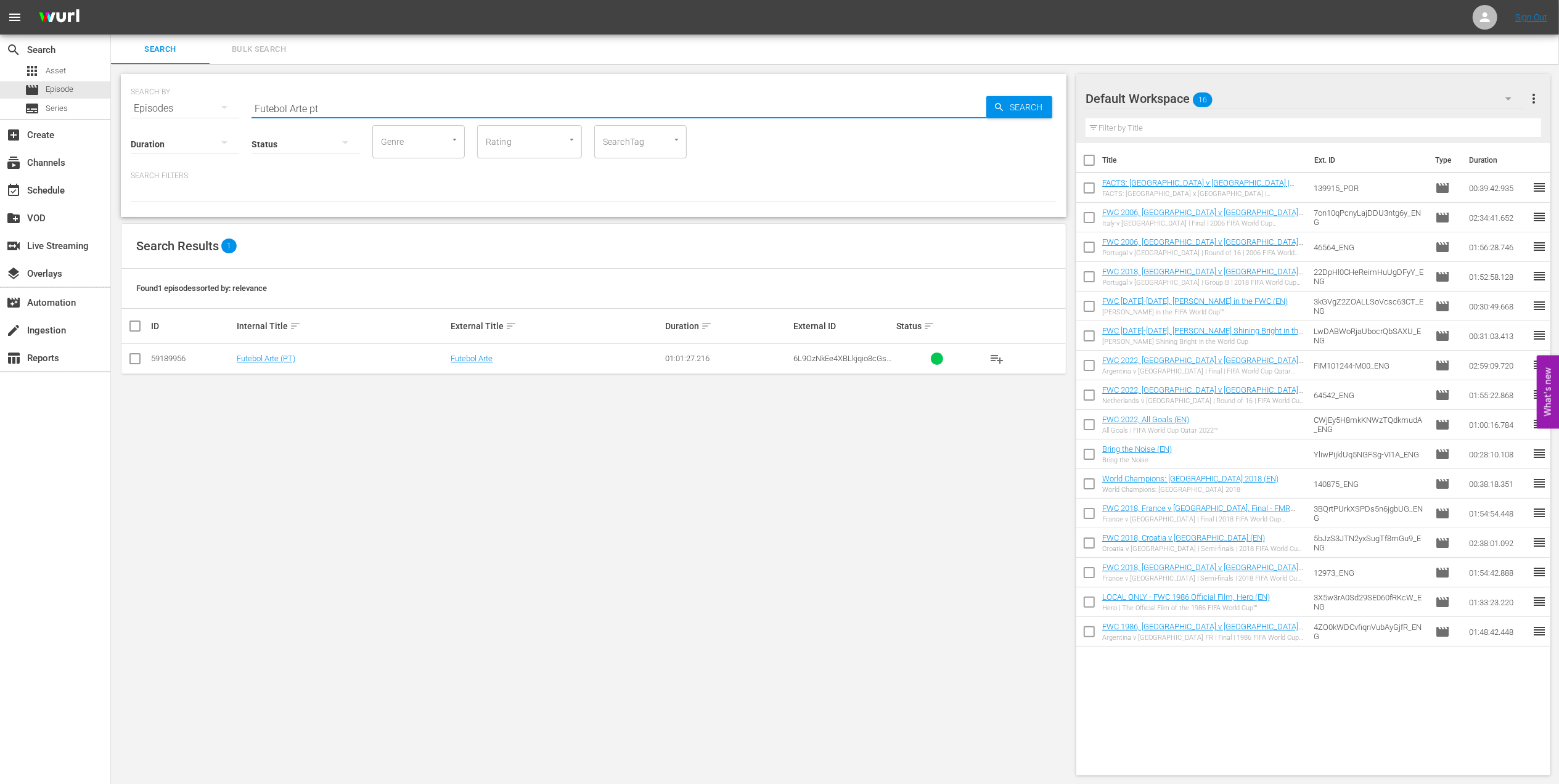
type input "Futebol Arte pt"
click at [123, 360] on td at bounding box center [135, 359] width 28 height 31
click at [137, 358] on input "checkbox" at bounding box center [135, 361] width 15 height 15
checkbox input "true"
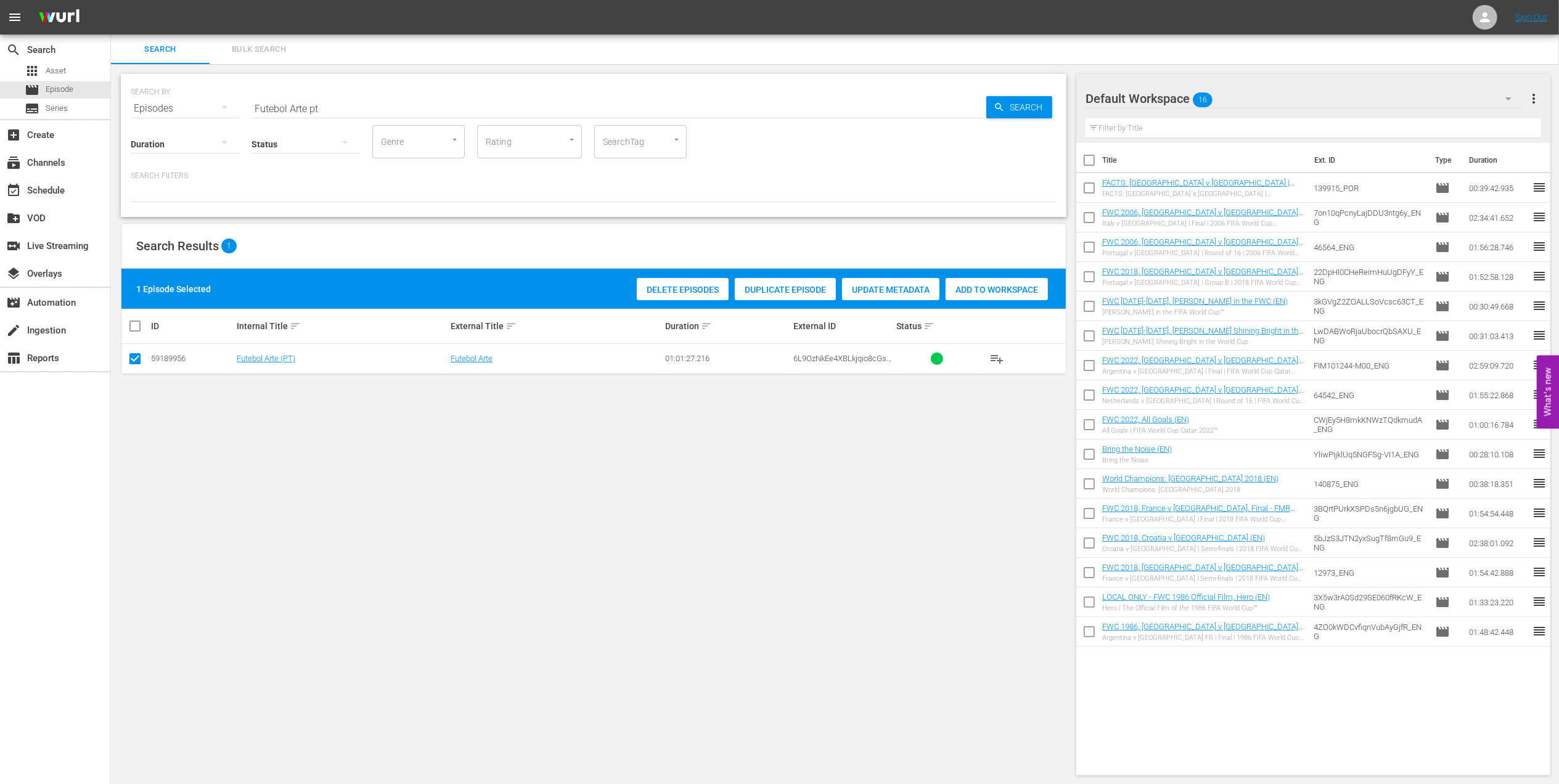
click at [989, 291] on span "Add to Workspace" at bounding box center [997, 290] width 102 height 10
click at [63, 183] on div "event_available Schedule" at bounding box center [34, 189] width 69 height 11
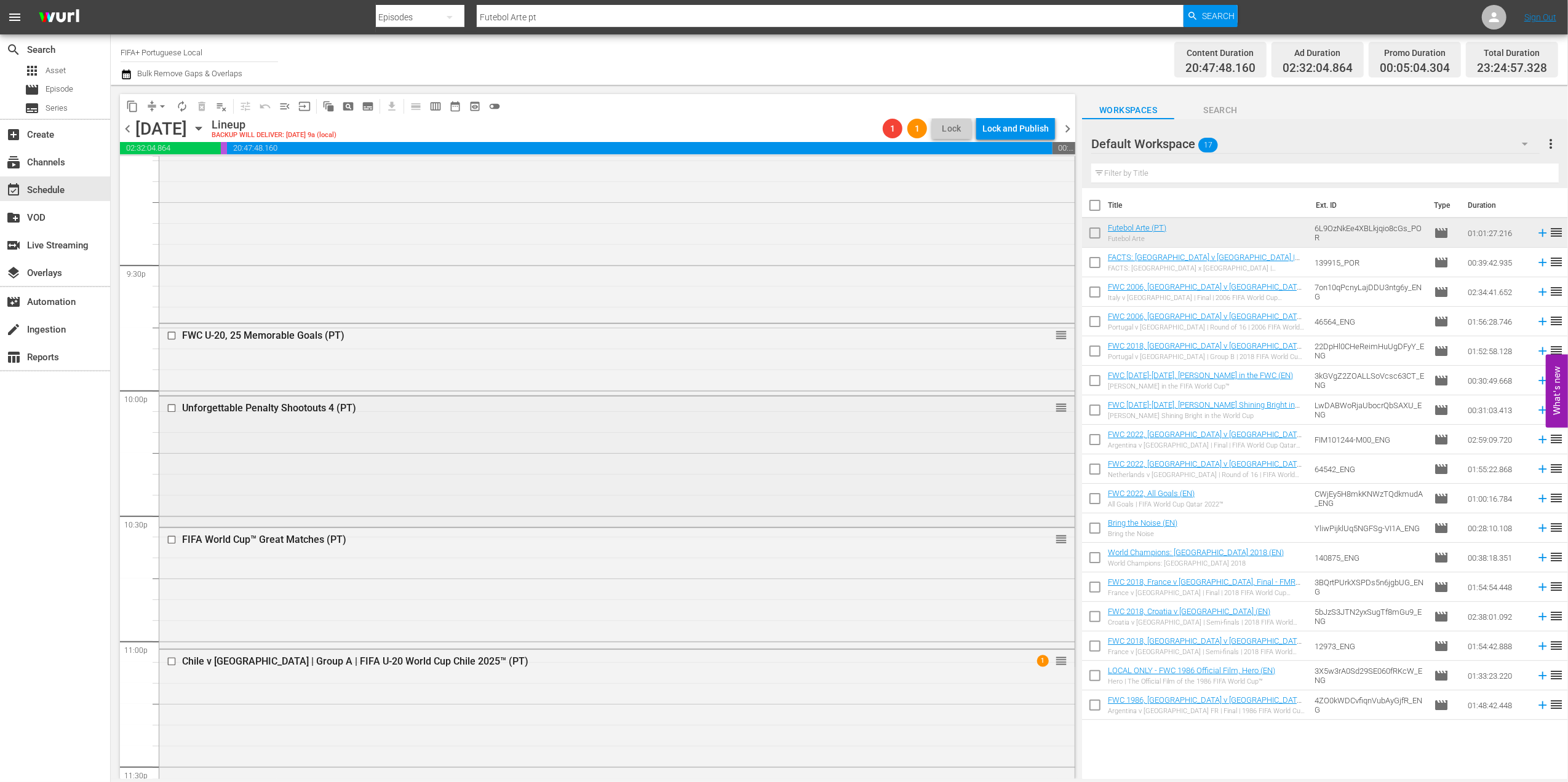
scroll to position [5287, 0]
click at [1019, 441] on div "Delete Event" at bounding box center [1034, 444] width 97 height 17
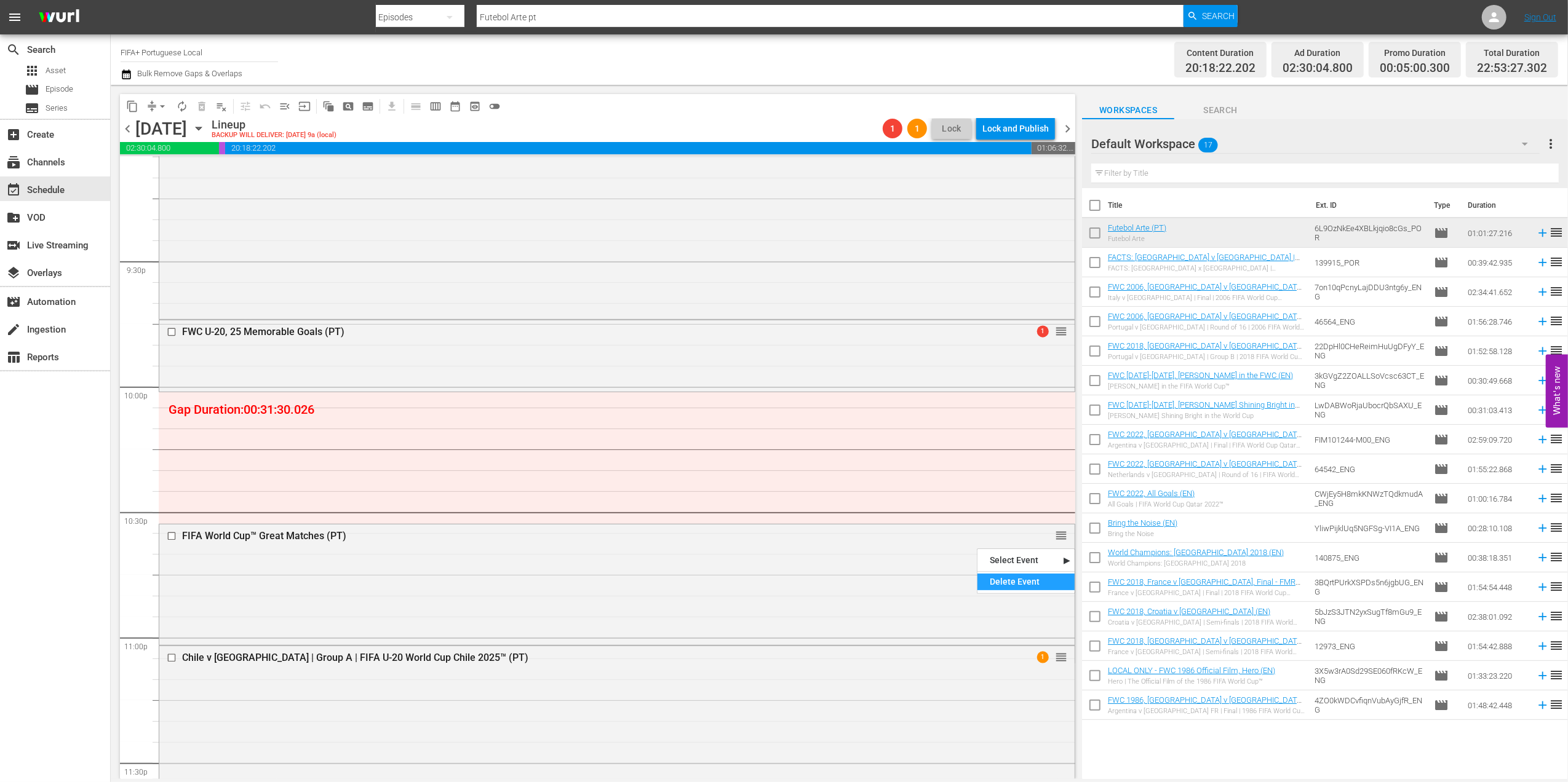
click at [1005, 581] on div "Delete Event" at bounding box center [1026, 582] width 97 height 17
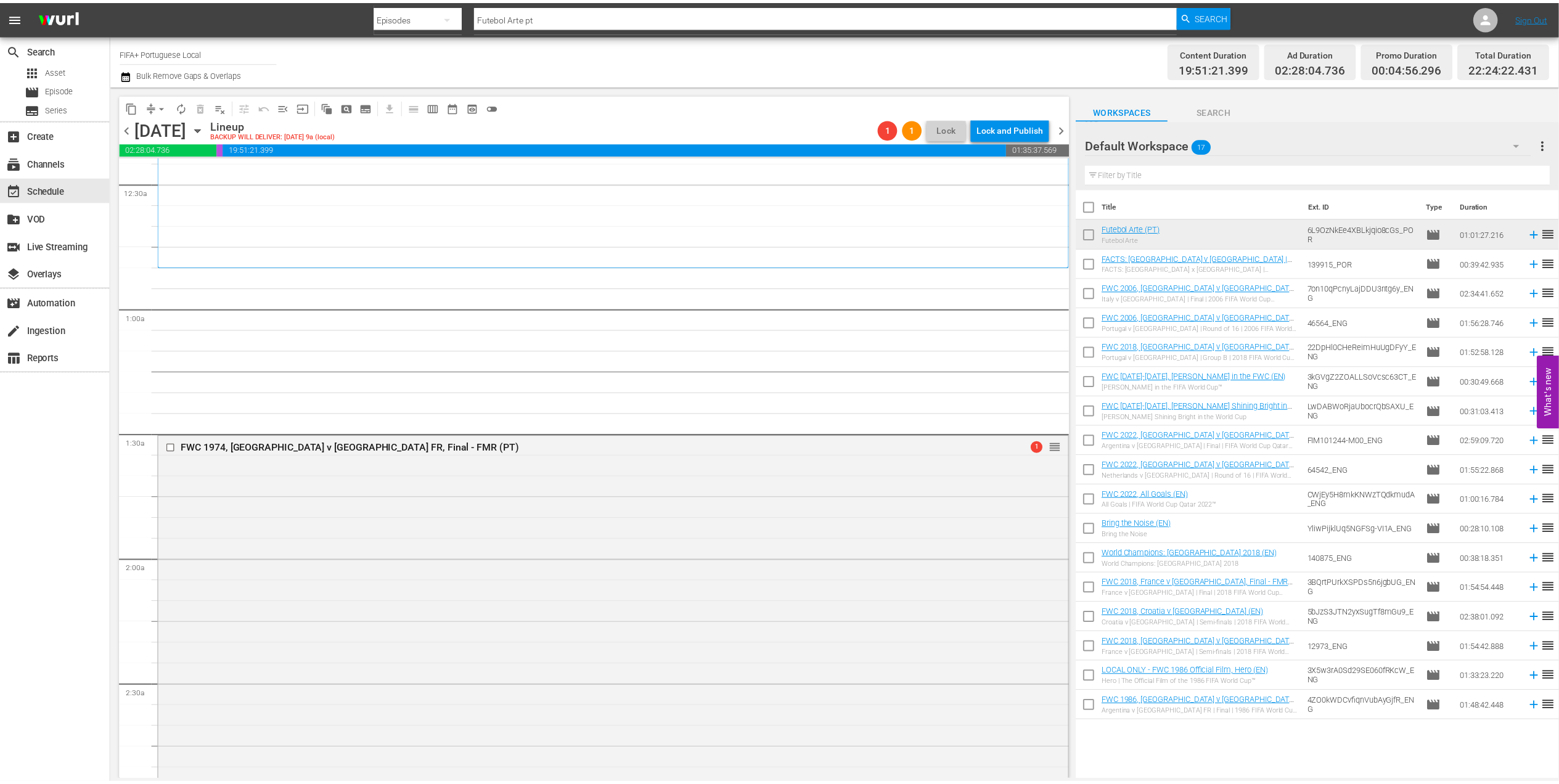
scroll to position [0, 0]
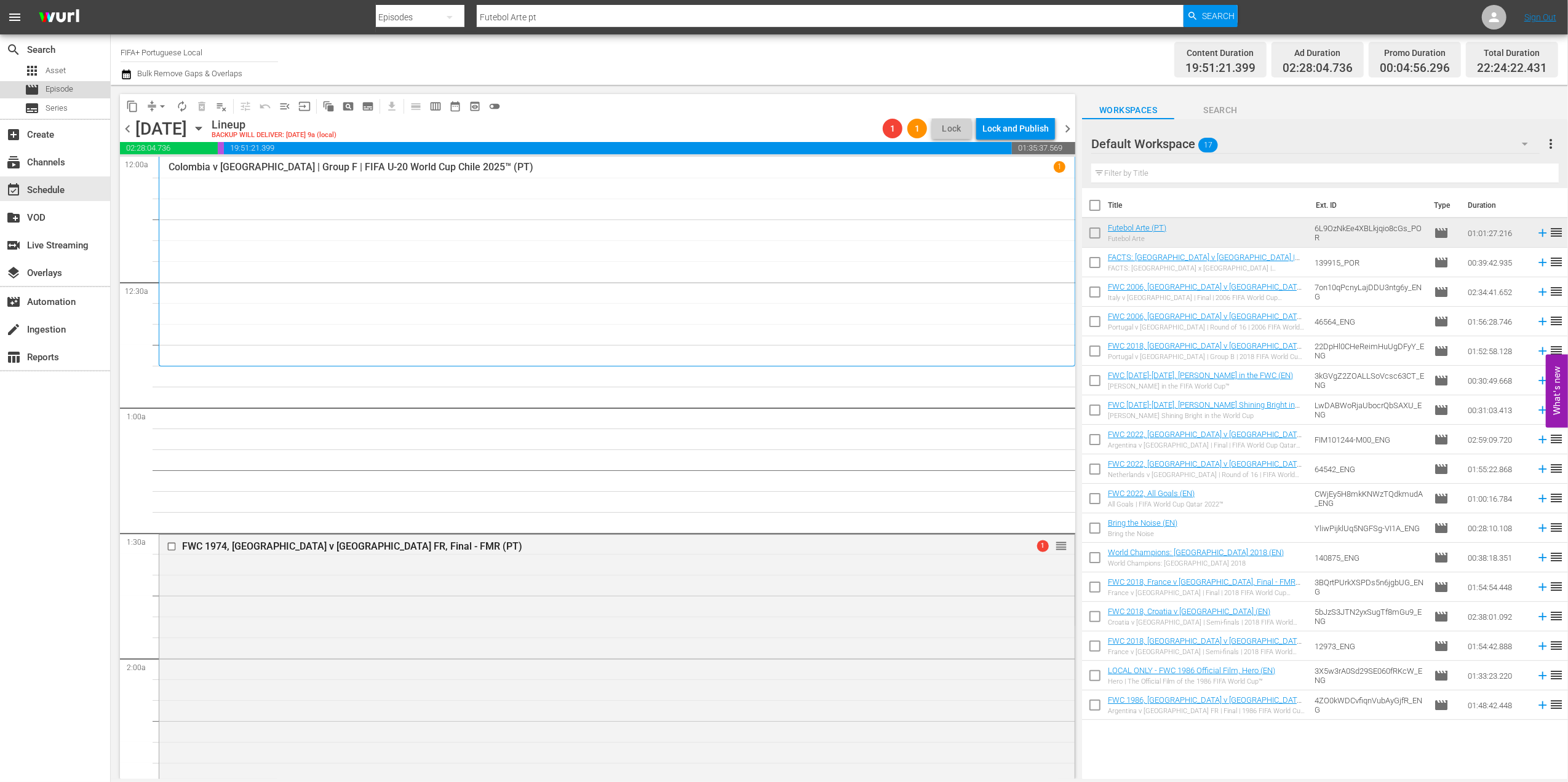
click at [76, 89] on div "movie Episode" at bounding box center [55, 89] width 110 height 18
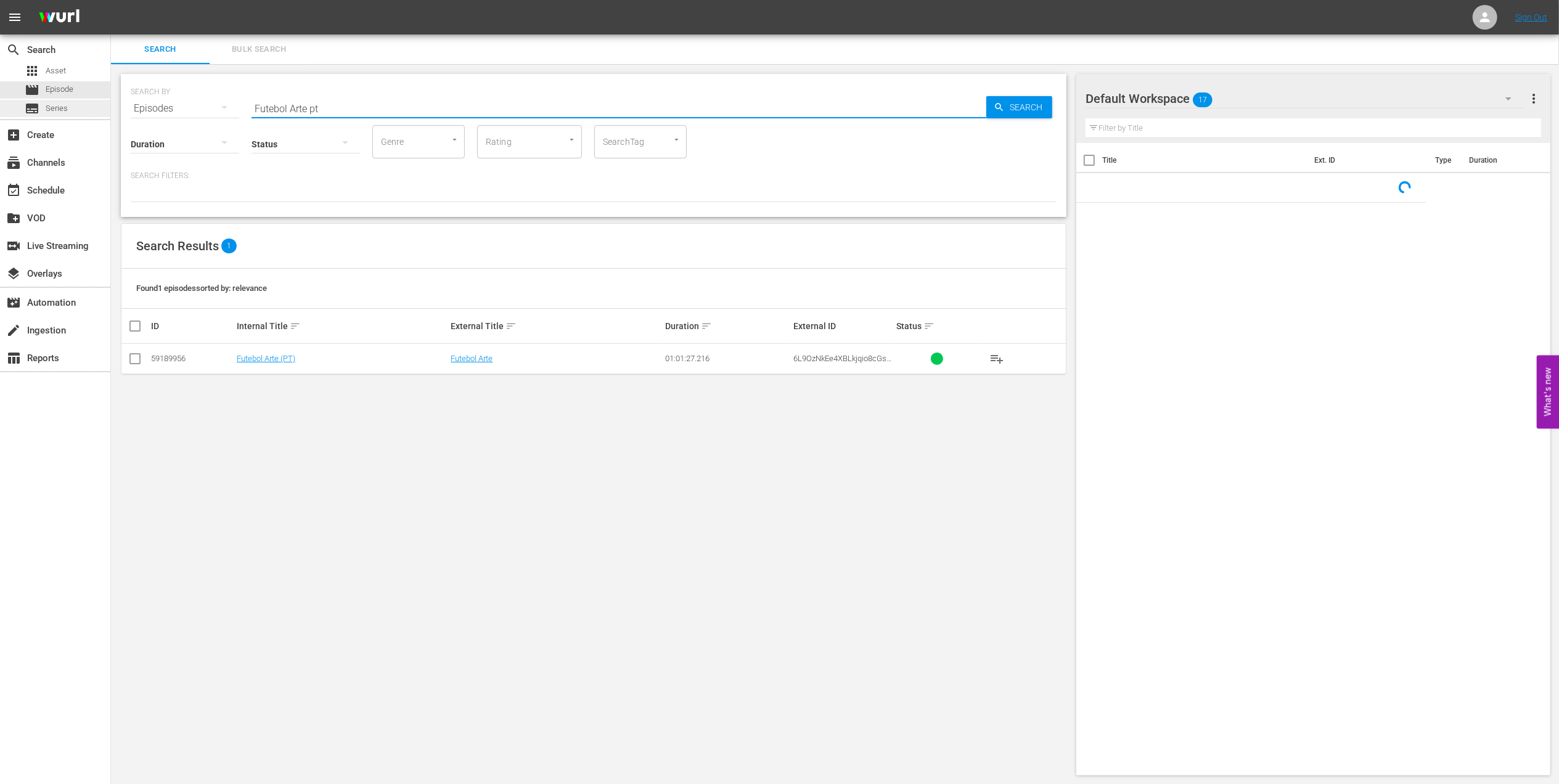
drag, startPoint x: 90, startPoint y: 107, endPoint x: 82, endPoint y: 107, distance: 8.0
click at [111, 0] on div "search Search apps Asset movie Episode subtitles Series add_box Create subscrip…" at bounding box center [835, 0] width 1447 height 0
paste input "EP 2 - FWC 2018 | The Final"
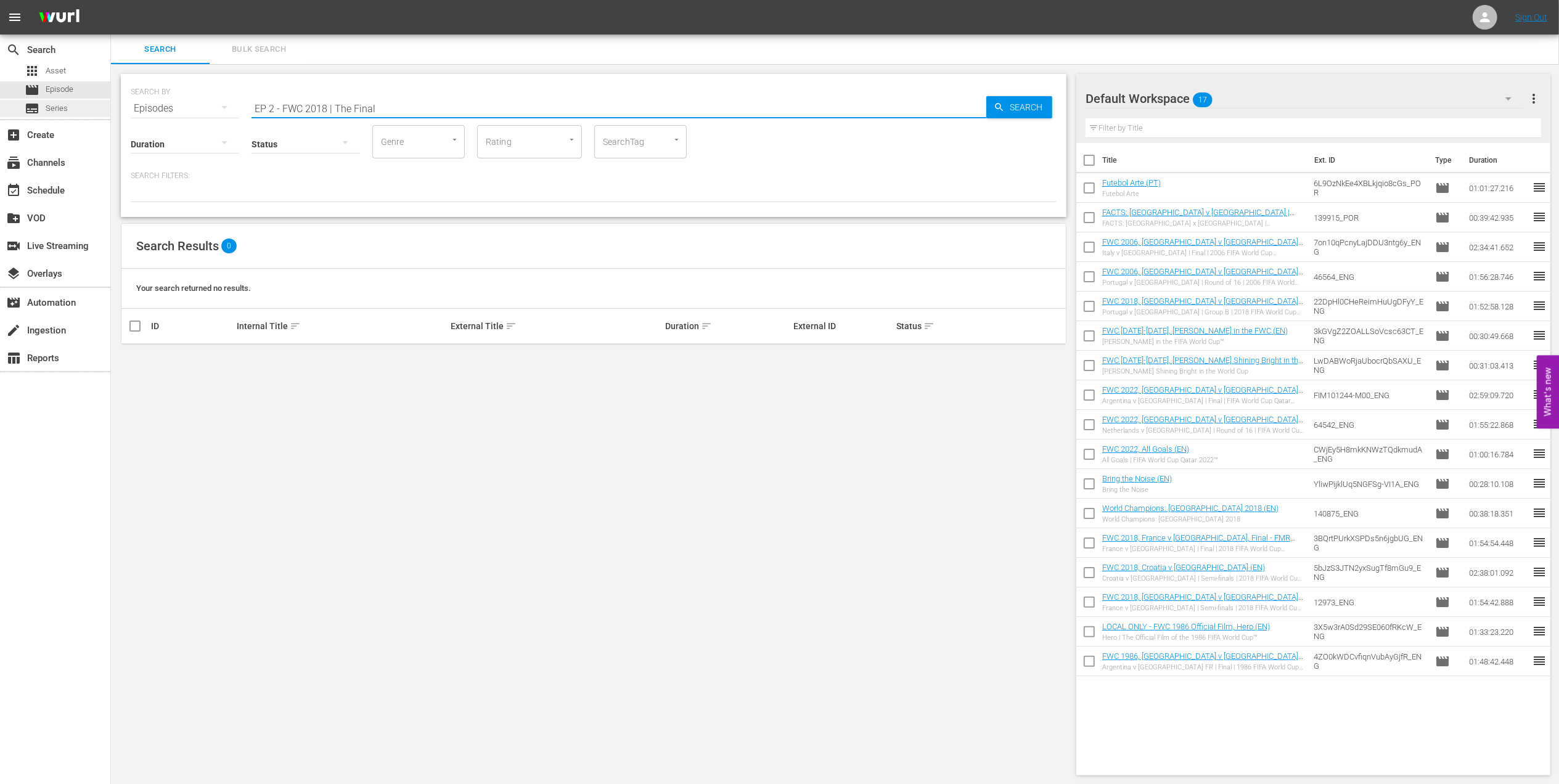
drag, startPoint x: 382, startPoint y: 107, endPoint x: 58, endPoint y: 107, distance: 324.0
click at [111, 0] on div "search Search apps Asset movie Episode subtitles Series add_box Create subscrip…" at bounding box center [835, 0] width 1447 height 0
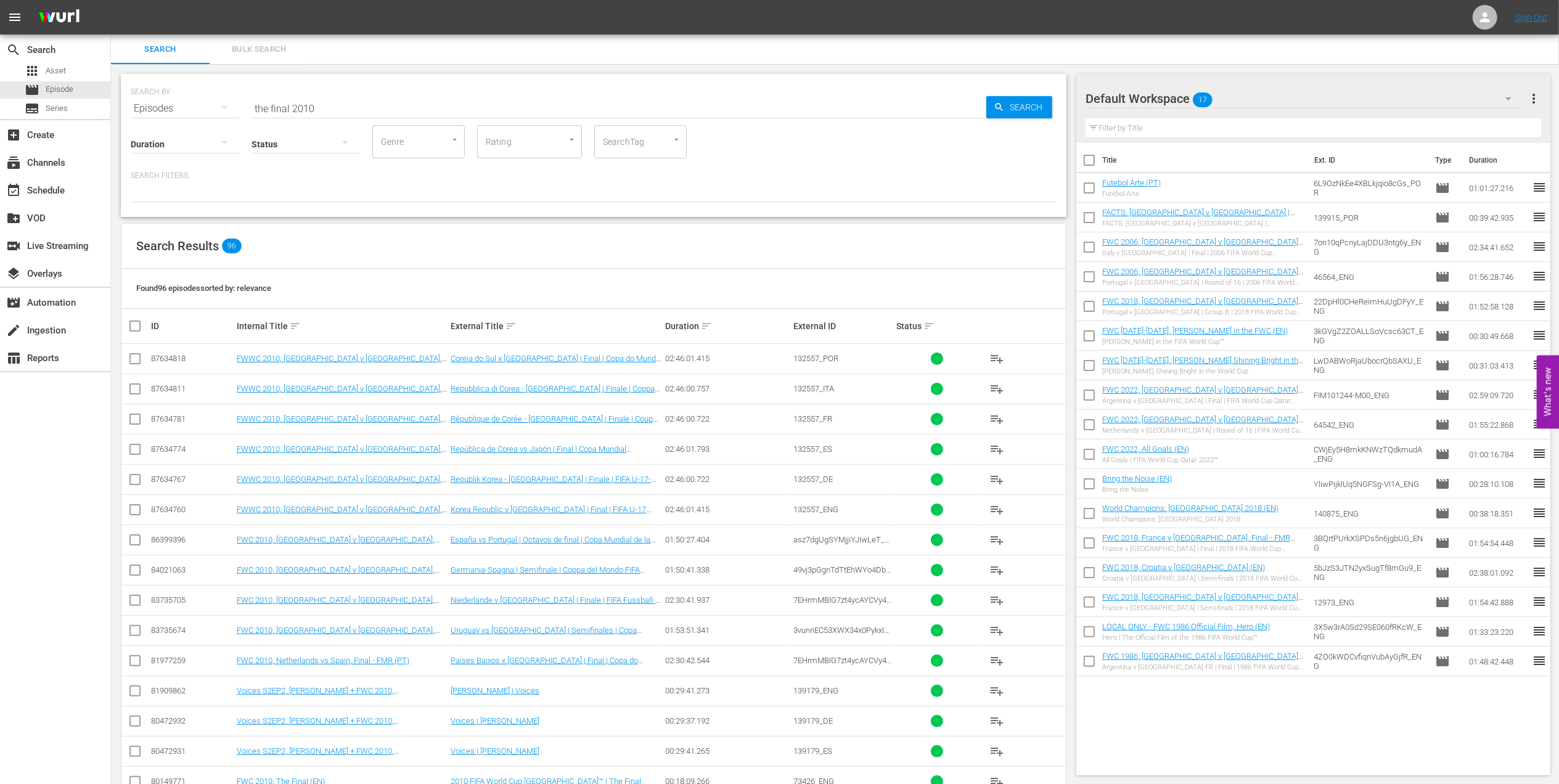
drag, startPoint x: 324, startPoint y: 107, endPoint x: 210, endPoint y: 104, distance: 114.0
click at [210, 104] on div "SEARCH BY Search By Episodes Search ID, Title, Description, Keywords, or Catego…" at bounding box center [593, 101] width 925 height 44
paste input "World Champions: [GEOGRAPHIC_DATA] 1982"
click at [432, 101] on input "World Champions: [GEOGRAPHIC_DATA] 1982" at bounding box center [618, 109] width 734 height 30
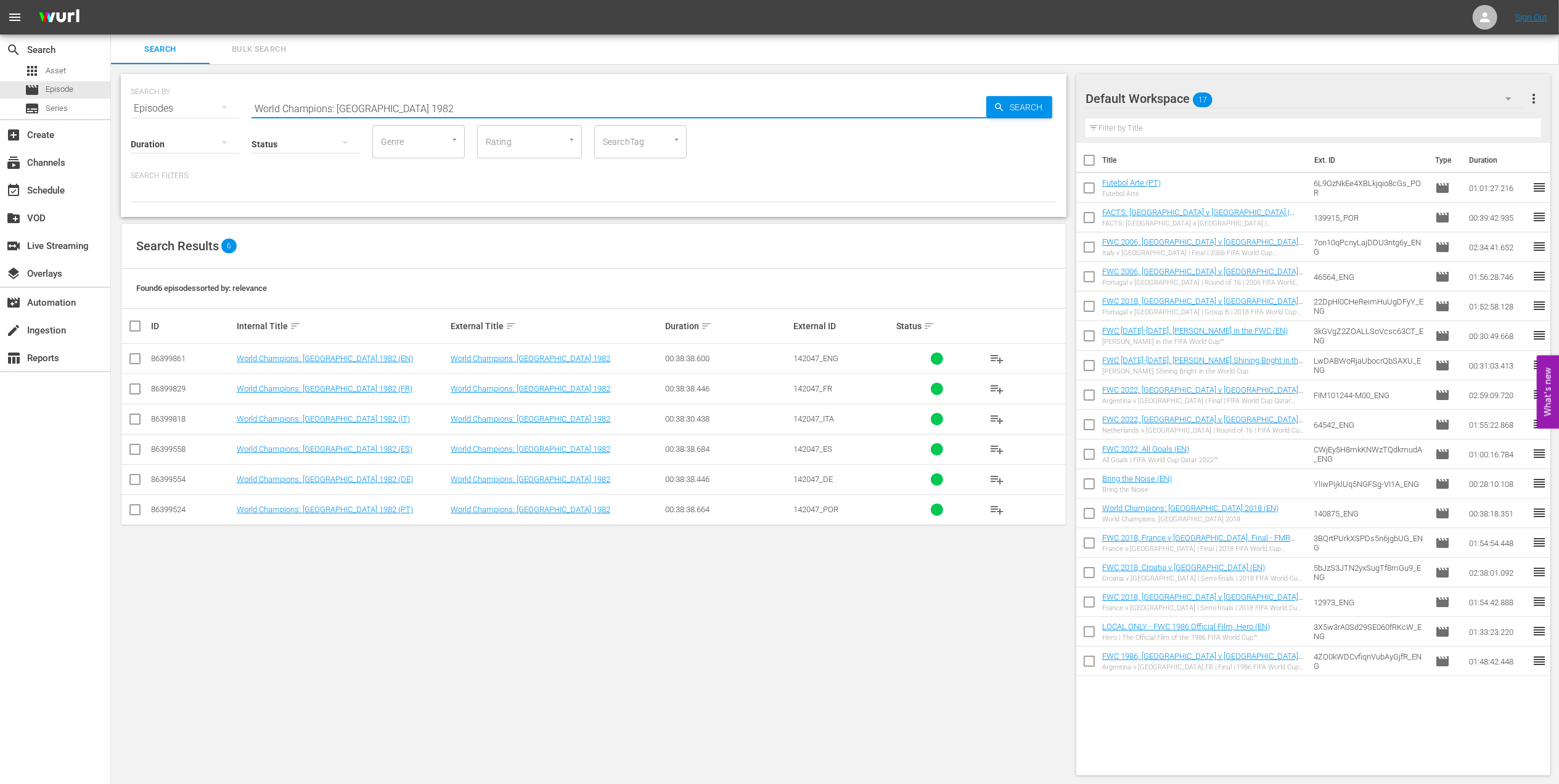
type input "World Champions: [GEOGRAPHIC_DATA] 1982"
drag, startPoint x: 136, startPoint y: 510, endPoint x: 175, endPoint y: 504, distance: 39.5
click at [136, 510] on input "checkbox" at bounding box center [135, 512] width 15 height 15
checkbox input "true"
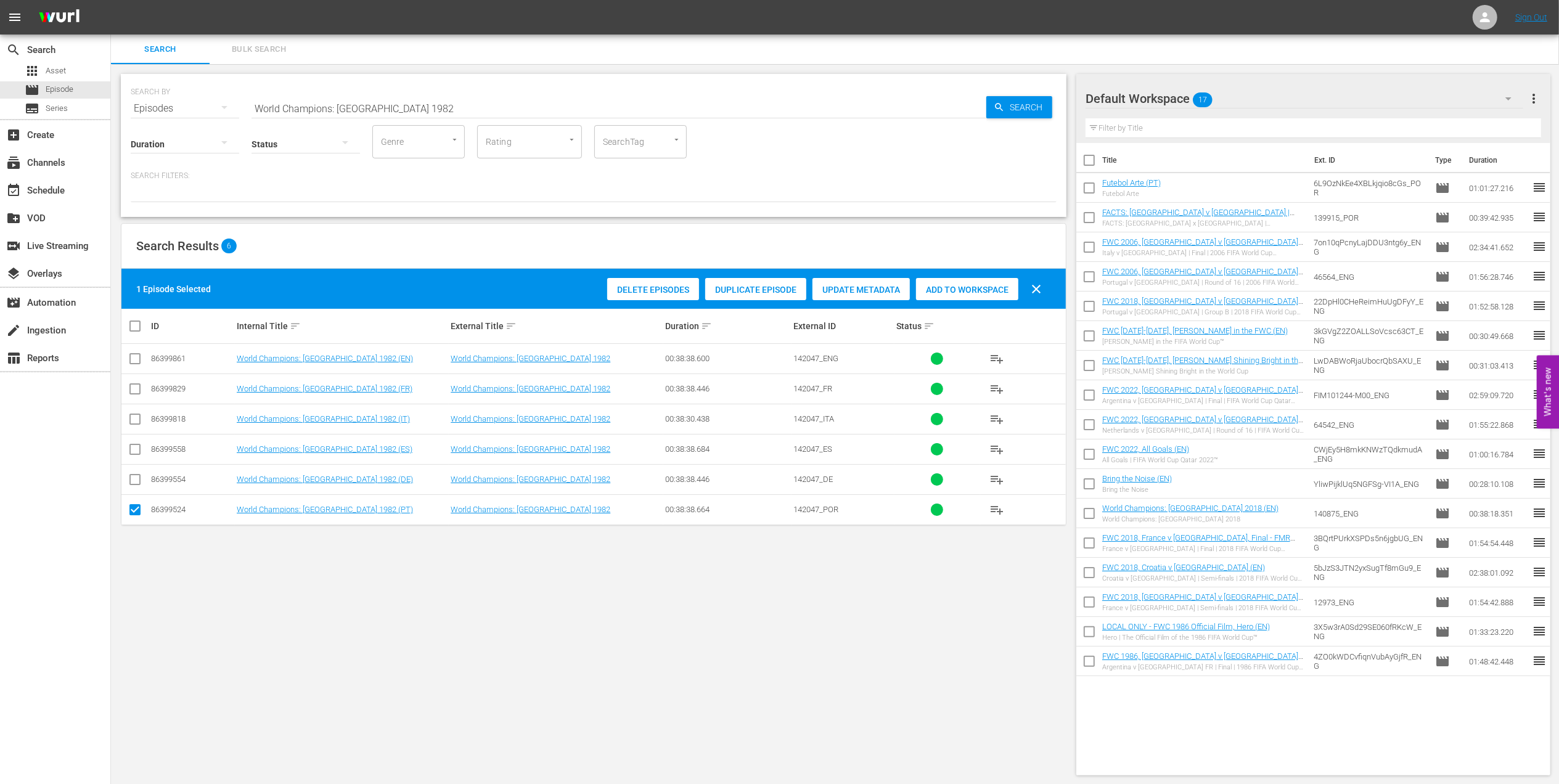
click at [937, 295] on div "Add to Workspace" at bounding box center [967, 290] width 102 height 24
click at [66, 191] on div "event_available Schedule" at bounding box center [34, 189] width 69 height 11
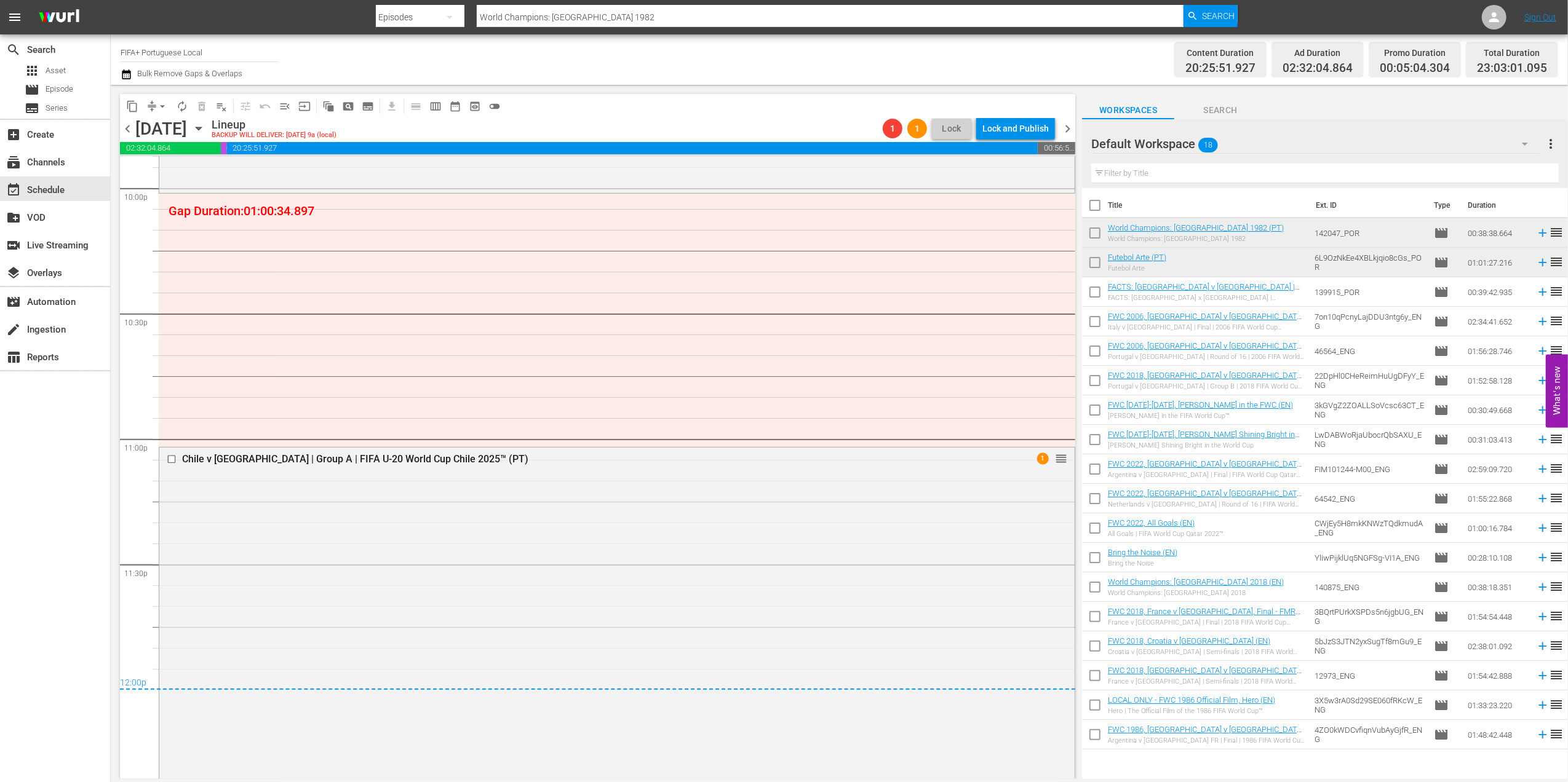
scroll to position [5479, 0]
click at [59, 87] on span "Episode" at bounding box center [59, 89] width 27 height 12
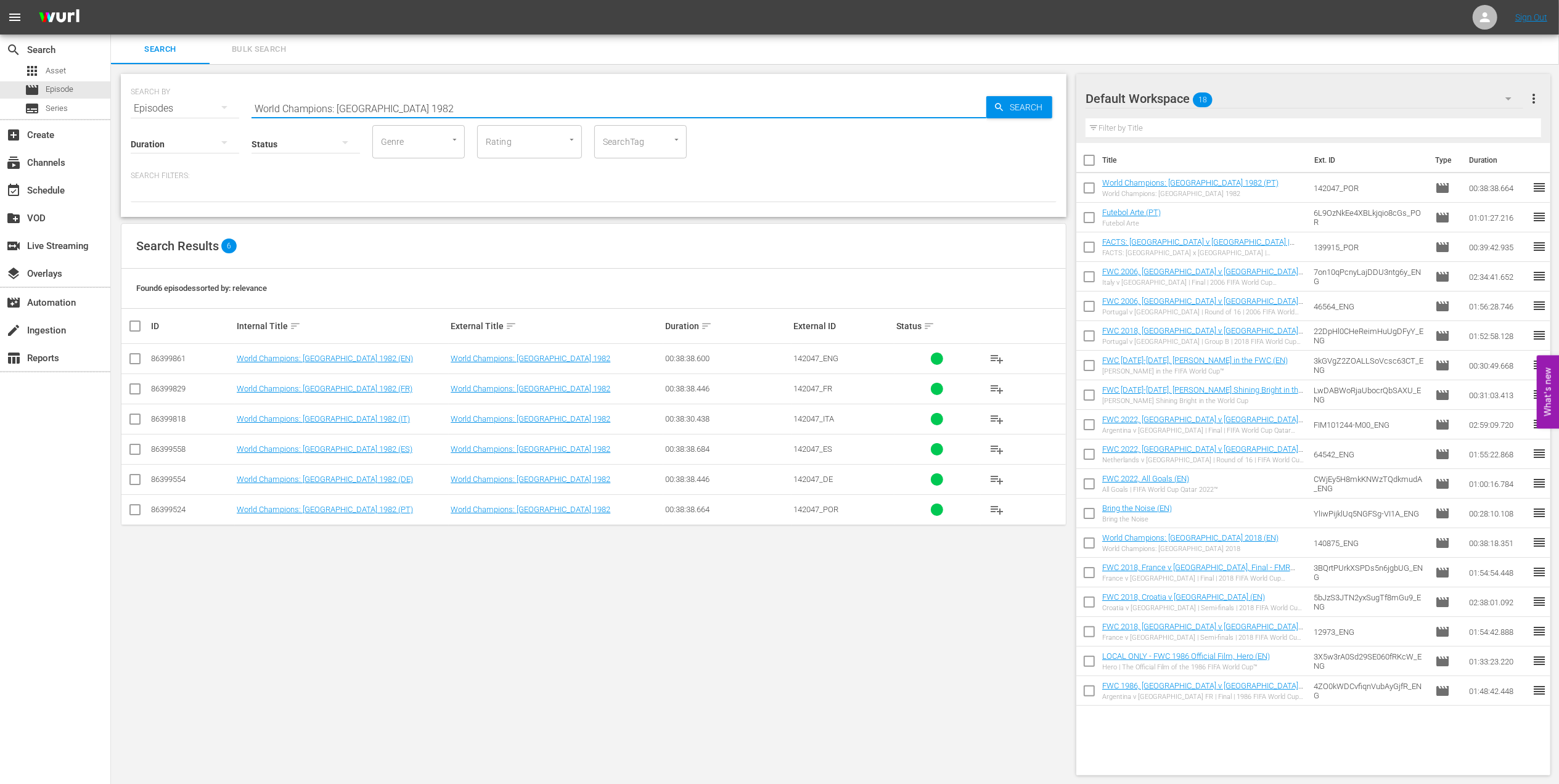
drag, startPoint x: 387, startPoint y: 105, endPoint x: 148, endPoint y: 122, distance: 239.6
click at [148, 122] on div "SEARCH BY Search By Episodes Search ID, Title, Description, Keywords, or Catego…" at bounding box center [593, 145] width 945 height 143
paste input "Golden Boot, EP1 - [PERSON_NAME]"
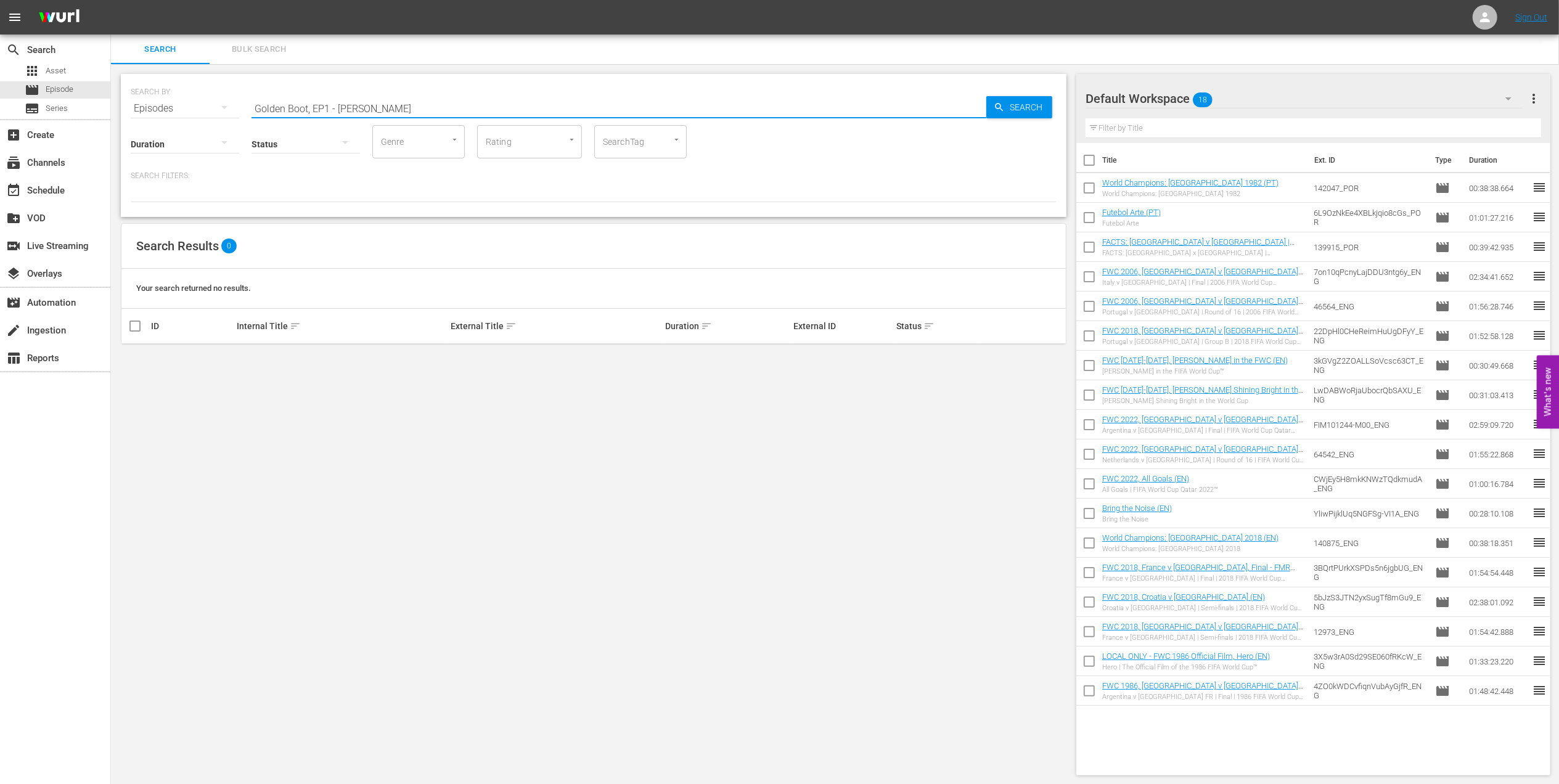
drag, startPoint x: 380, startPoint y: 106, endPoint x: 321, endPoint y: 107, distance: 59.0
click at [321, 107] on input "Golden Boot, EP1 - [PERSON_NAME]" at bounding box center [618, 109] width 734 height 30
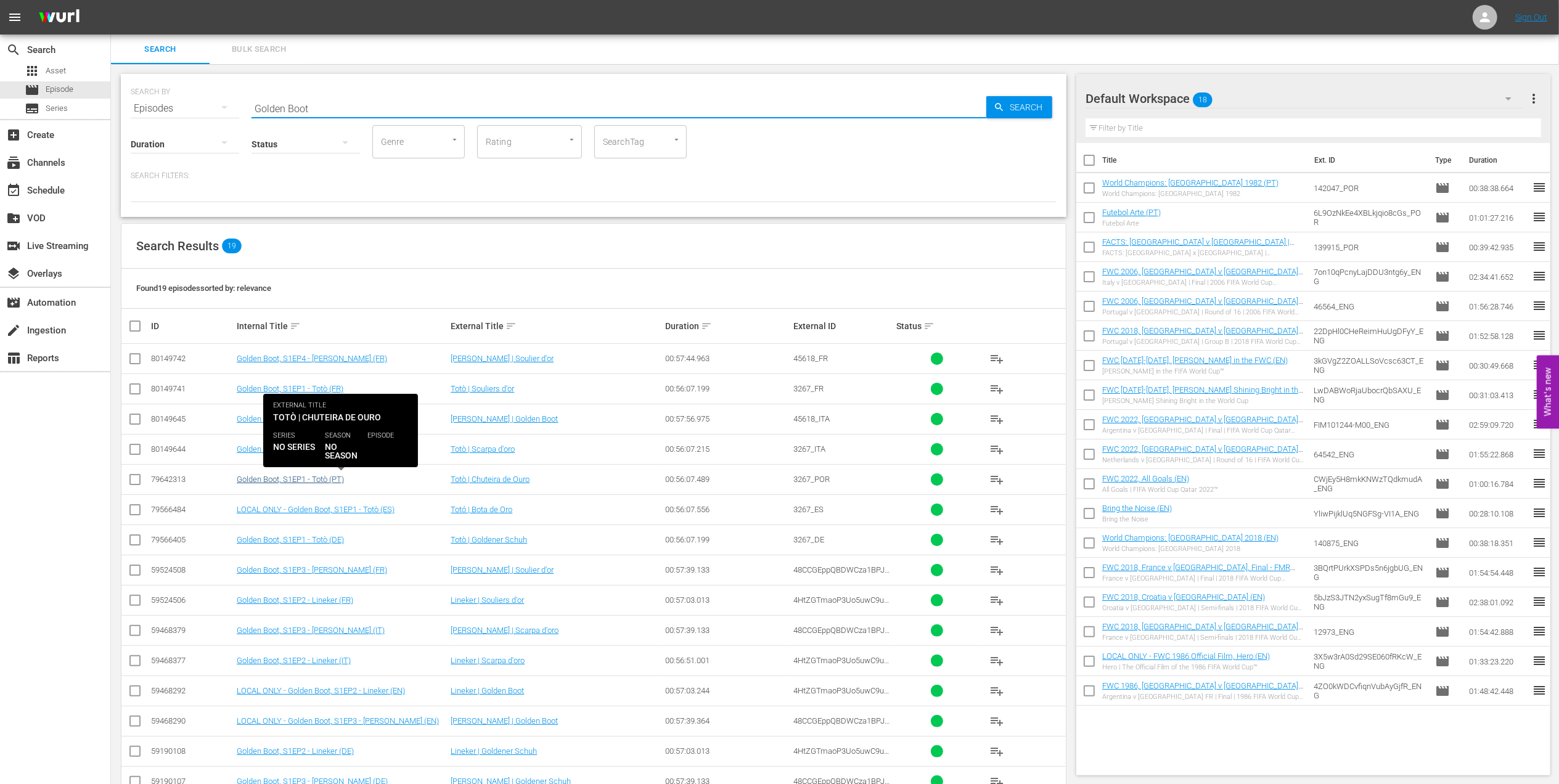
type input "Golden Boot"
click at [277, 479] on link "Golden Boot, S1EP1 - Totò (PT)" at bounding box center [290, 479] width 107 height 9
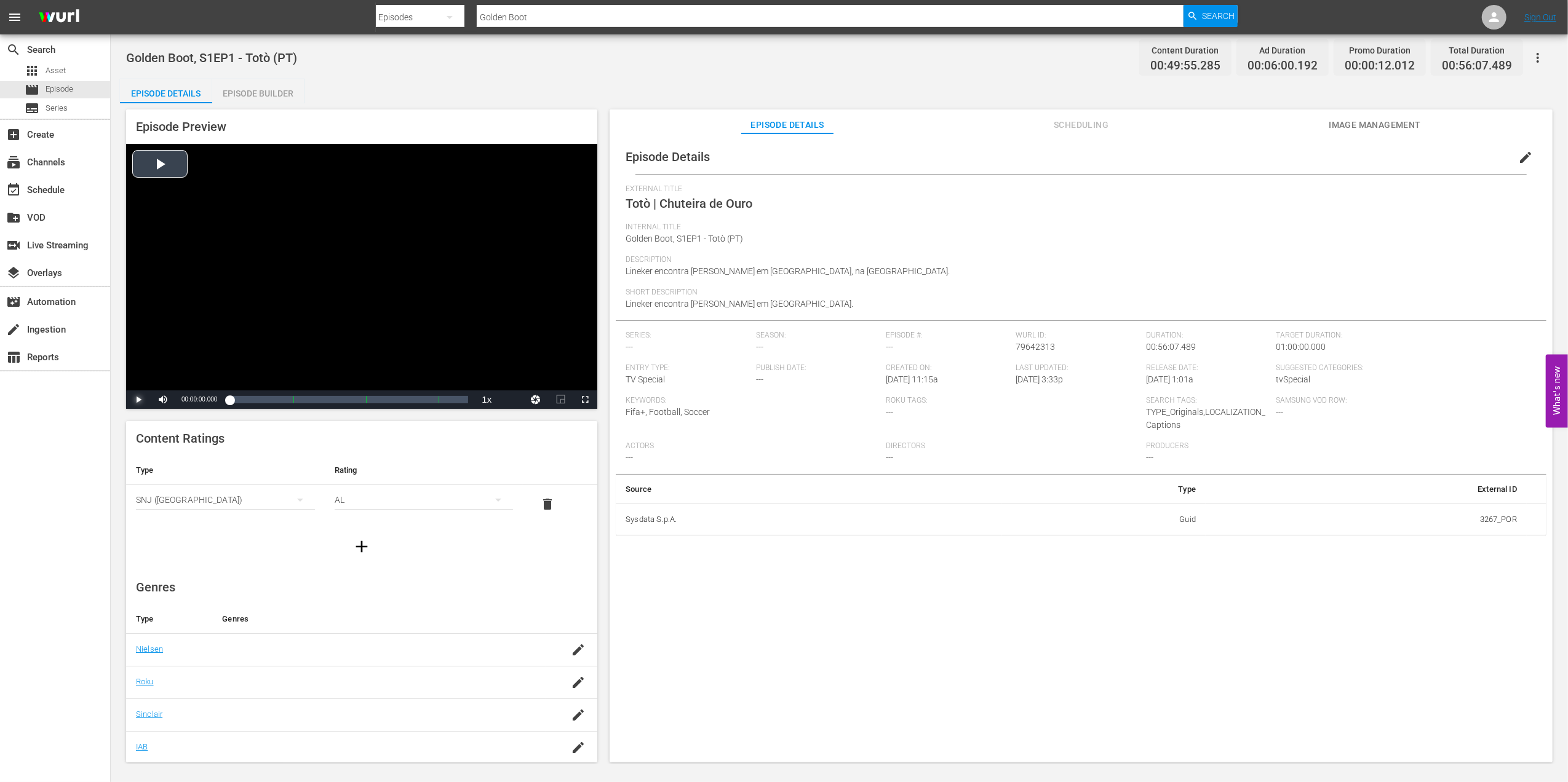
click at [138, 399] on span "Video Player" at bounding box center [138, 399] width 0 height 0
click at [230, 397] on div "00:00:04.444" at bounding box center [230, 399] width 1 height 12
click at [138, 399] on span "Video Player" at bounding box center [138, 399] width 0 height 0
click at [63, 192] on div "event_available Schedule" at bounding box center [34, 188] width 69 height 11
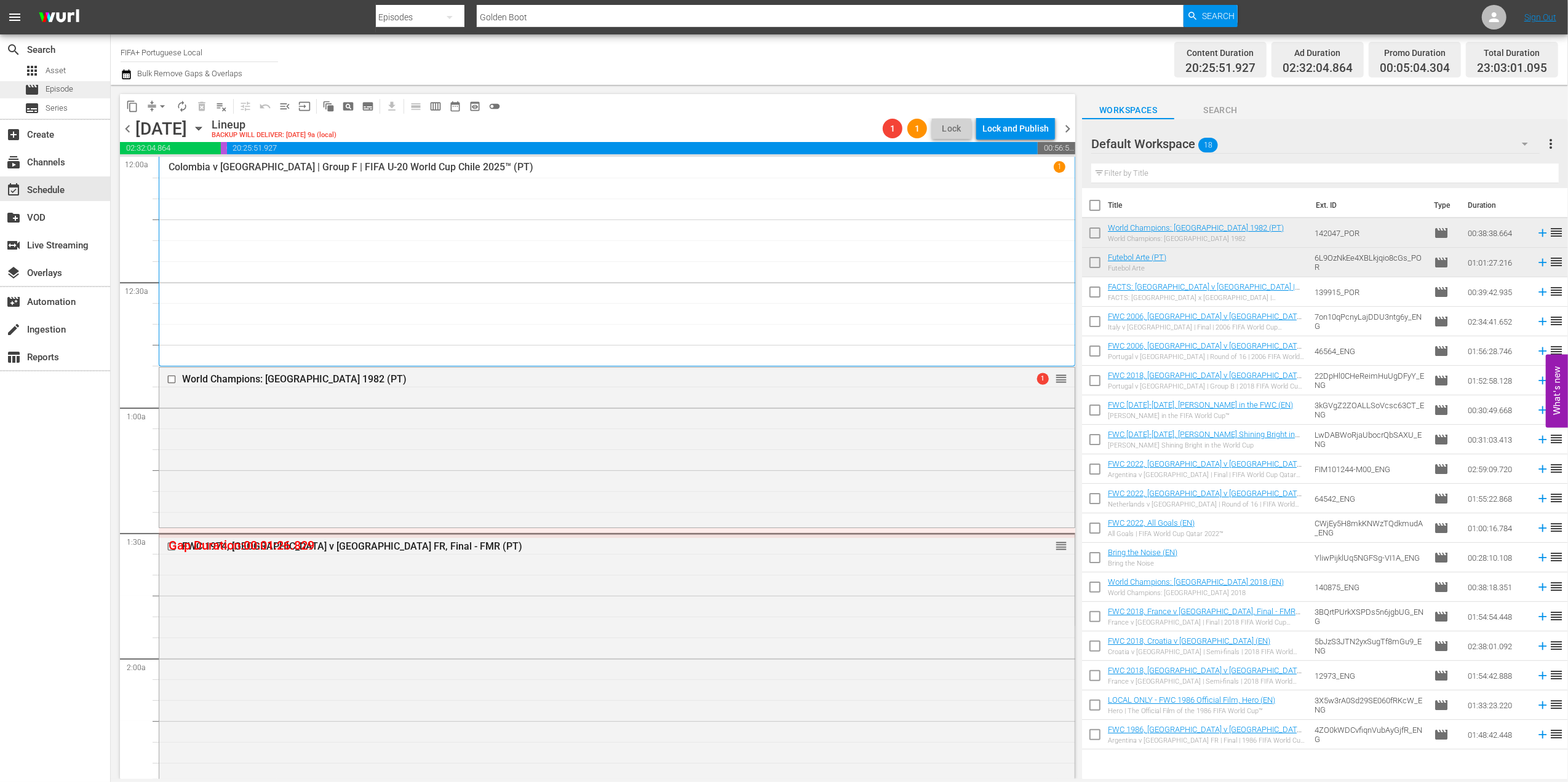
click at [84, 90] on div "movie Episode" at bounding box center [55, 89] width 110 height 18
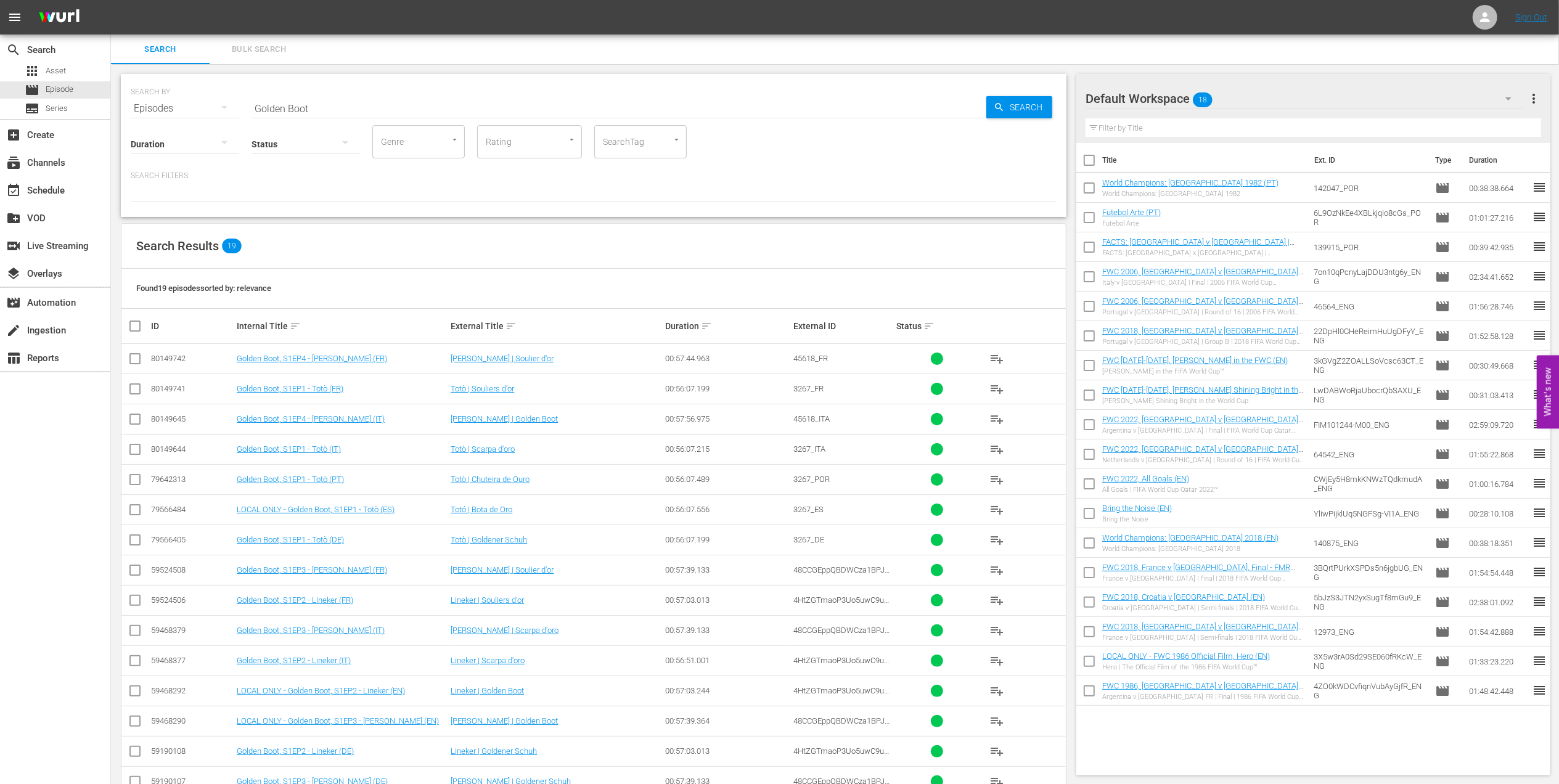
drag, startPoint x: 135, startPoint y: 476, endPoint x: 156, endPoint y: 476, distance: 21.0
click at [135, 476] on input "checkbox" at bounding box center [135, 481] width 15 height 15
checkbox input "true"
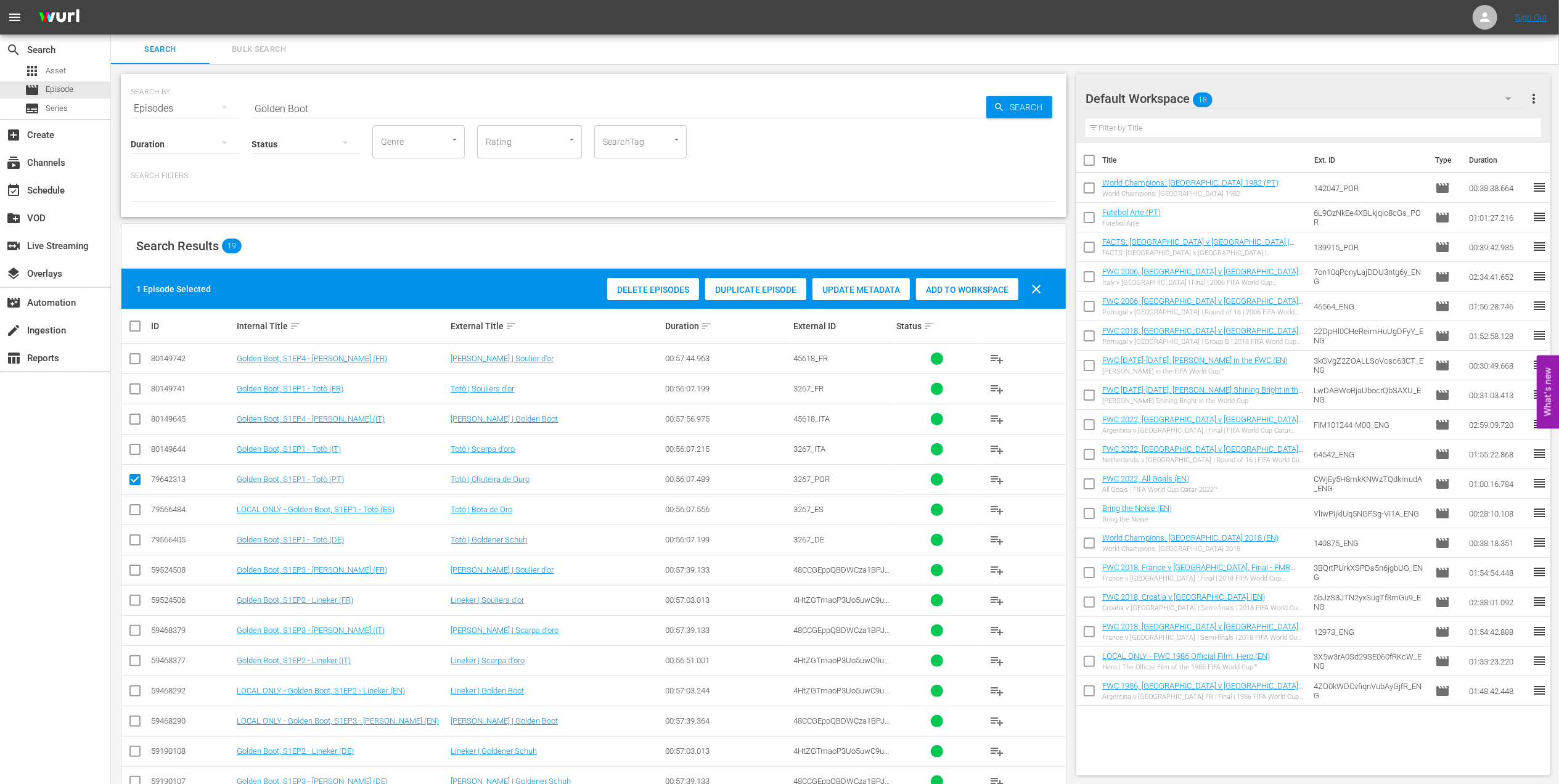
click at [952, 290] on span "Add to Workspace" at bounding box center [967, 290] width 102 height 10
click at [65, 190] on div "event_available Schedule" at bounding box center [34, 189] width 69 height 11
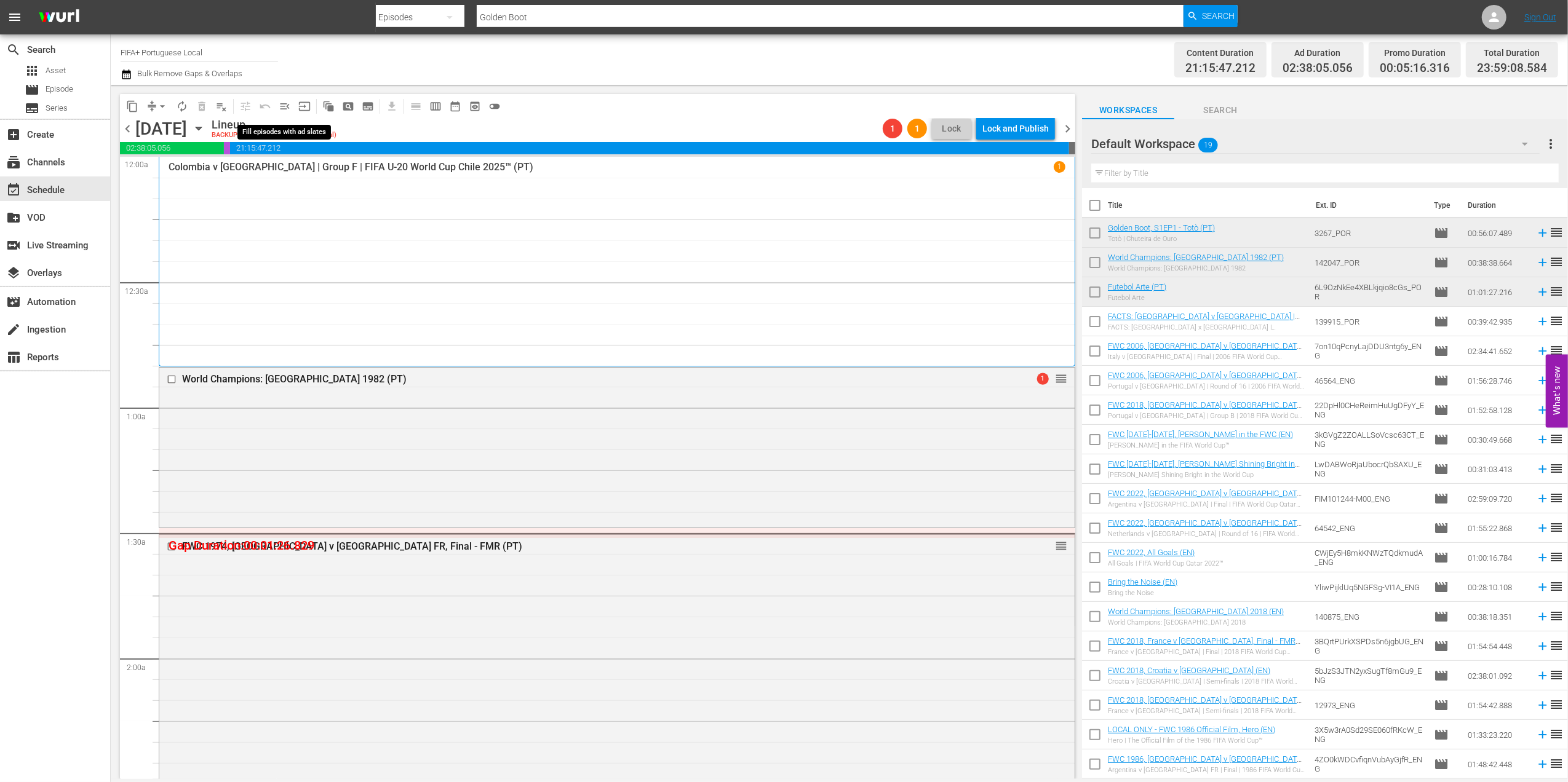
click at [291, 104] on span "menu_open" at bounding box center [284, 106] width 12 height 12
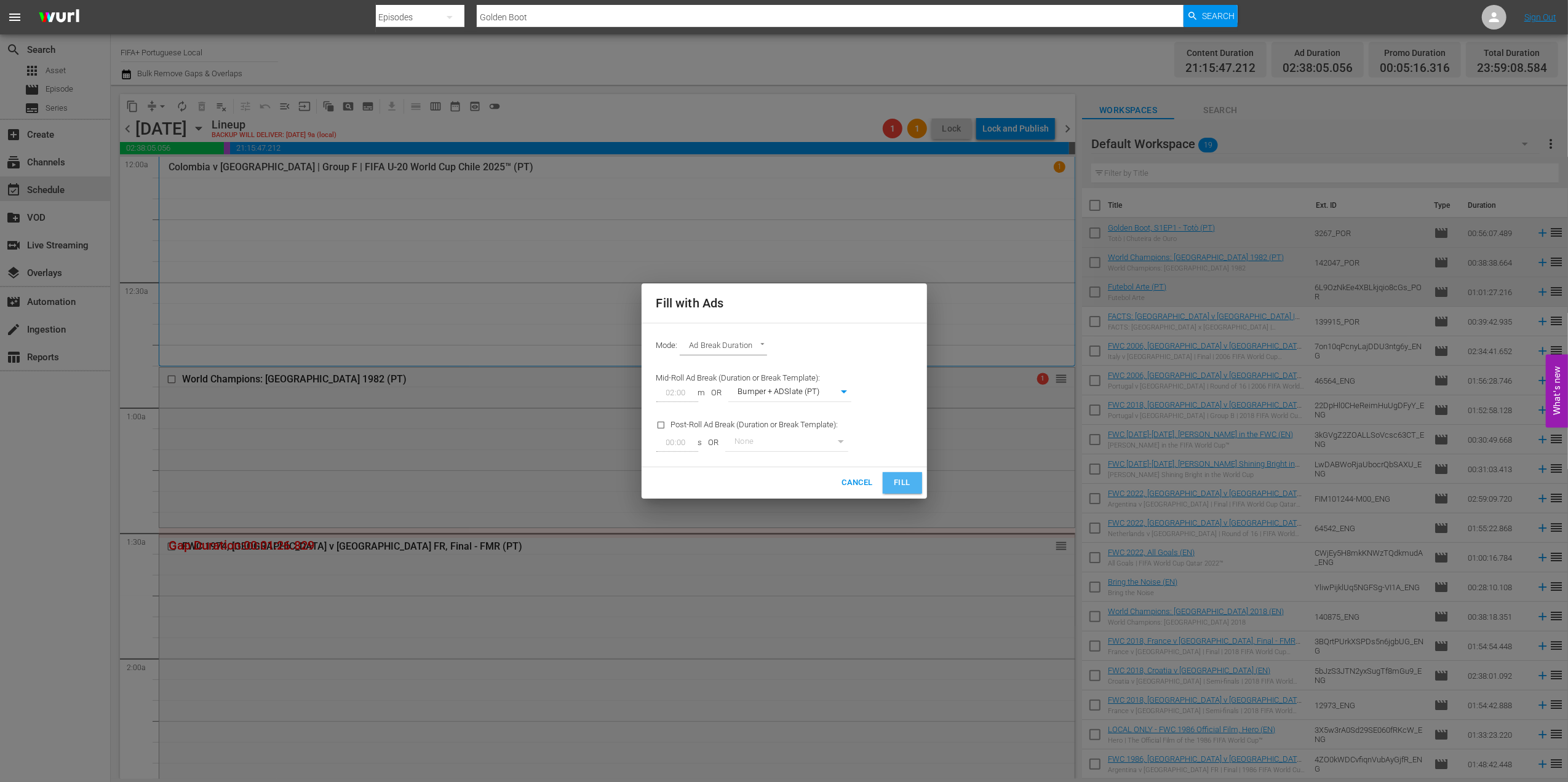
click at [897, 482] on span "Fill" at bounding box center [902, 482] width 20 height 14
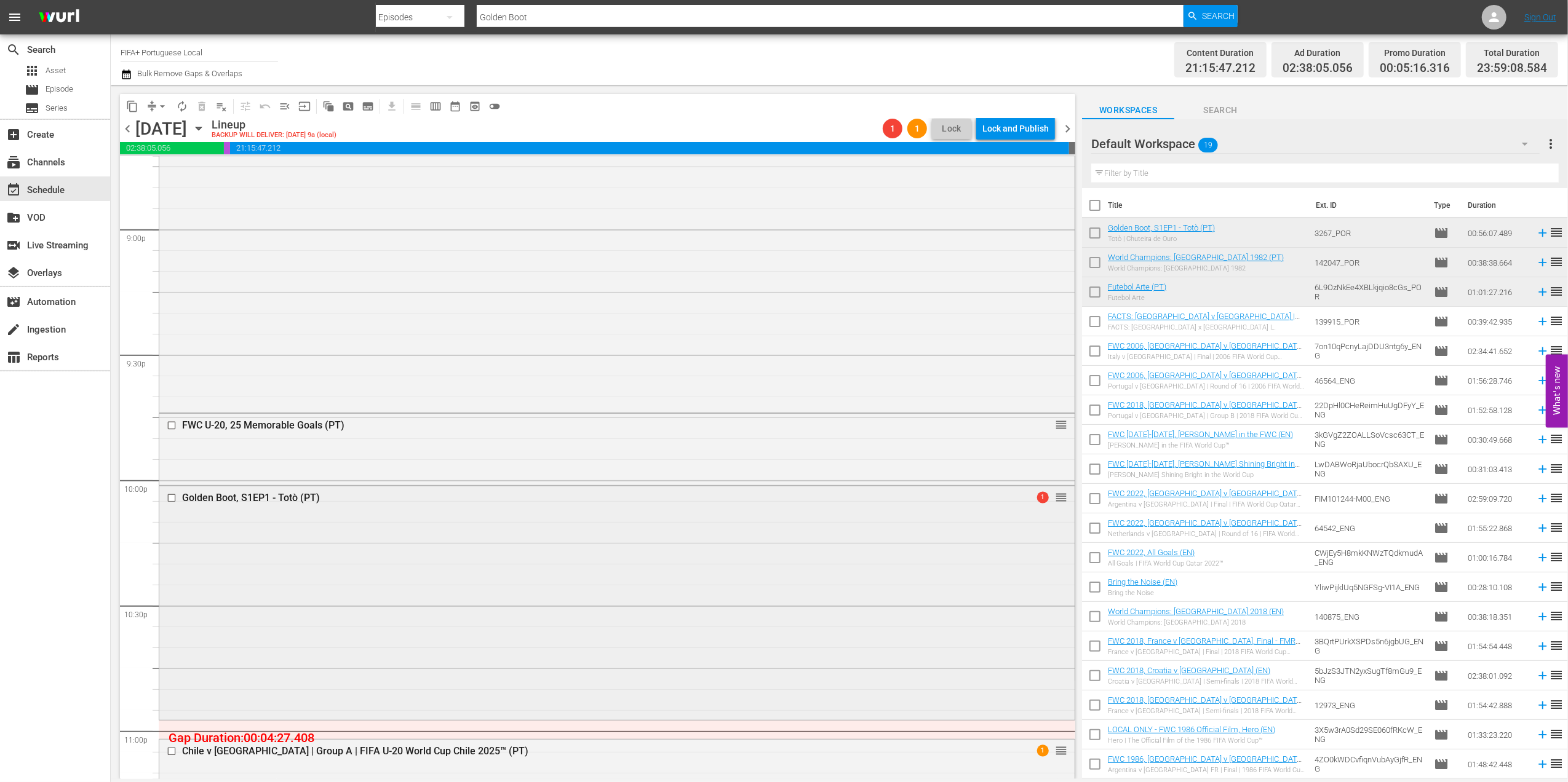
scroll to position [5195, 0]
click at [158, 109] on span "arrow_drop_down" at bounding box center [162, 106] width 12 height 12
click at [171, 173] on li "Align to End of Previous Day" at bounding box center [162, 171] width 129 height 21
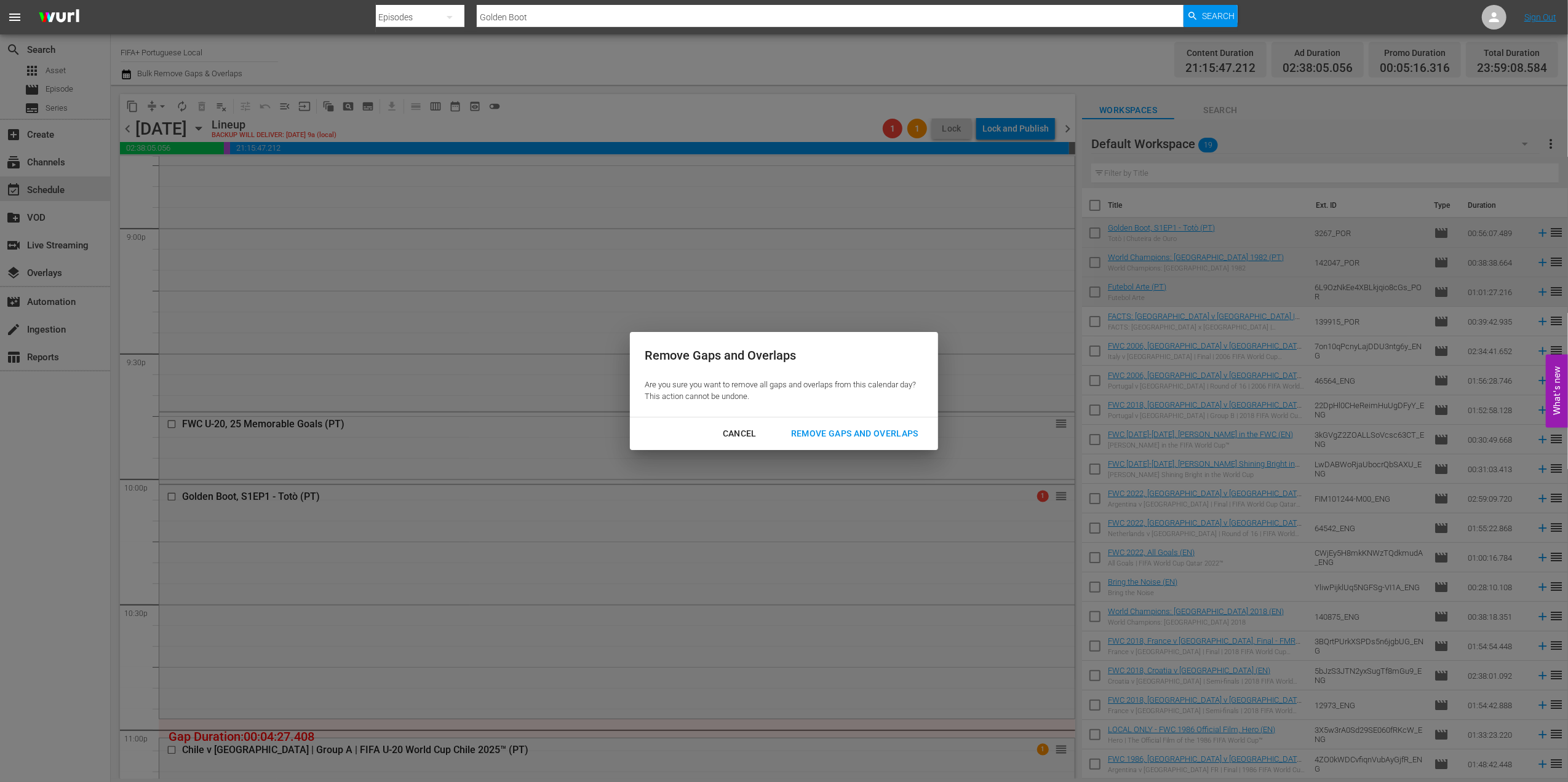
click at [837, 433] on div "Remove Gaps and Overlaps" at bounding box center [854, 434] width 147 height 15
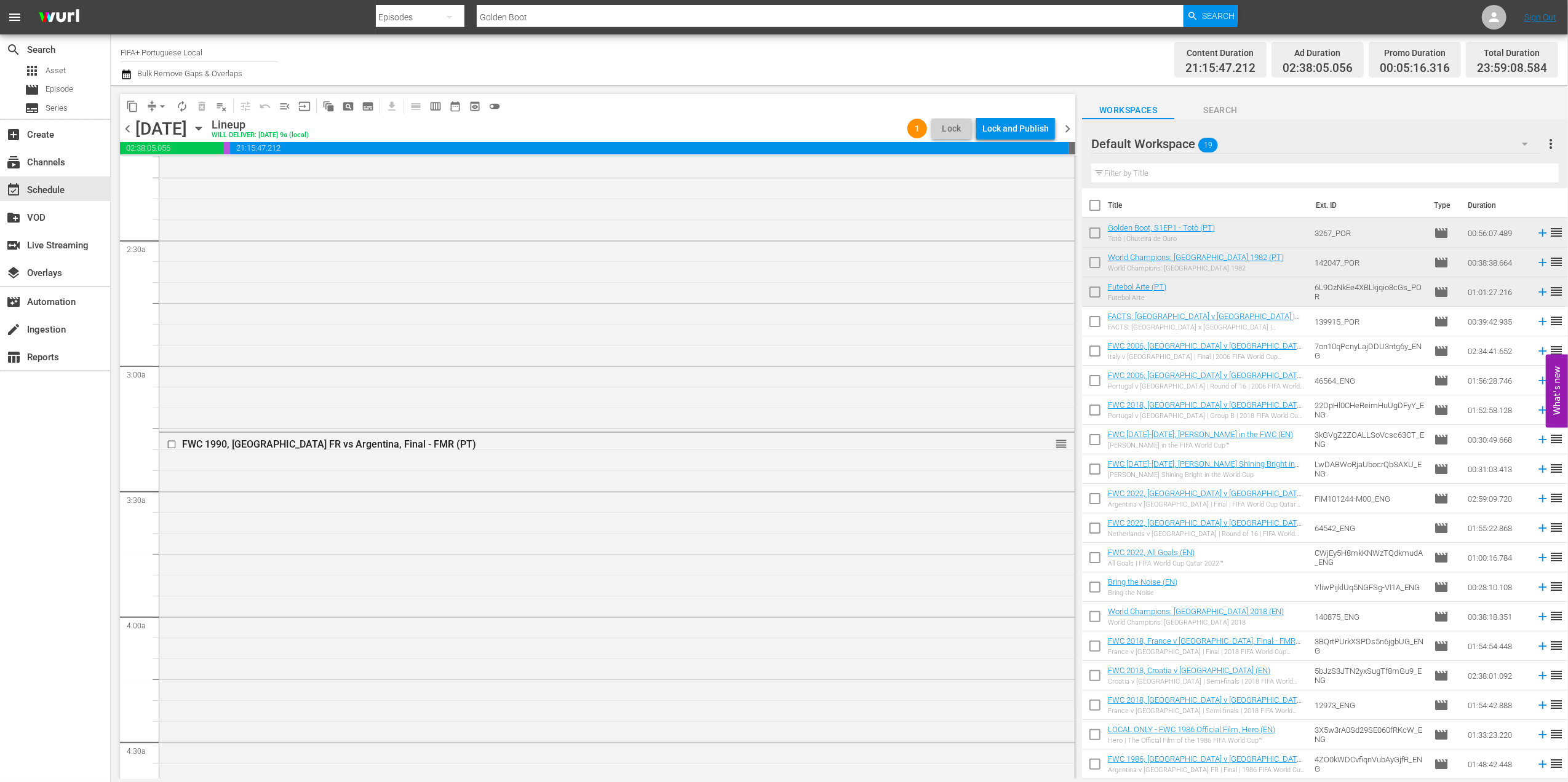
scroll to position [0, 0]
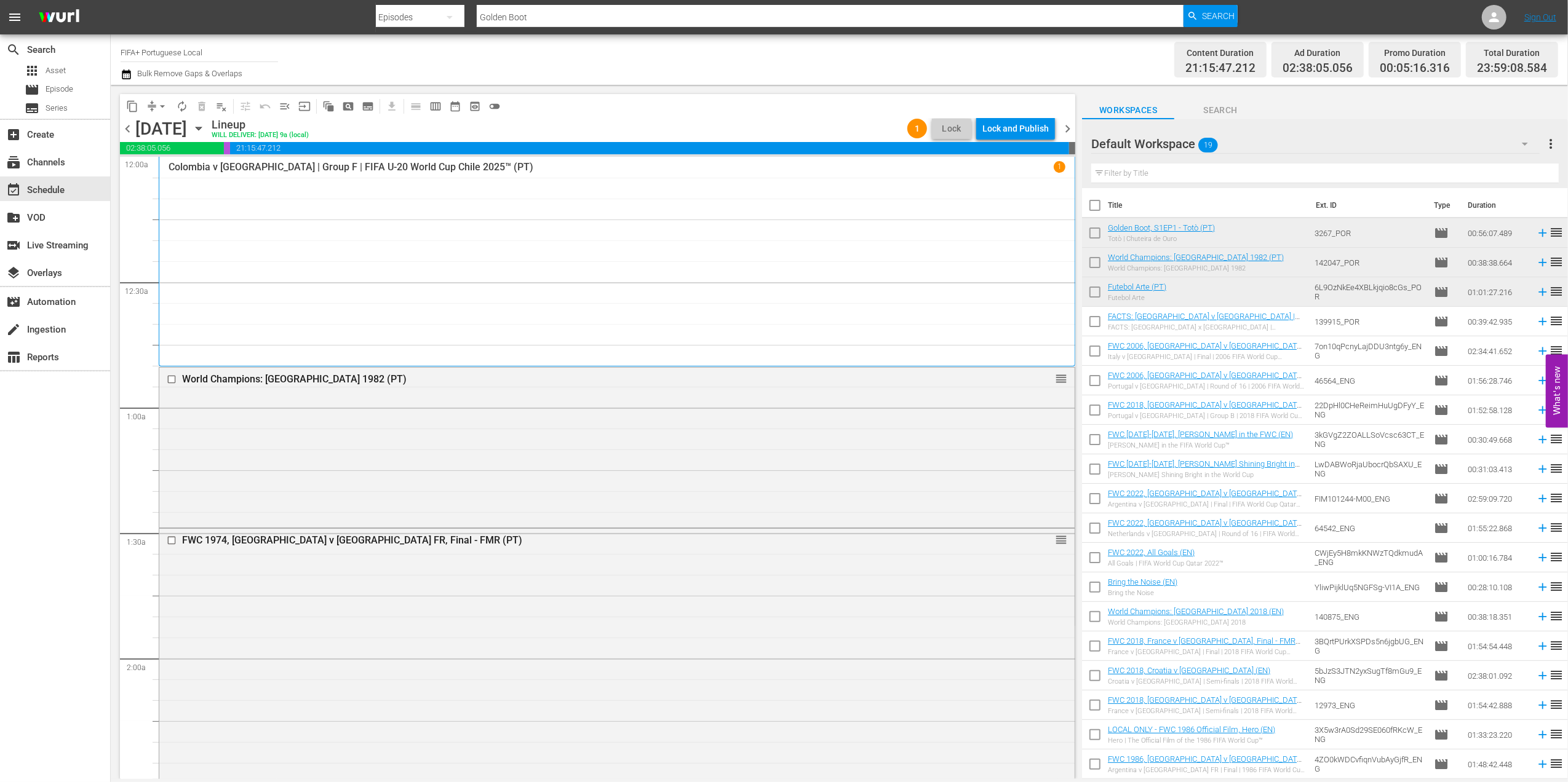
click at [124, 128] on span "chevron_left" at bounding box center [127, 129] width 15 height 15
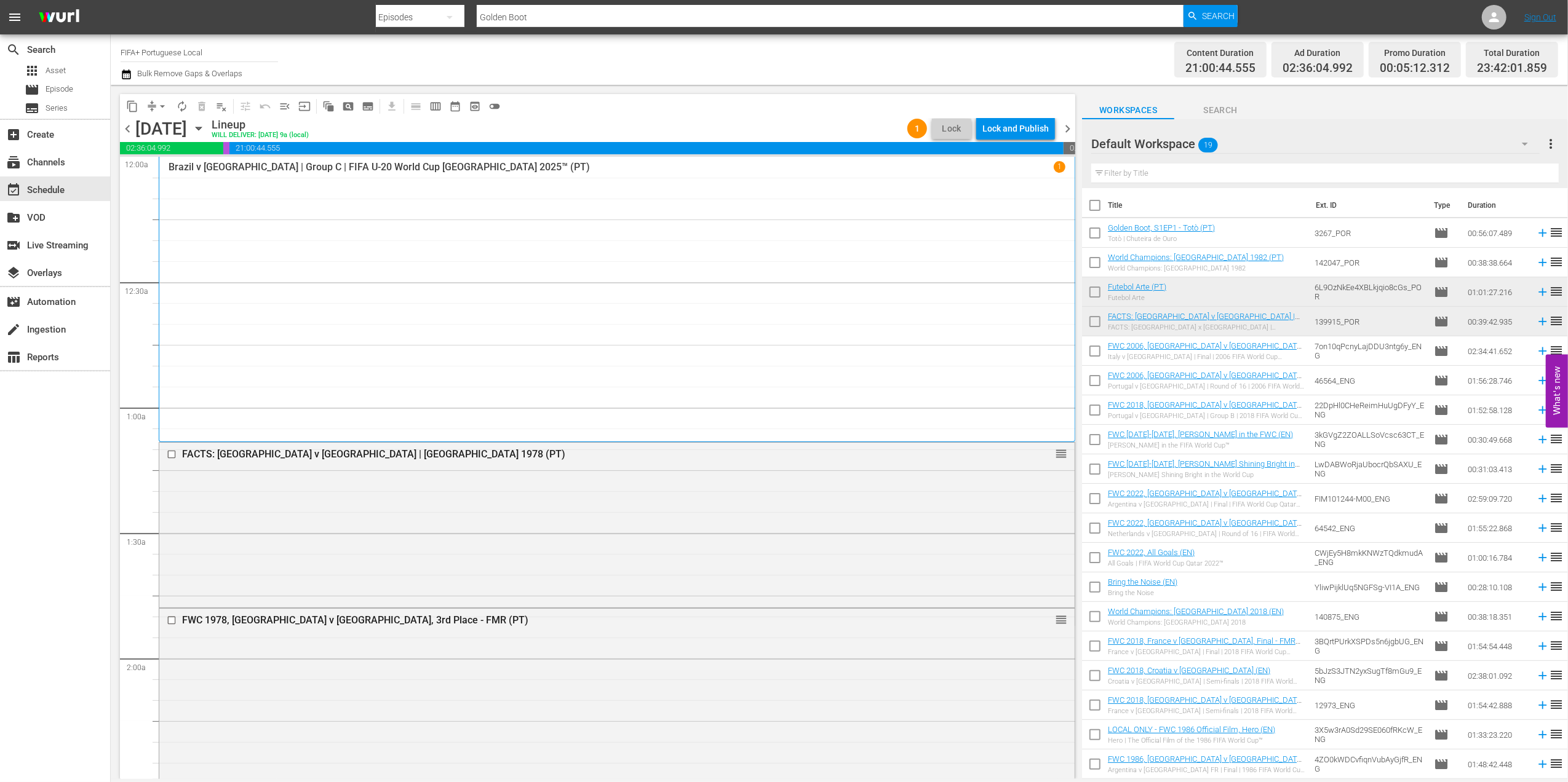
click at [1072, 121] on span "chevron_right" at bounding box center [1068, 129] width 15 height 15
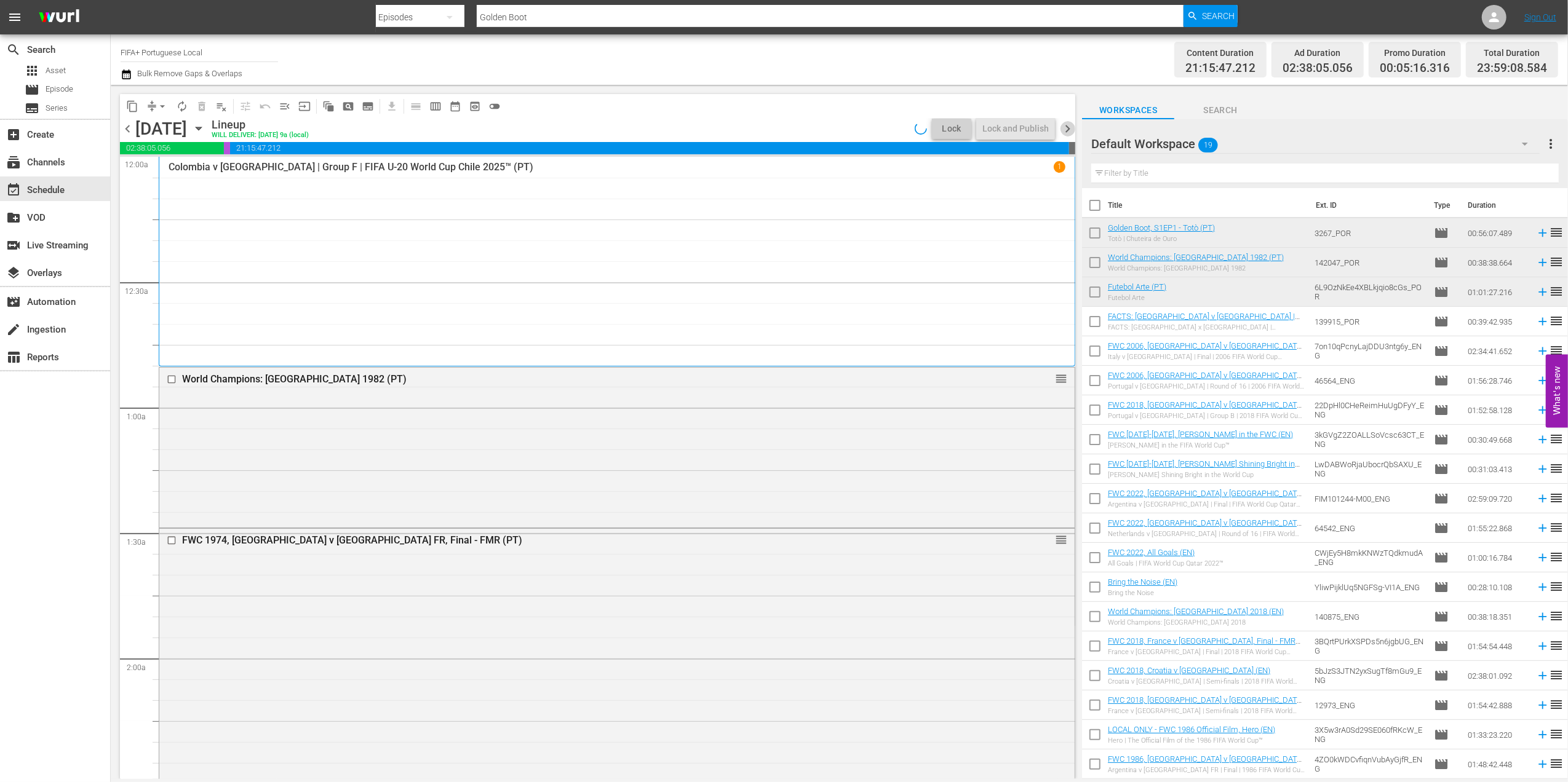
click at [1072, 121] on span "chevron_right" at bounding box center [1068, 129] width 15 height 15
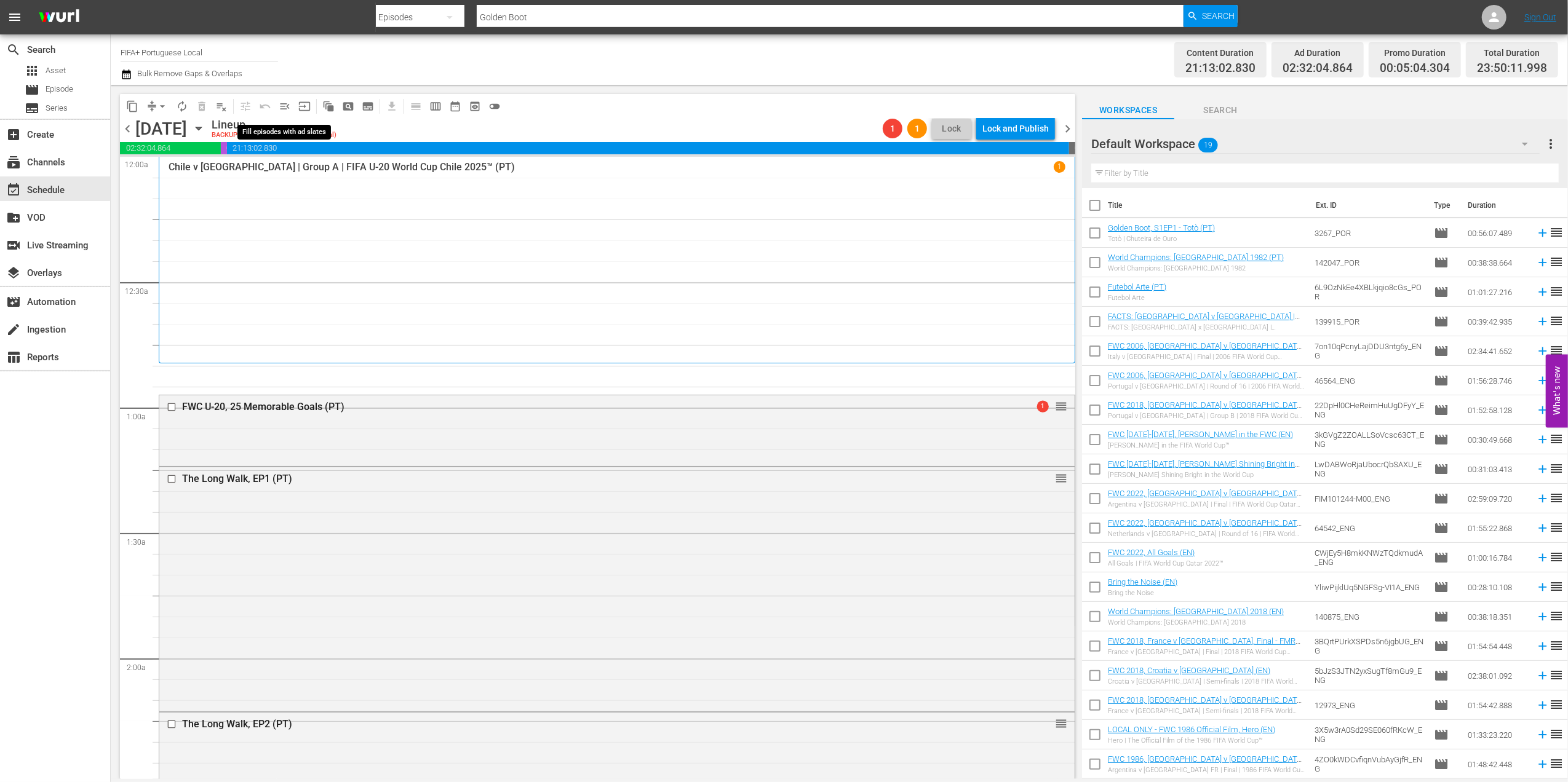
click at [288, 102] on span "menu_open" at bounding box center [284, 106] width 12 height 12
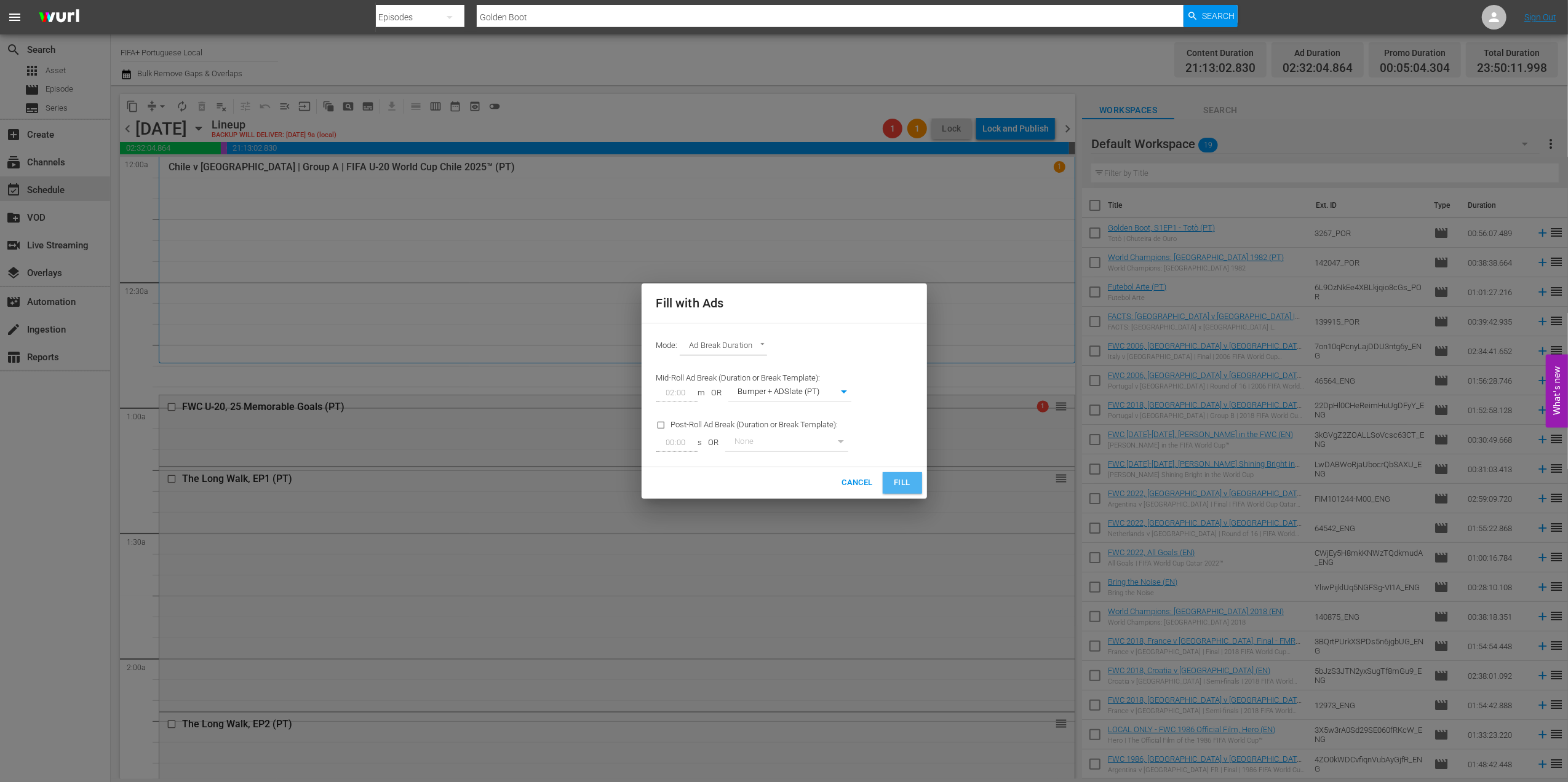
click at [892, 473] on button "Fill" at bounding box center [902, 482] width 40 height 21
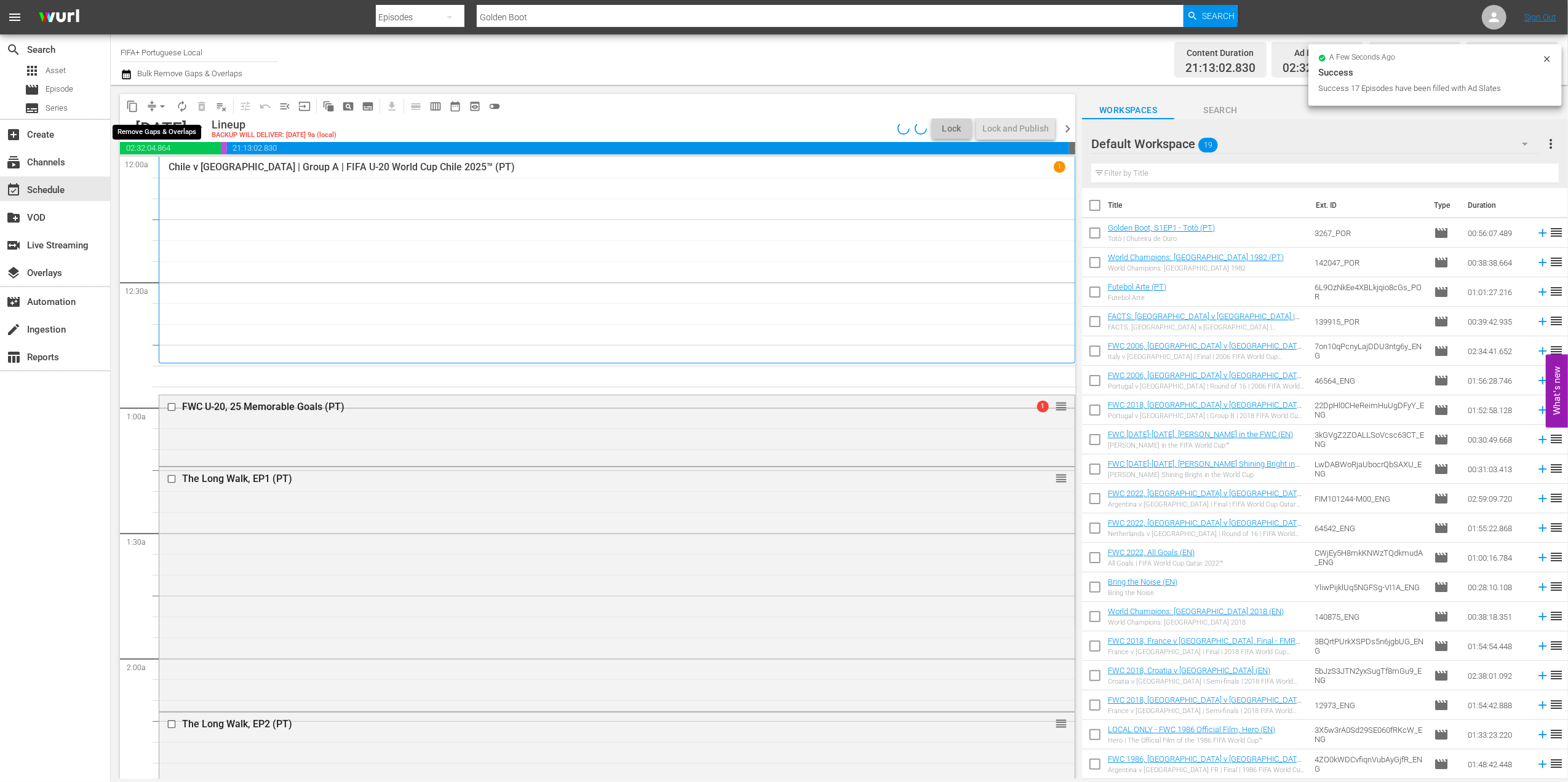
click at [161, 101] on span "arrow_drop_down" at bounding box center [162, 106] width 12 height 12
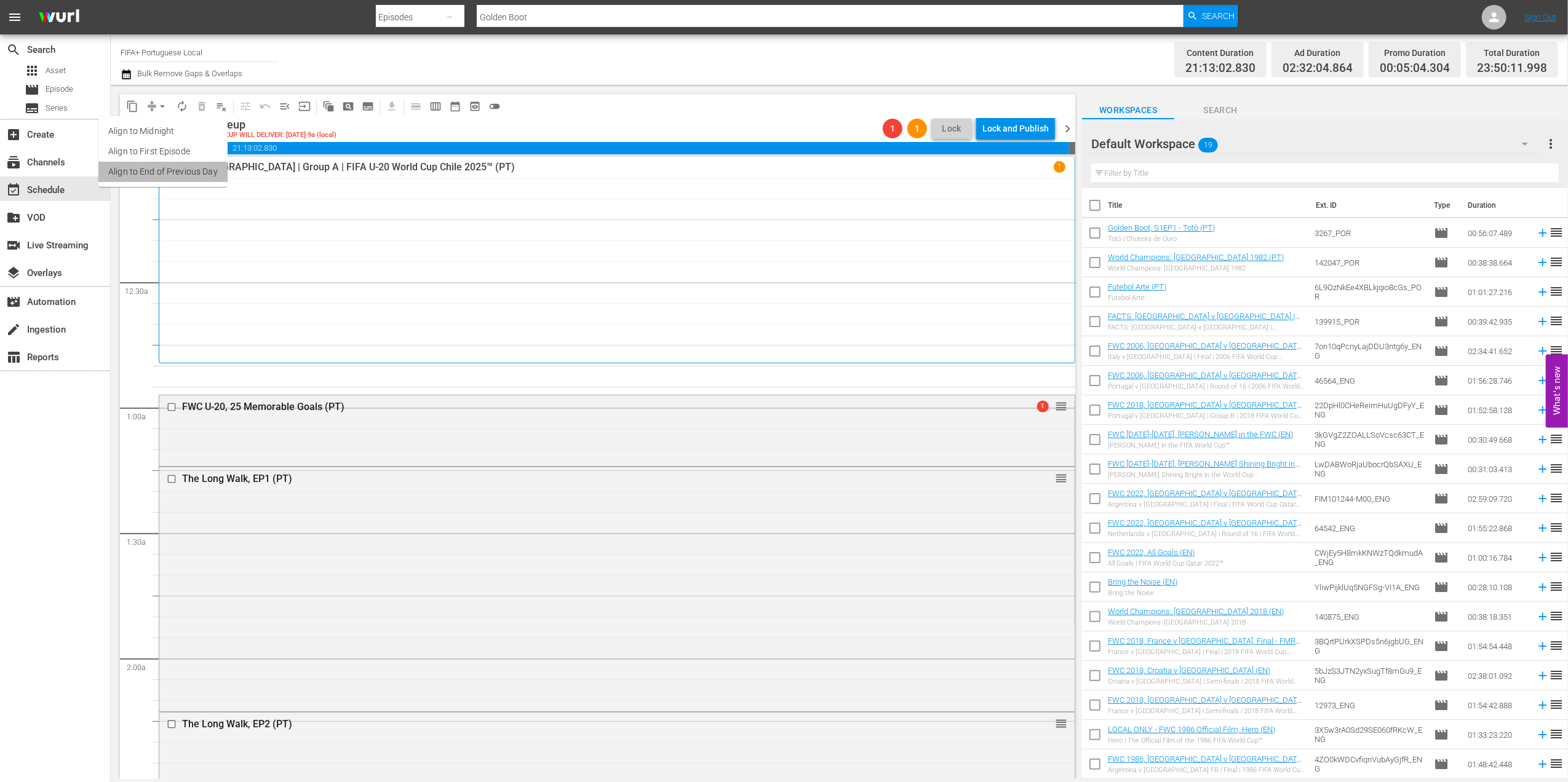
click at [202, 168] on li "Align to End of Previous Day" at bounding box center [162, 171] width 129 height 21
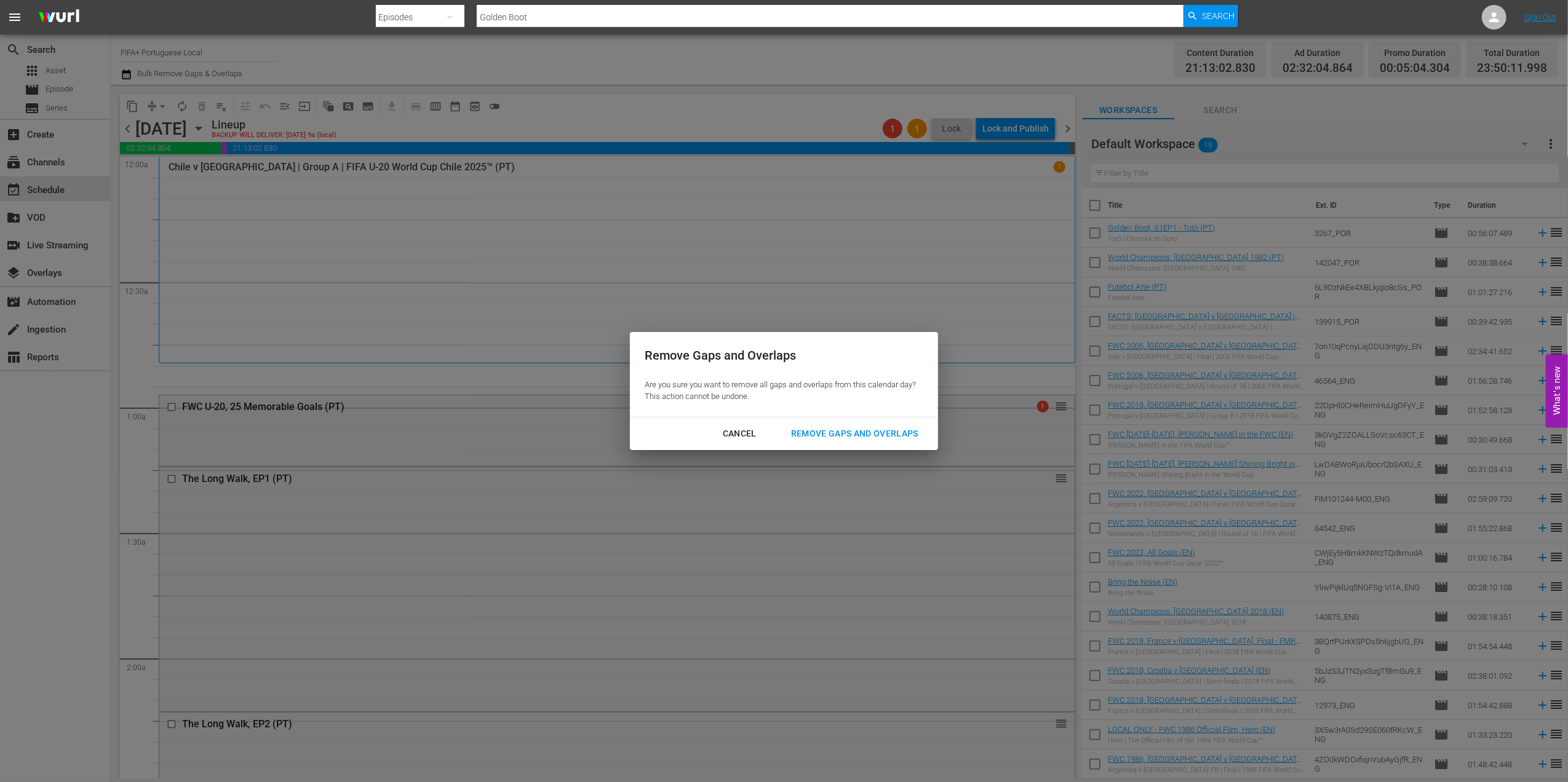
click at [850, 426] on div "Remove Gaps and Overlaps" at bounding box center [854, 434] width 147 height 15
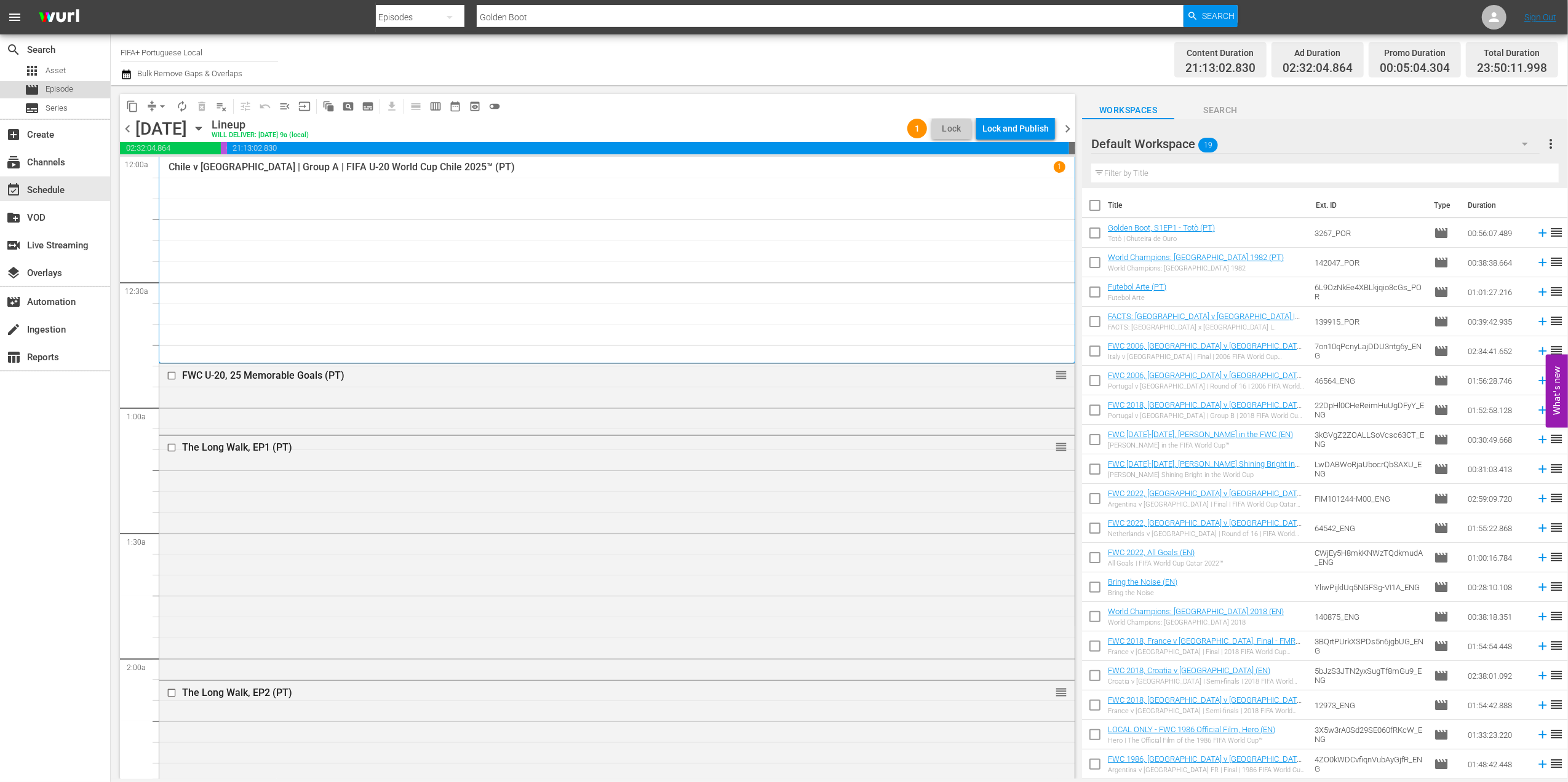
click at [53, 88] on span "Episode" at bounding box center [59, 89] width 27 height 12
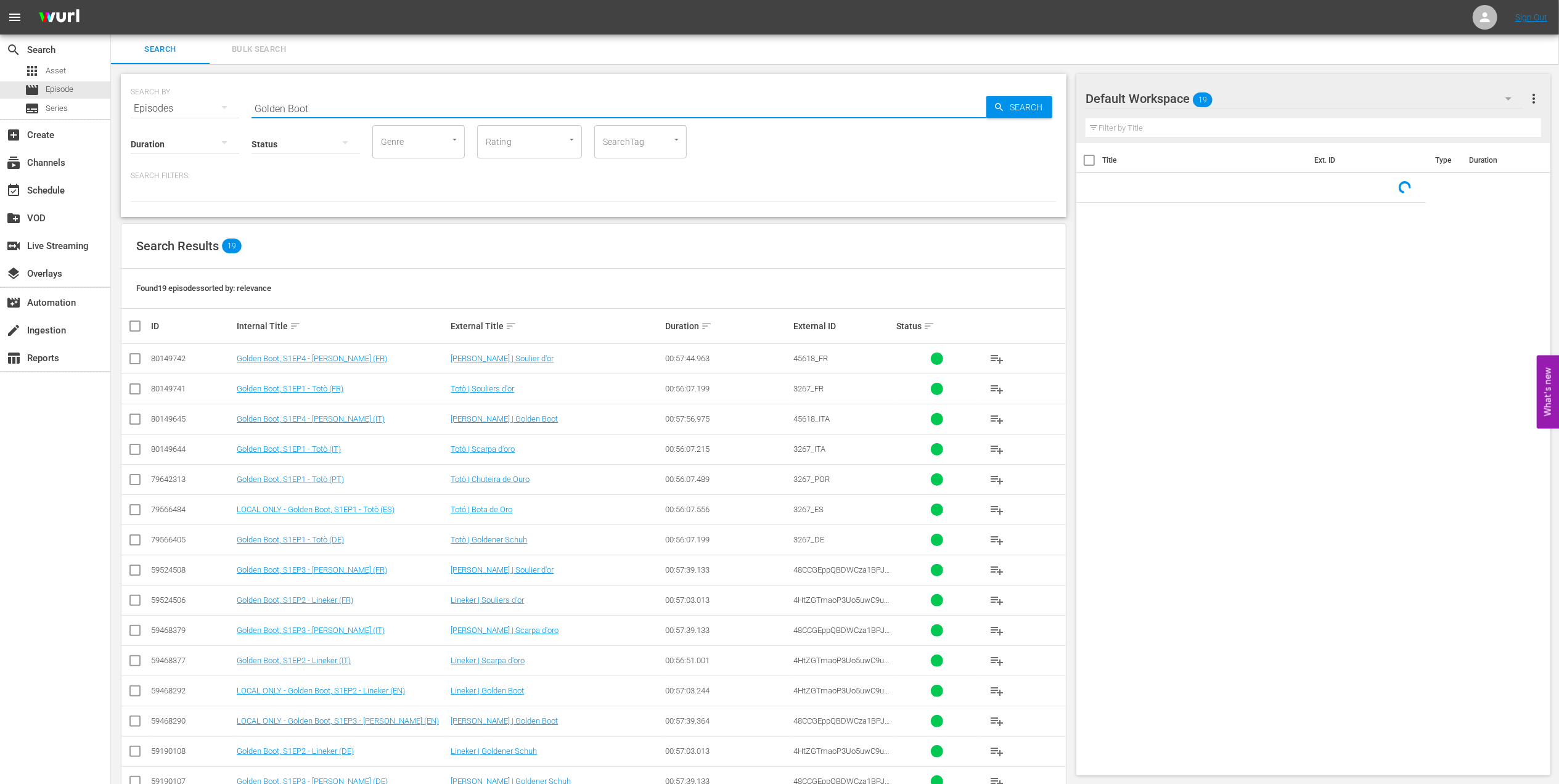
drag, startPoint x: 345, startPoint y: 111, endPoint x: 164, endPoint y: 128, distance: 181.8
click at [173, 113] on div "SEARCH BY Search By Episodes Search ID, Title, Description, Keywords, or Catego…" at bounding box center [593, 145] width 945 height 143
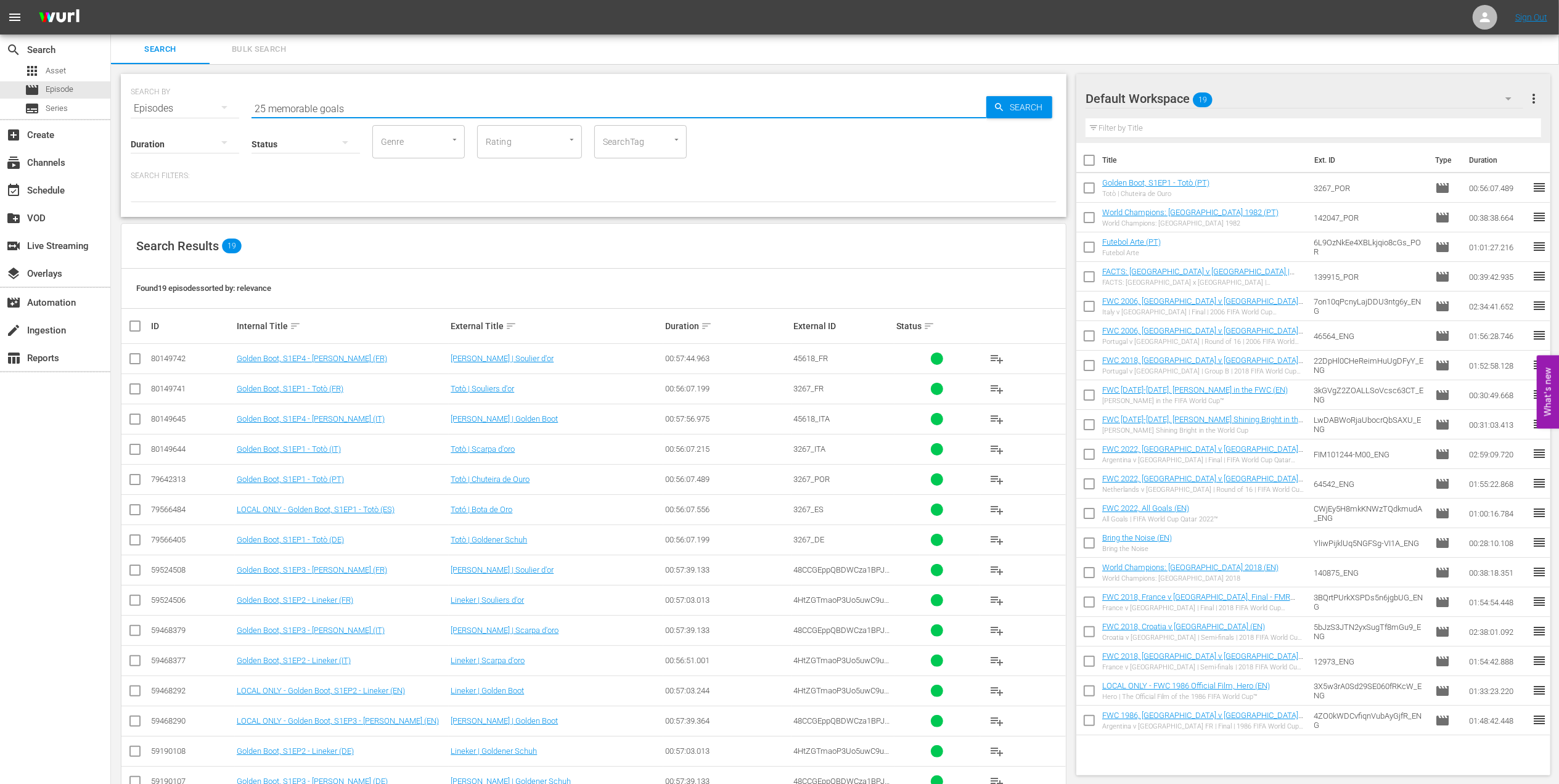
type input "25 memorable goals"
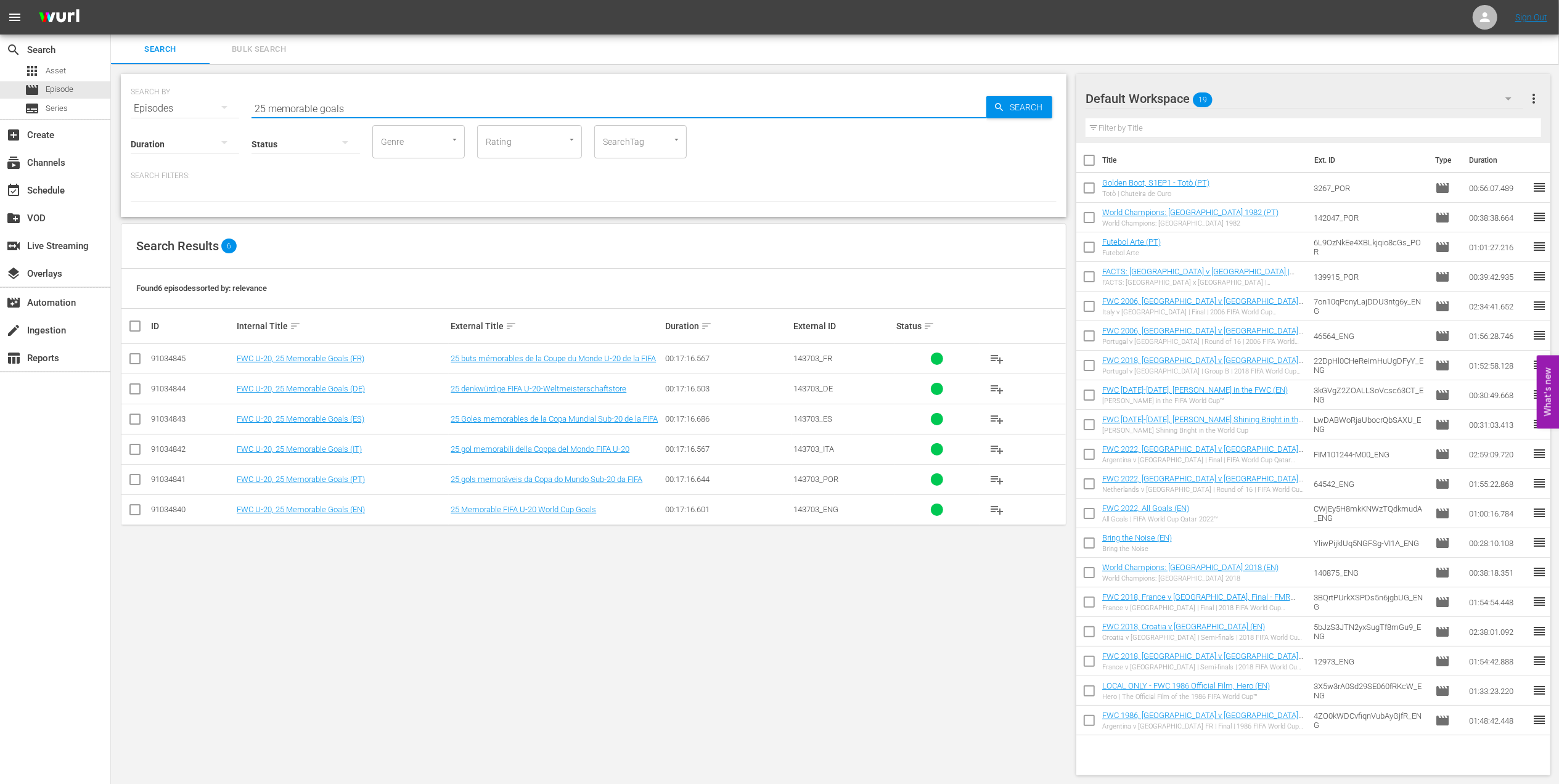
click at [131, 491] on td at bounding box center [135, 479] width 28 height 31
click at [135, 486] on input "checkbox" at bounding box center [135, 481] width 15 height 15
checkbox input "true"
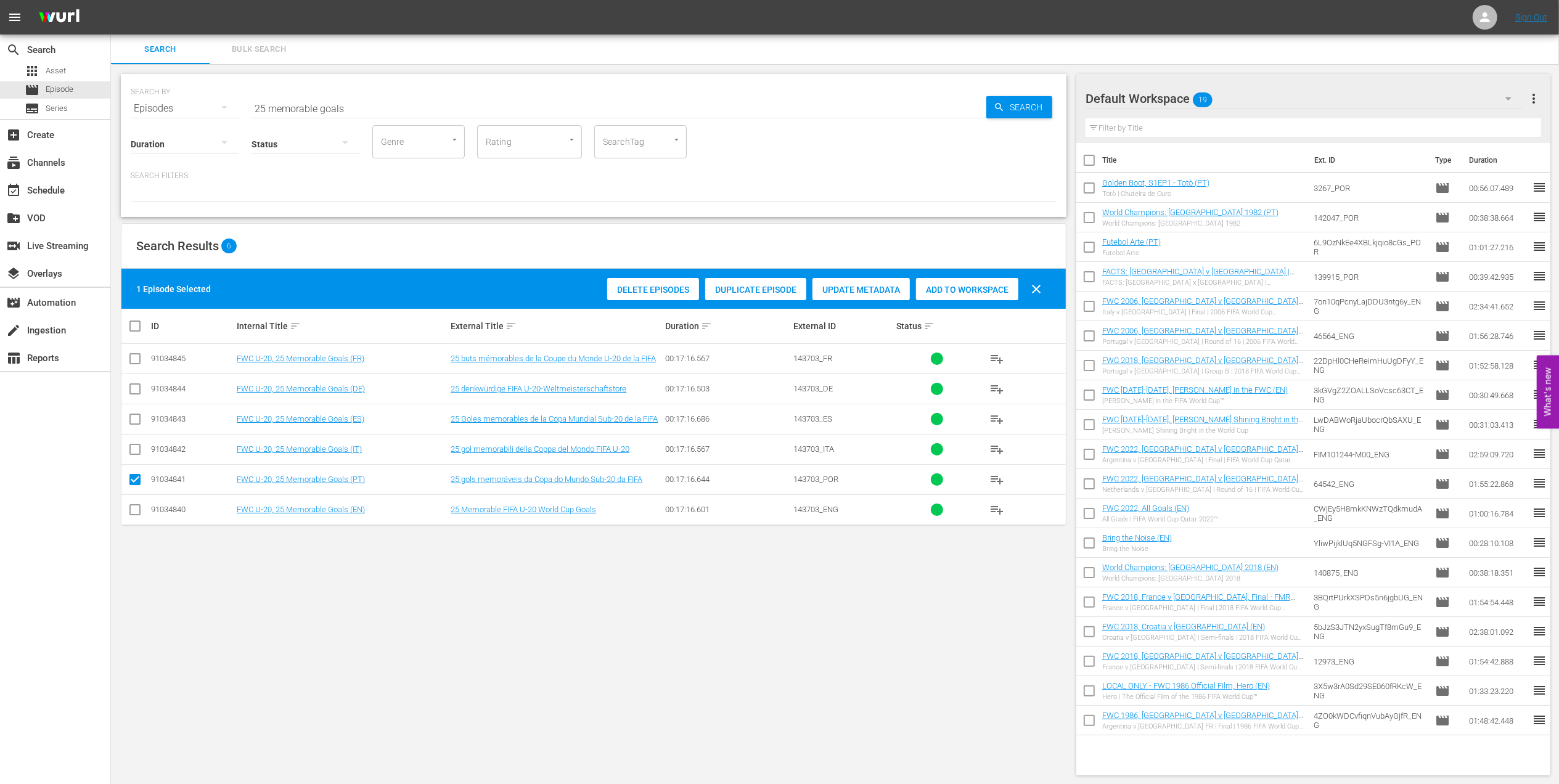
click at [964, 295] on div "Add to Workspace" at bounding box center [967, 290] width 102 height 24
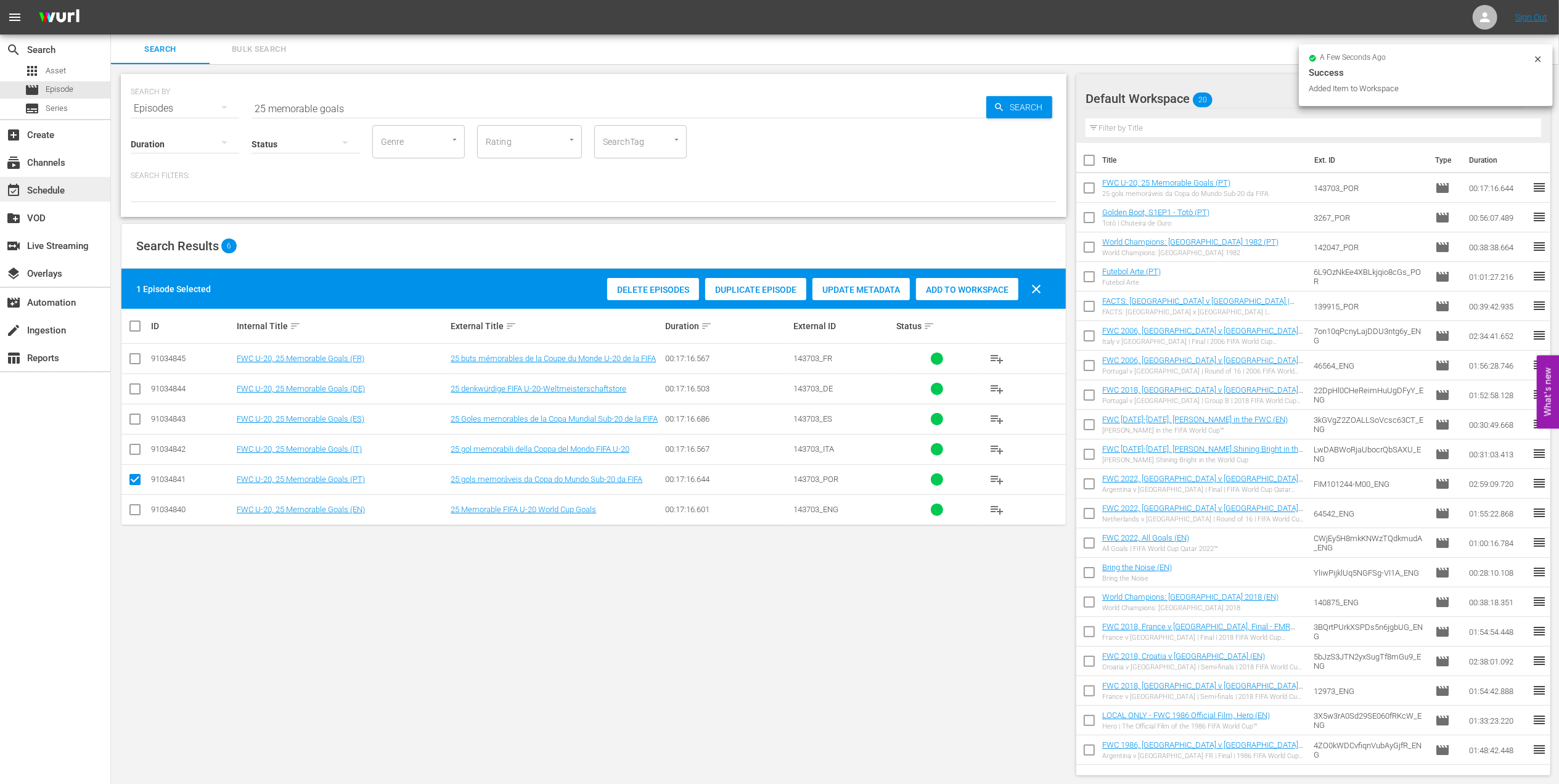
click at [87, 195] on div "event_available Schedule" at bounding box center [55, 189] width 110 height 24
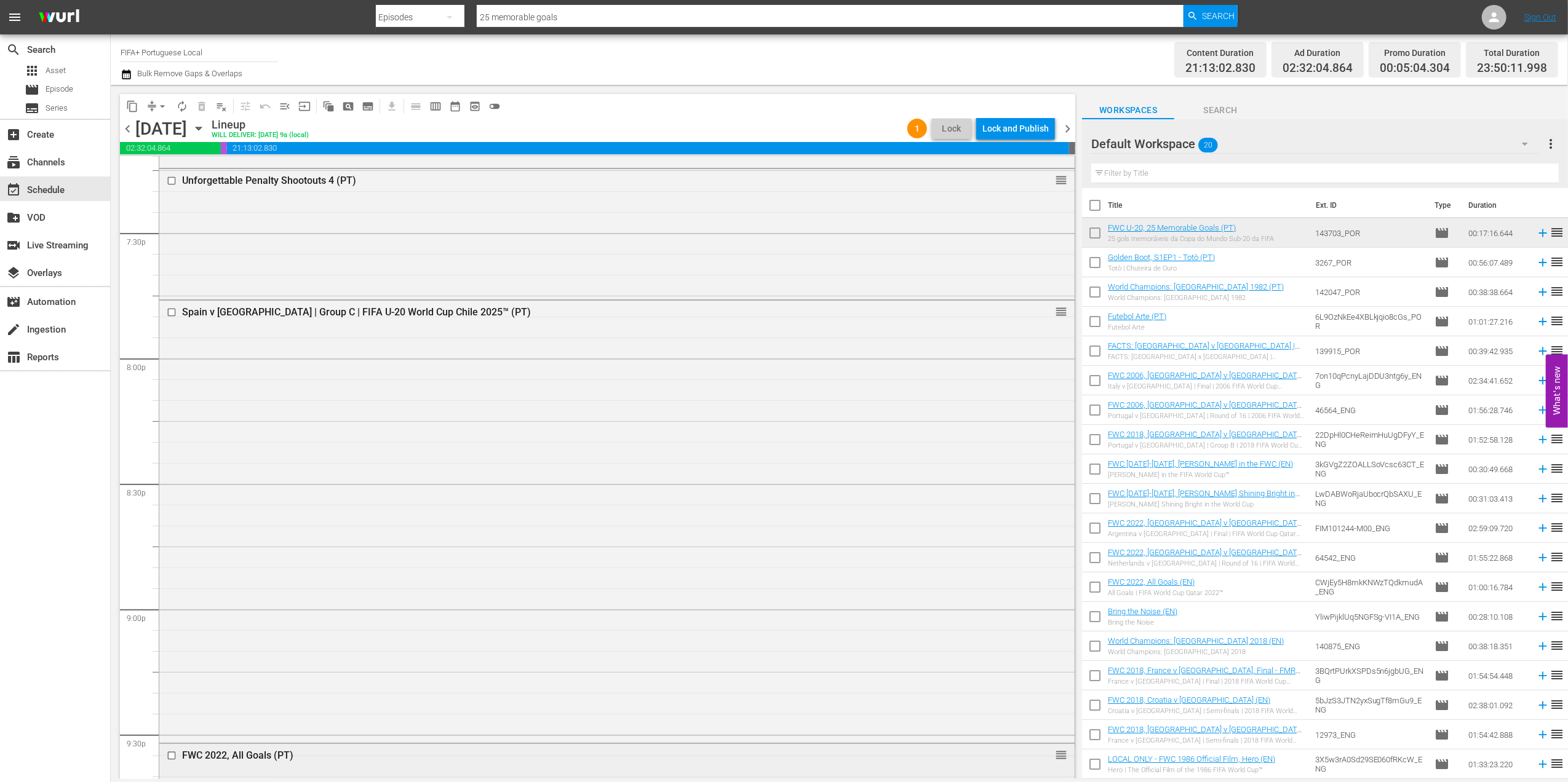
scroll to position [4812, 0]
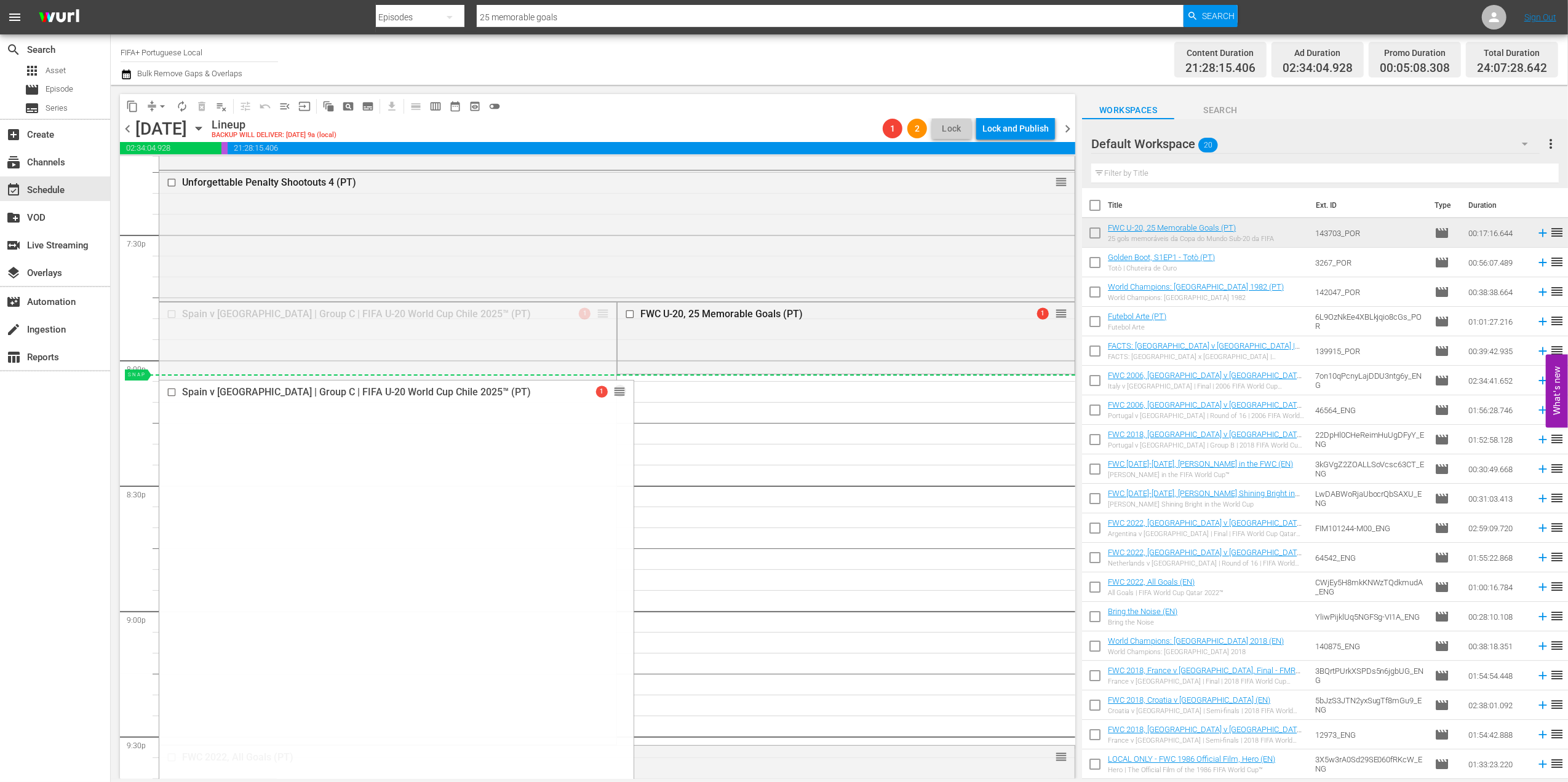
drag, startPoint x: 596, startPoint y: 313, endPoint x: 589, endPoint y: 377, distance: 64.4
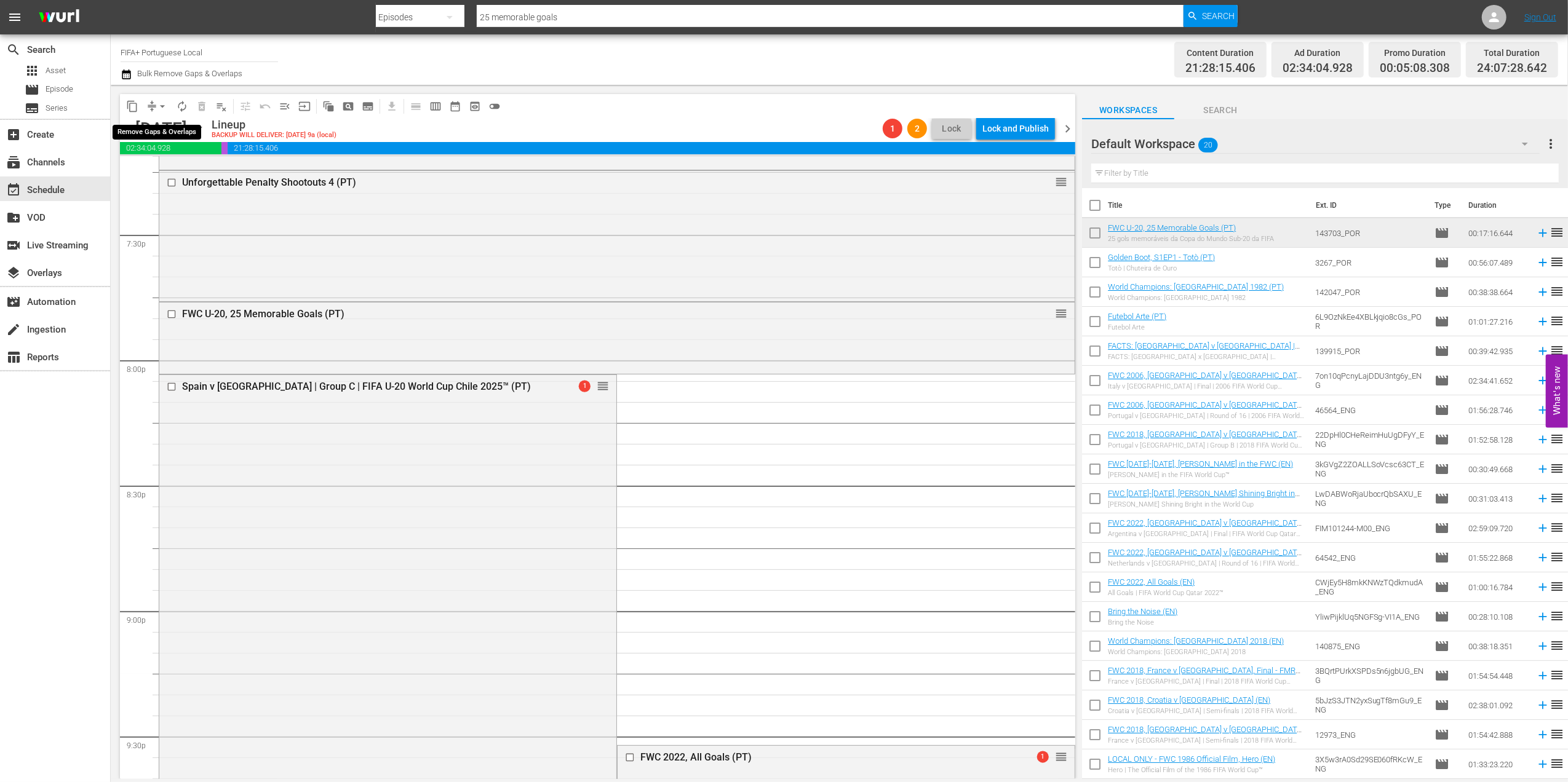
click at [166, 107] on span "arrow_drop_down" at bounding box center [162, 106] width 12 height 12
click at [183, 166] on li "Align to End of Previous Day" at bounding box center [162, 171] width 129 height 21
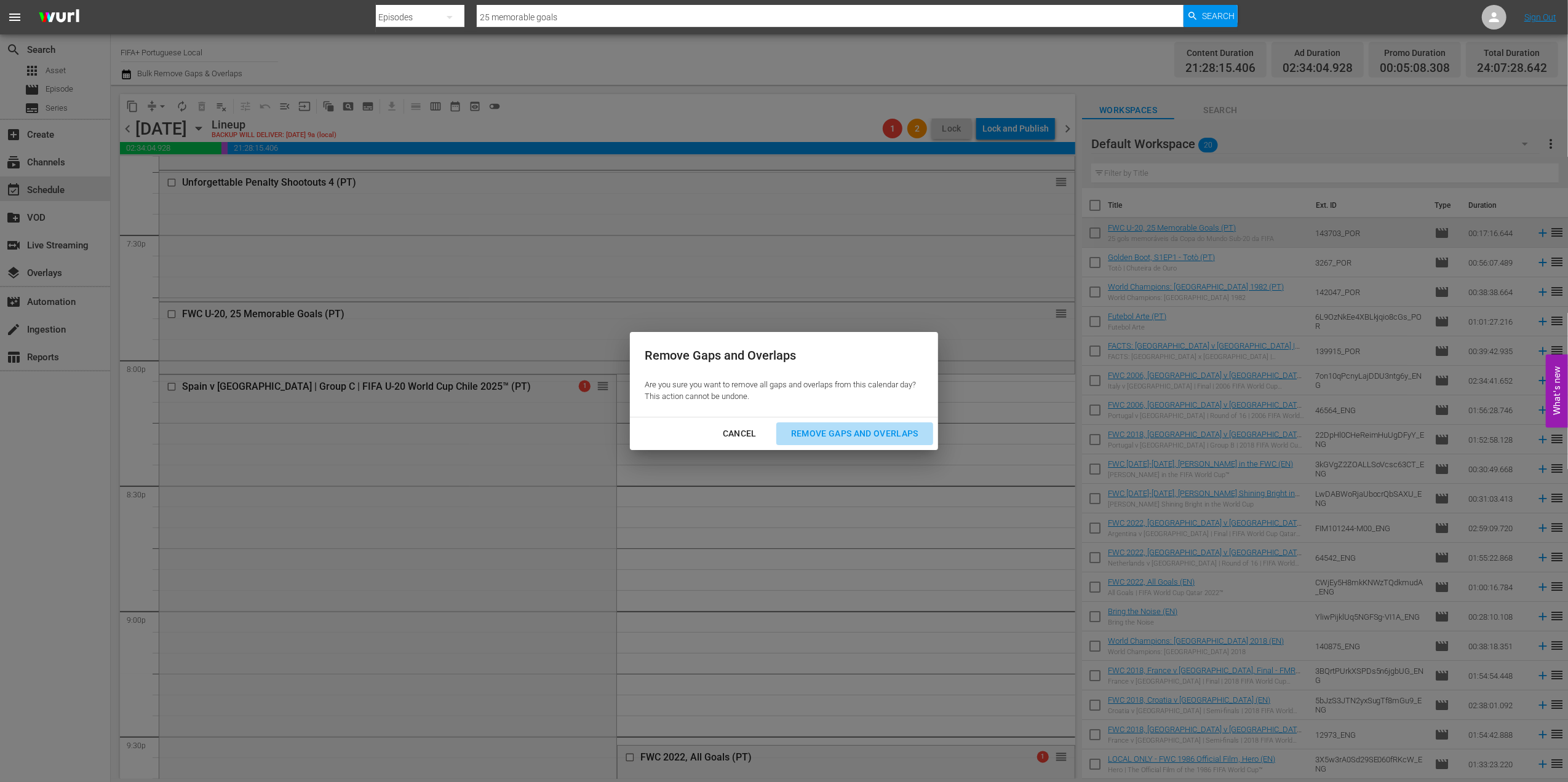
click at [825, 428] on div "Remove Gaps and Overlaps" at bounding box center [854, 434] width 147 height 15
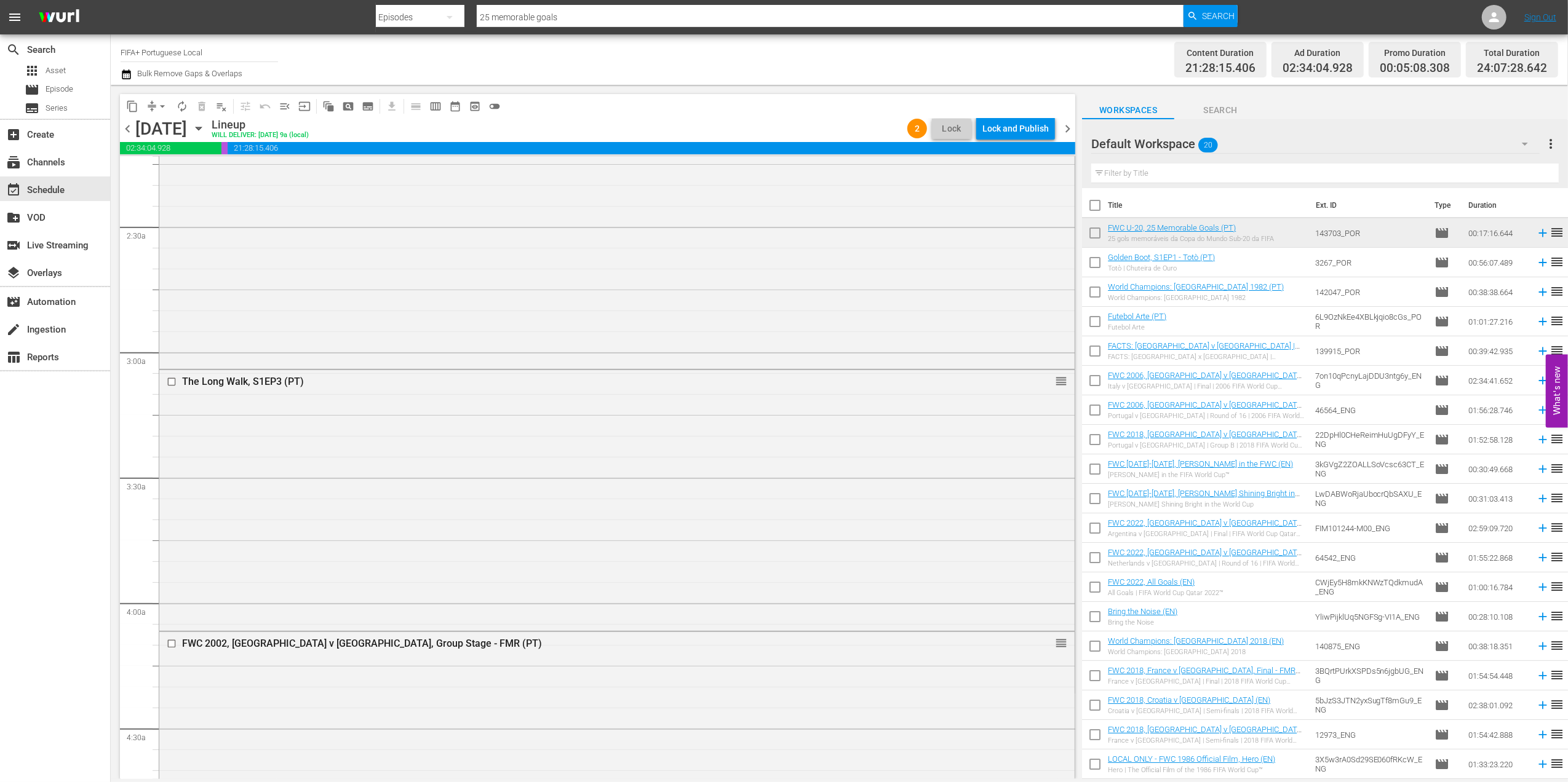
scroll to position [0, 0]
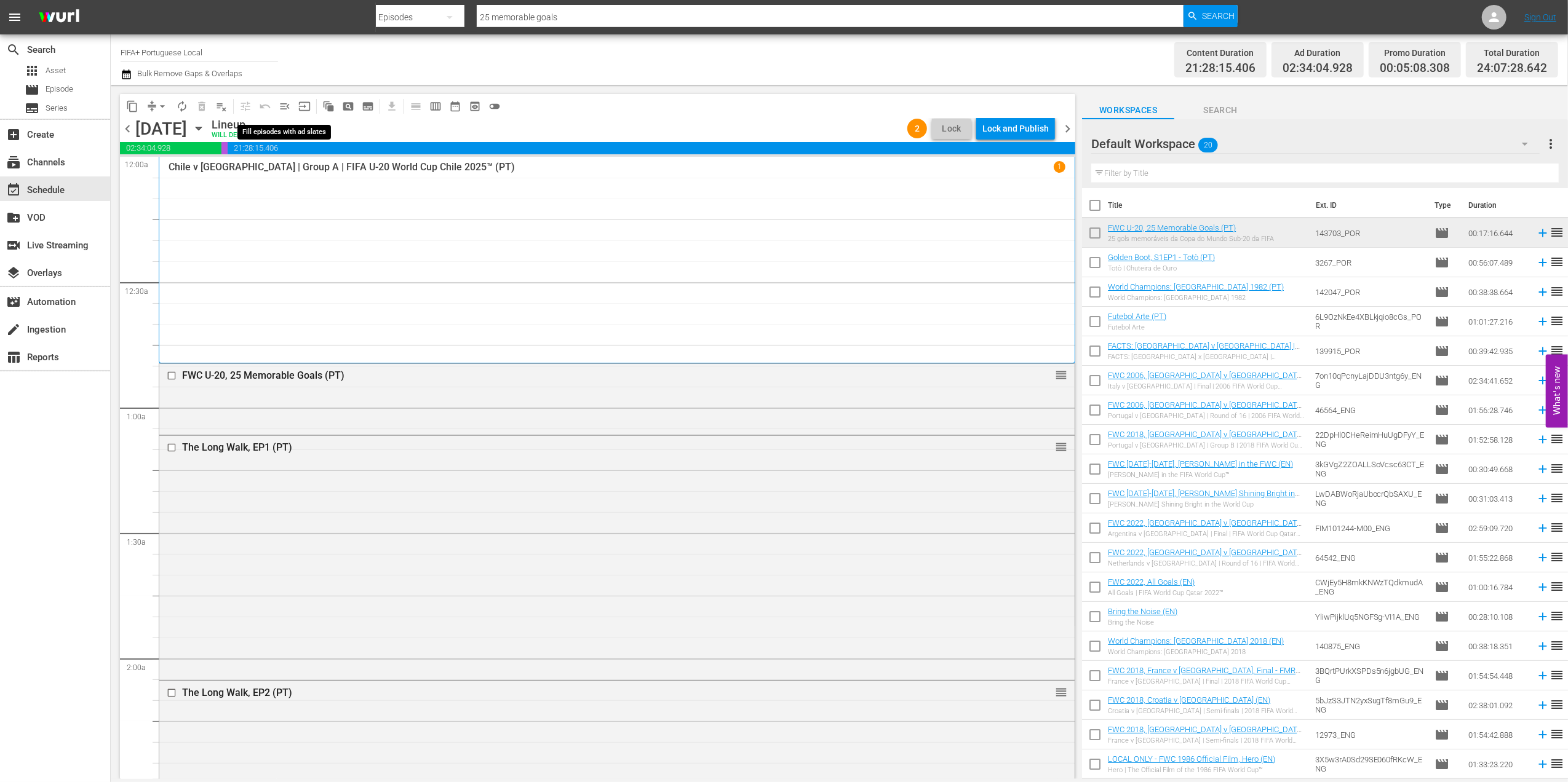
click at [287, 104] on span "menu_open" at bounding box center [284, 106] width 12 height 12
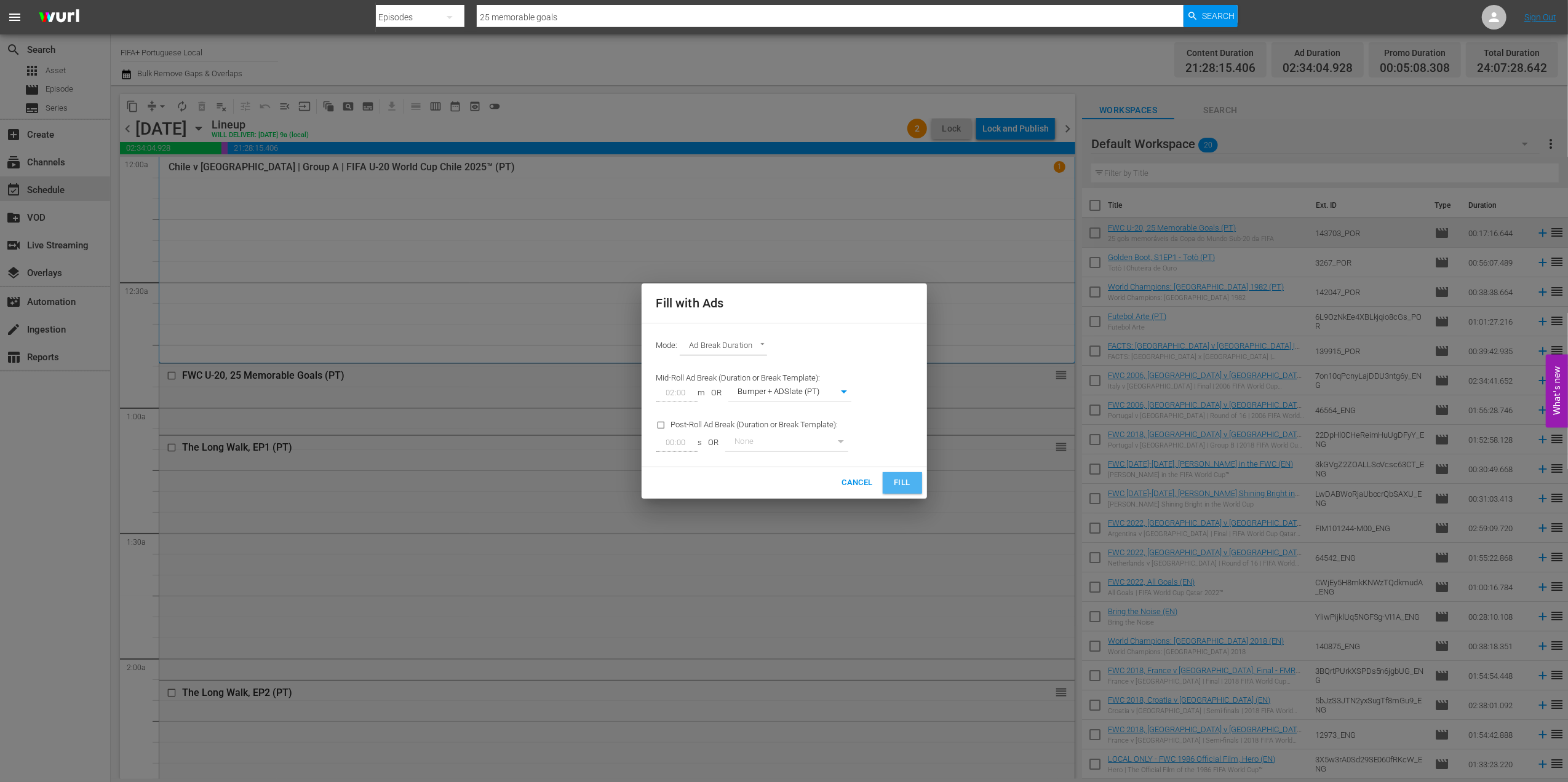
click at [901, 479] on span "Fill" at bounding box center [902, 482] width 20 height 14
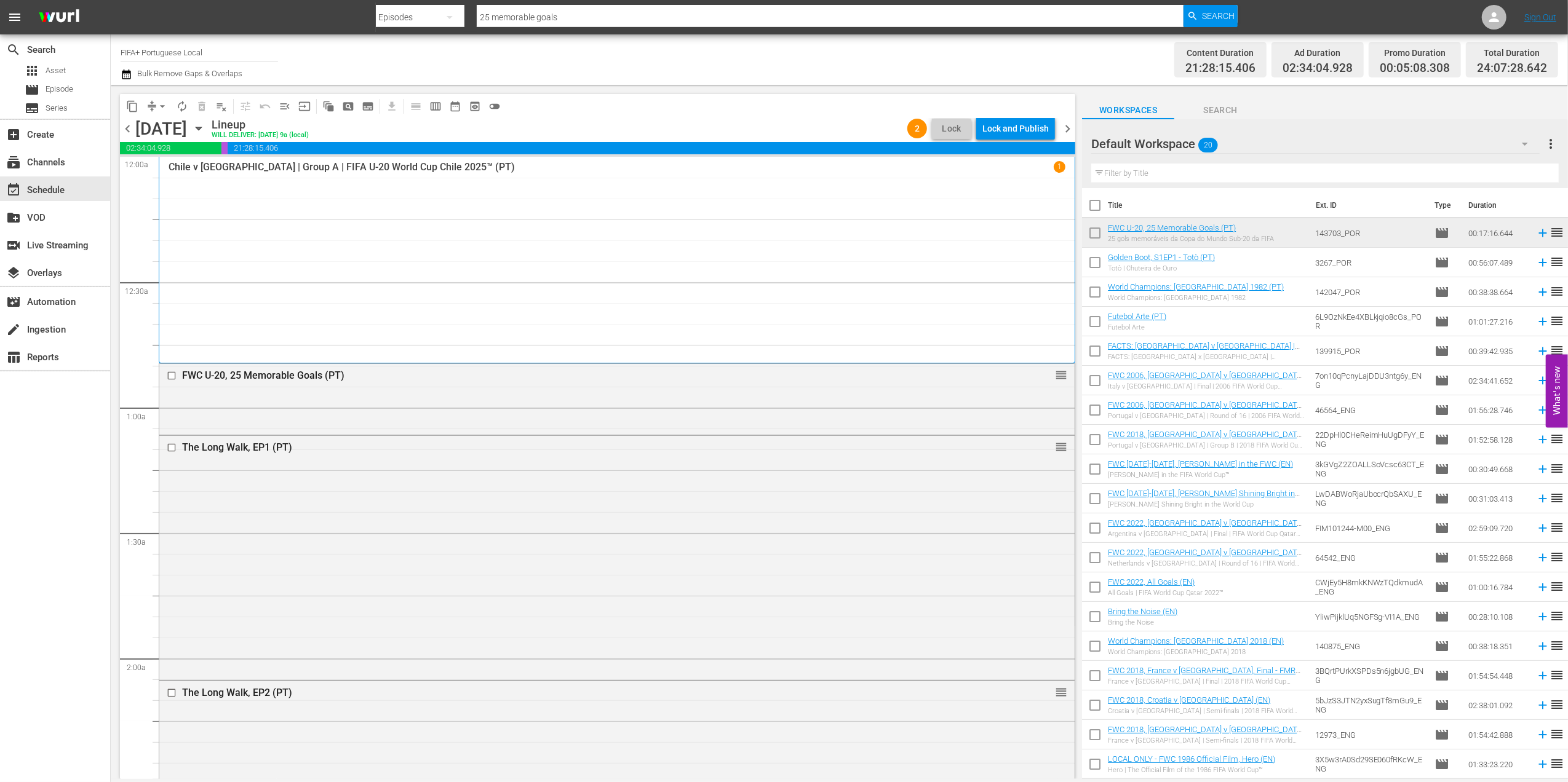
click at [129, 129] on span "chevron_left" at bounding box center [127, 129] width 15 height 15
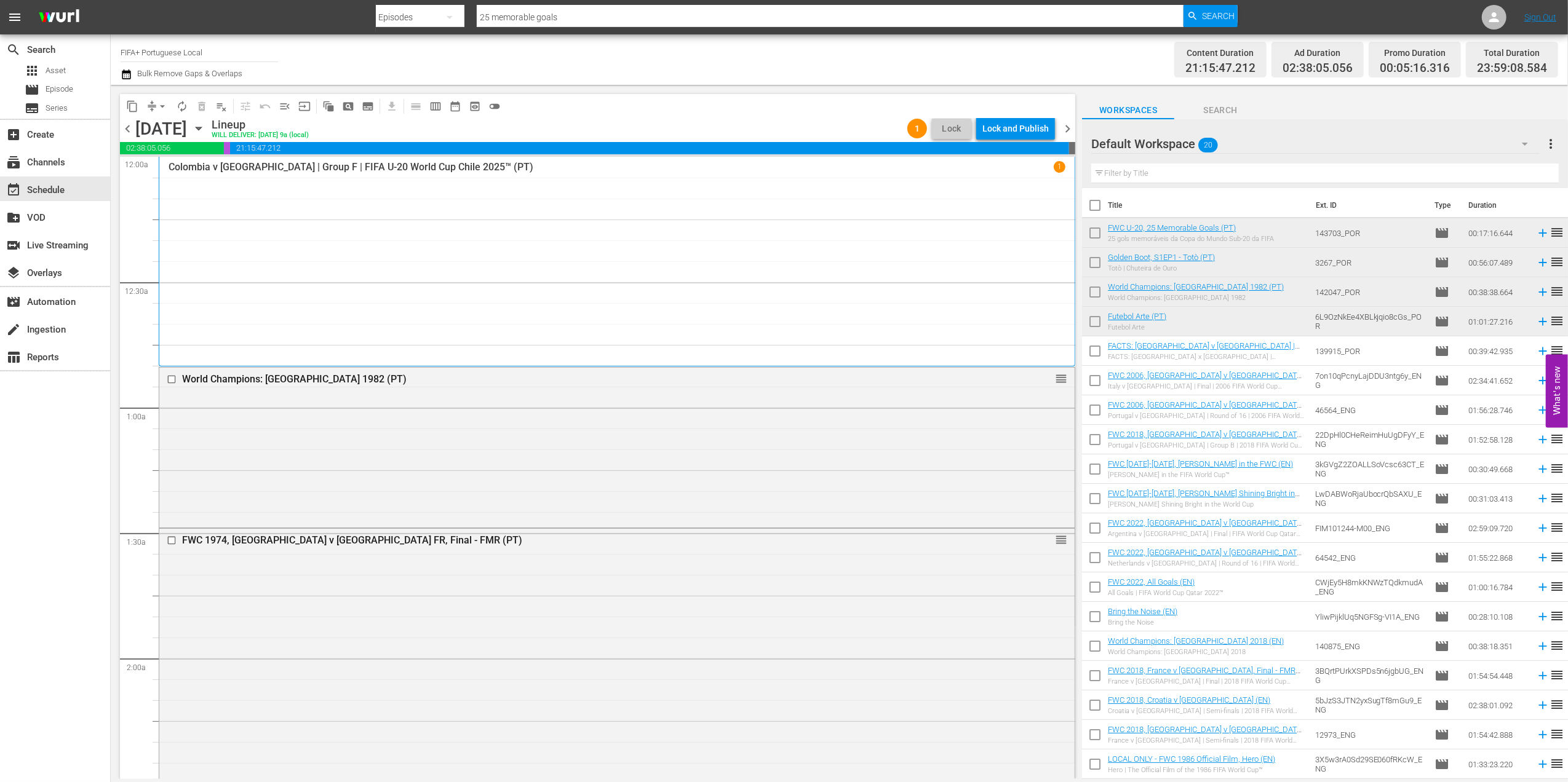
click at [126, 130] on span "chevron_left" at bounding box center [127, 129] width 15 height 15
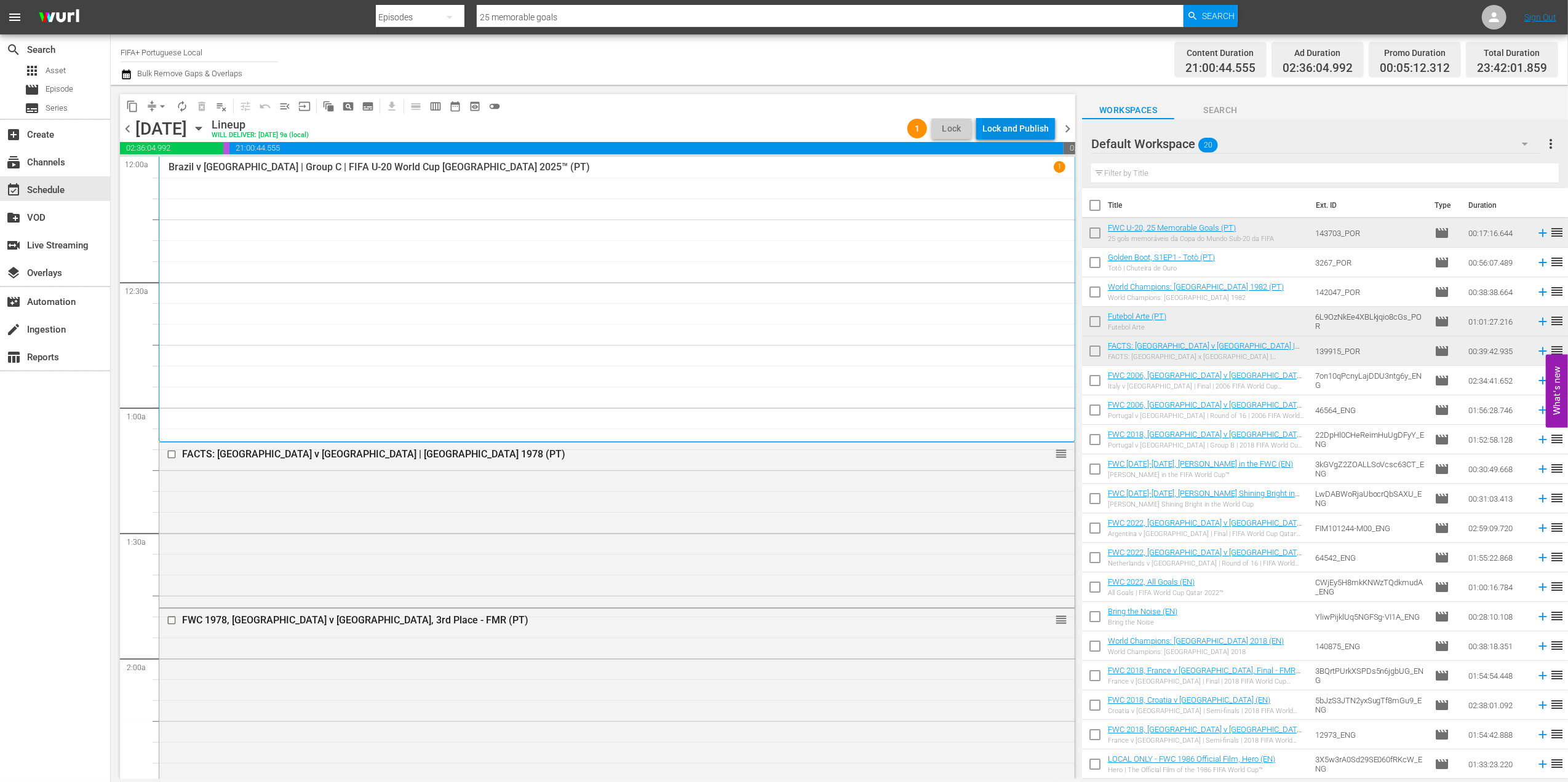
click at [1020, 123] on div "Lock and Publish" at bounding box center [1015, 128] width 66 height 22
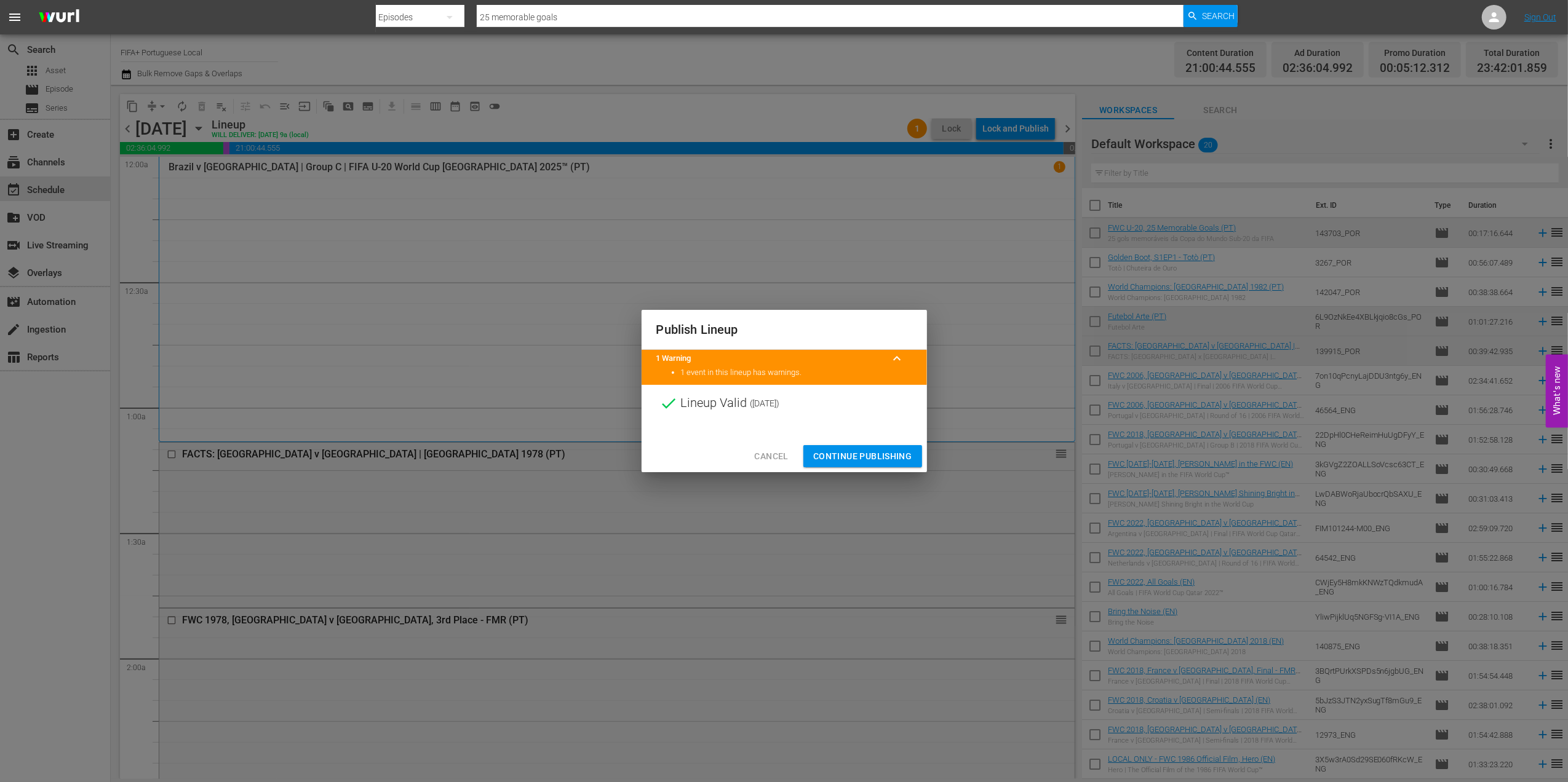
click at [860, 450] on span "Continue Publishing" at bounding box center [863, 457] width 99 height 15
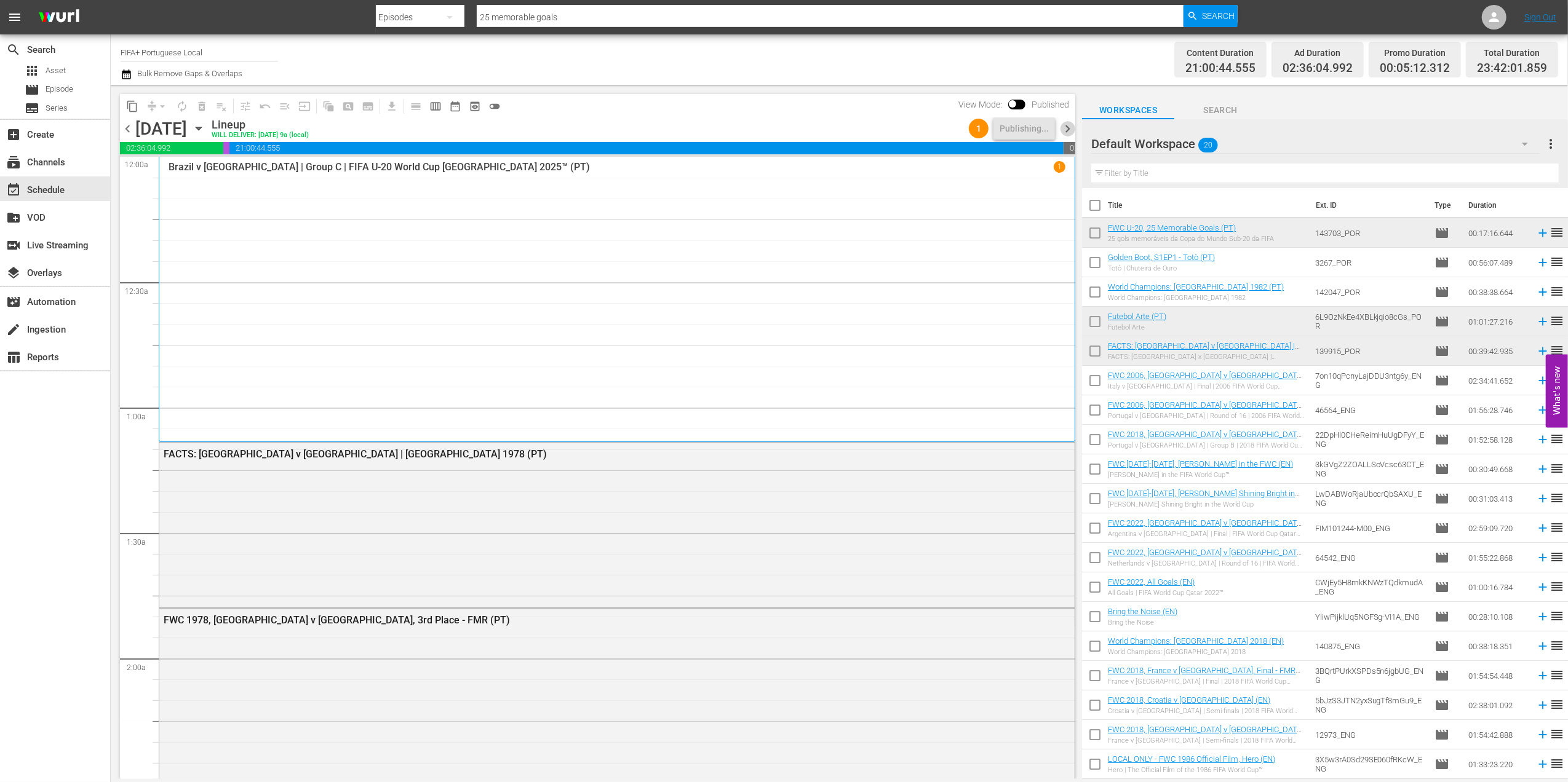
click at [1063, 129] on span "chevron_right" at bounding box center [1068, 129] width 15 height 15
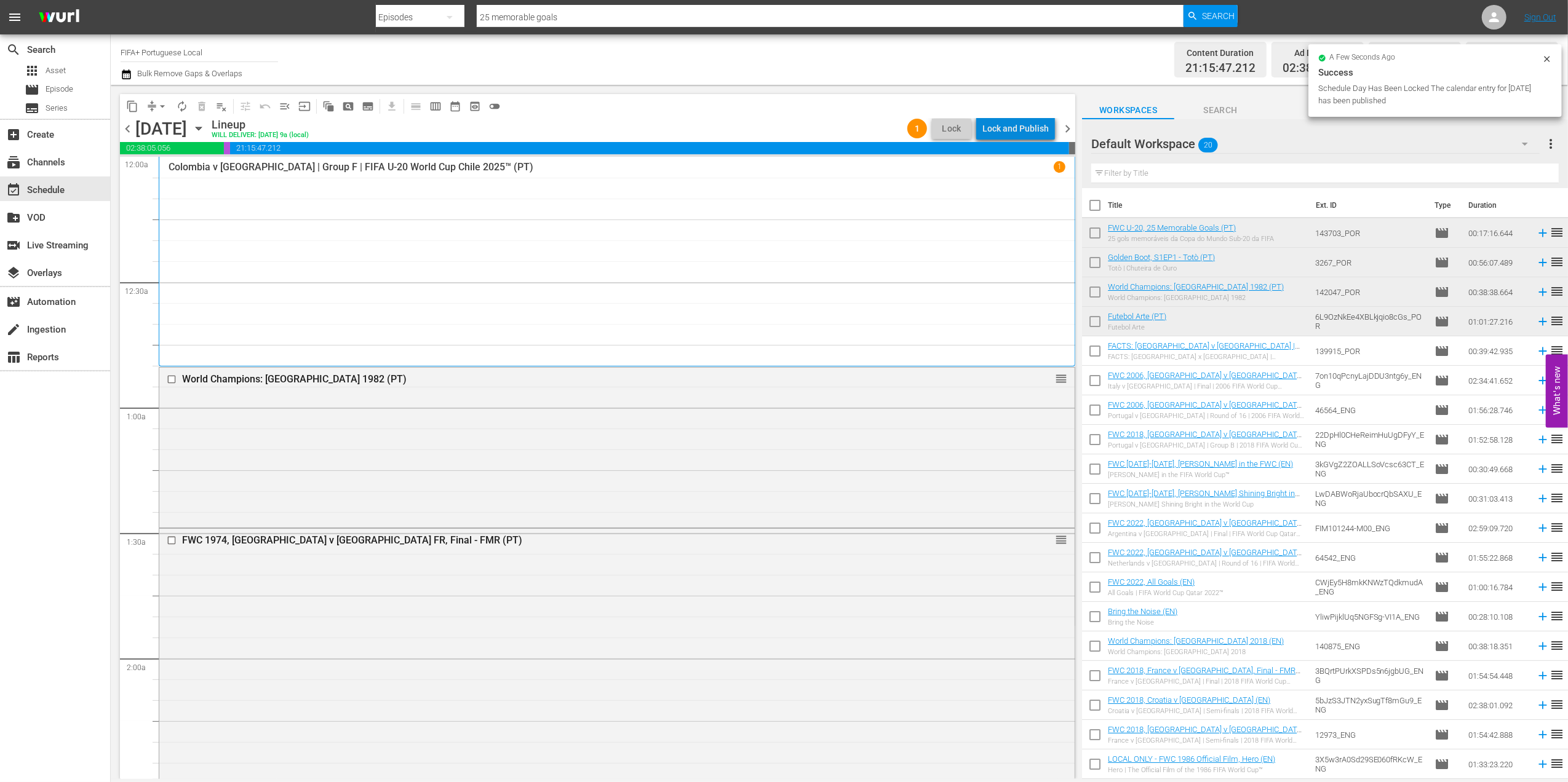
click at [1027, 129] on div "Lock and Publish" at bounding box center [1015, 128] width 66 height 22
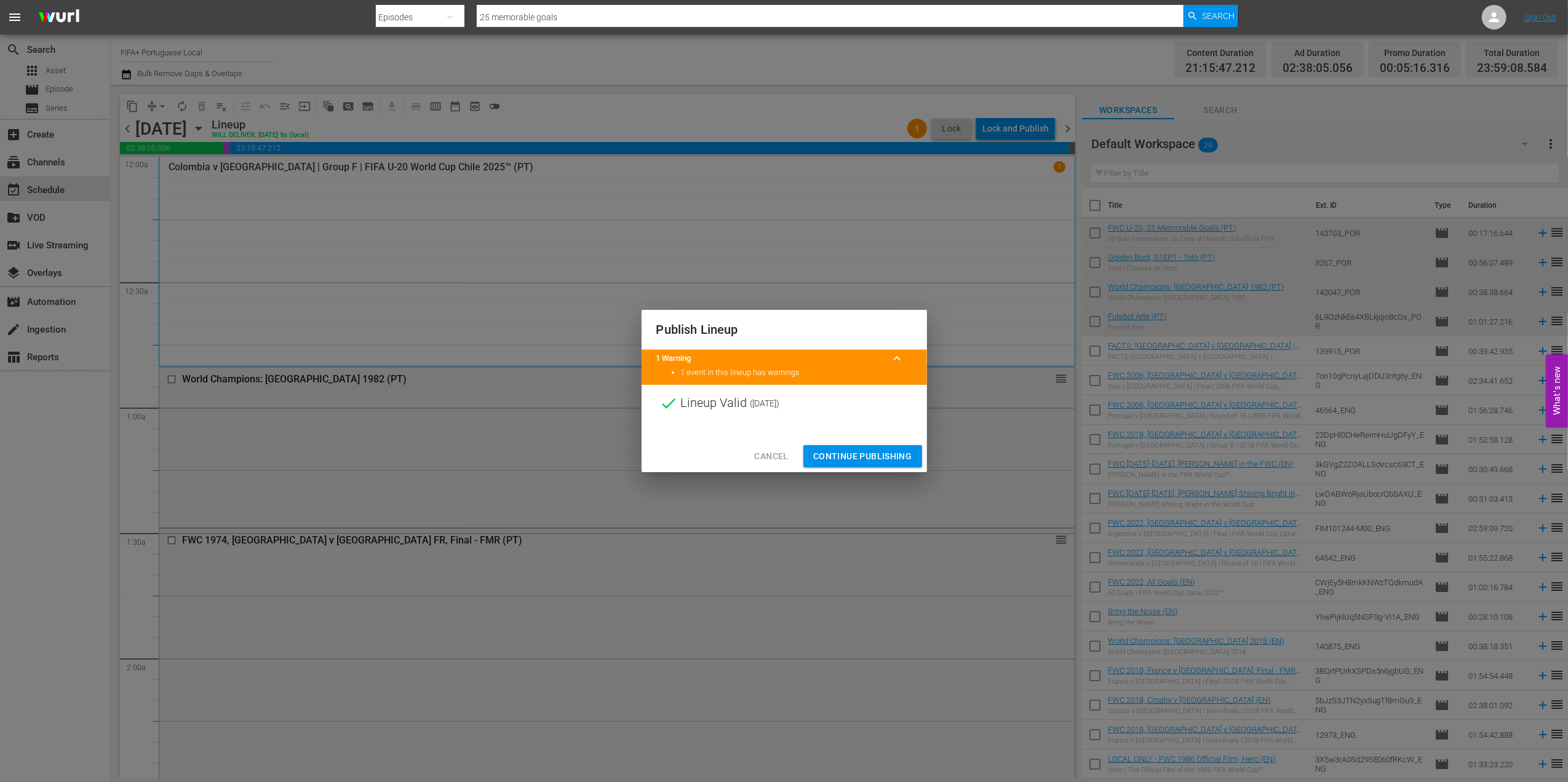
click at [860, 456] on span "Continue Publishing" at bounding box center [863, 457] width 99 height 15
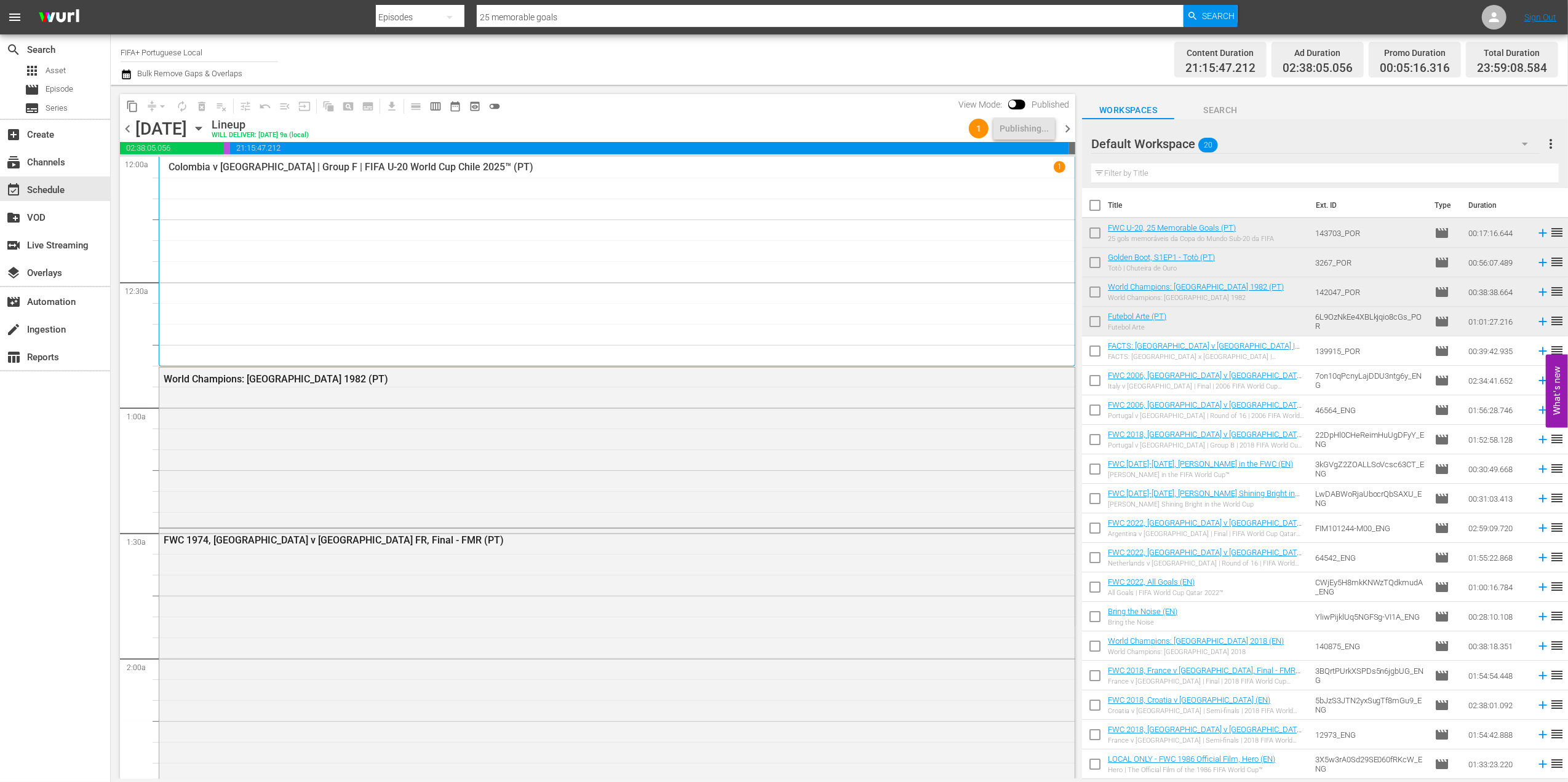
click at [1068, 127] on span "chevron_right" at bounding box center [1068, 129] width 15 height 15
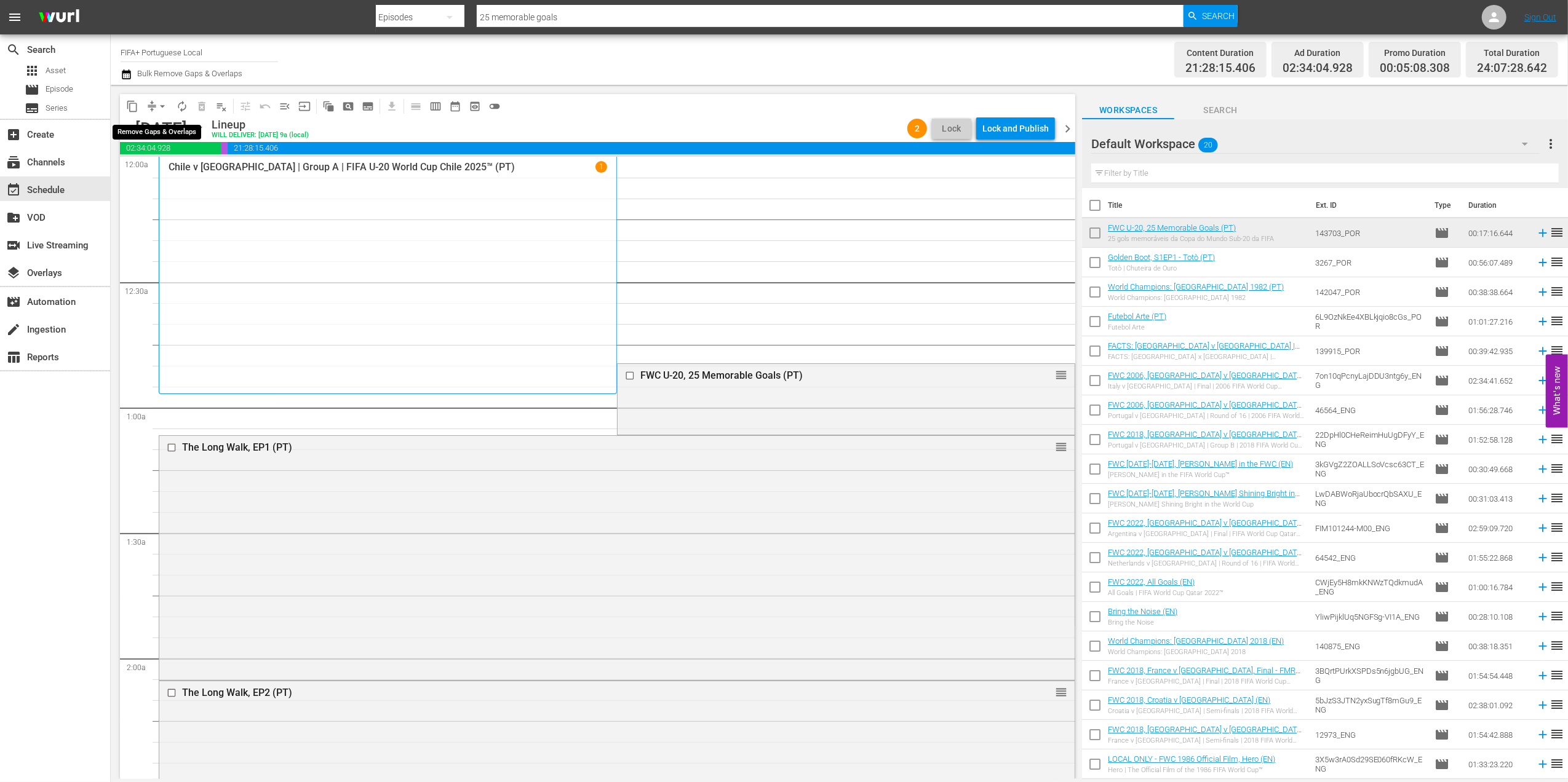
click at [160, 106] on span "arrow_drop_down" at bounding box center [162, 106] width 12 height 12
click at [170, 171] on li "Align to End of Previous Day" at bounding box center [162, 171] width 129 height 21
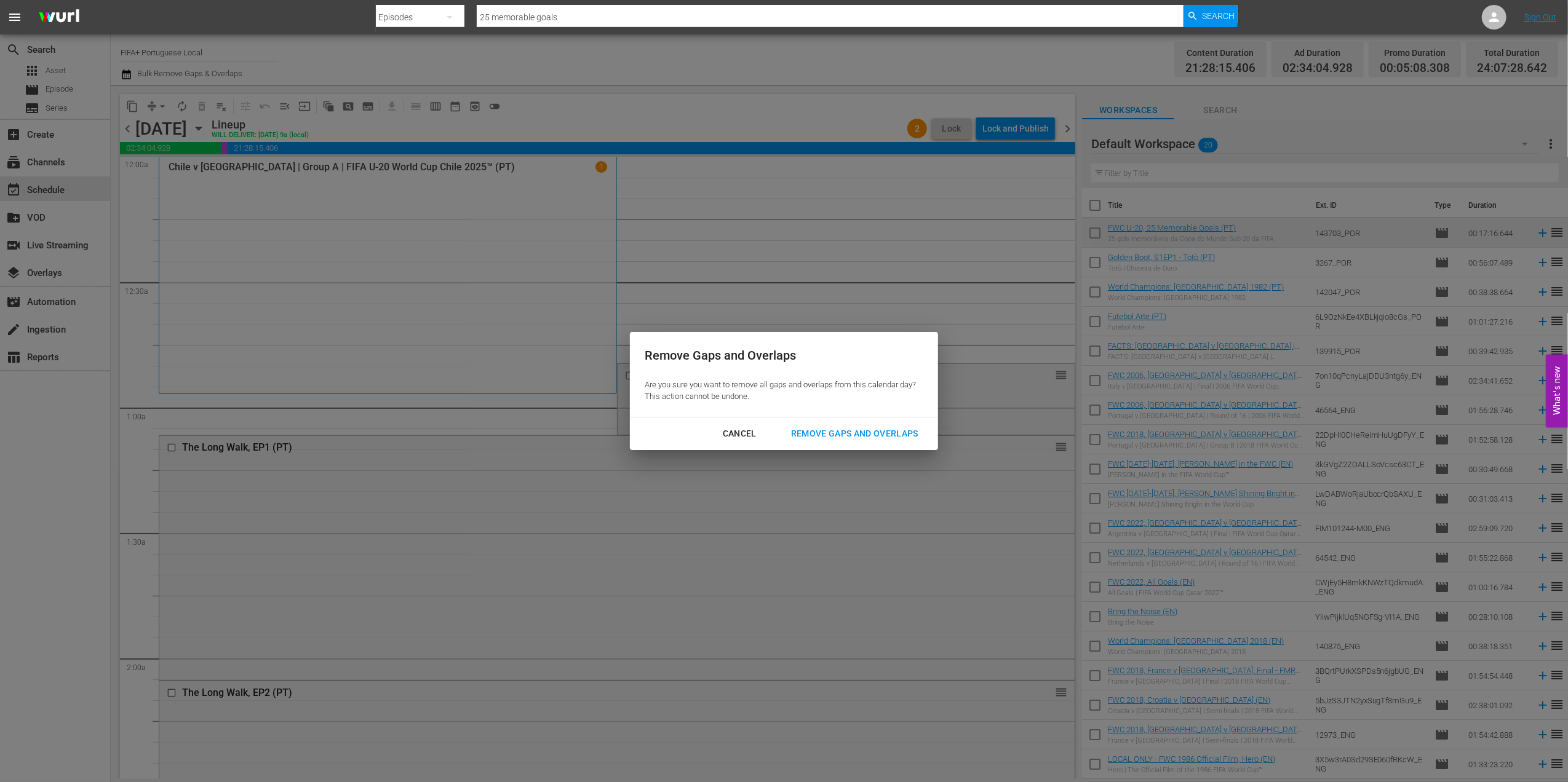
click at [829, 428] on div "Remove Gaps and Overlaps" at bounding box center [854, 434] width 147 height 15
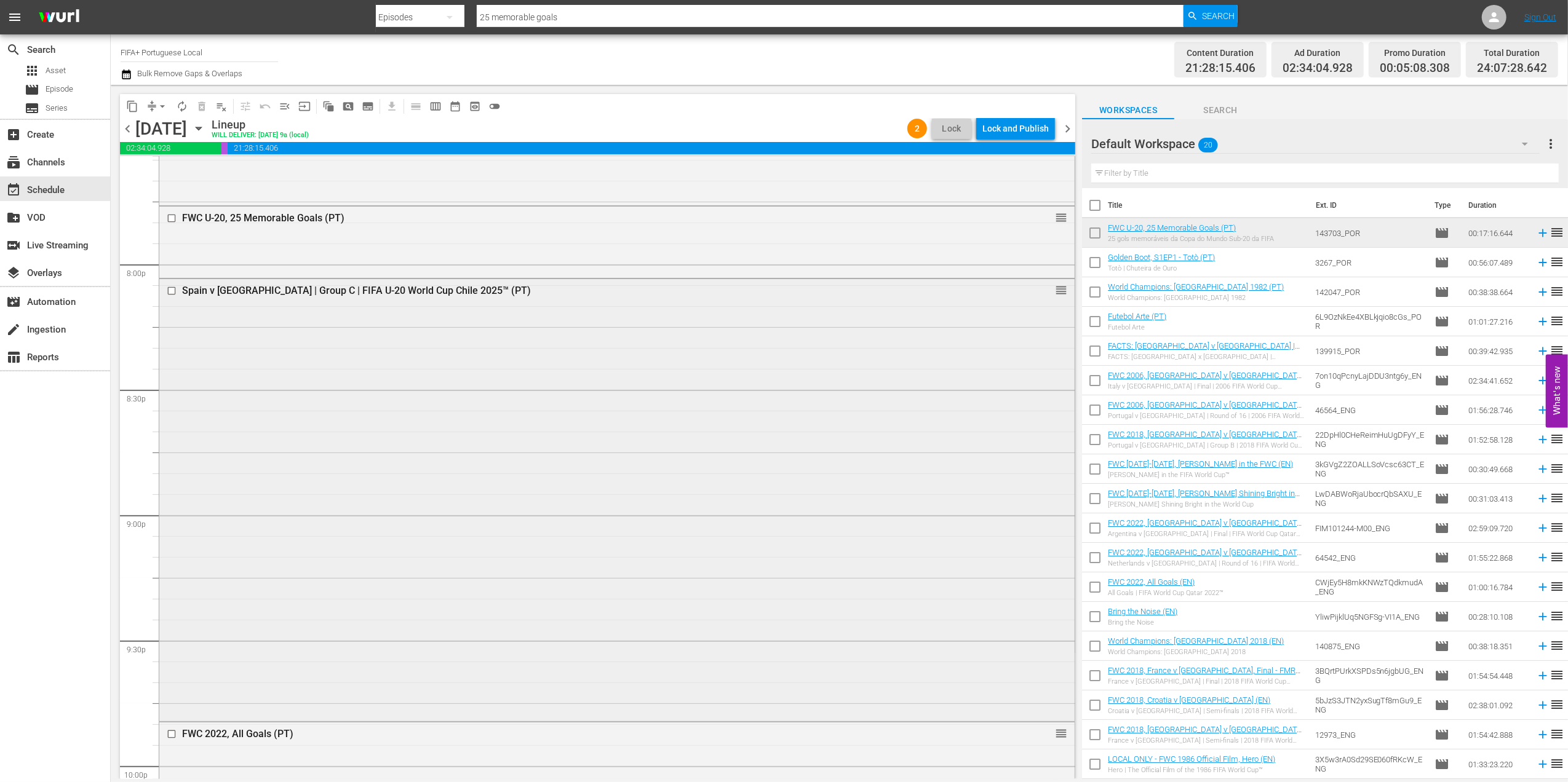
scroll to position [4732, 0]
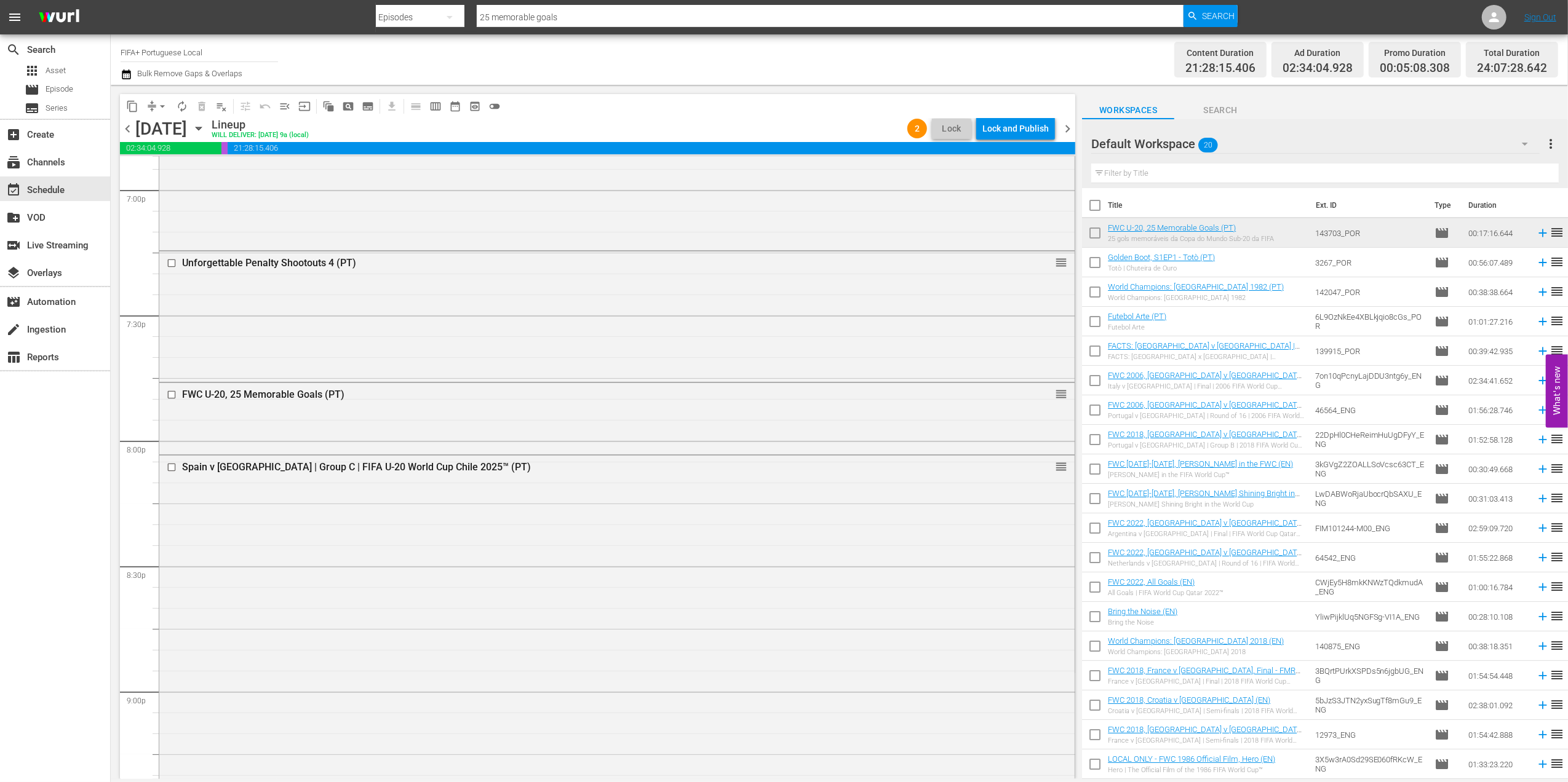
click at [1026, 114] on div "content_copy compress arrow_drop_down autorenew_outlined delete_forever_outline…" at bounding box center [597, 105] width 955 height 24
click at [1024, 119] on div "Lock and Publish" at bounding box center [1015, 128] width 66 height 22
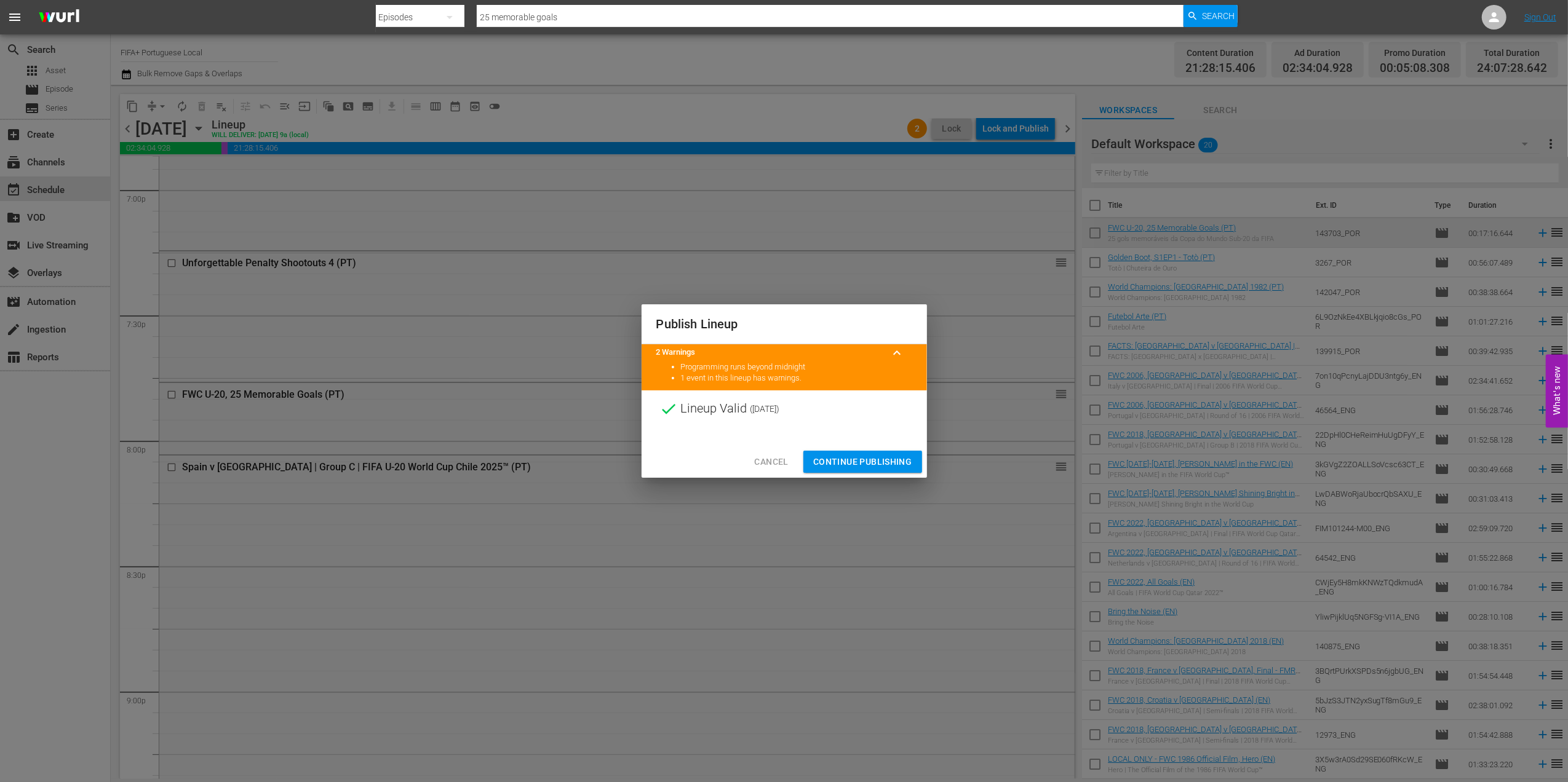
click at [849, 446] on div "Cancel Continue Publishing" at bounding box center [784, 462] width 285 height 33
click at [847, 457] on span "Continue Publishing" at bounding box center [863, 462] width 99 height 15
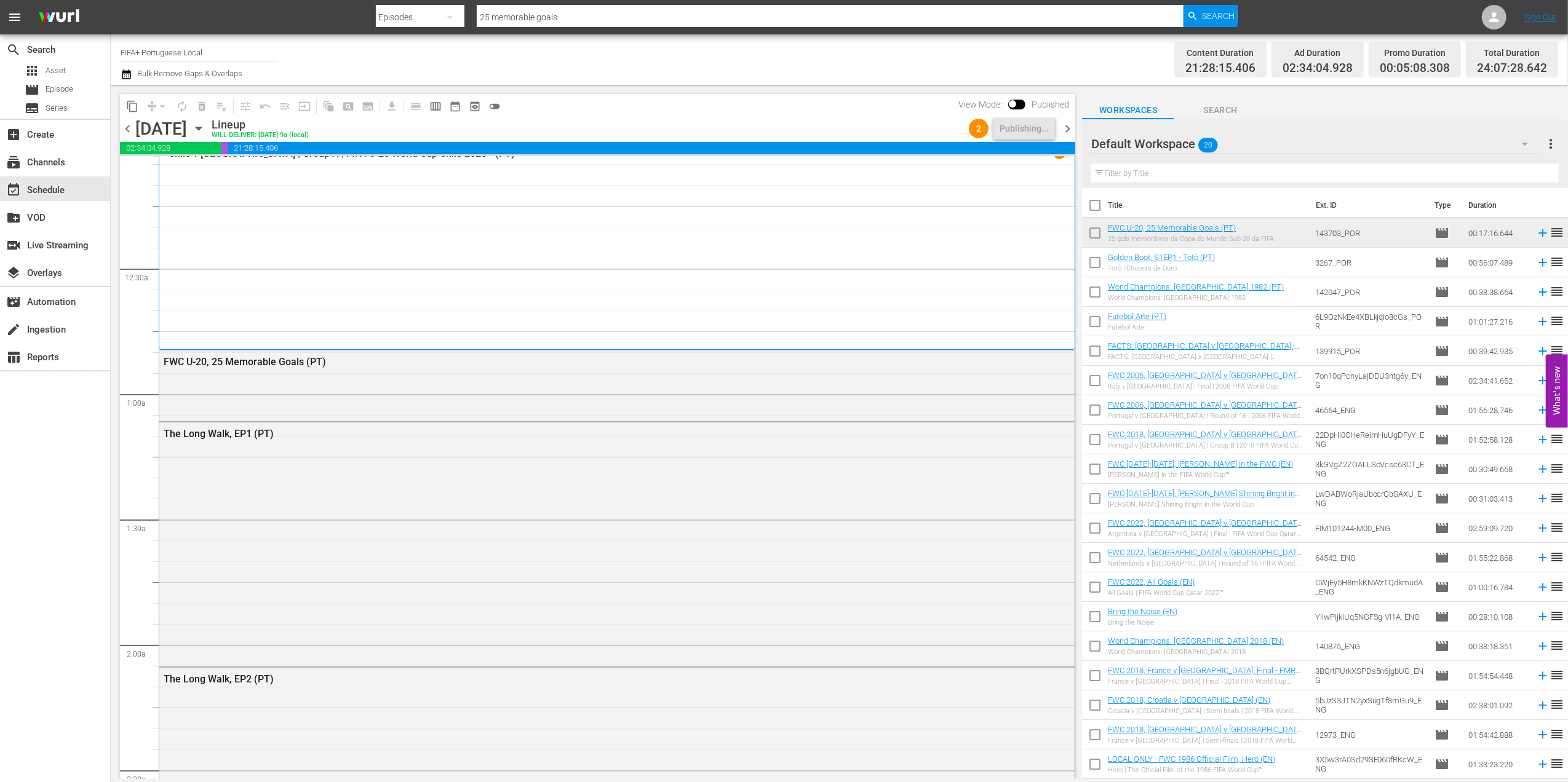
scroll to position [0, 0]
